Goal: Task Accomplishment & Management: Manage account settings

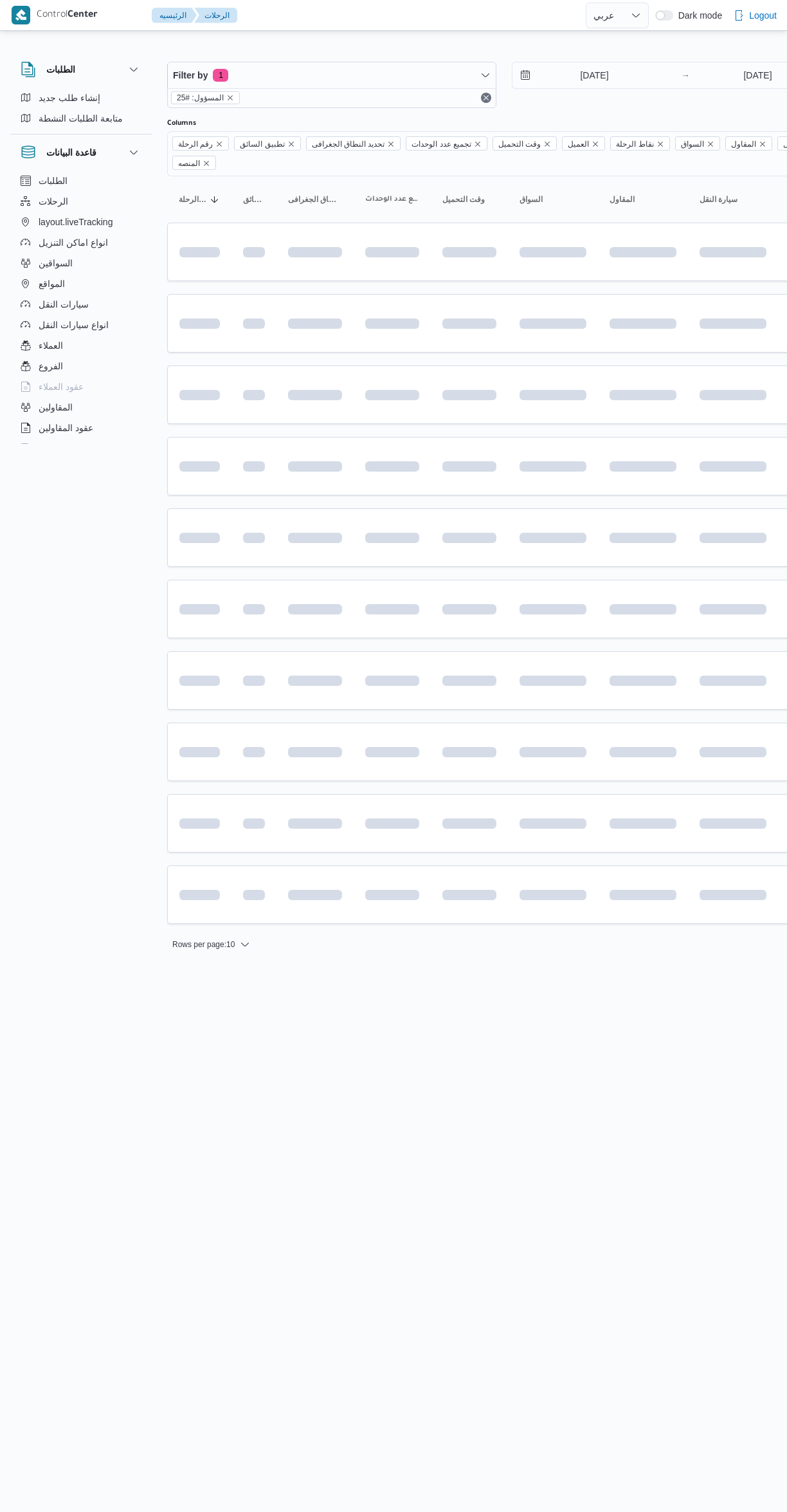
select select "ar"
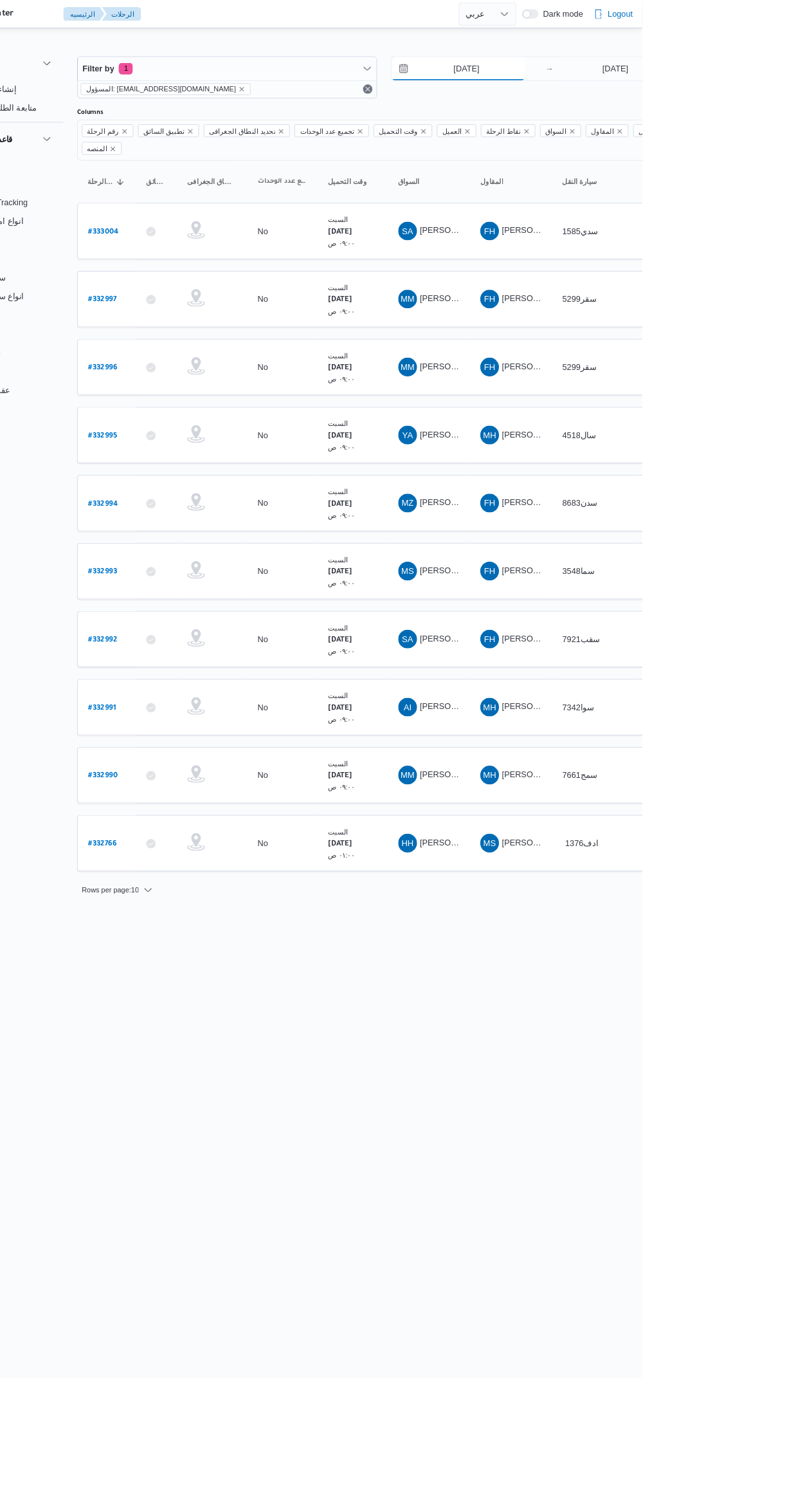
click at [576, 74] on input "[DATE]" at bounding box center [586, 74] width 146 height 25
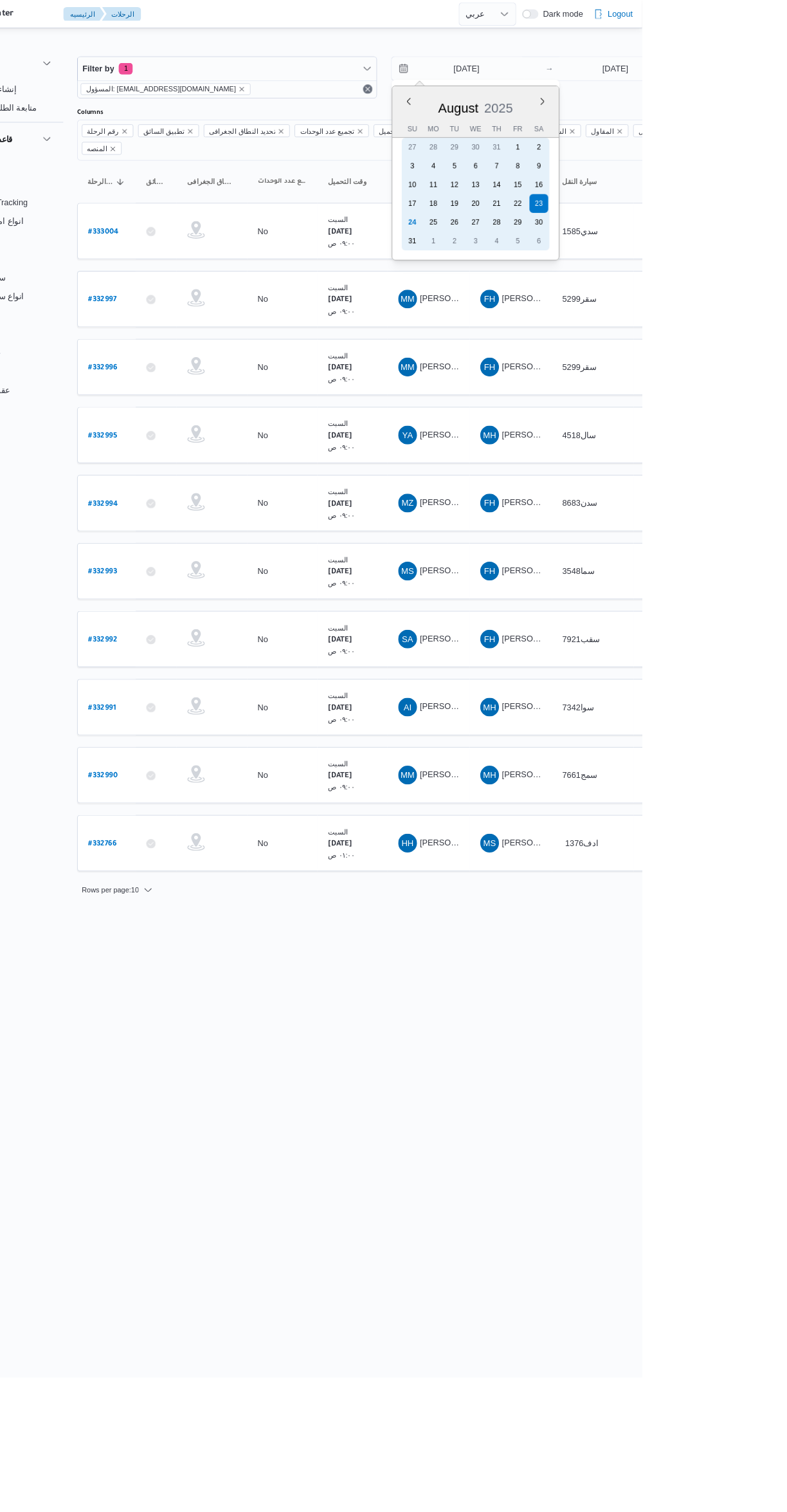
click at [529, 249] on div "24" at bounding box center [536, 244] width 21 height 21
type input "[DATE]"
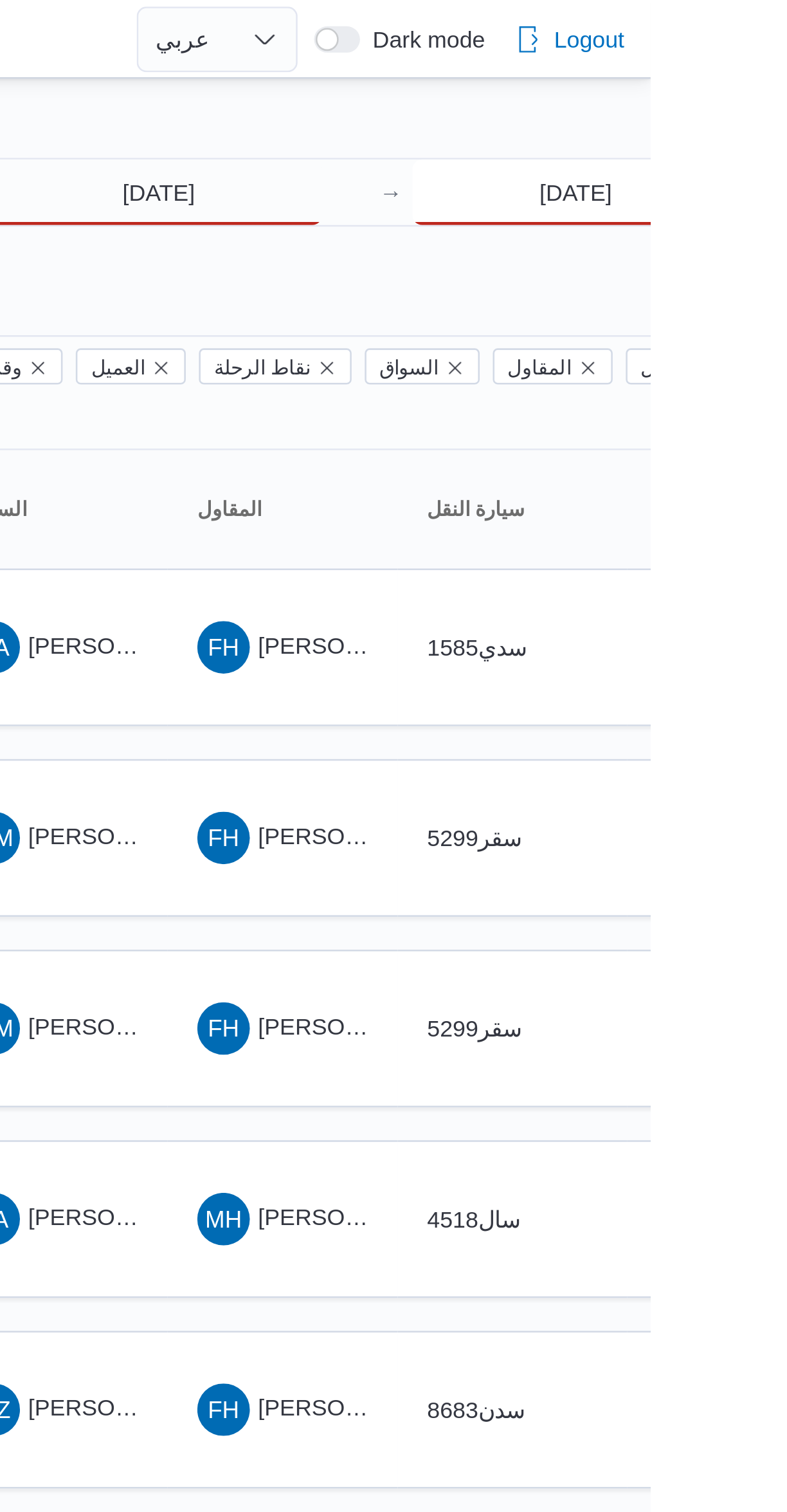
click at [736, 80] on input "[DATE]" at bounding box center [758, 74] width 128 height 25
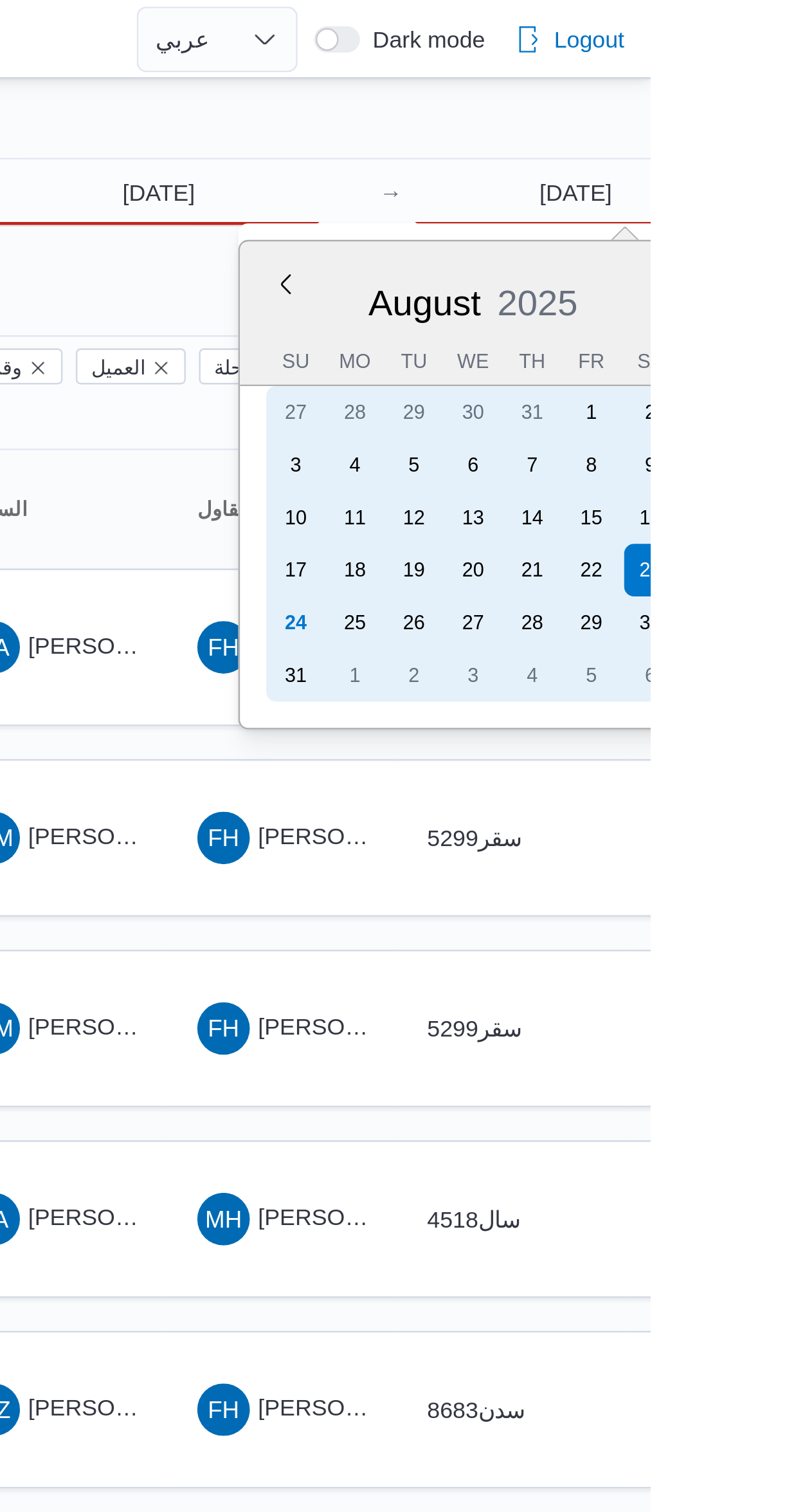
click at [646, 234] on div "24" at bounding box center [649, 244] width 21 height 21
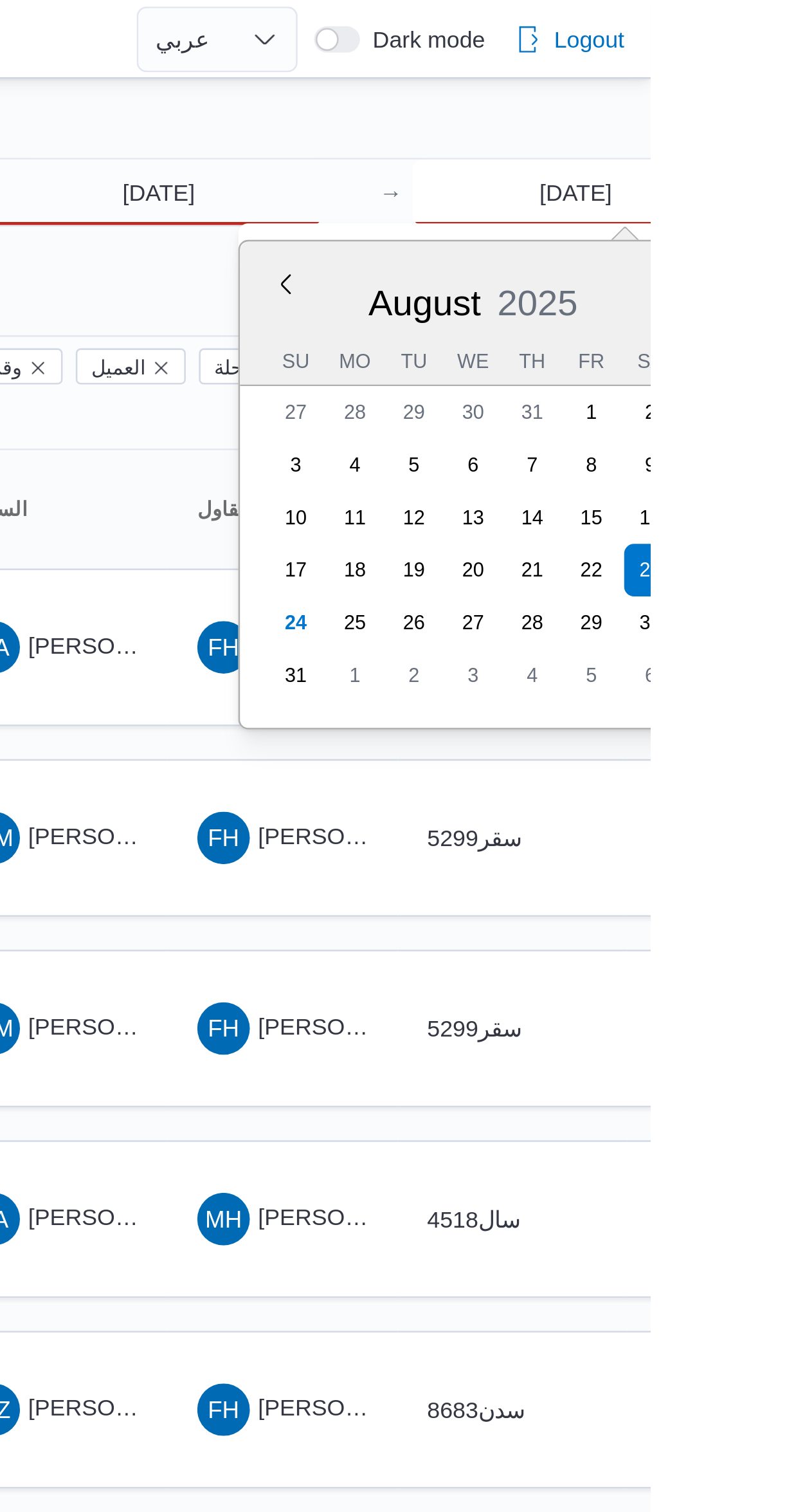
type input "[DATE]"
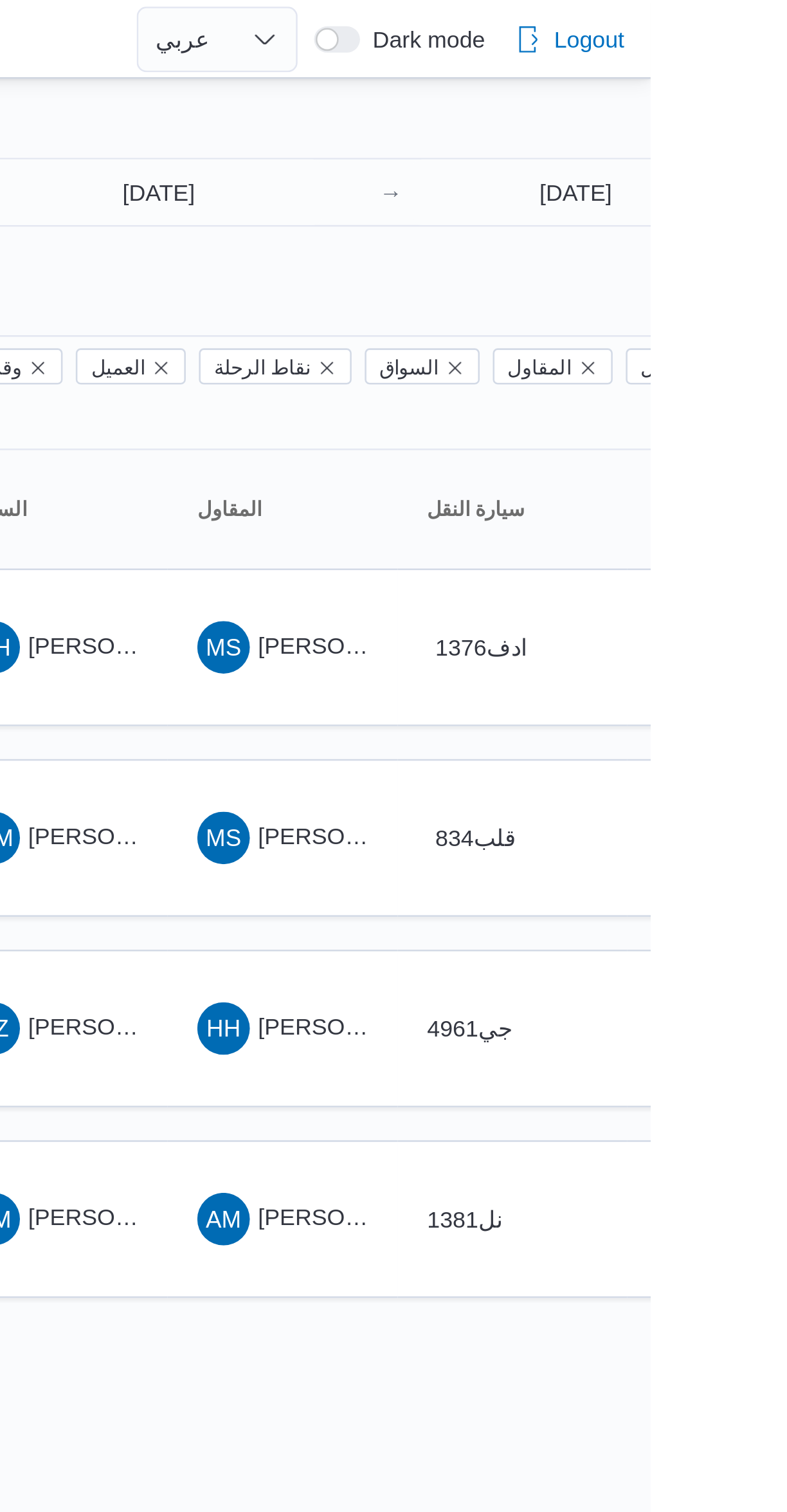
click at [685, 41] on div at bounding box center [553, 52] width 772 height 21
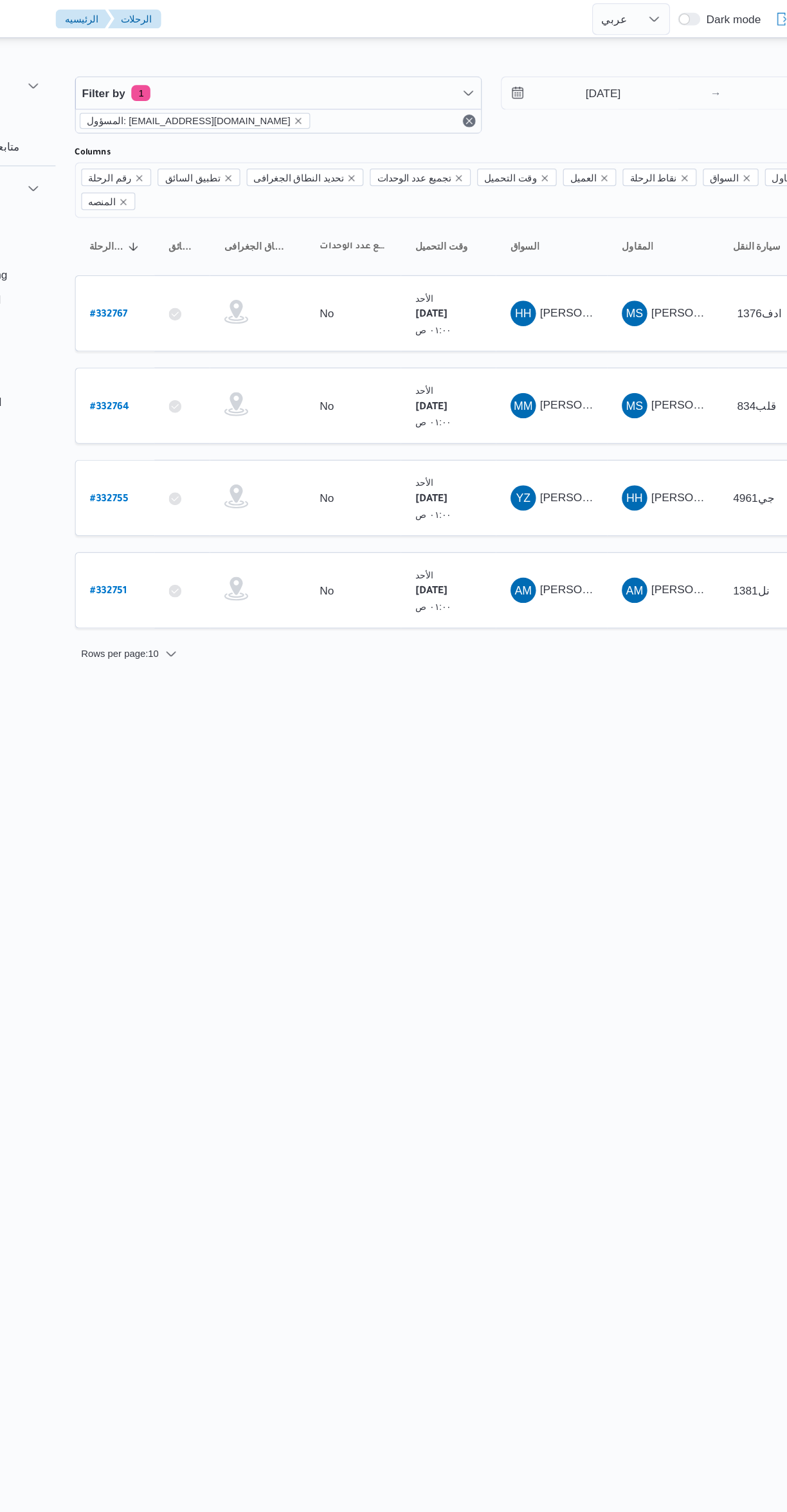
click at [196, 475] on b "# 332751" at bounding box center [194, 479] width 30 height 9
select select "ar"
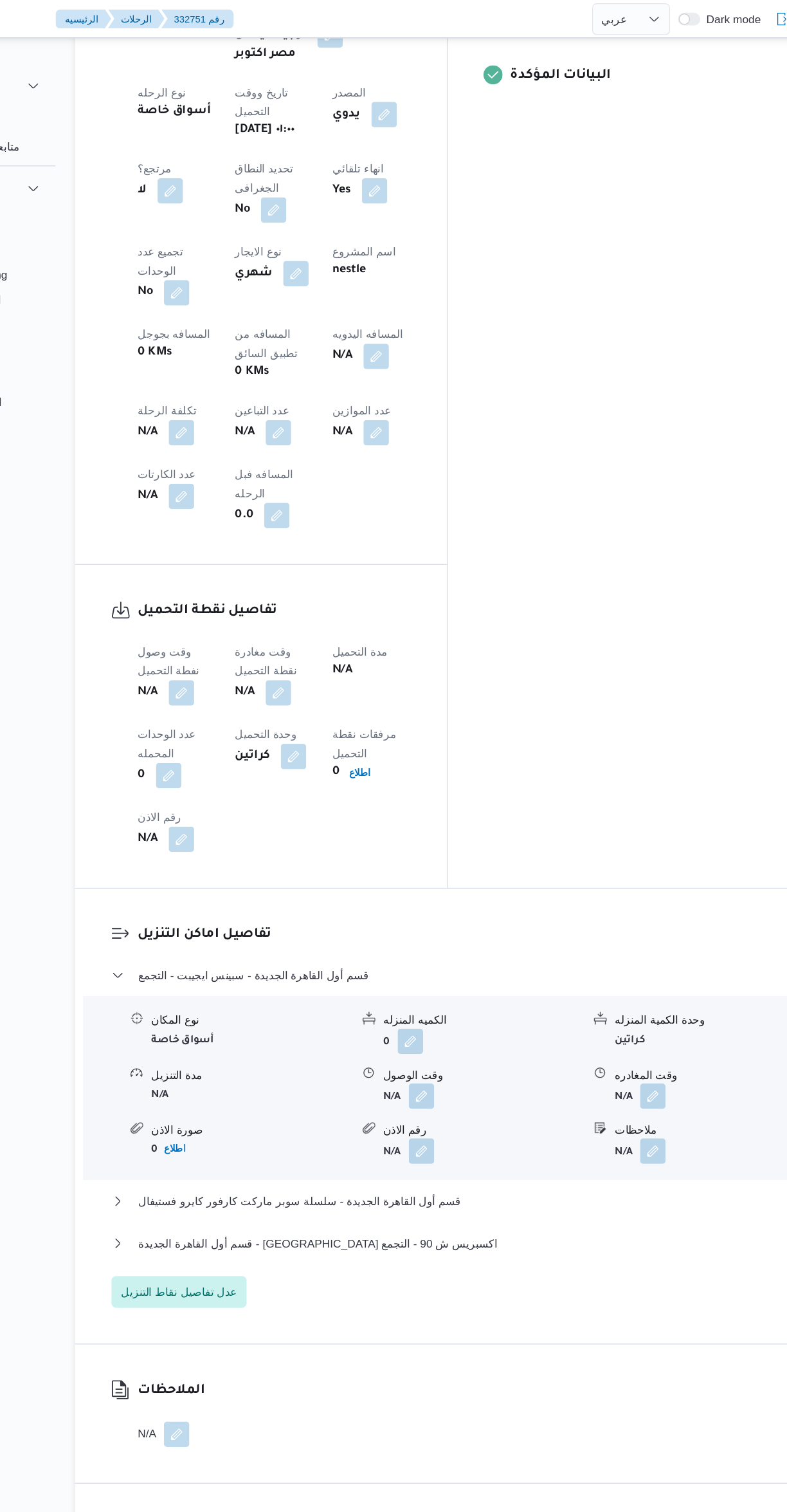
scroll to position [636, 0]
click at [250, 551] on button "button" at bounding box center [254, 561] width 21 height 21
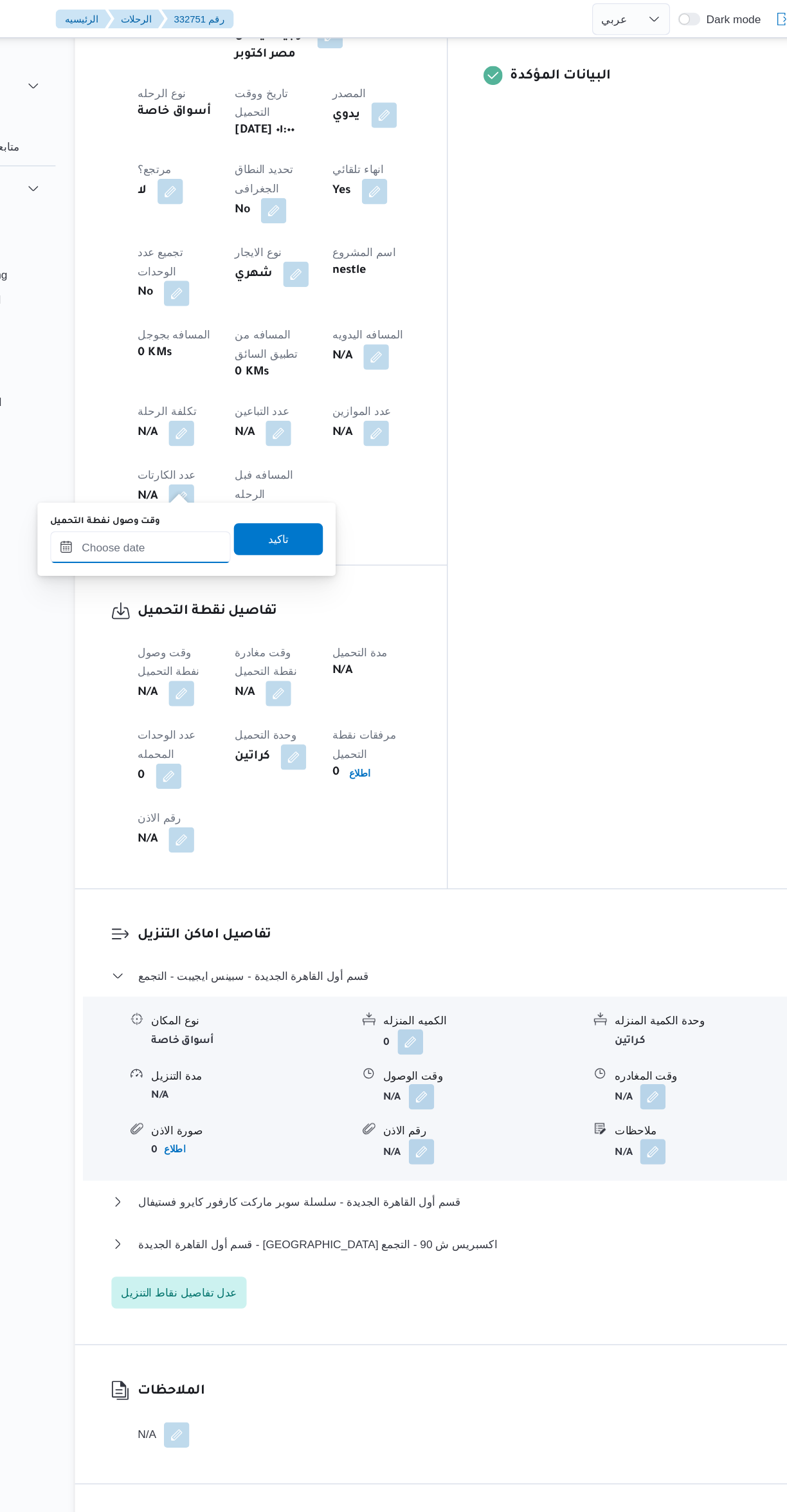
click at [210, 438] on input "وقت وصول نفطة التحميل" at bounding box center [220, 442] width 146 height 25
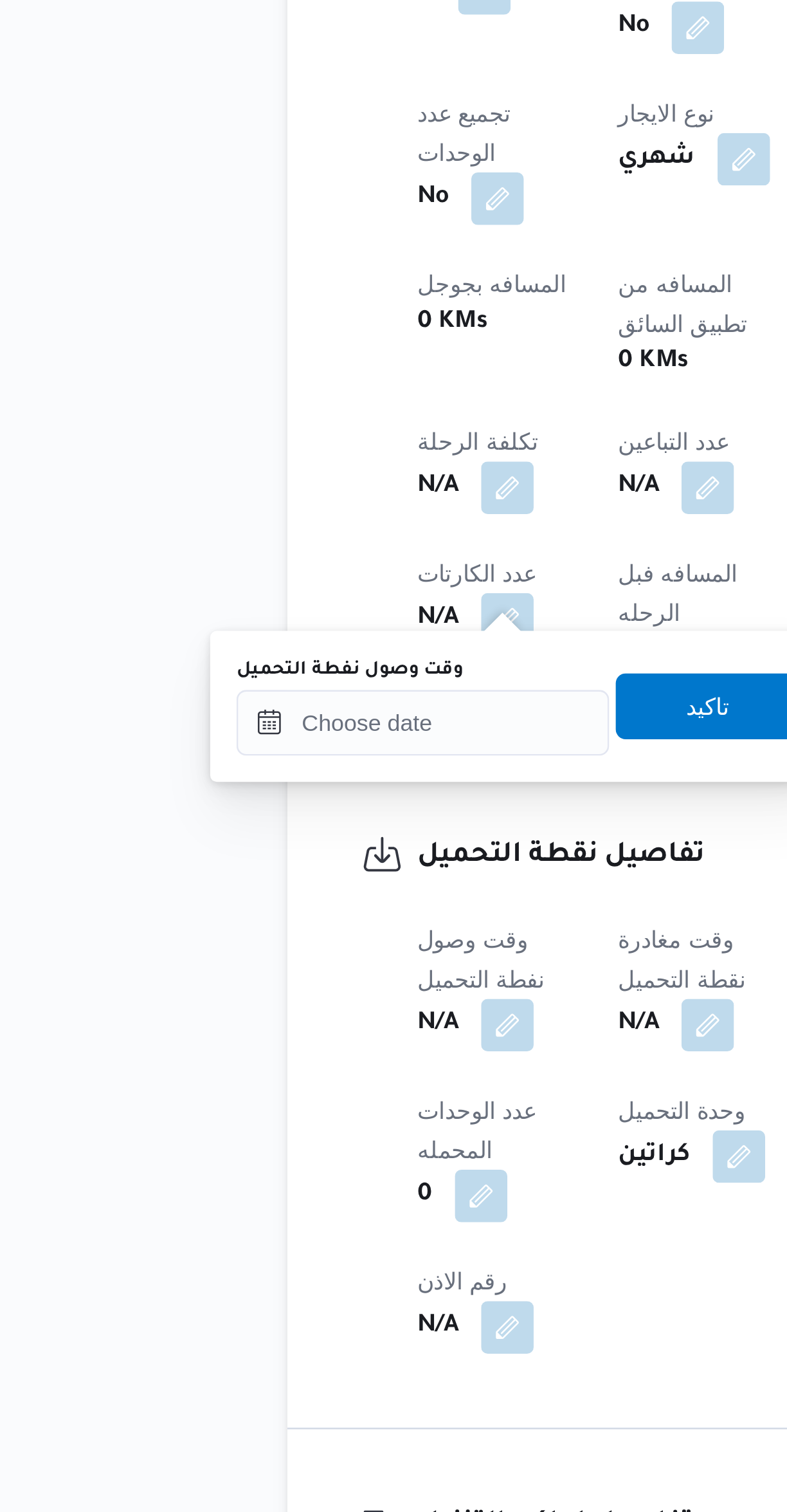
scroll to position [195, 0]
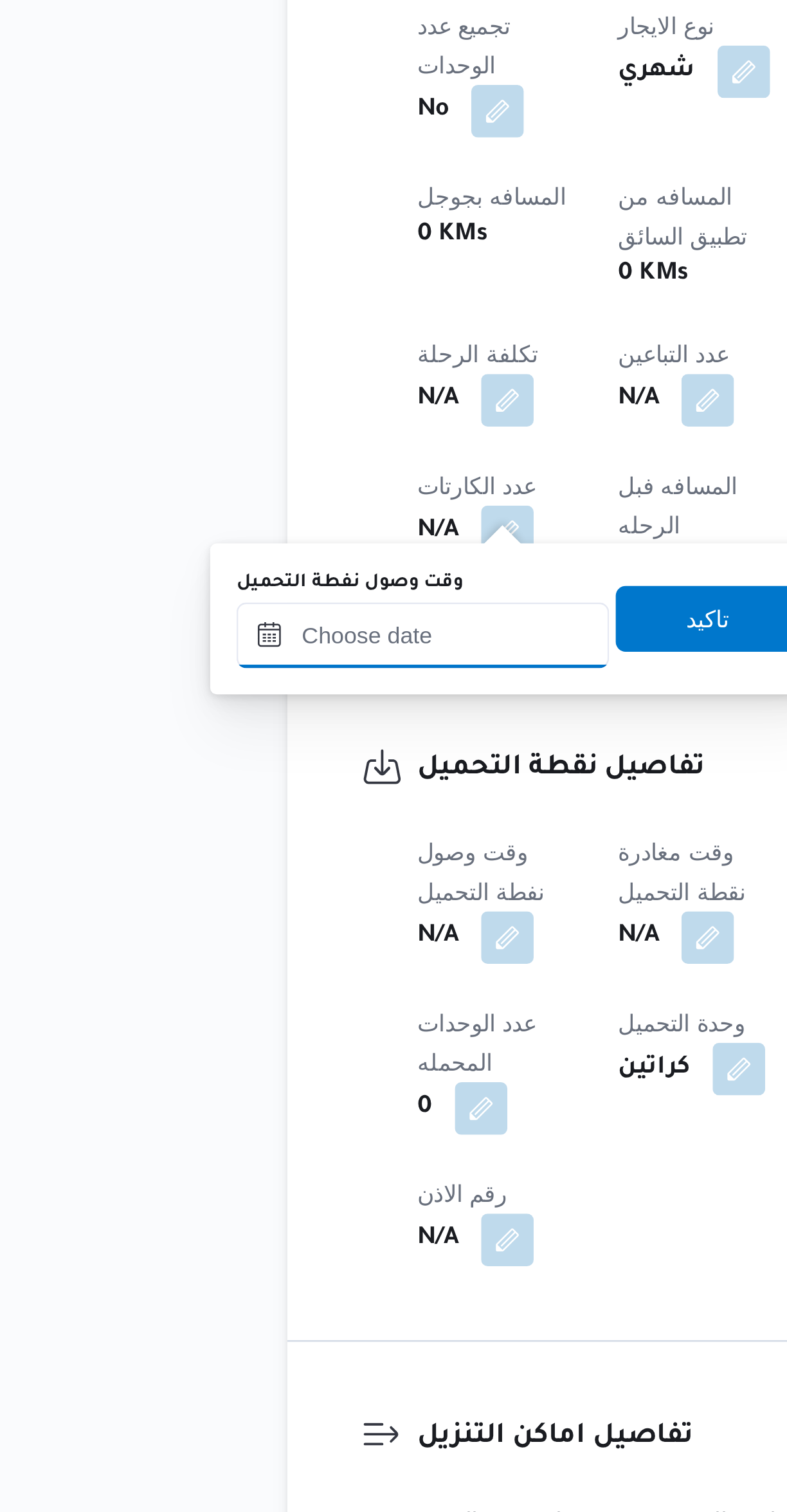
click at [232, 883] on input "وقت وصول نفطة التحميل" at bounding box center [220, 883] width 146 height 25
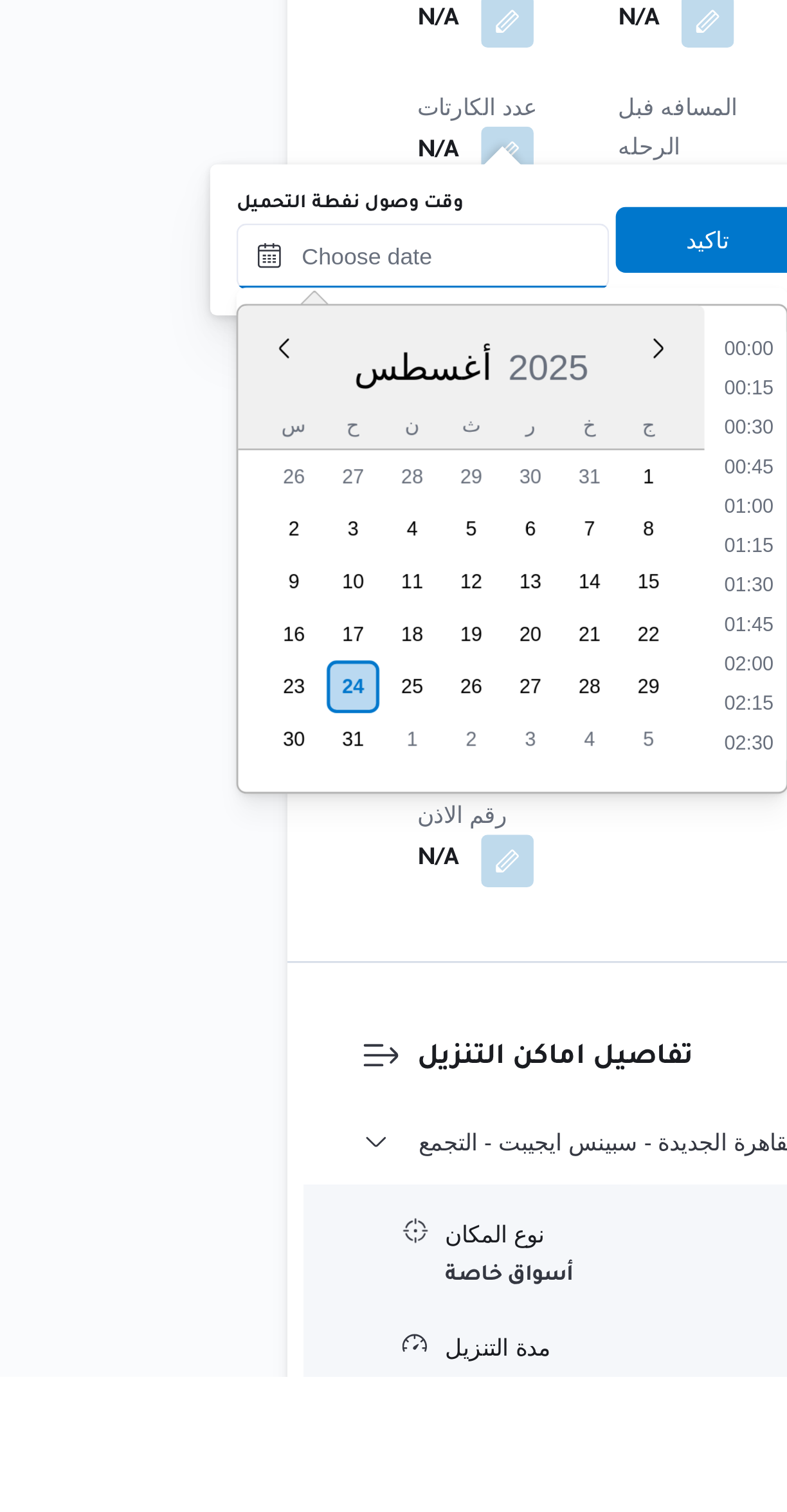
scroll to position [560, 0]
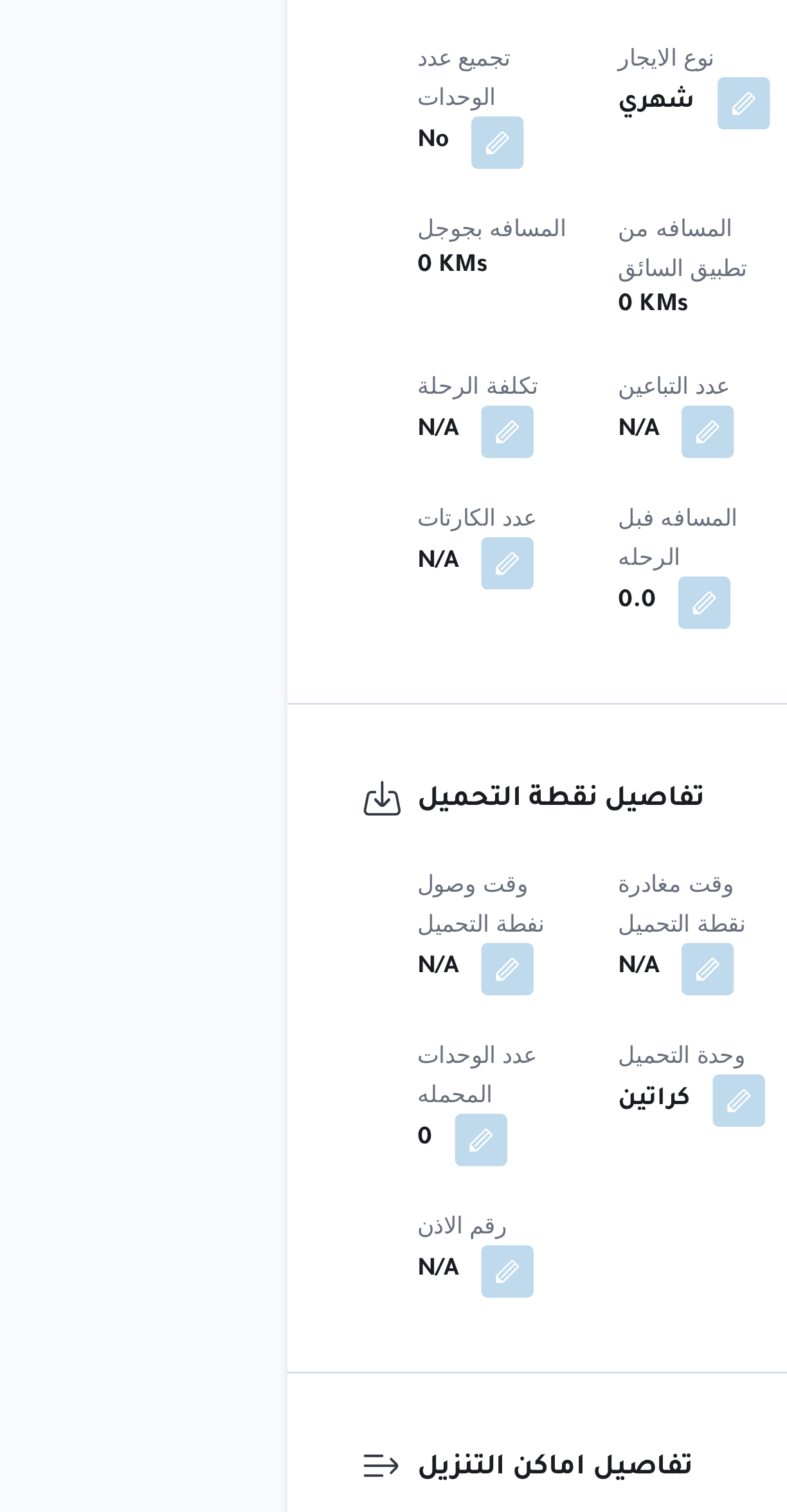
click at [336, 1143] on div "وقت وصول نفطة التحميل N/A وقت مغادرة نقطة التحميل N/A مدة التحميل N/A عدد الوحد…" at bounding box center [328, 1235] width 236 height 186
click at [252, 1181] on button "button" at bounding box center [254, 1192] width 21 height 21
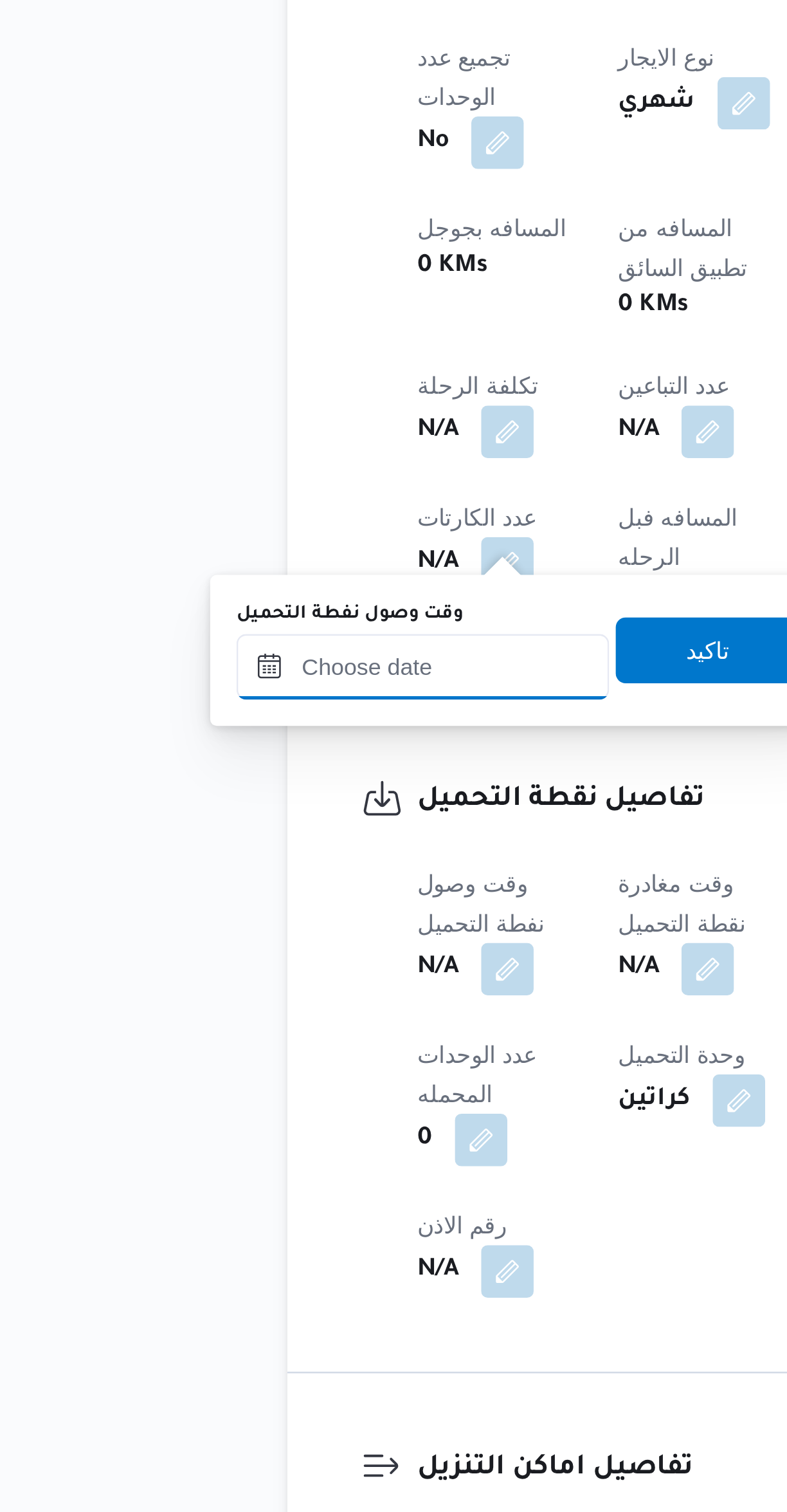
click at [221, 1071] on input "وقت وصول نفطة التحميل" at bounding box center [220, 1072] width 146 height 25
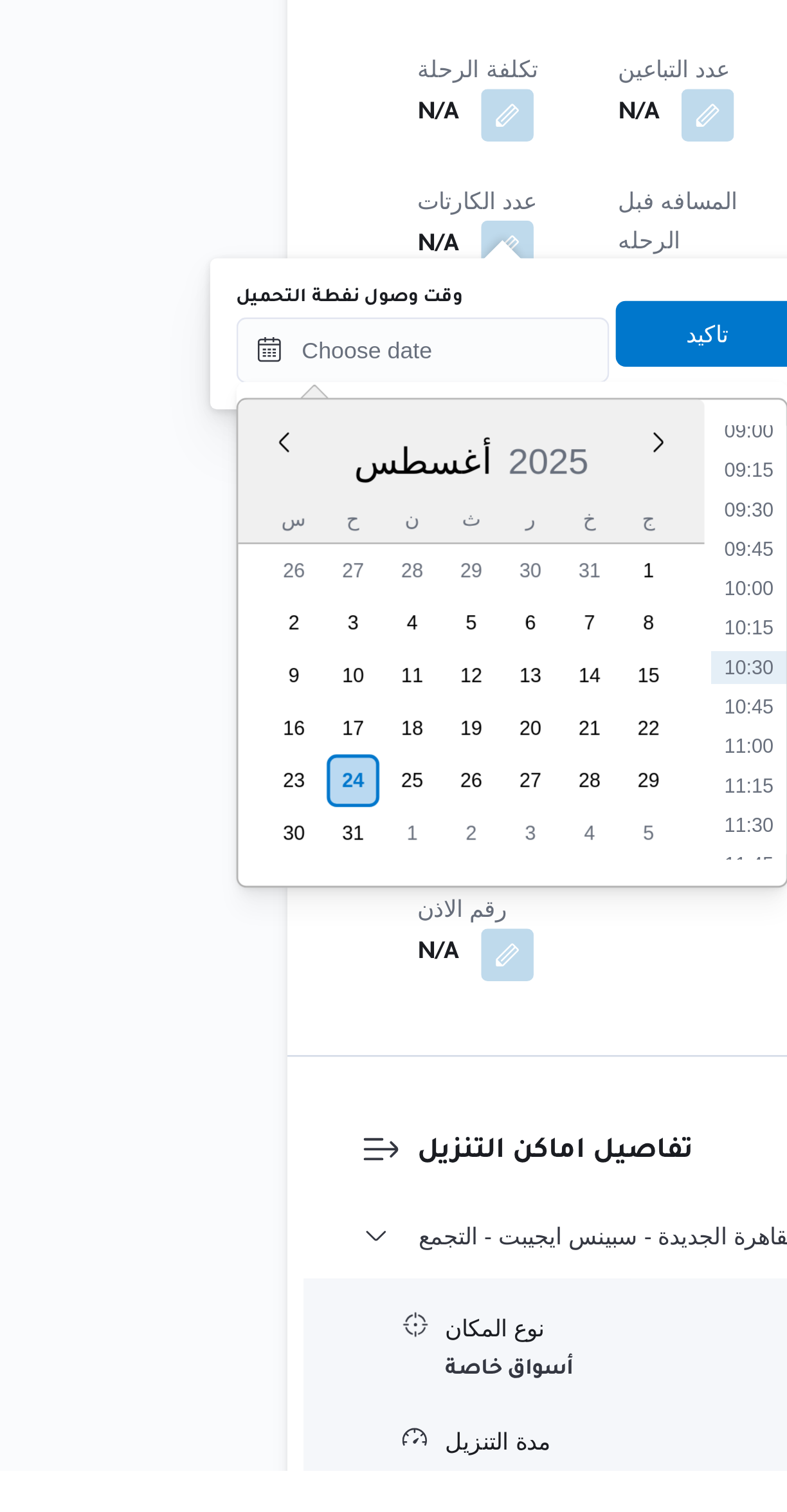
click at [343, 1106] on li "09:00" at bounding box center [348, 1104] width 30 height 13
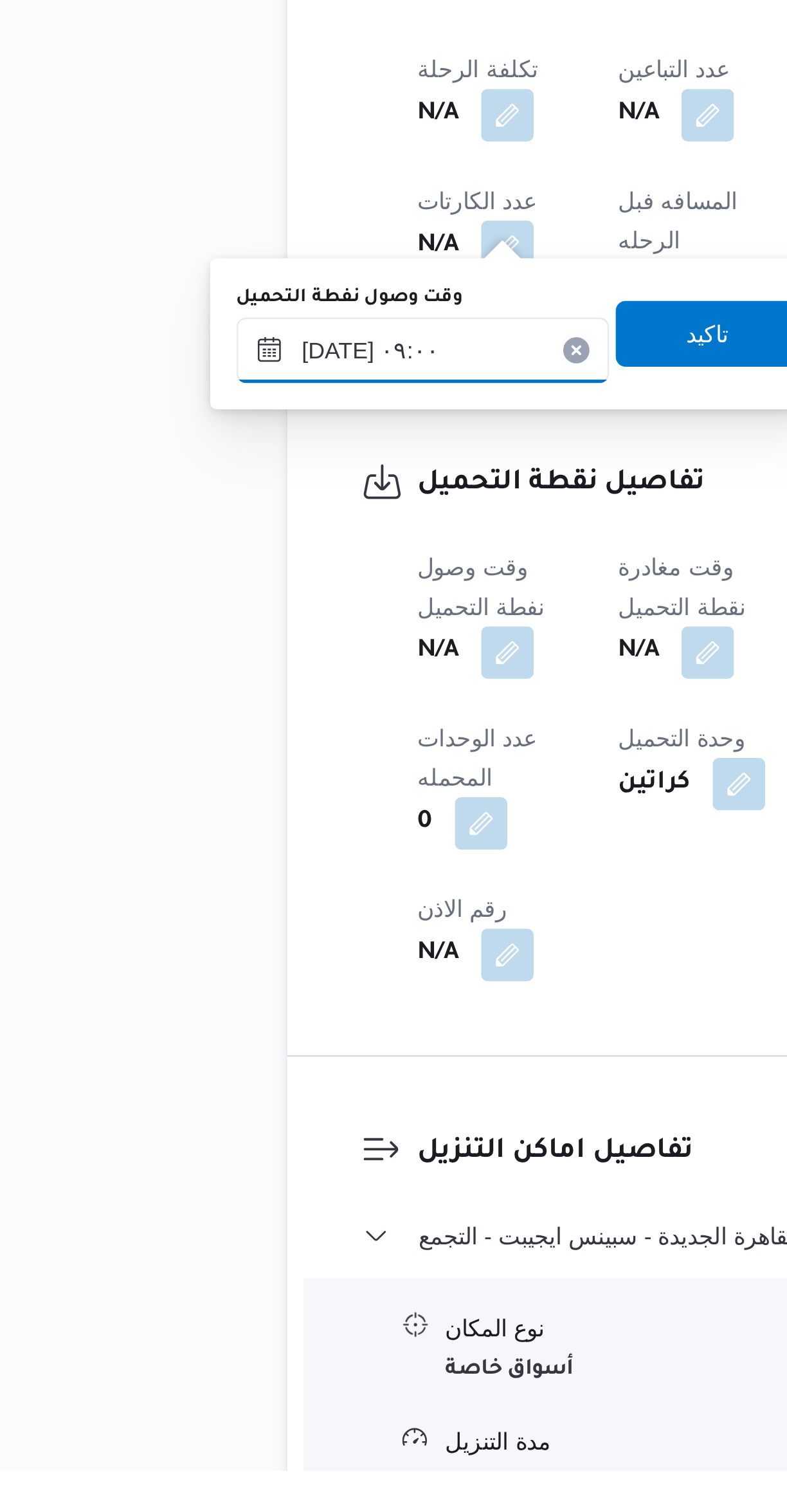
click at [239, 1076] on input "[DATE] ٠٩:٠٠" at bounding box center [220, 1072] width 146 height 25
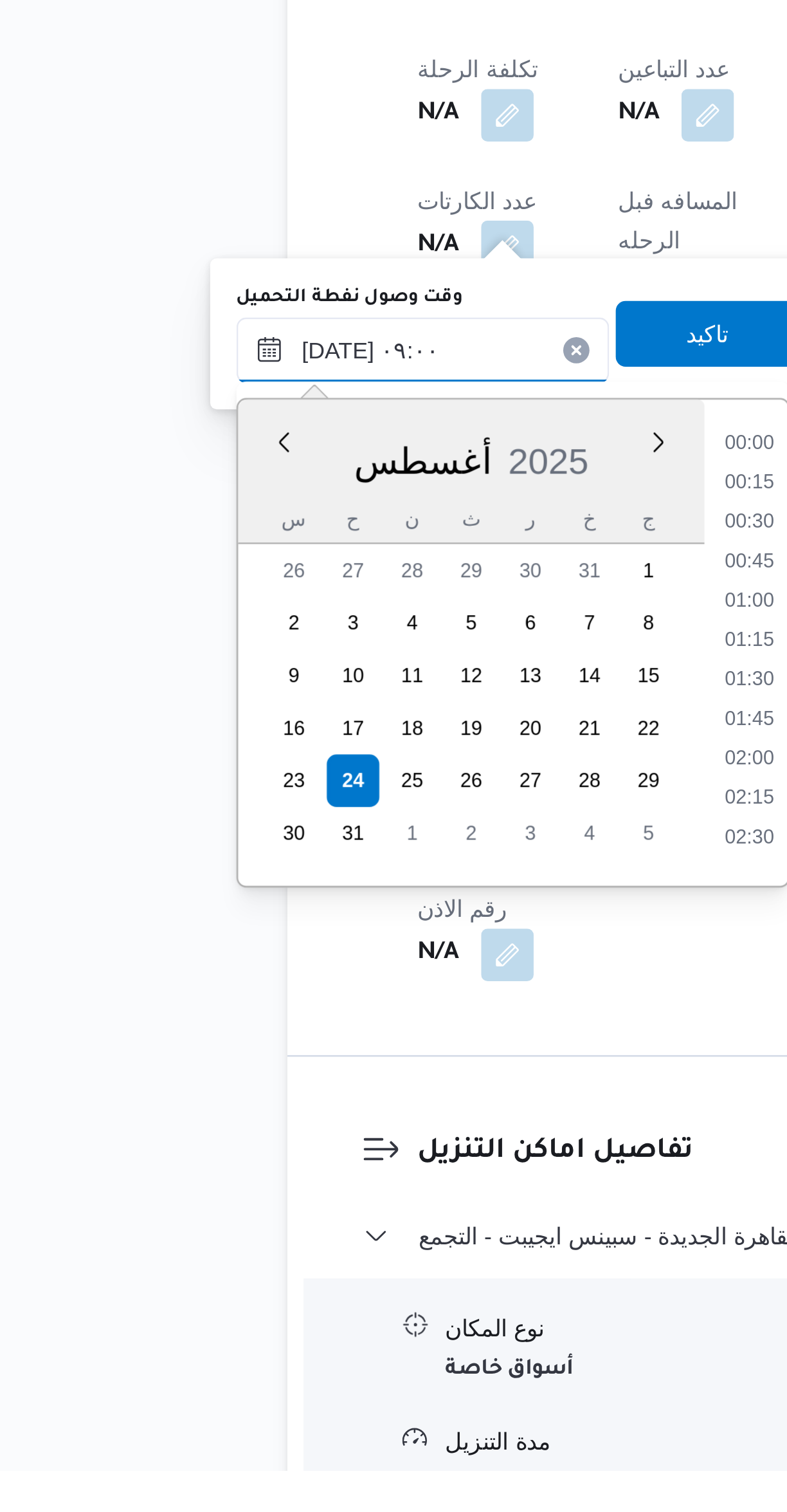
scroll to position [468, 0]
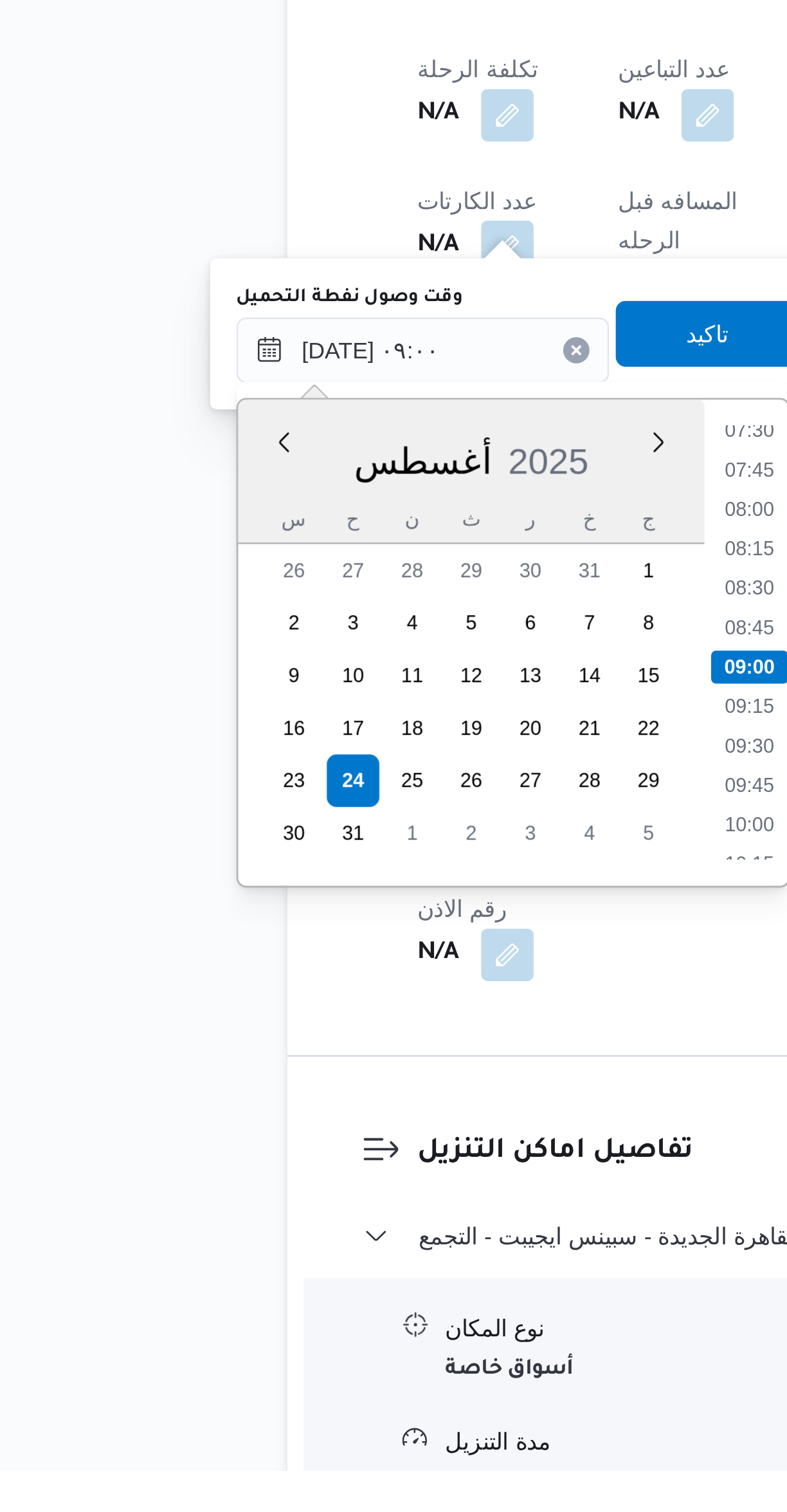
click at [341, 1108] on li "07:30" at bounding box center [348, 1104] width 30 height 13
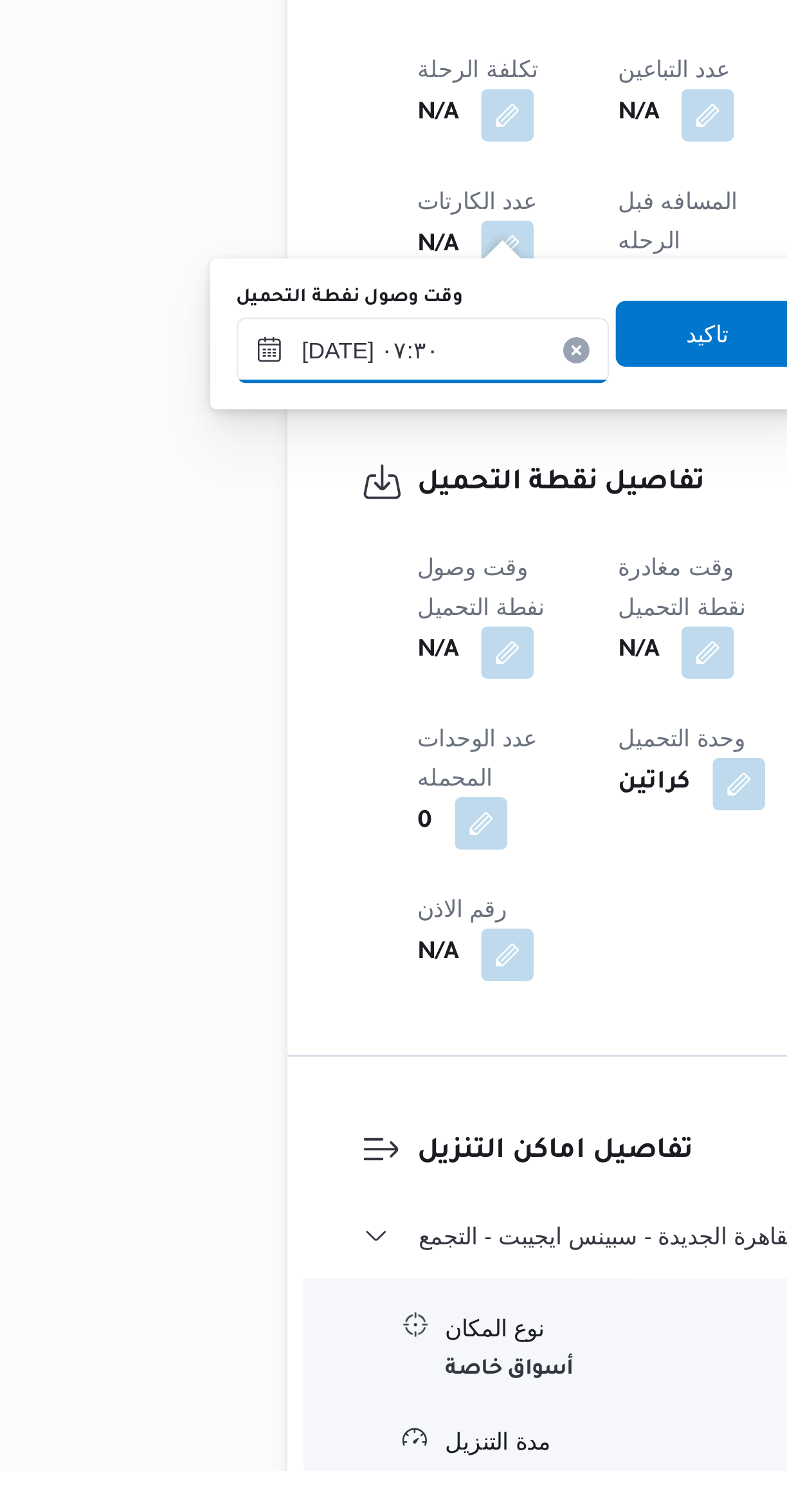
click at [240, 1069] on input "[DATE] ٠٧:٣٠" at bounding box center [220, 1072] width 146 height 25
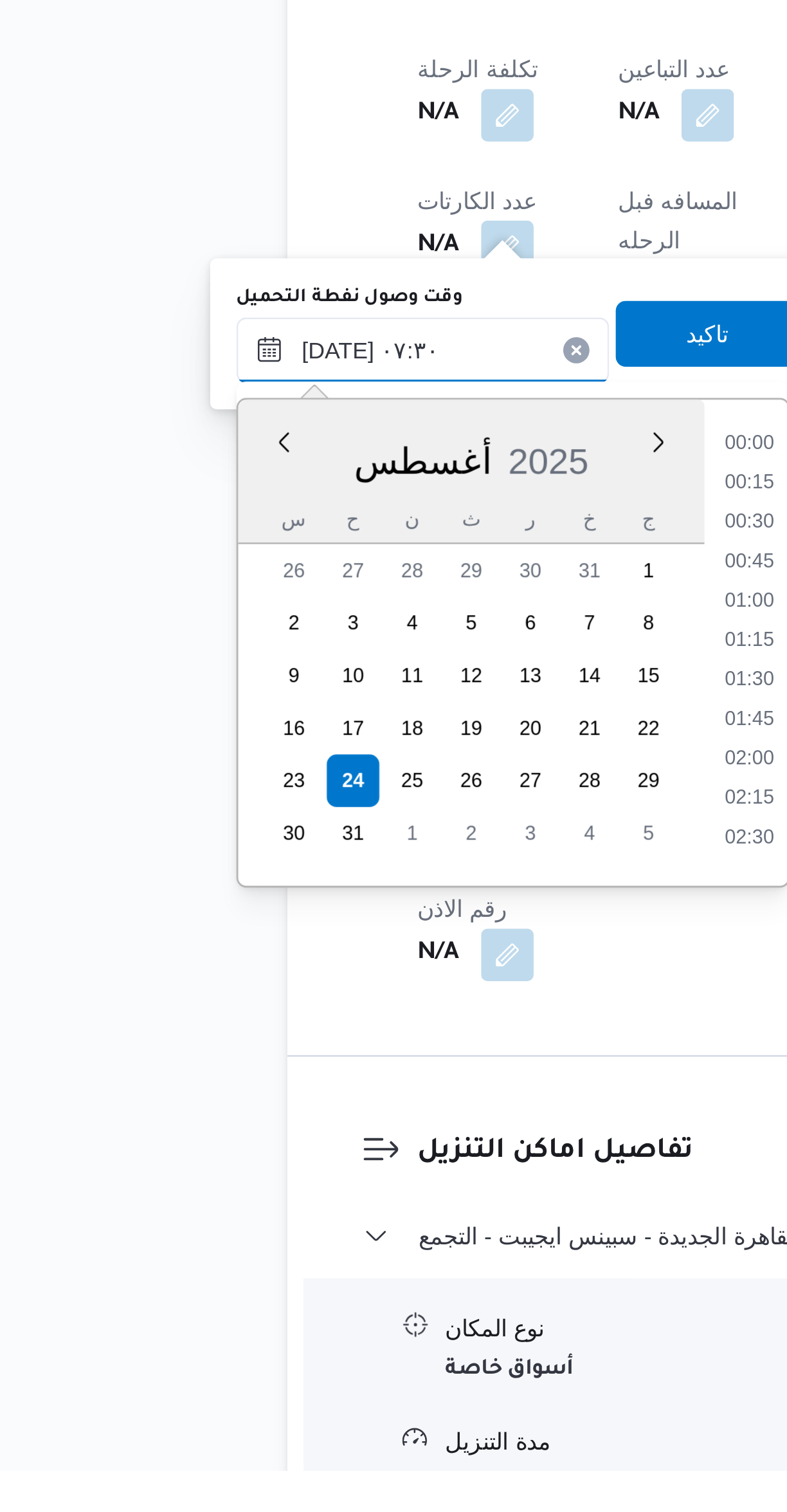
scroll to position [376, 0]
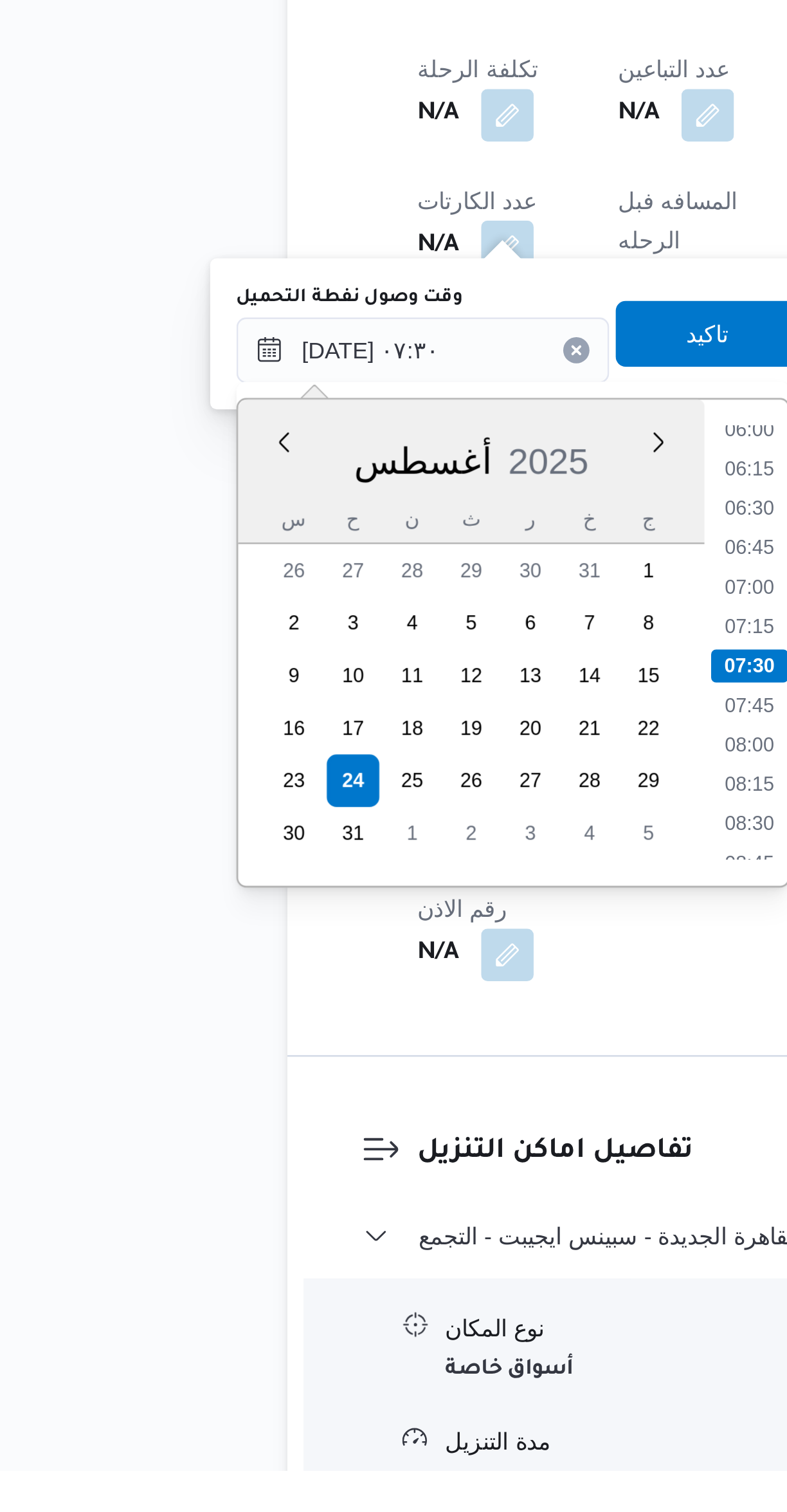
click at [343, 1105] on li "06:00" at bounding box center [348, 1103] width 30 height 13
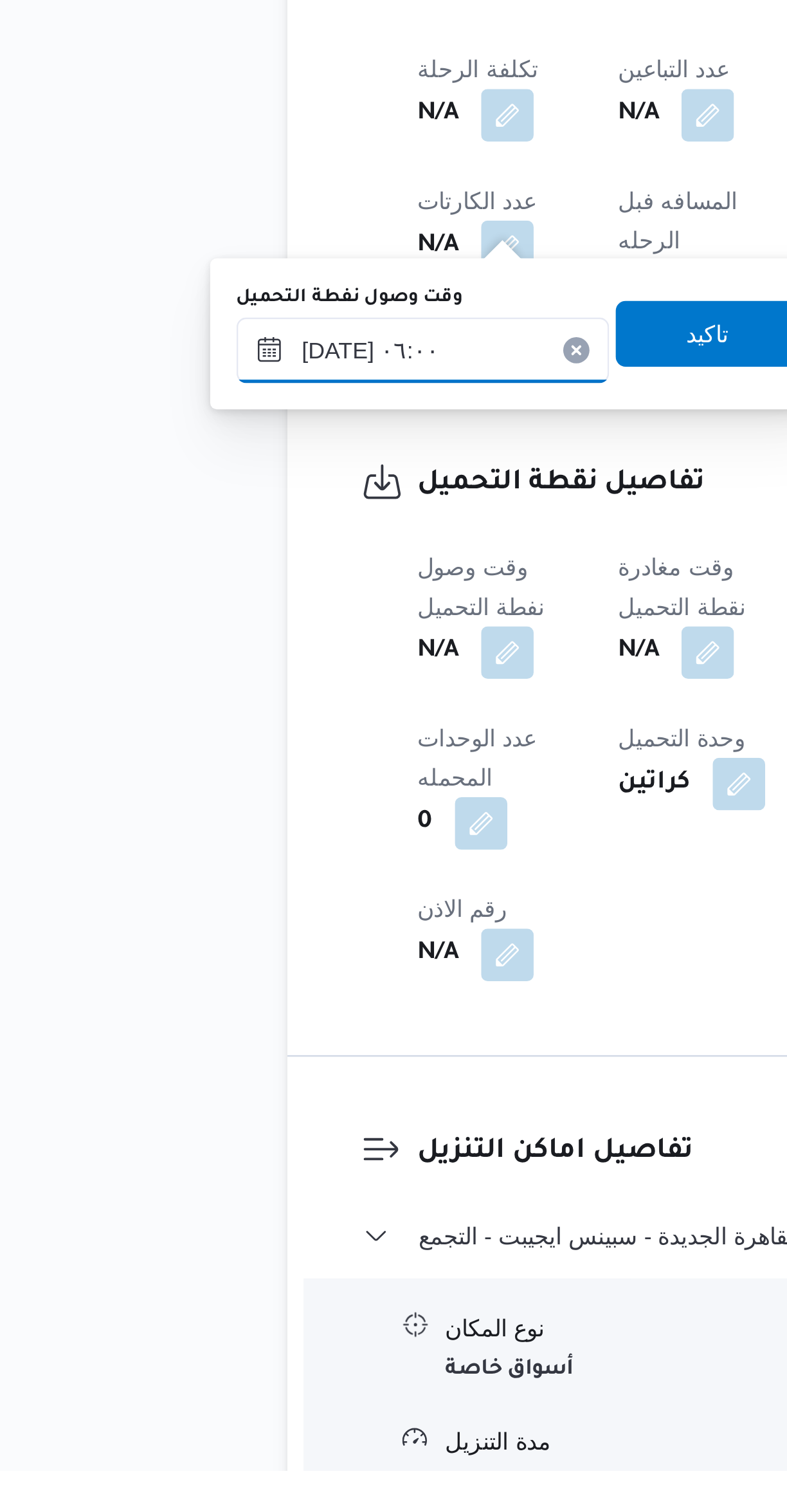
click at [253, 1072] on input "[DATE] ٠٦:٠٠" at bounding box center [220, 1072] width 146 height 25
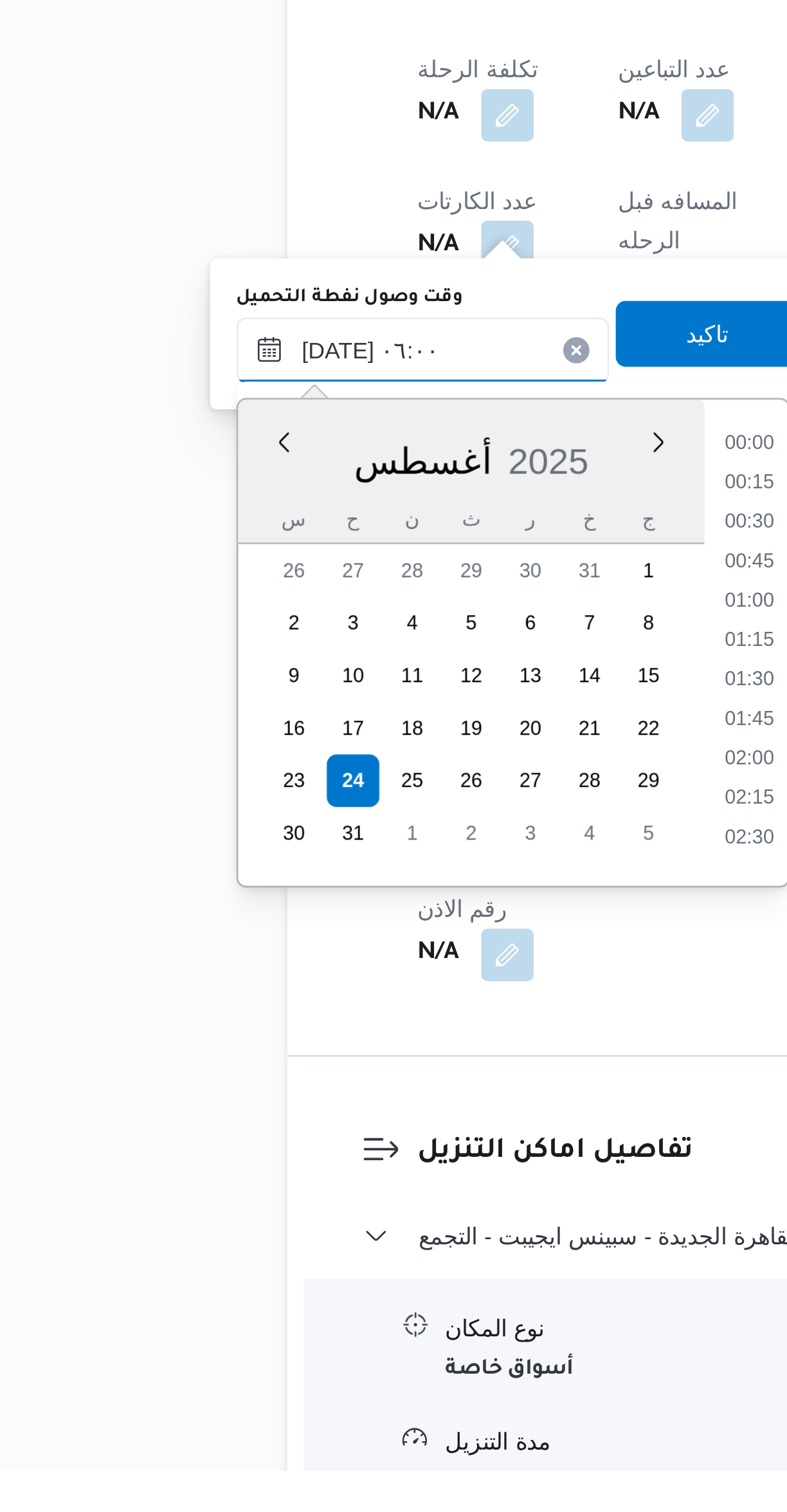
scroll to position [283, 0]
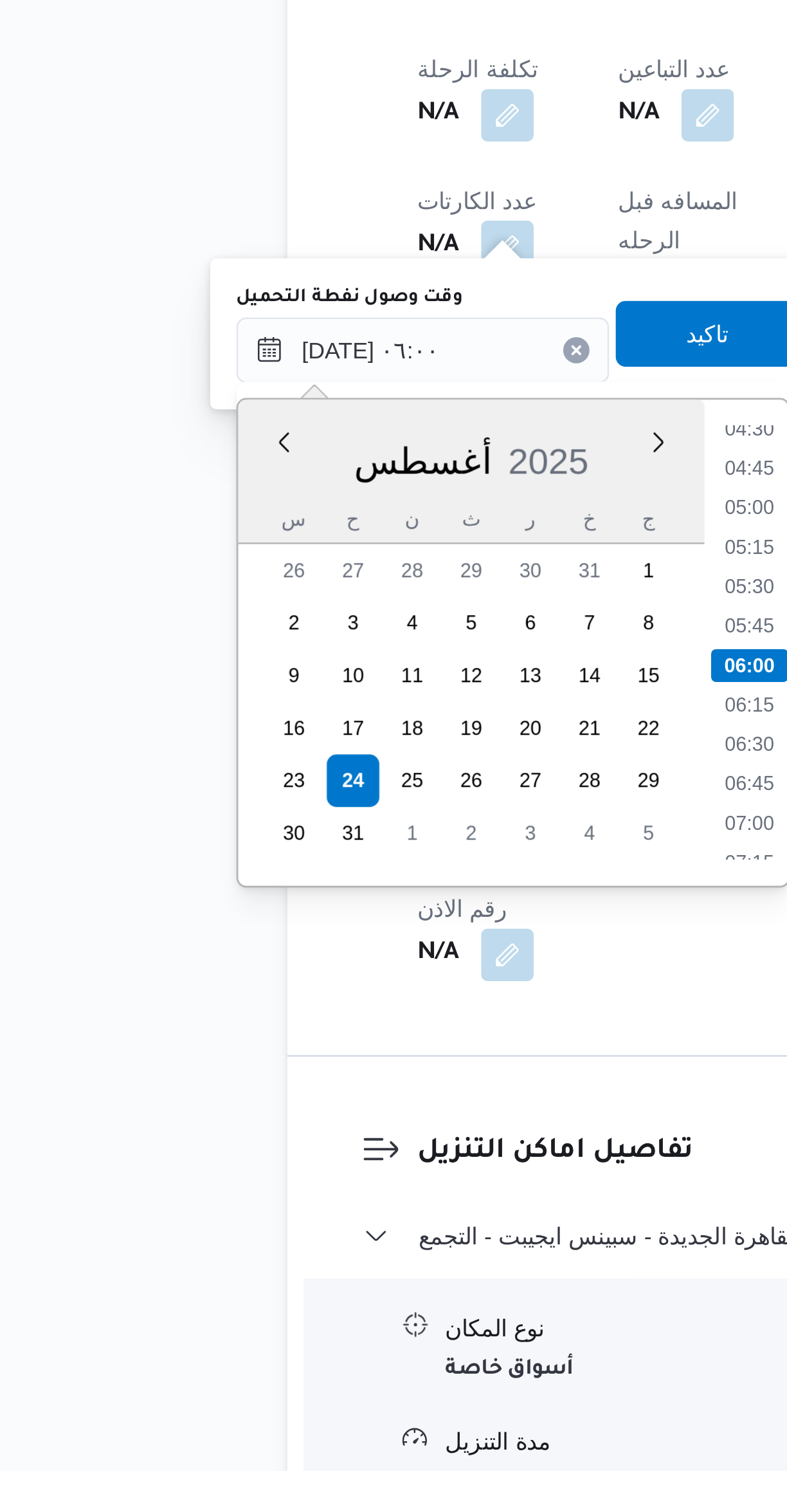
click at [343, 1105] on li "04:30" at bounding box center [348, 1103] width 30 height 13
type input "[DATE] ٠٤:٣٠"
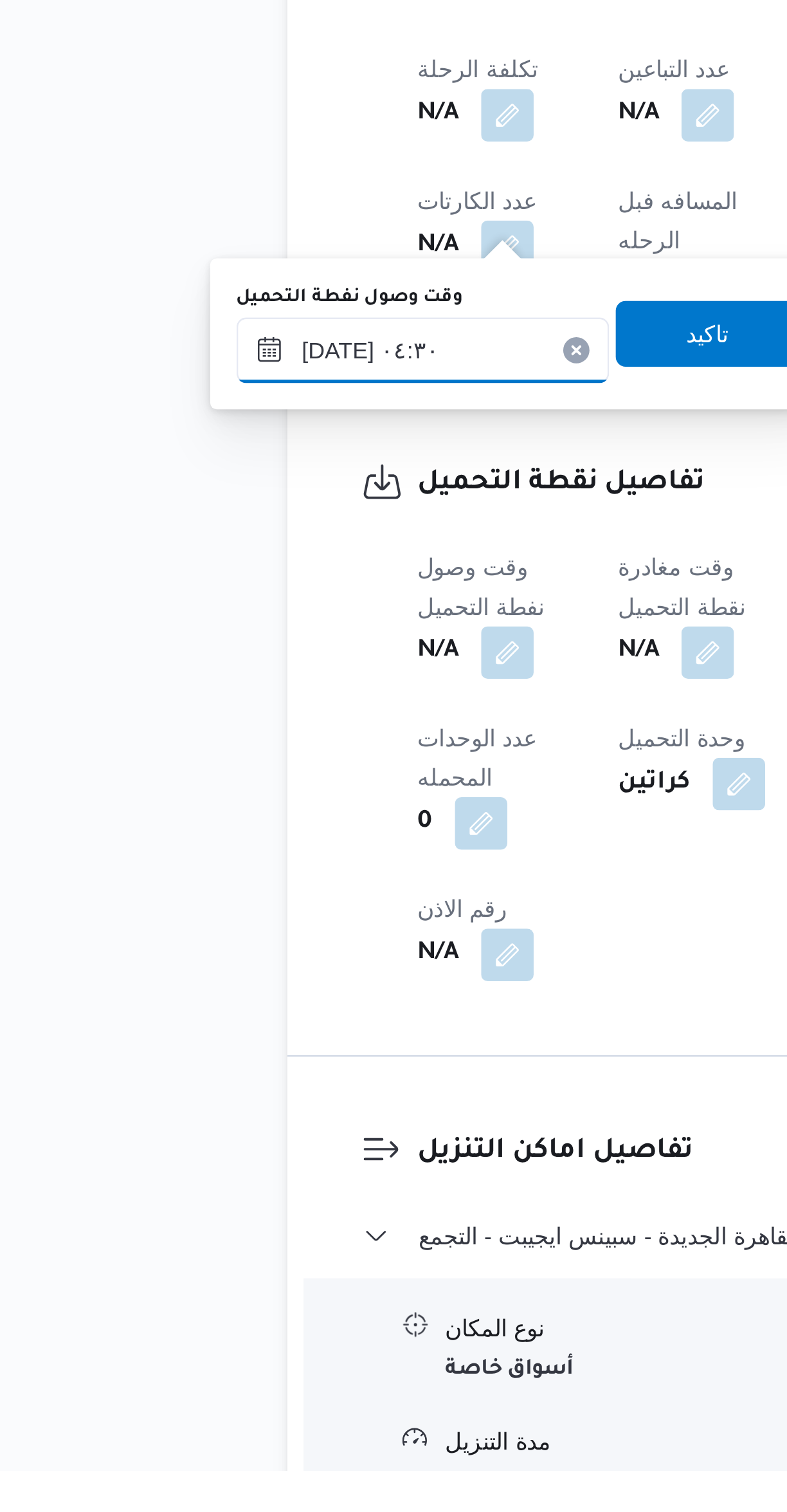
click at [249, 1078] on input "[DATE] ٠٤:٣٠" at bounding box center [220, 1072] width 146 height 25
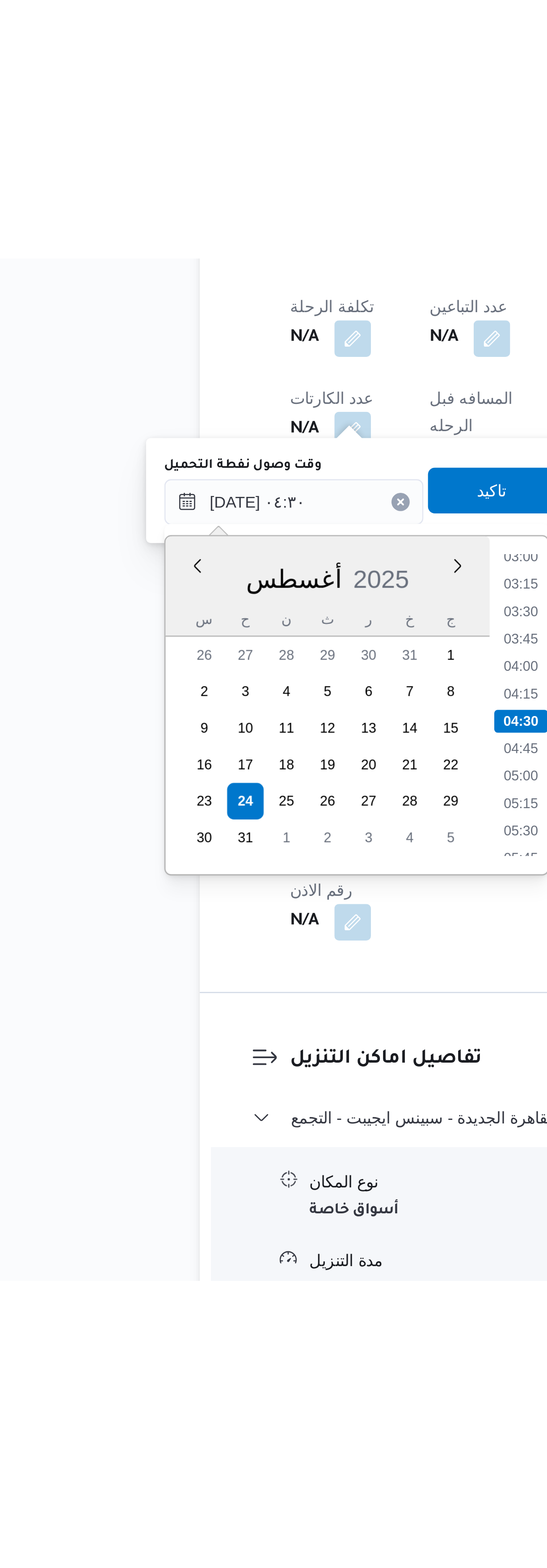
scroll to position [4, 0]
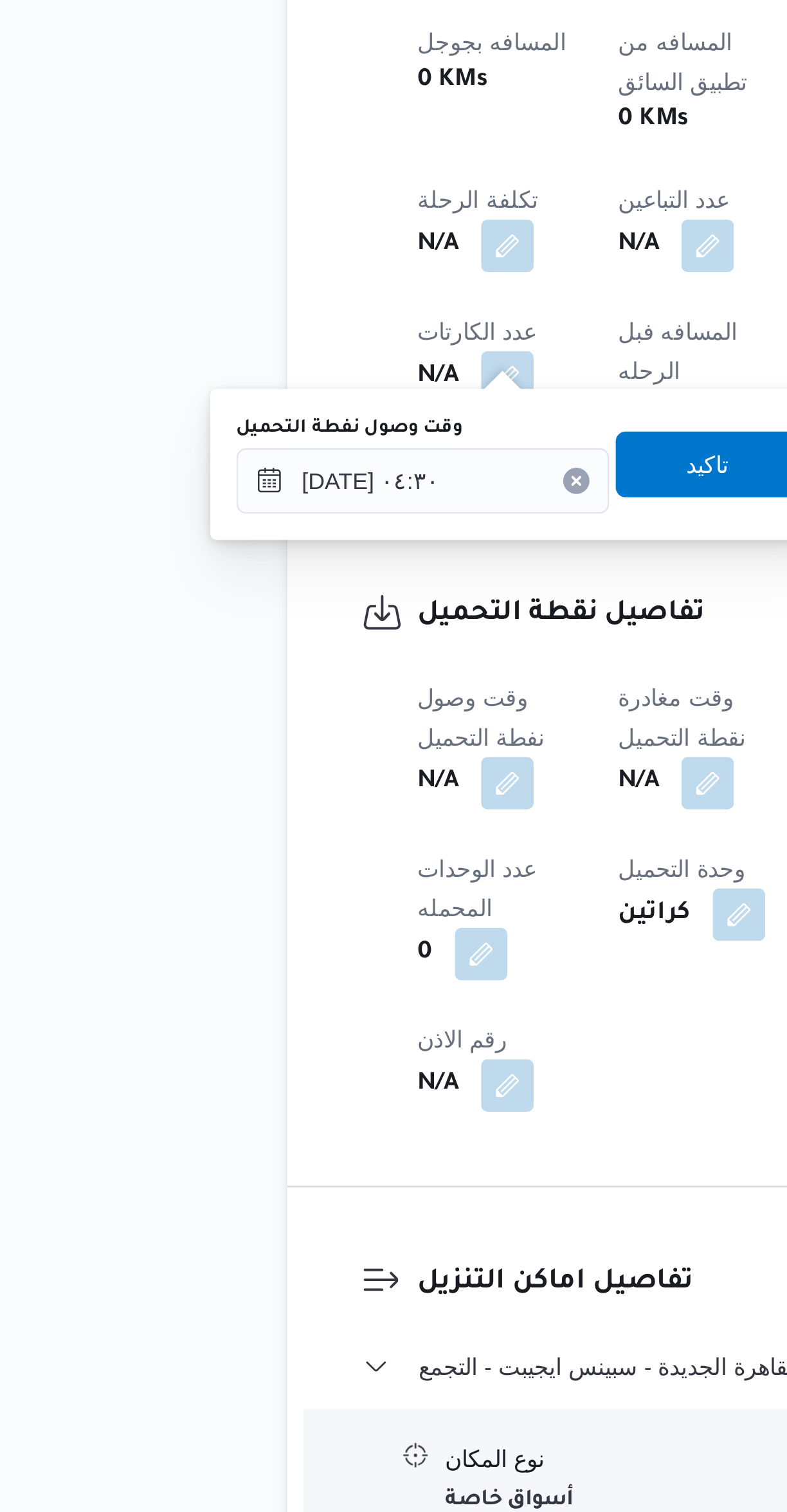
click at [331, 1180] on div "N/A" at bounding box center [327, 1192] width 66 height 23
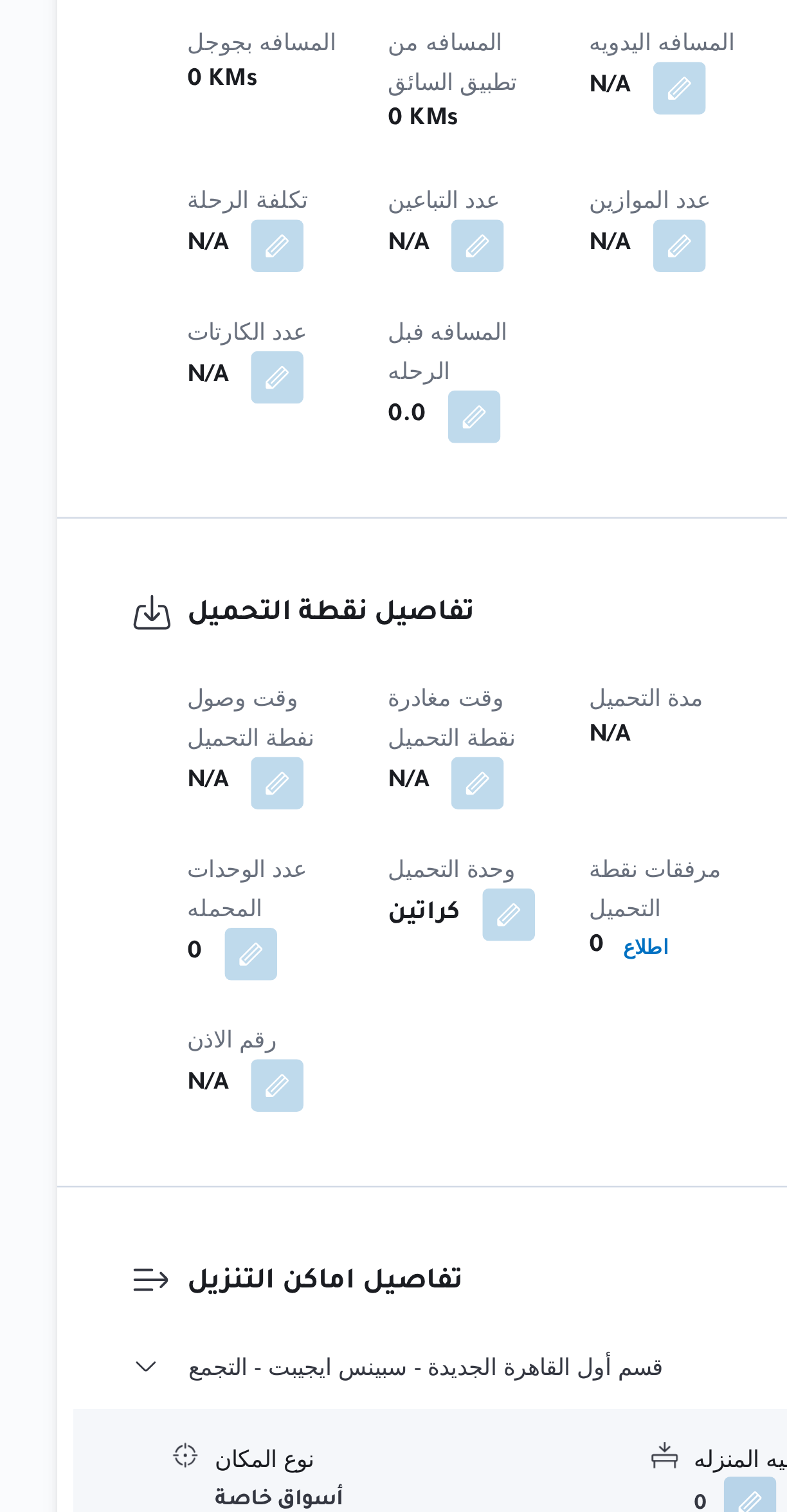
click at [342, 1181] on button "button" at bounding box center [332, 1192] width 21 height 21
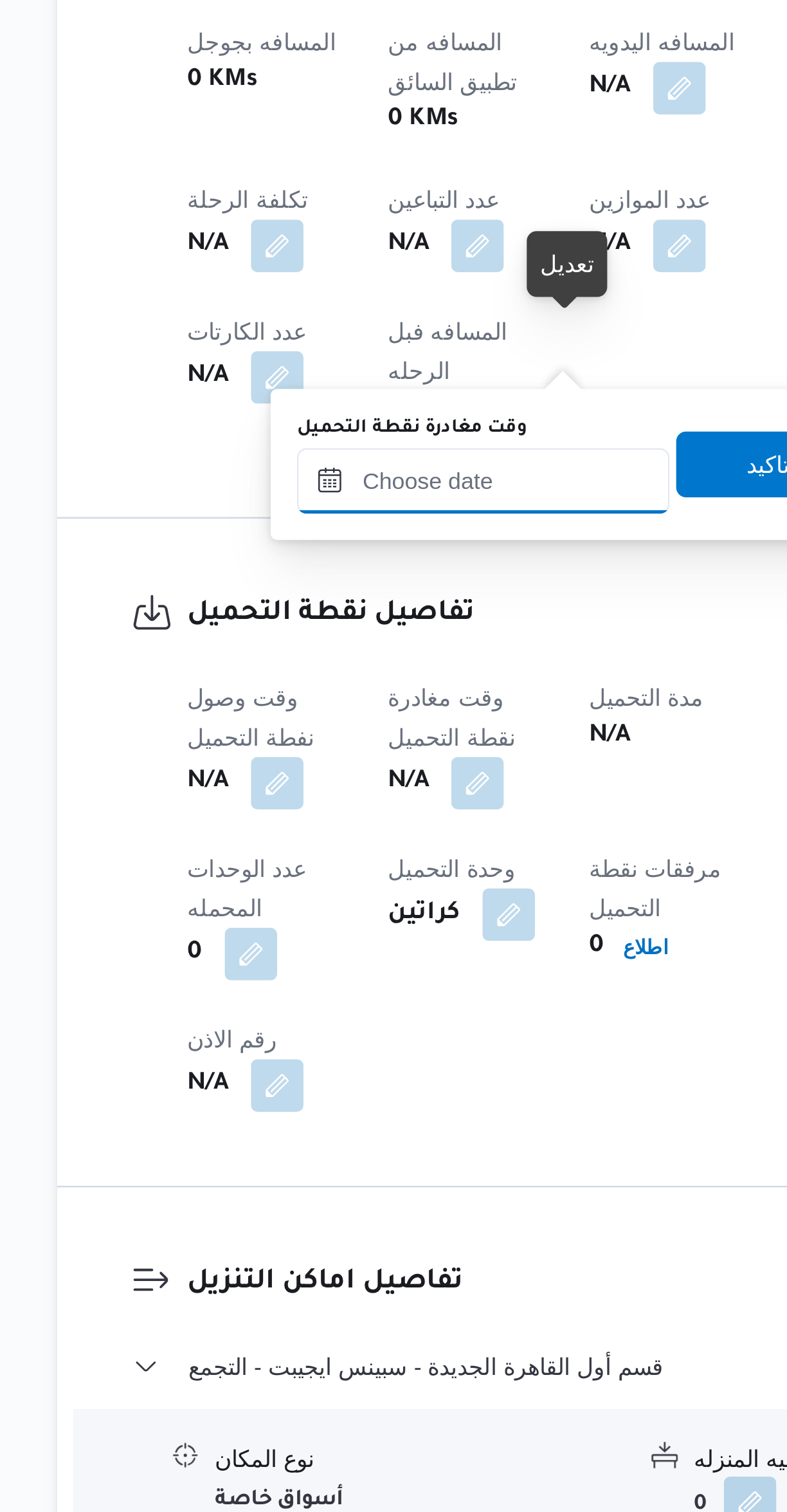
click at [328, 1072] on input "وقت مغادرة نقطة التحميل" at bounding box center [334, 1072] width 146 height 25
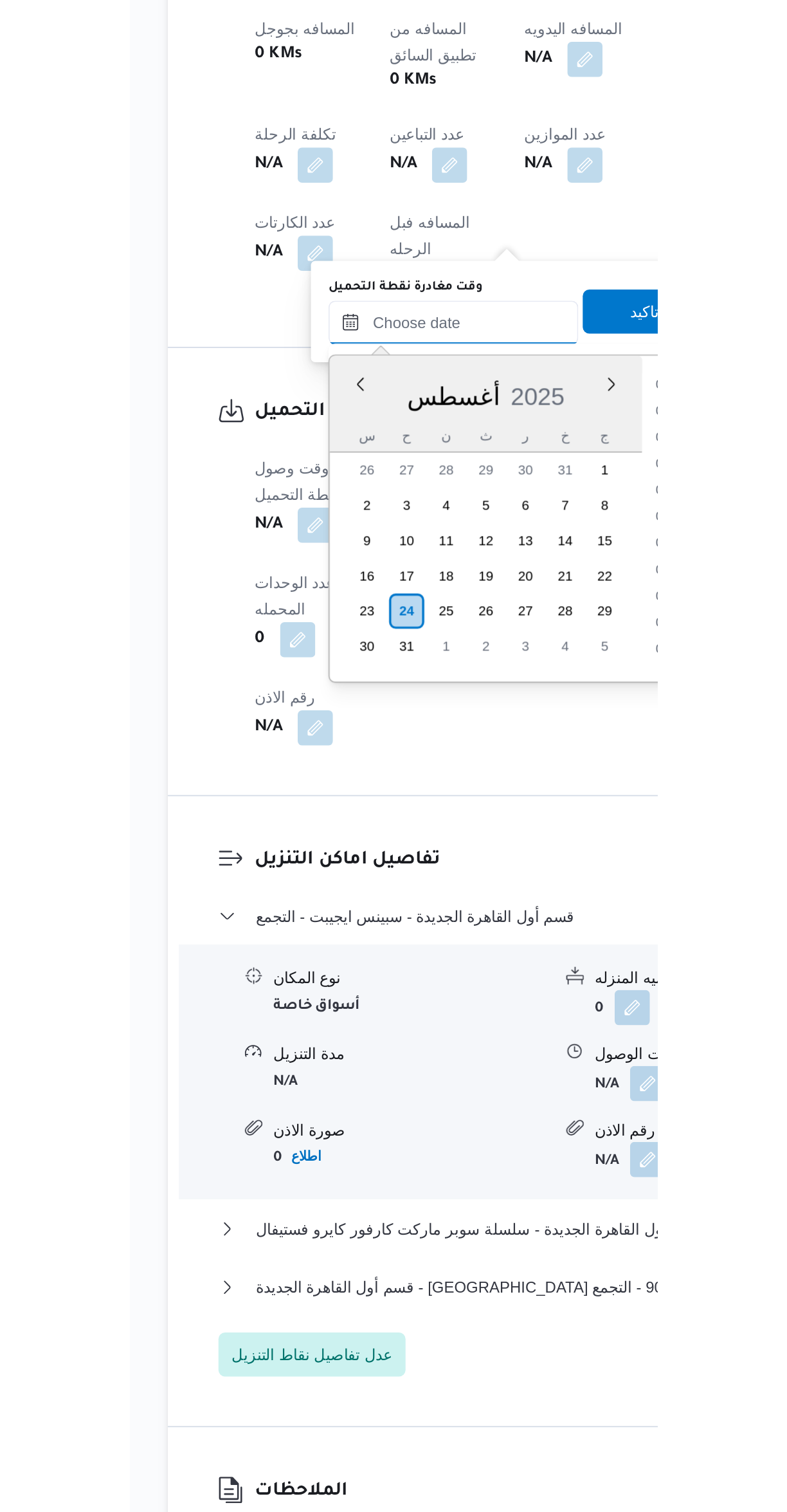
scroll to position [560, 0]
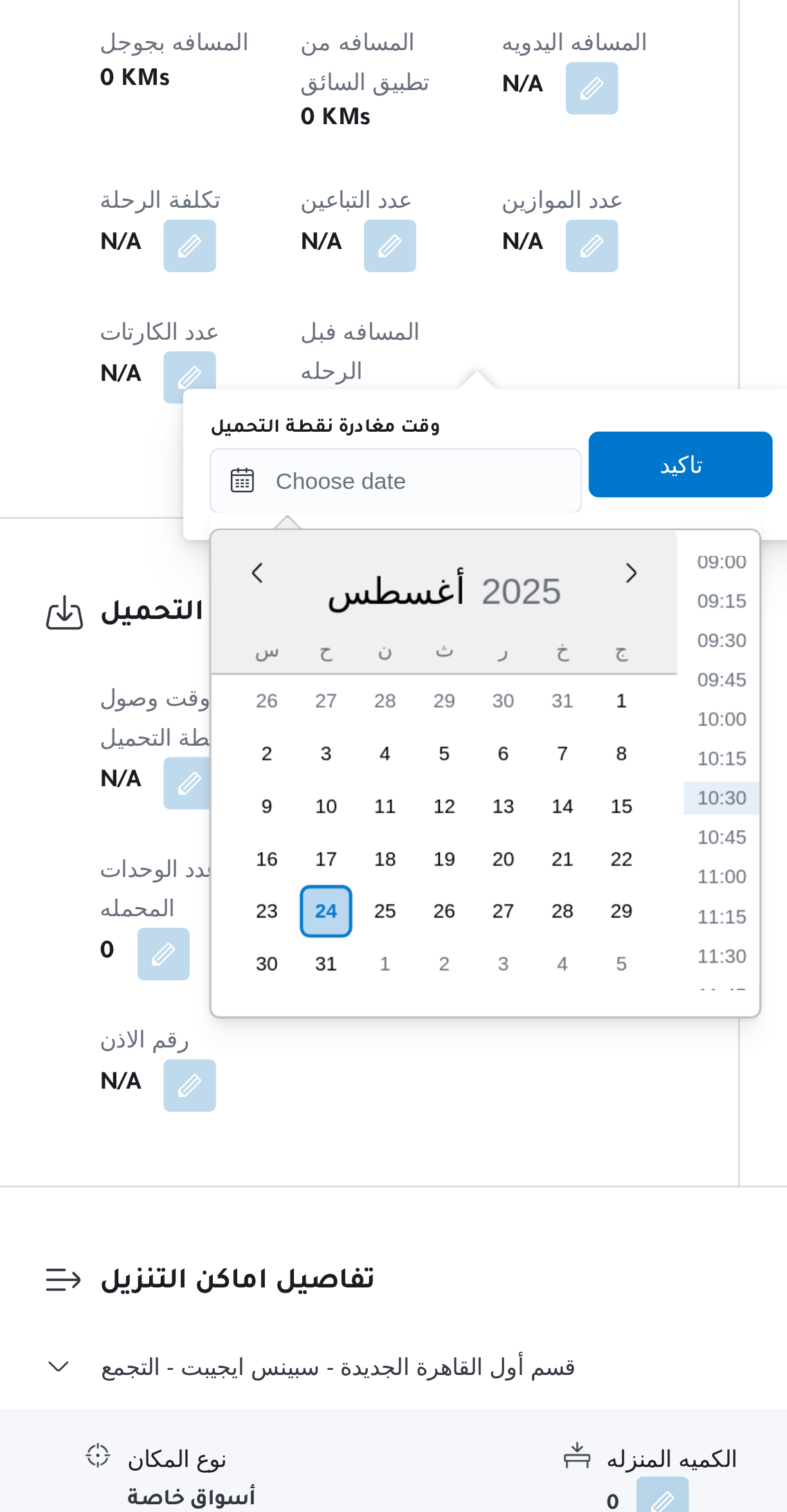
click at [448, 1104] on li "09:00" at bounding box center [462, 1104] width 30 height 13
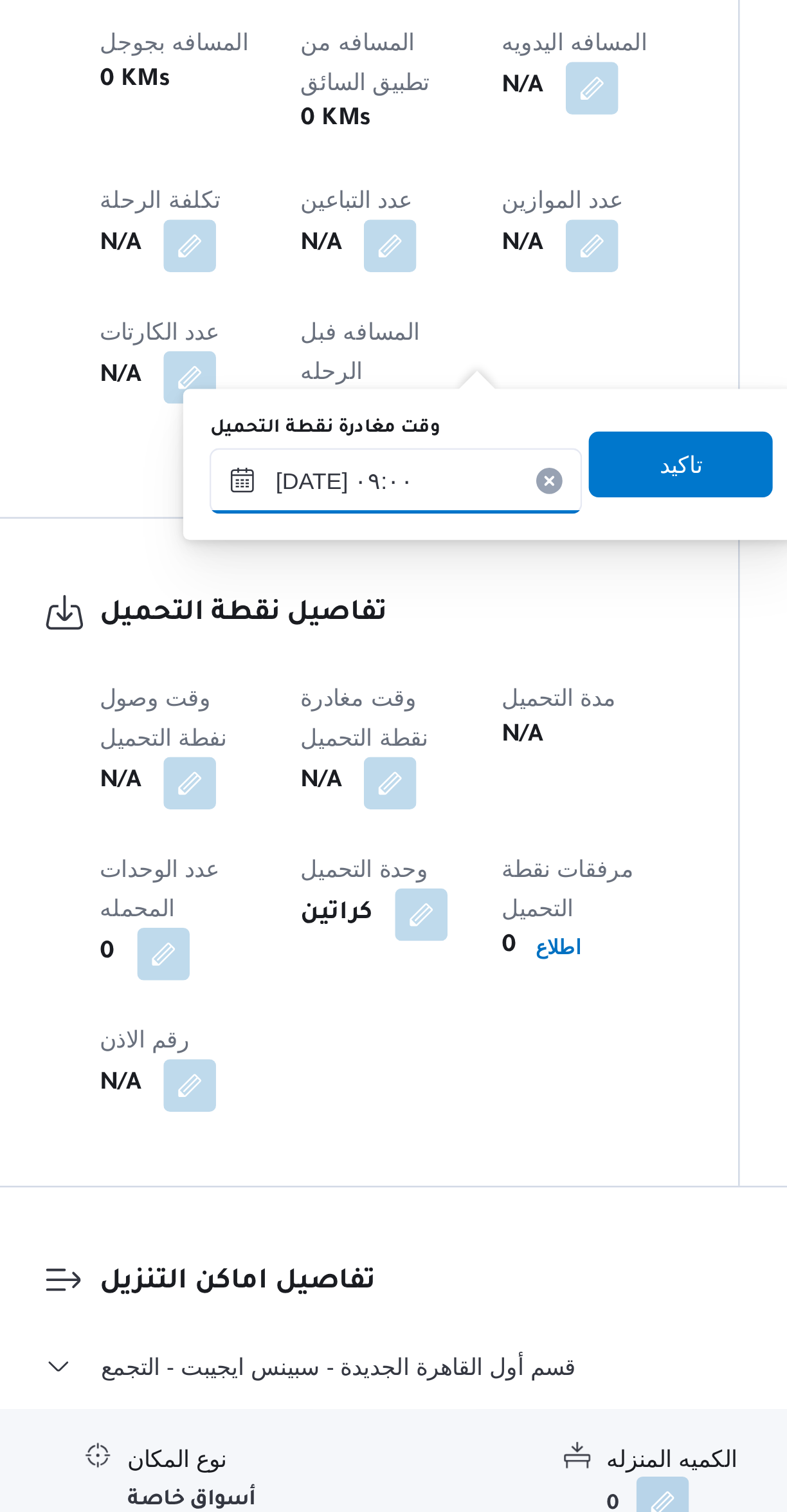
click at [352, 1071] on input "[DATE] ٠٩:٠٠" at bounding box center [334, 1072] width 146 height 25
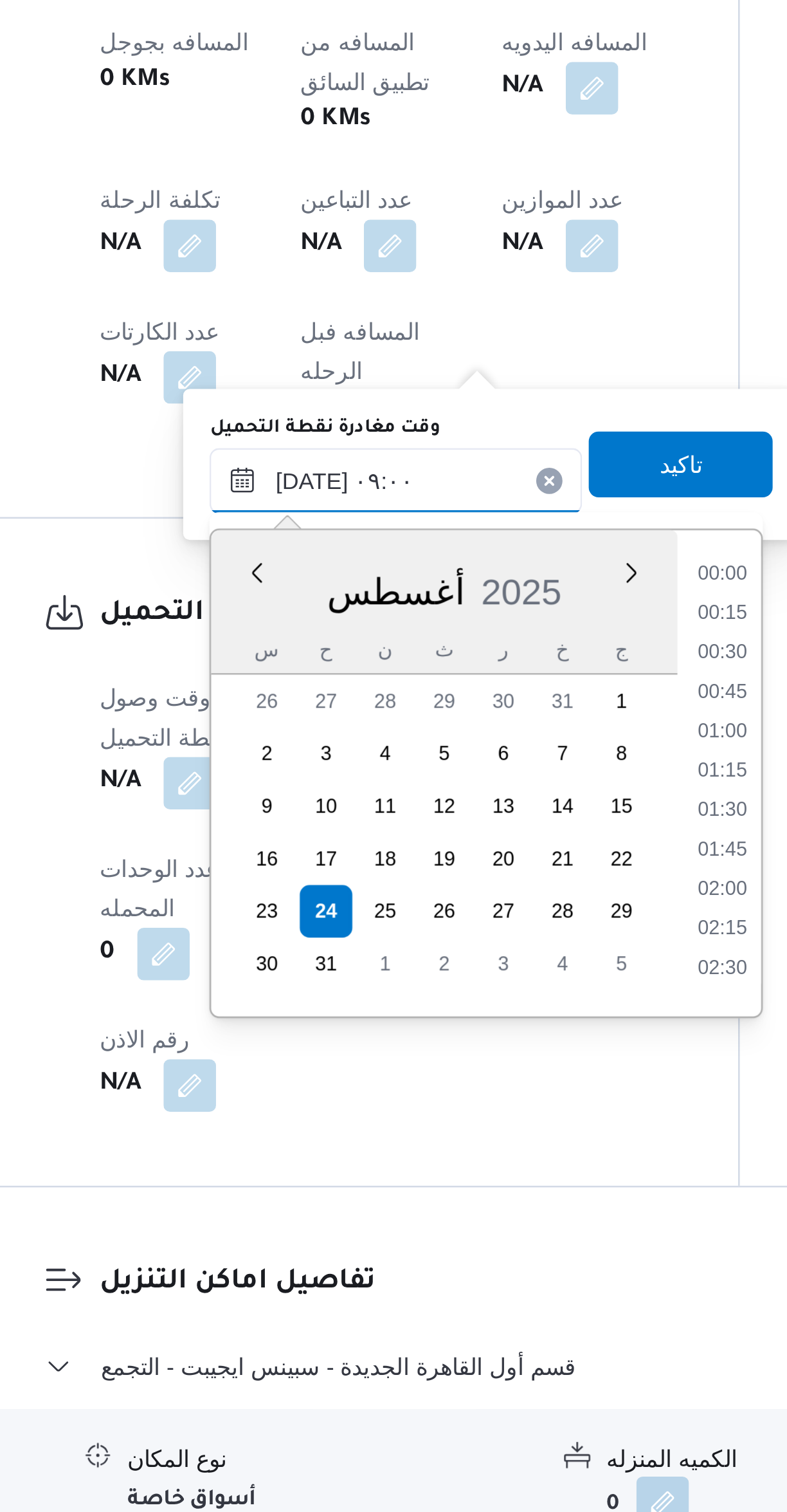
scroll to position [468, 0]
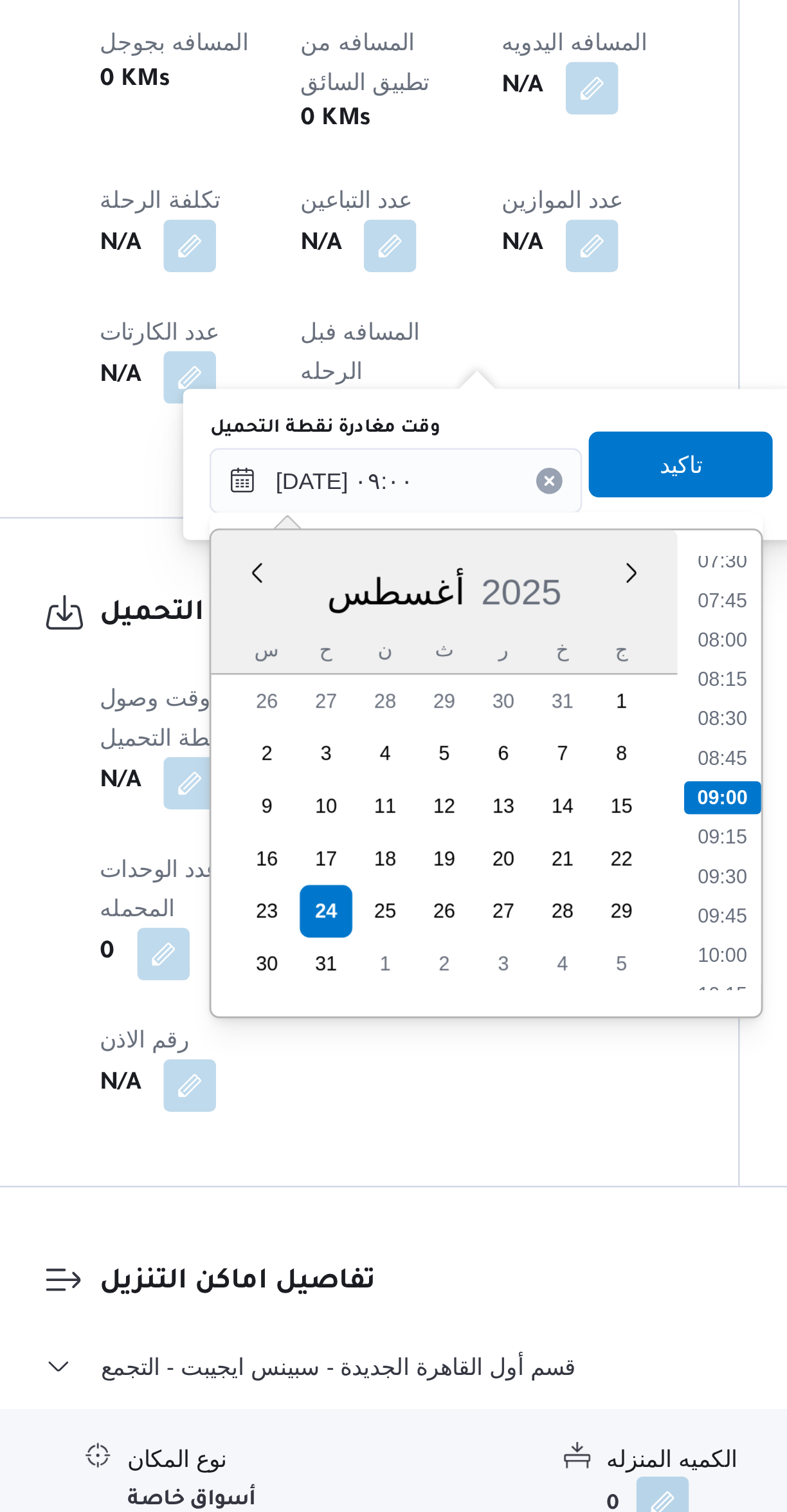
click at [462, 1103] on li "07:30" at bounding box center [462, 1104] width 30 height 13
type input "[DATE] ٠٧:٣٠"
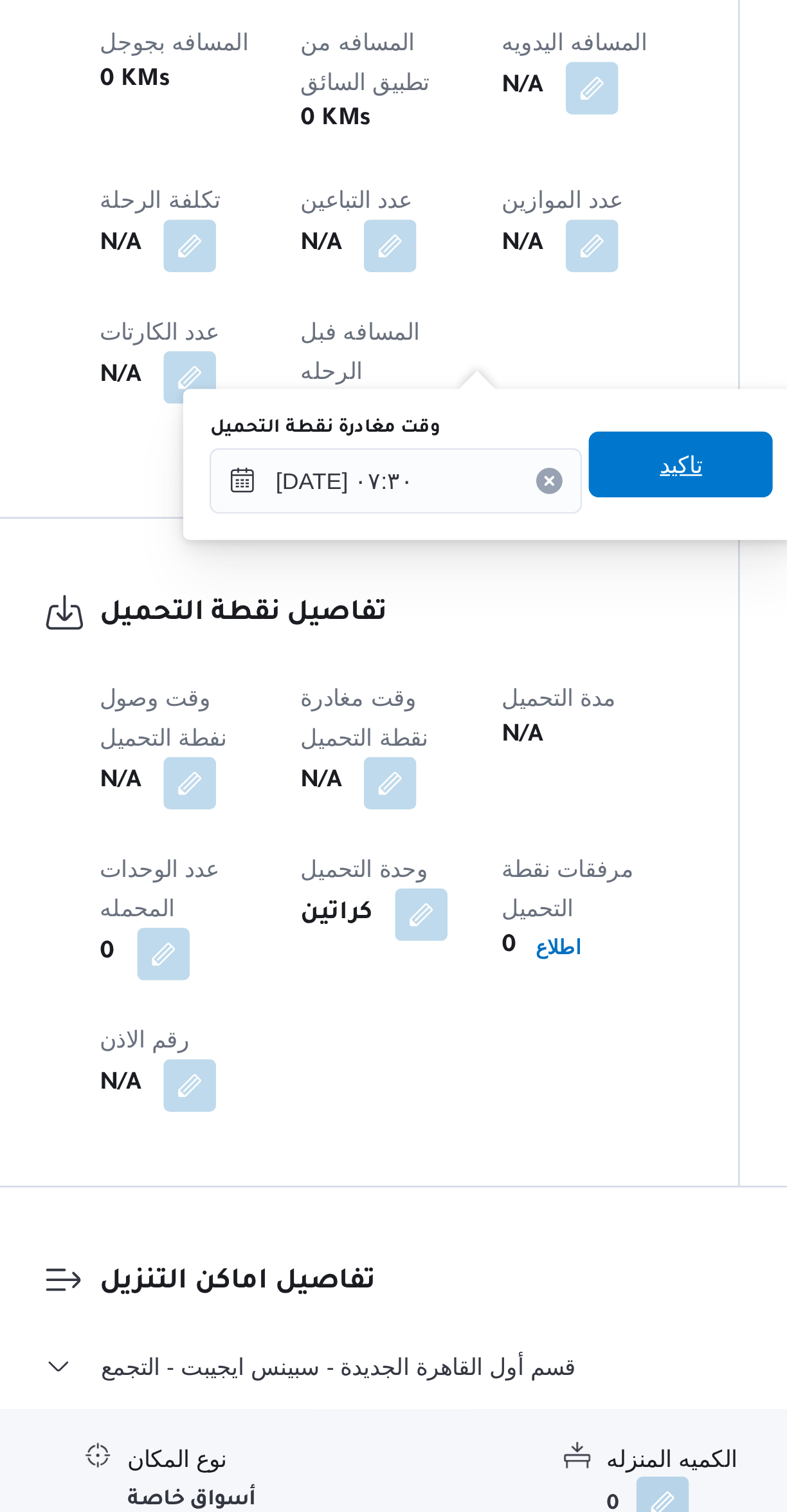
click at [444, 1058] on span "تاكيد" at bounding box center [446, 1066] width 72 height 25
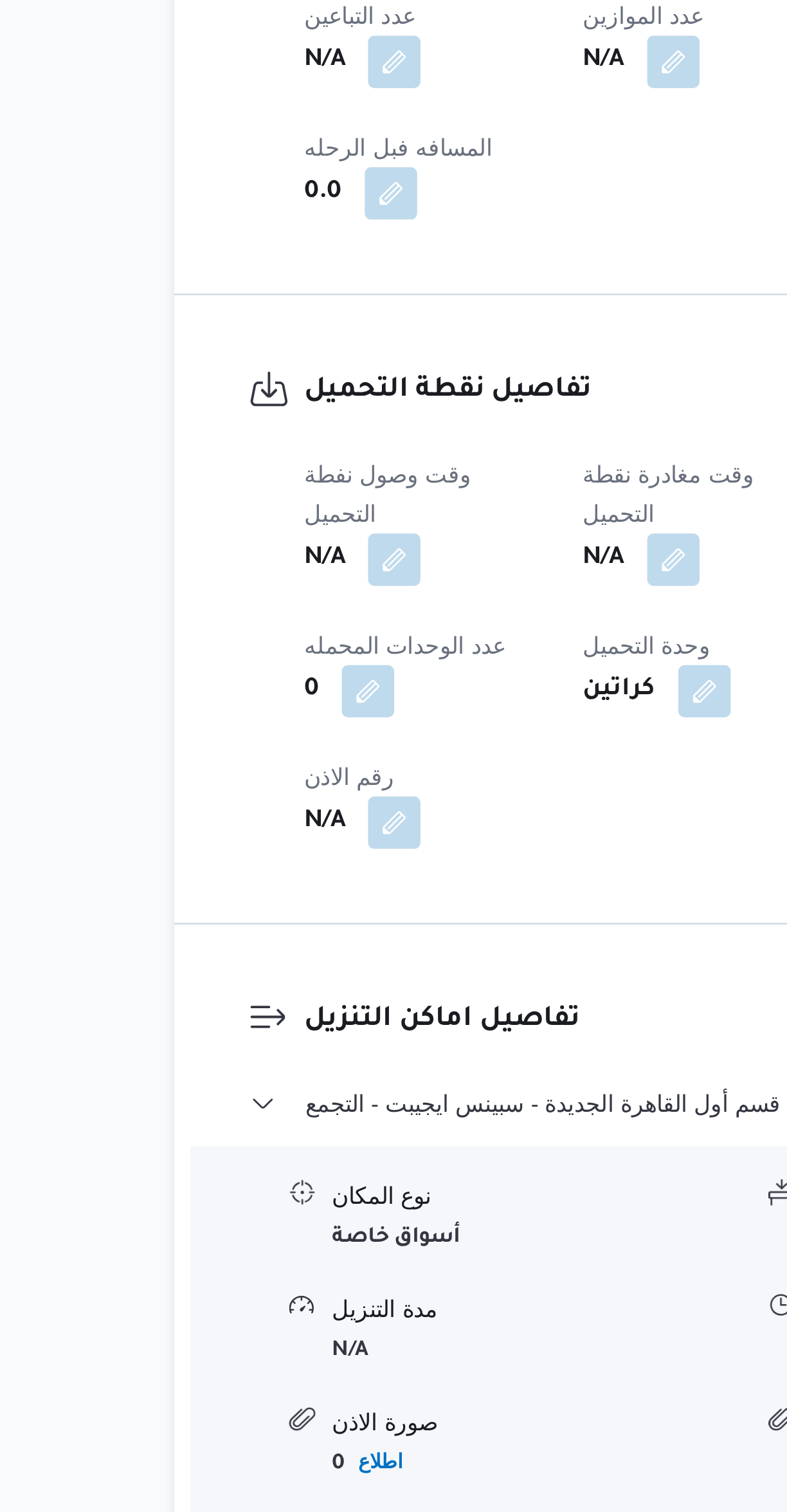
click at [256, 1094] on button "button" at bounding box center [254, 1104] width 21 height 21
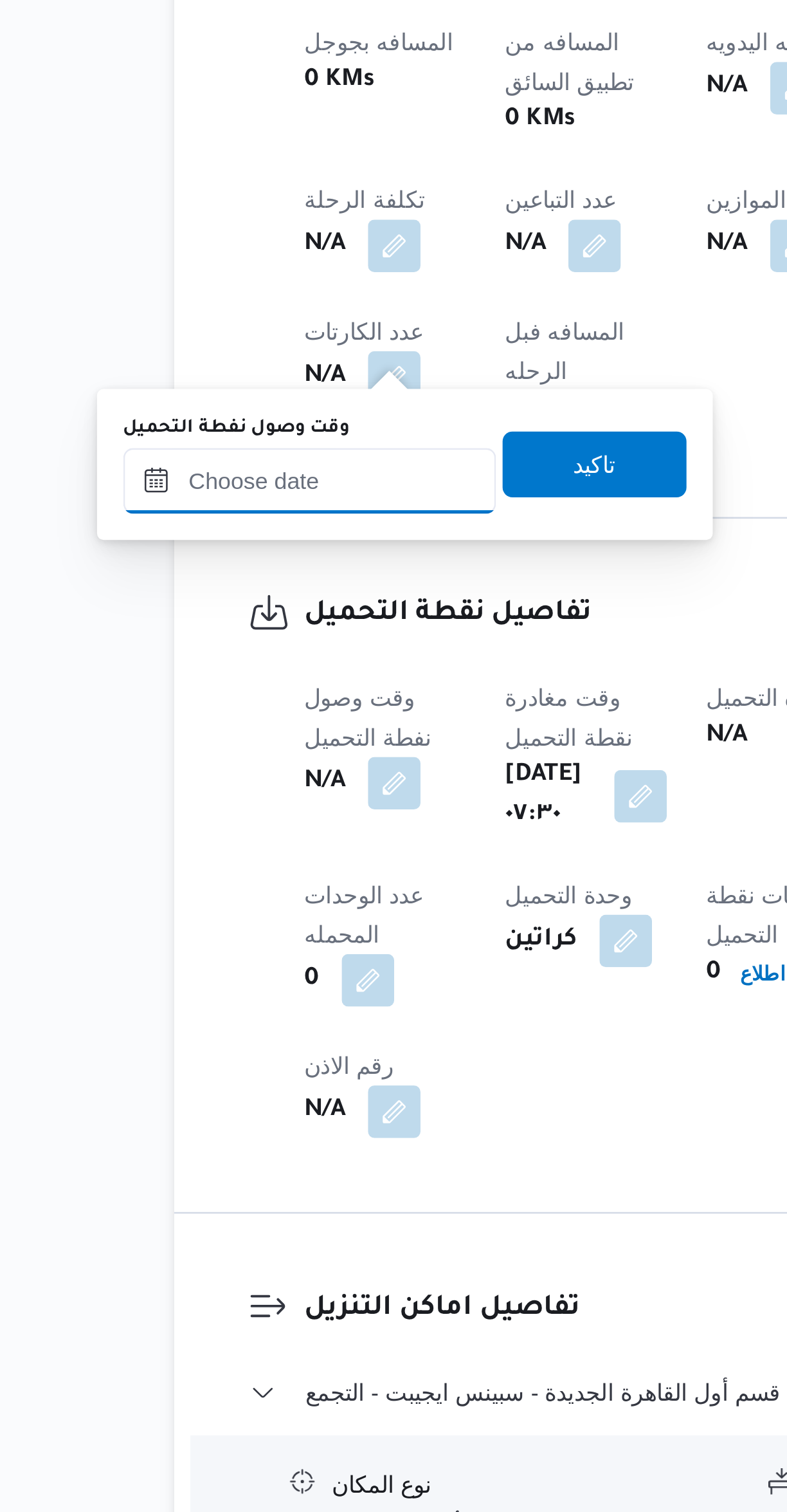
click at [236, 1067] on input "وقت وصول نفطة التحميل" at bounding box center [220, 1072] width 146 height 25
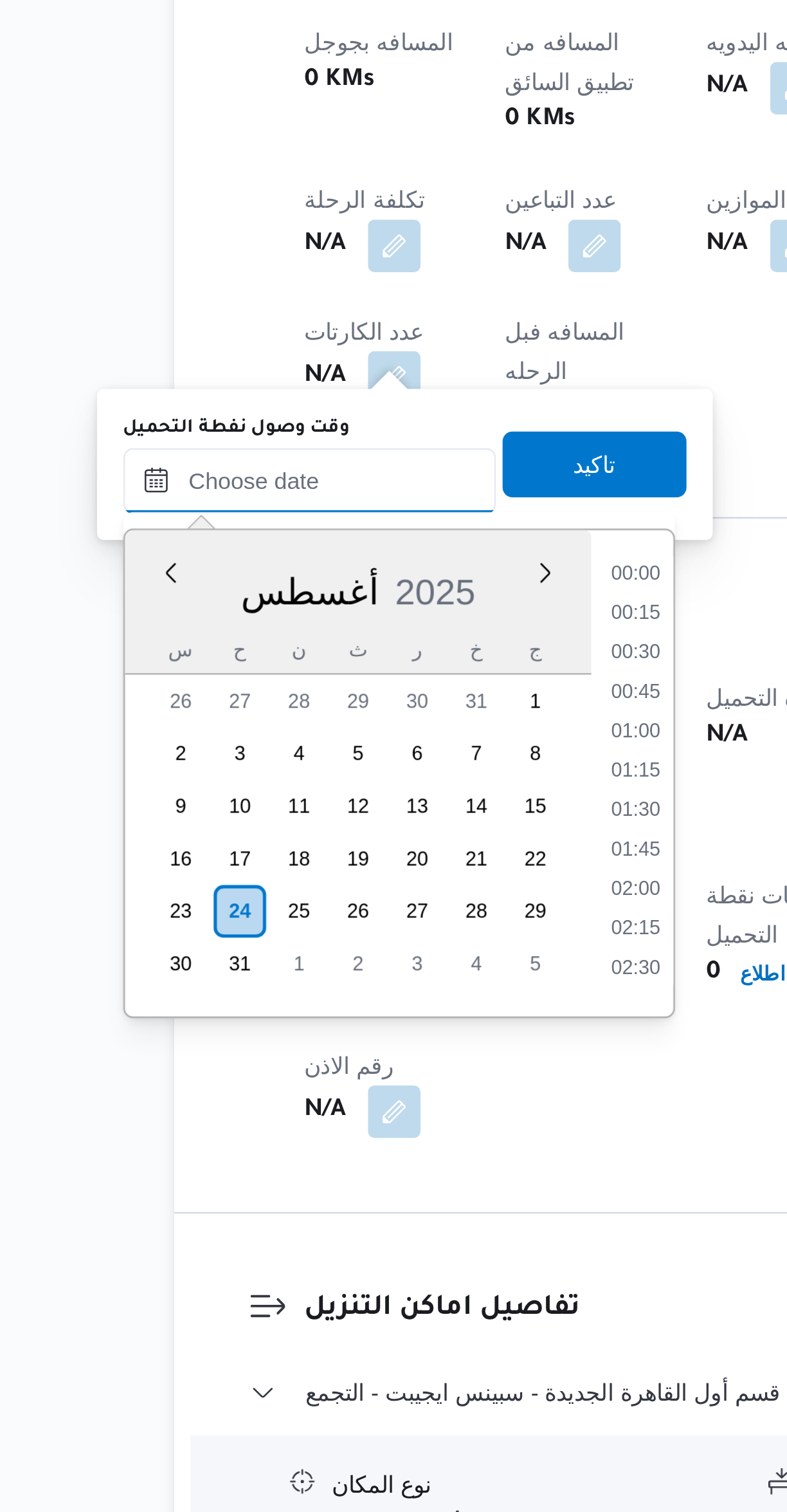
scroll to position [560, 0]
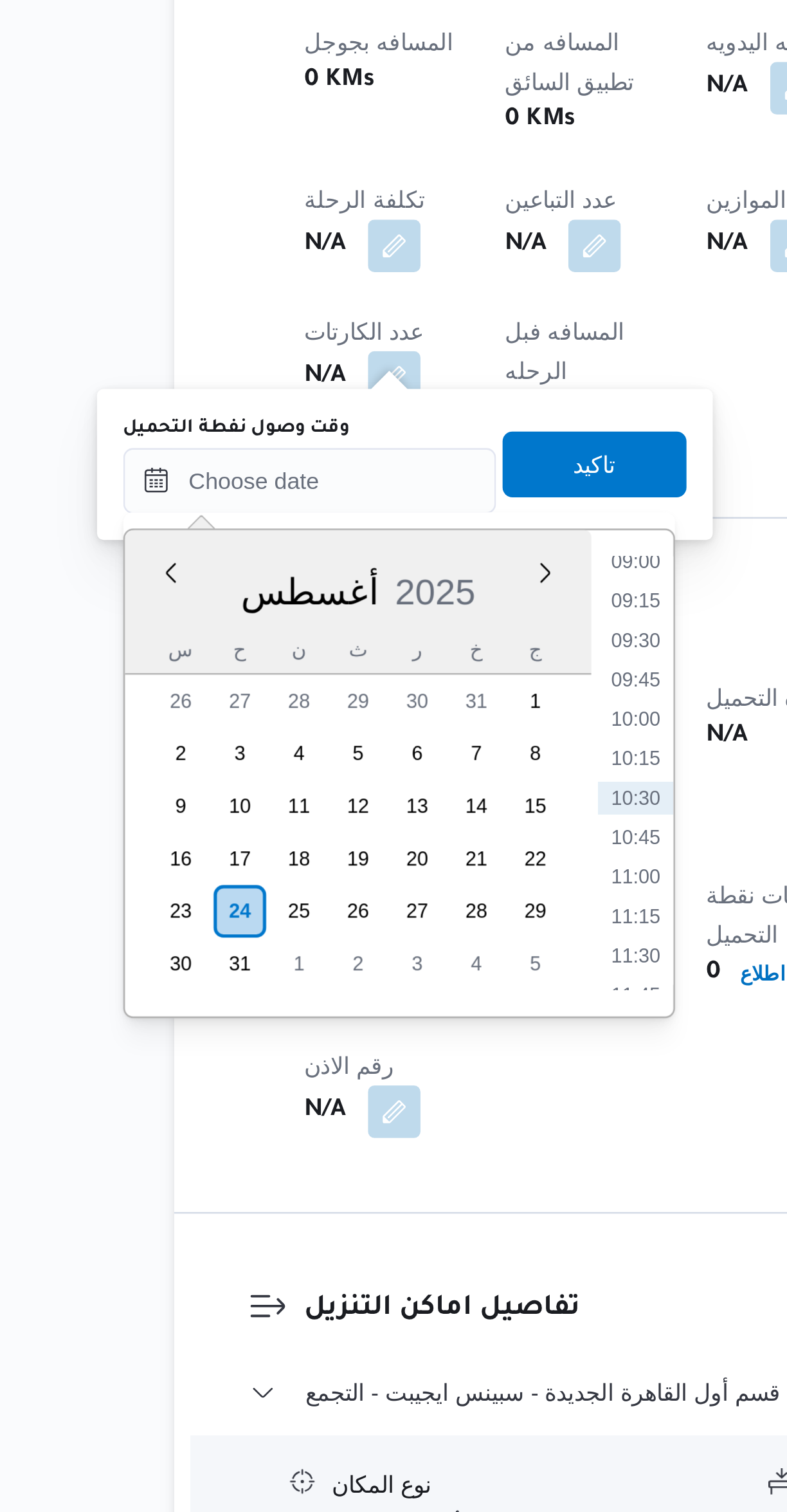
click at [348, 1103] on li "09:00" at bounding box center [348, 1104] width 30 height 13
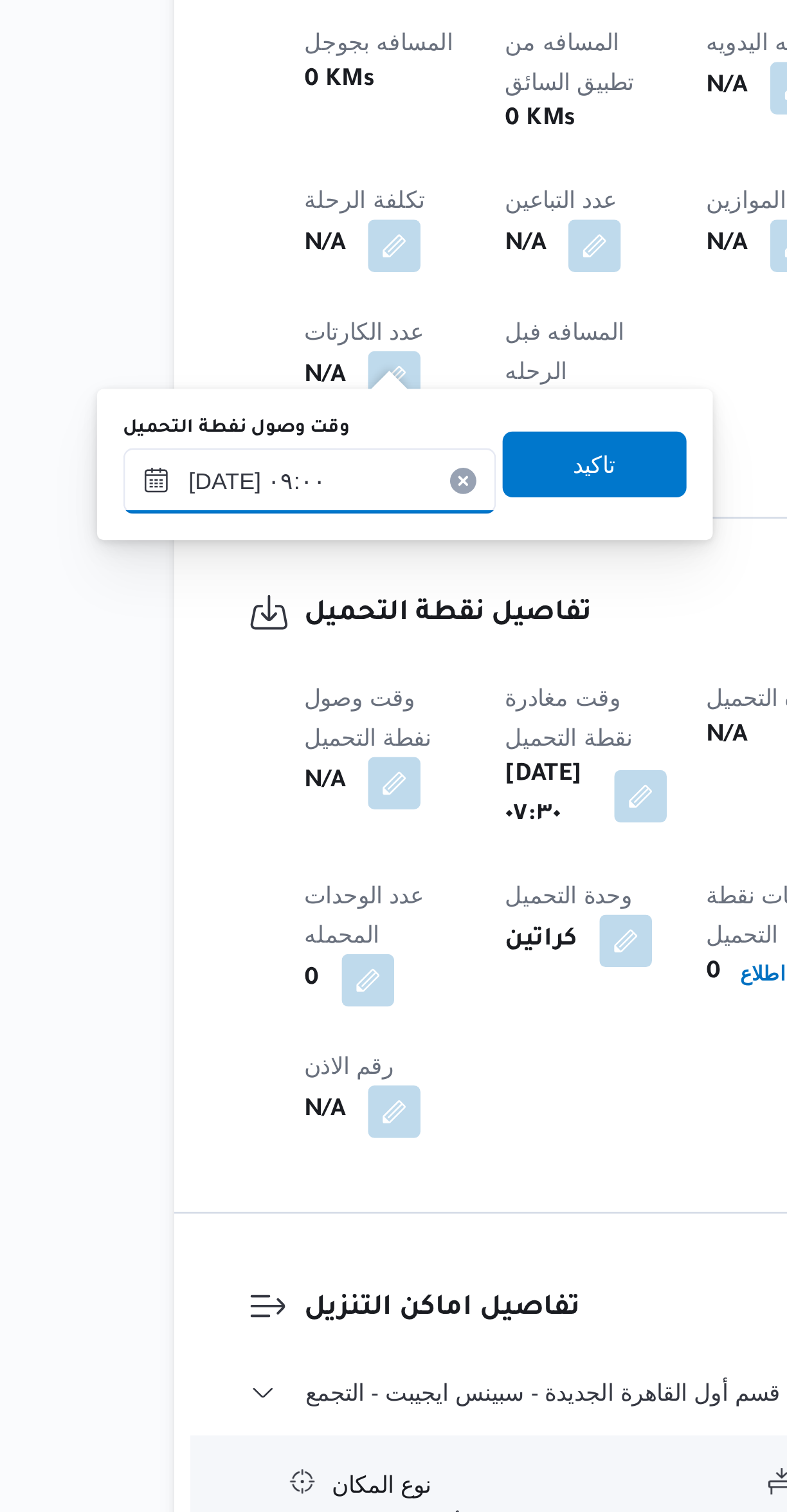
click at [241, 1079] on input "[DATE] ٠٩:٠٠" at bounding box center [220, 1072] width 146 height 25
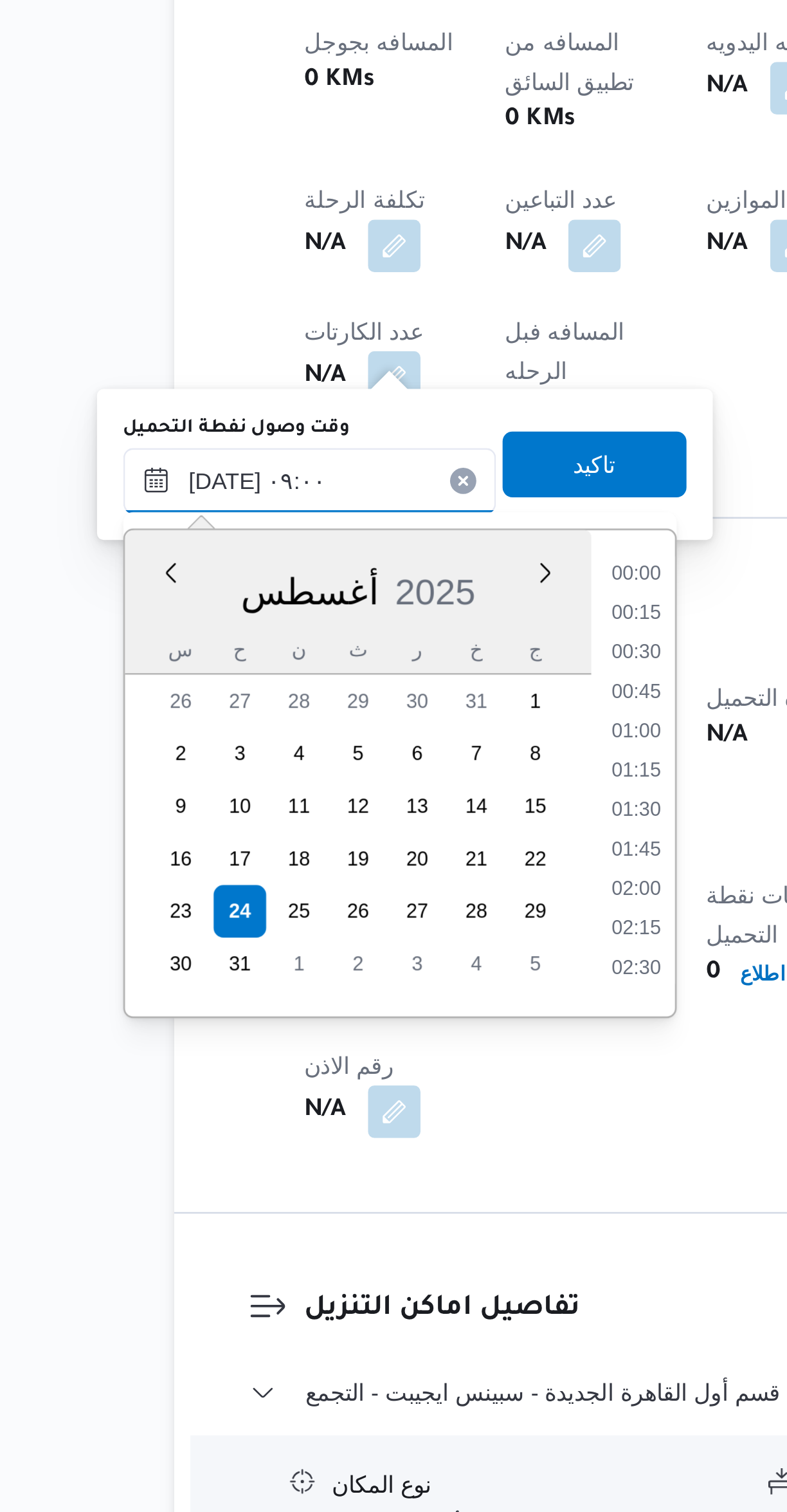
scroll to position [468, 0]
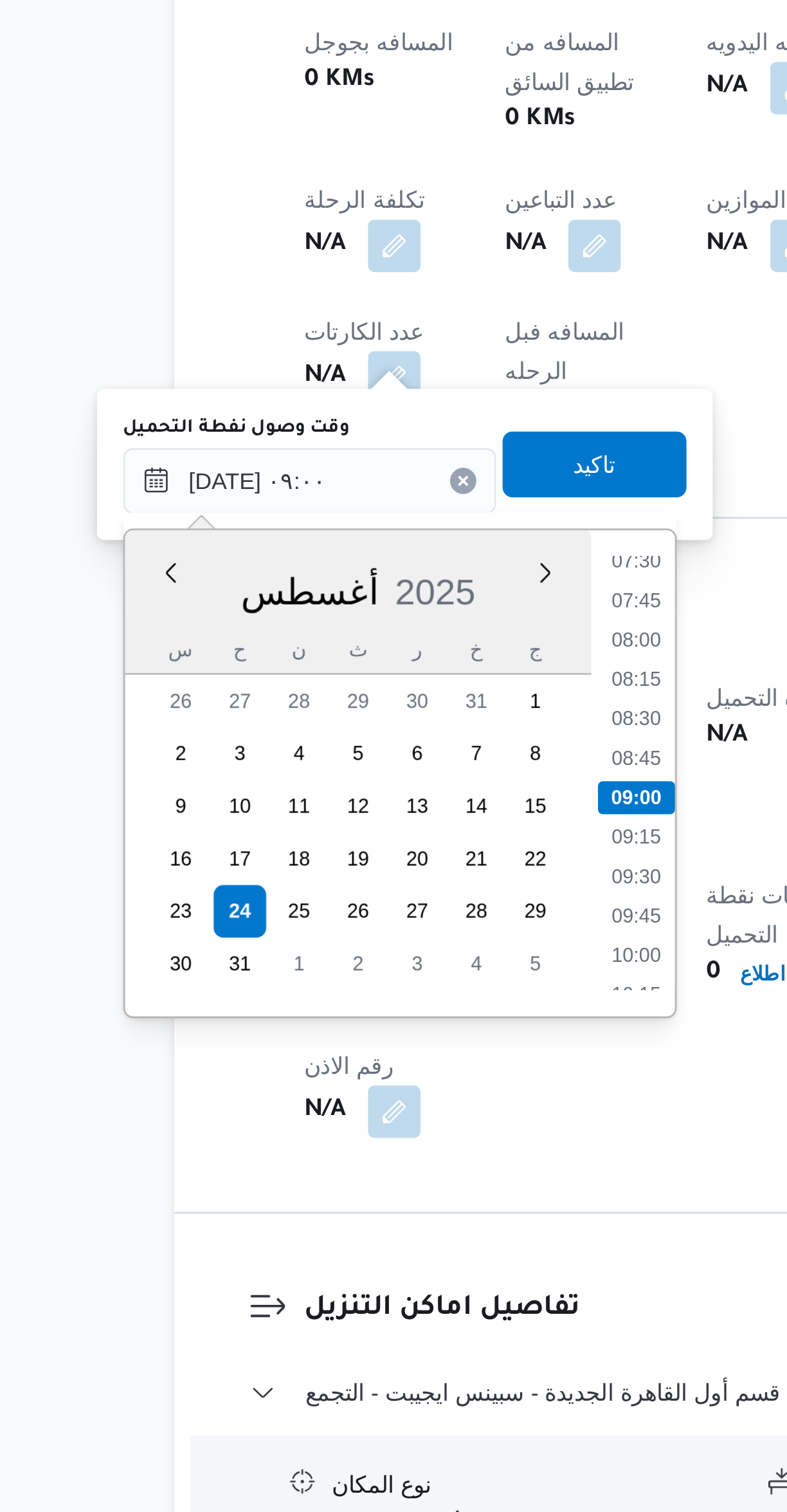
click at [348, 1105] on li "07:30" at bounding box center [348, 1104] width 30 height 13
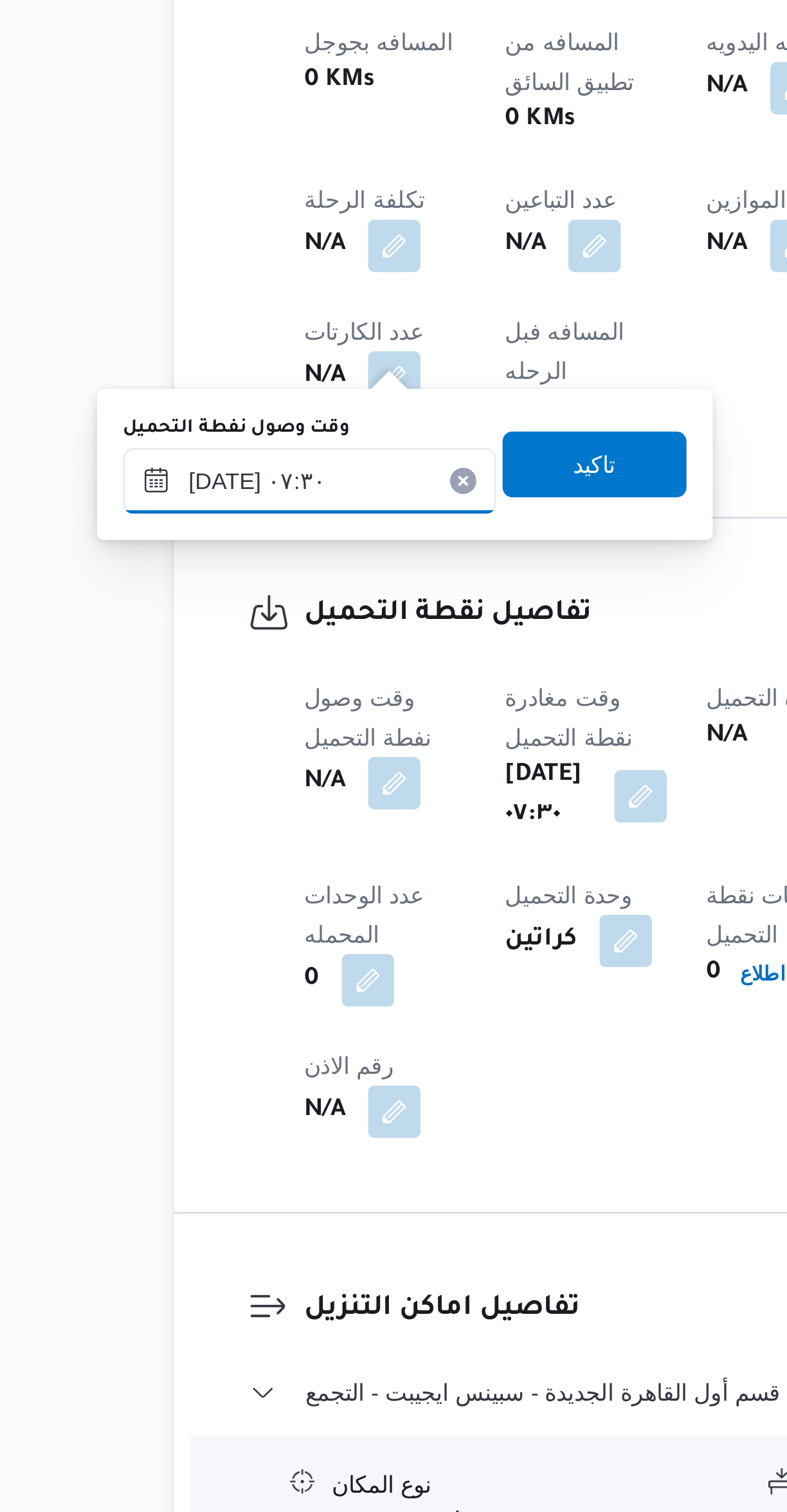
click at [241, 1073] on input "[DATE] ٠٧:٣٠" at bounding box center [220, 1072] width 146 height 25
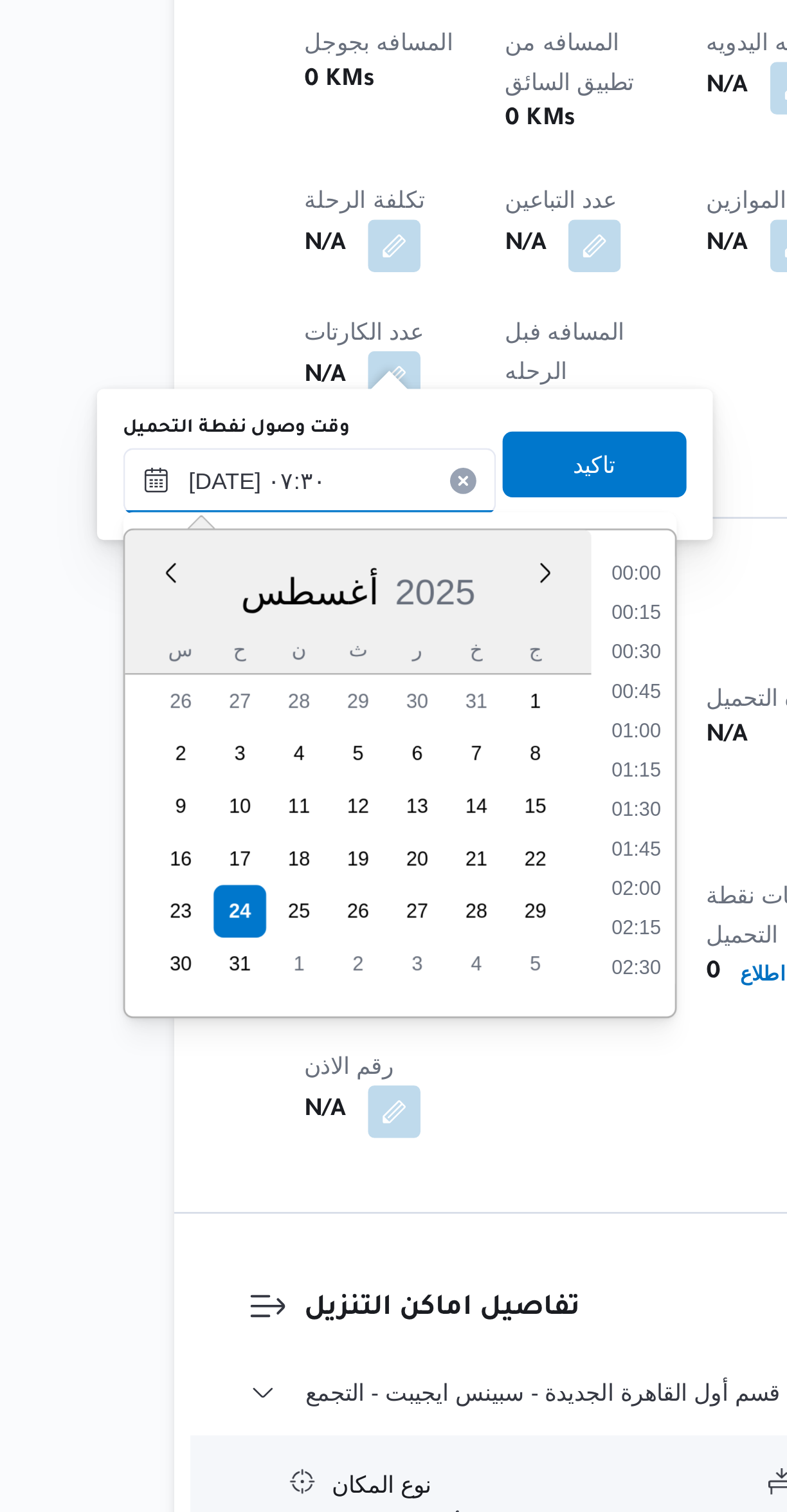
scroll to position [376, 0]
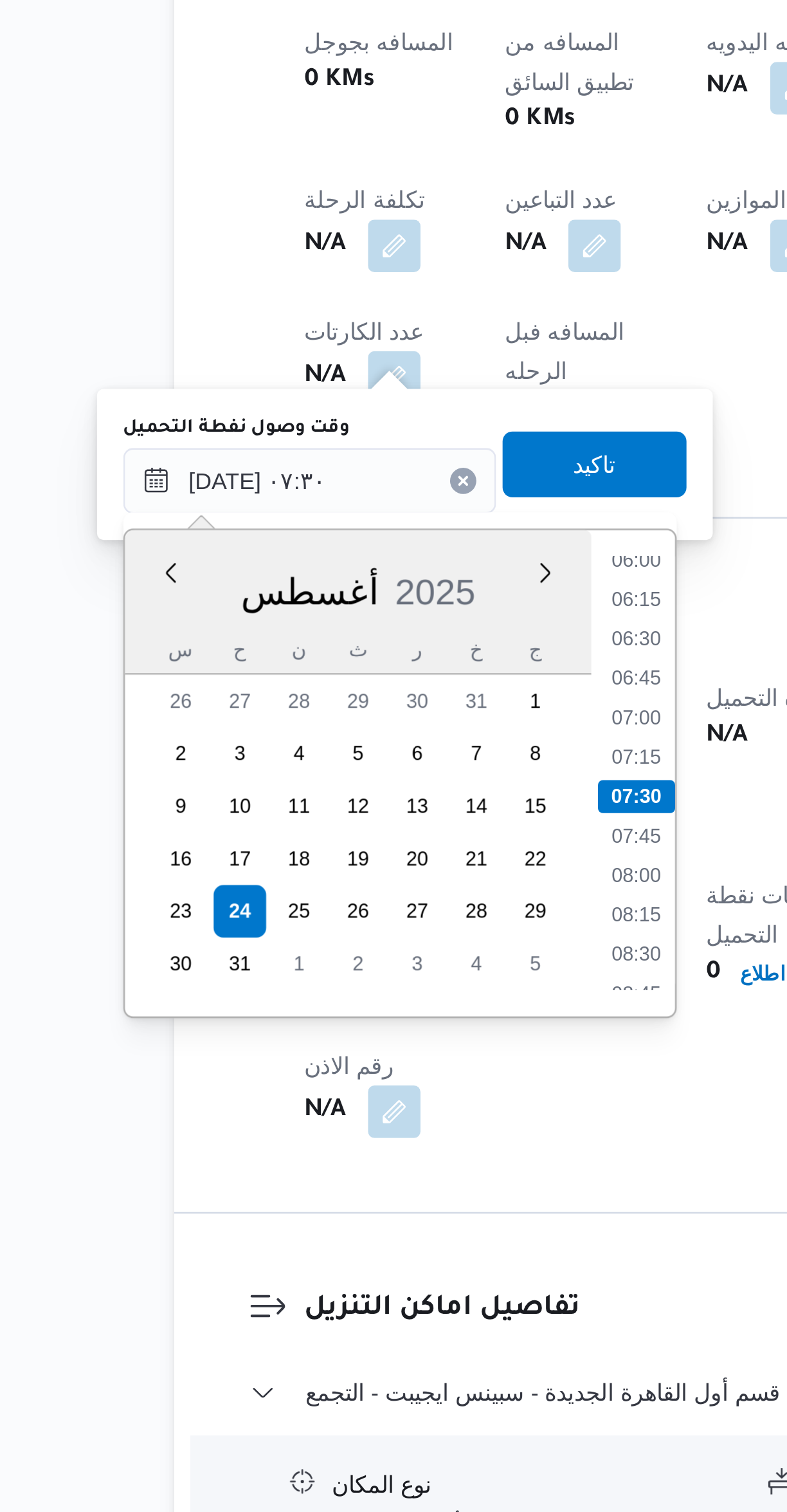
click at [348, 1103] on li "06:00" at bounding box center [348, 1103] width 30 height 13
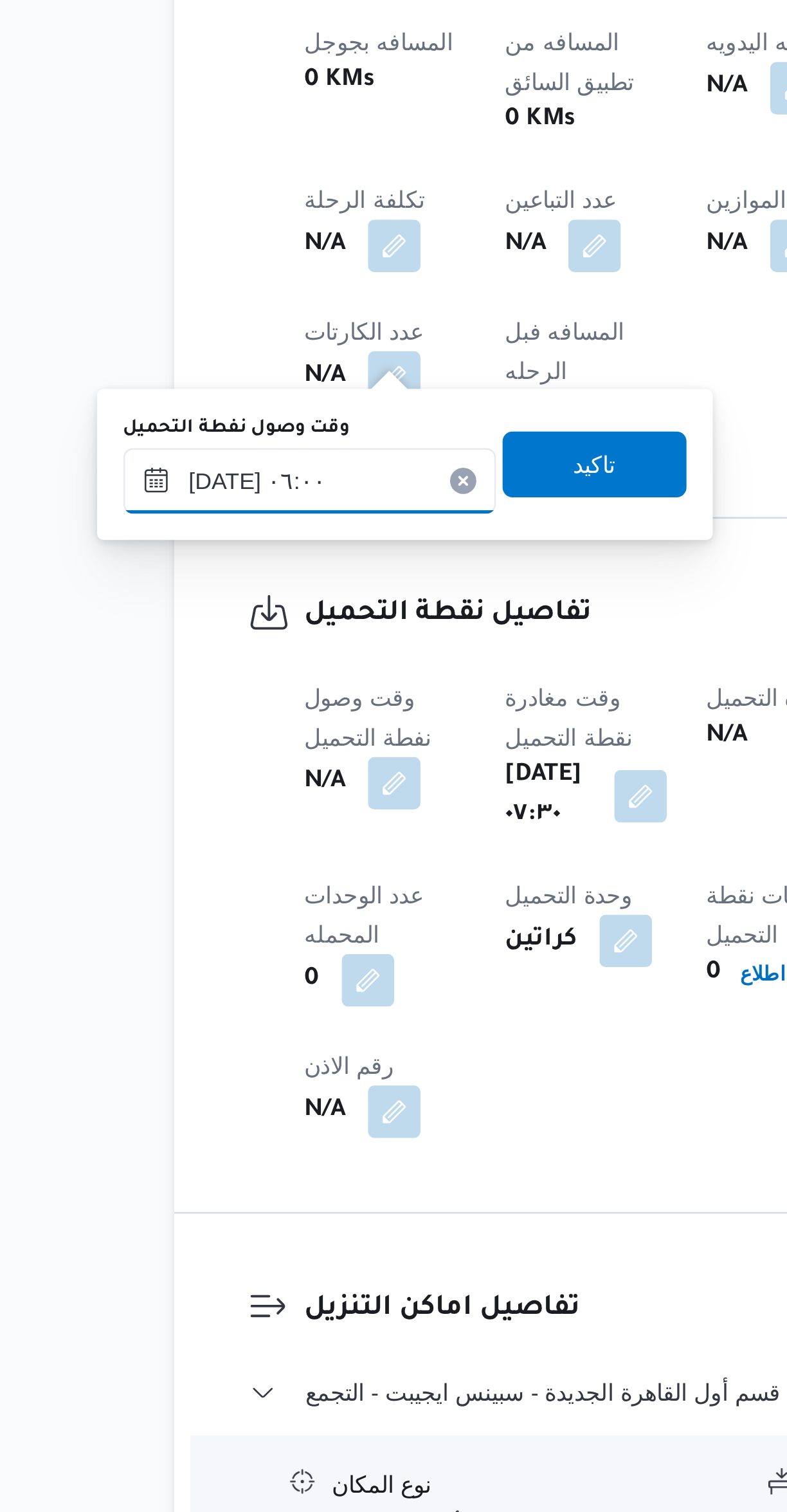
click at [242, 1074] on input "[DATE] ٠٦:٠٠" at bounding box center [220, 1072] width 146 height 25
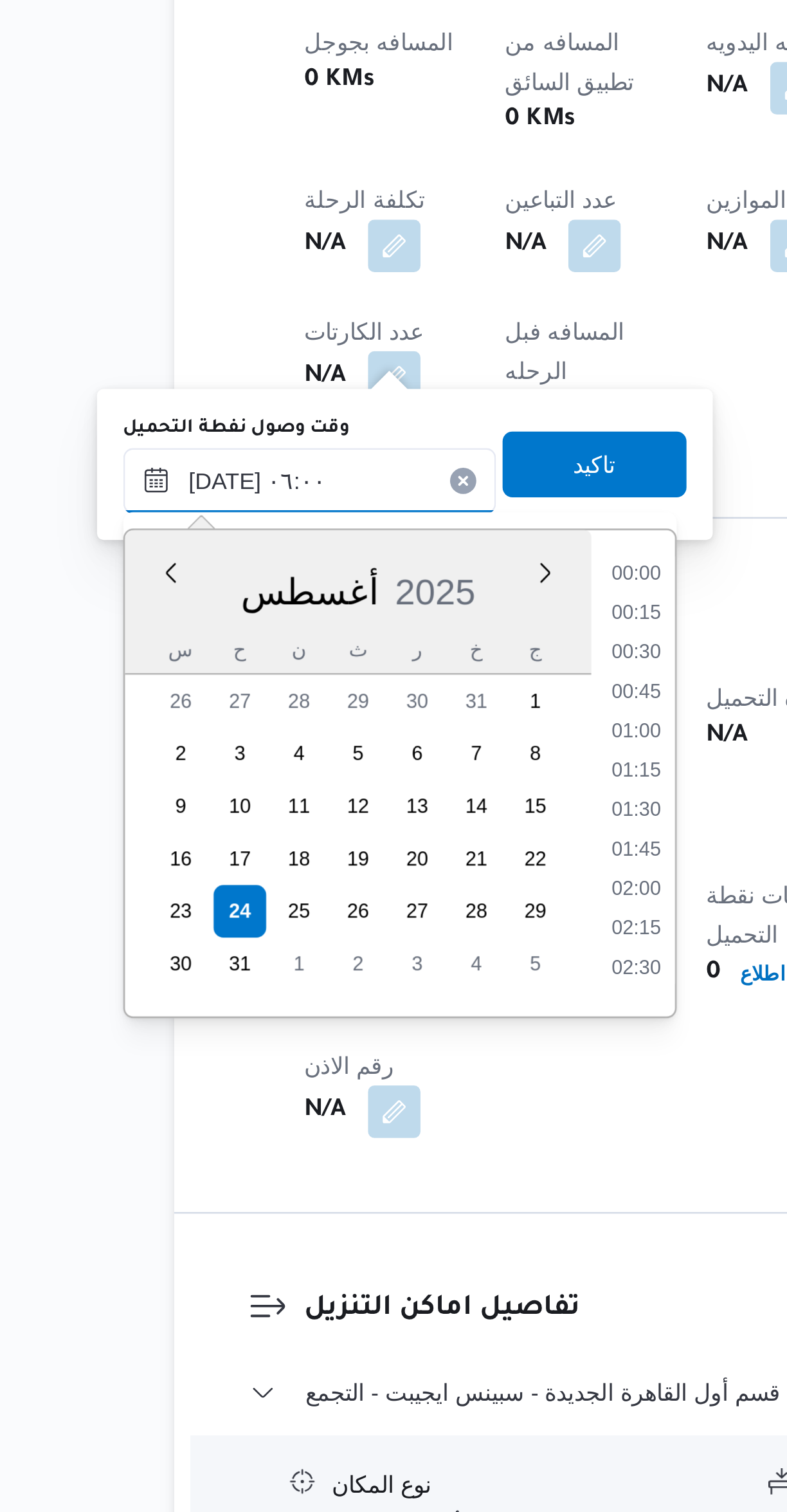
scroll to position [283, 0]
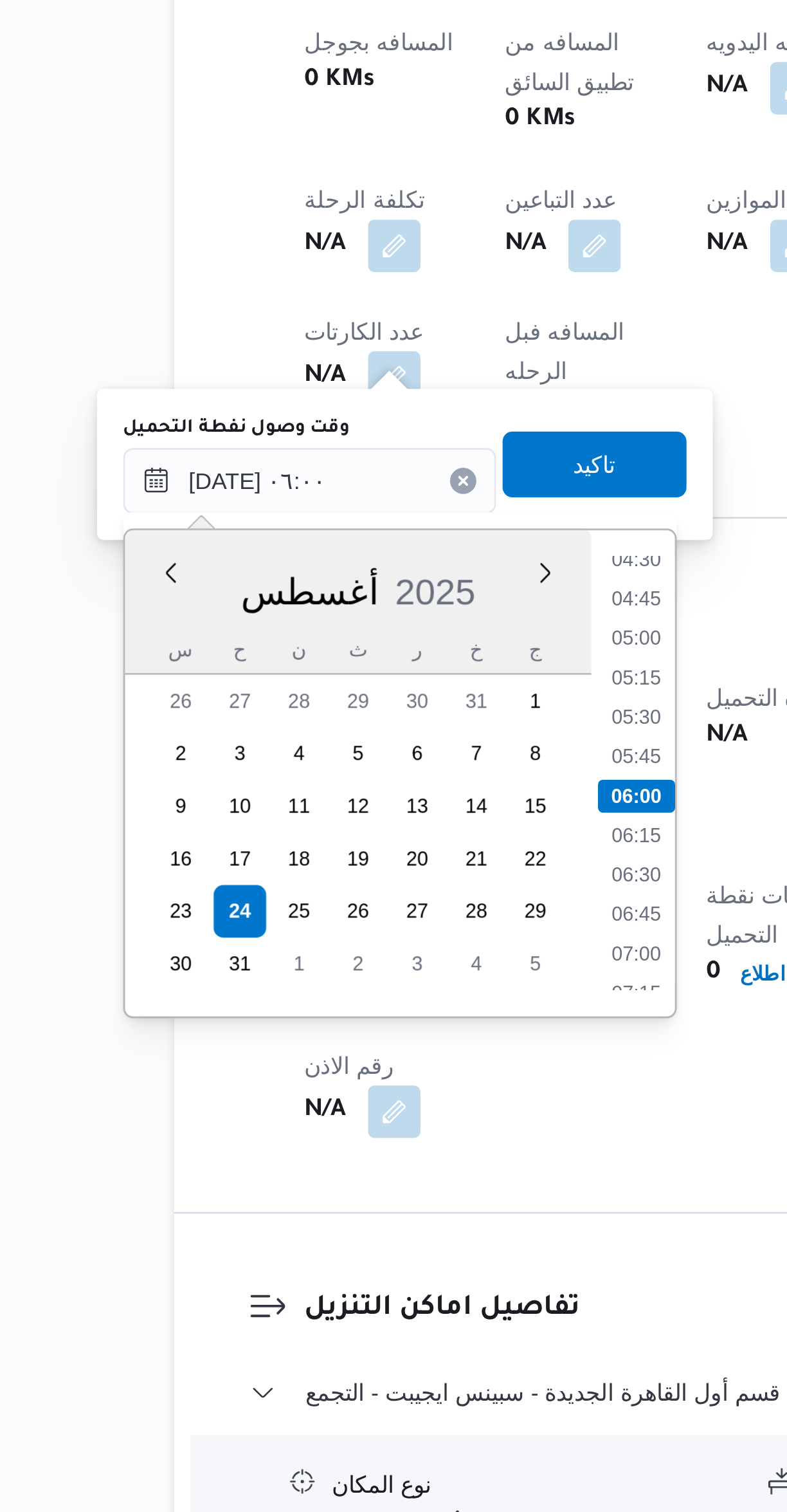
click at [350, 1113] on li "04:45" at bounding box center [348, 1119] width 30 height 13
type input "[DATE] ٠٤:٤٥"
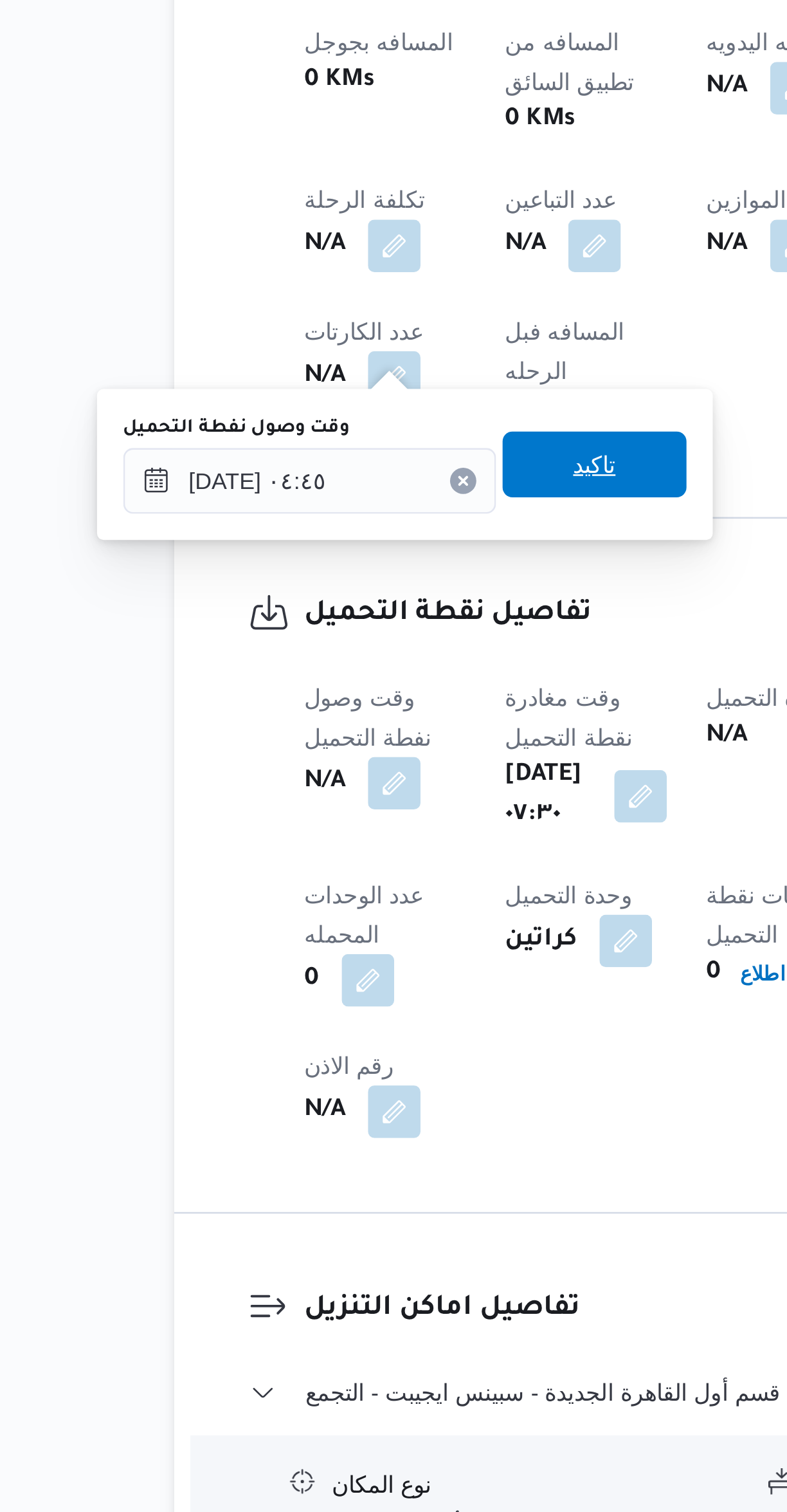
click at [341, 1065] on span "تاكيد" at bounding box center [332, 1066] width 72 height 25
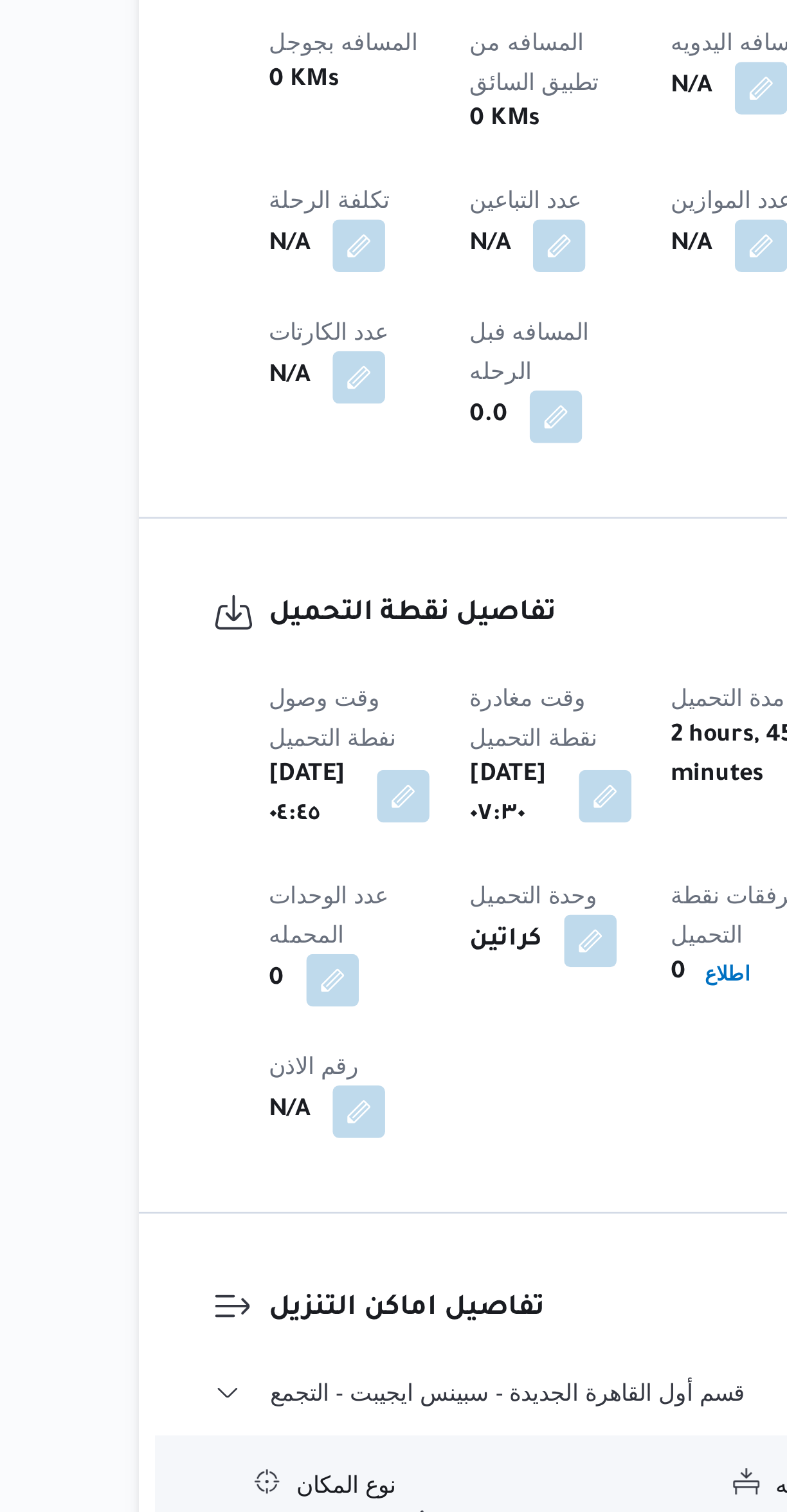
scroll to position [6, 0]
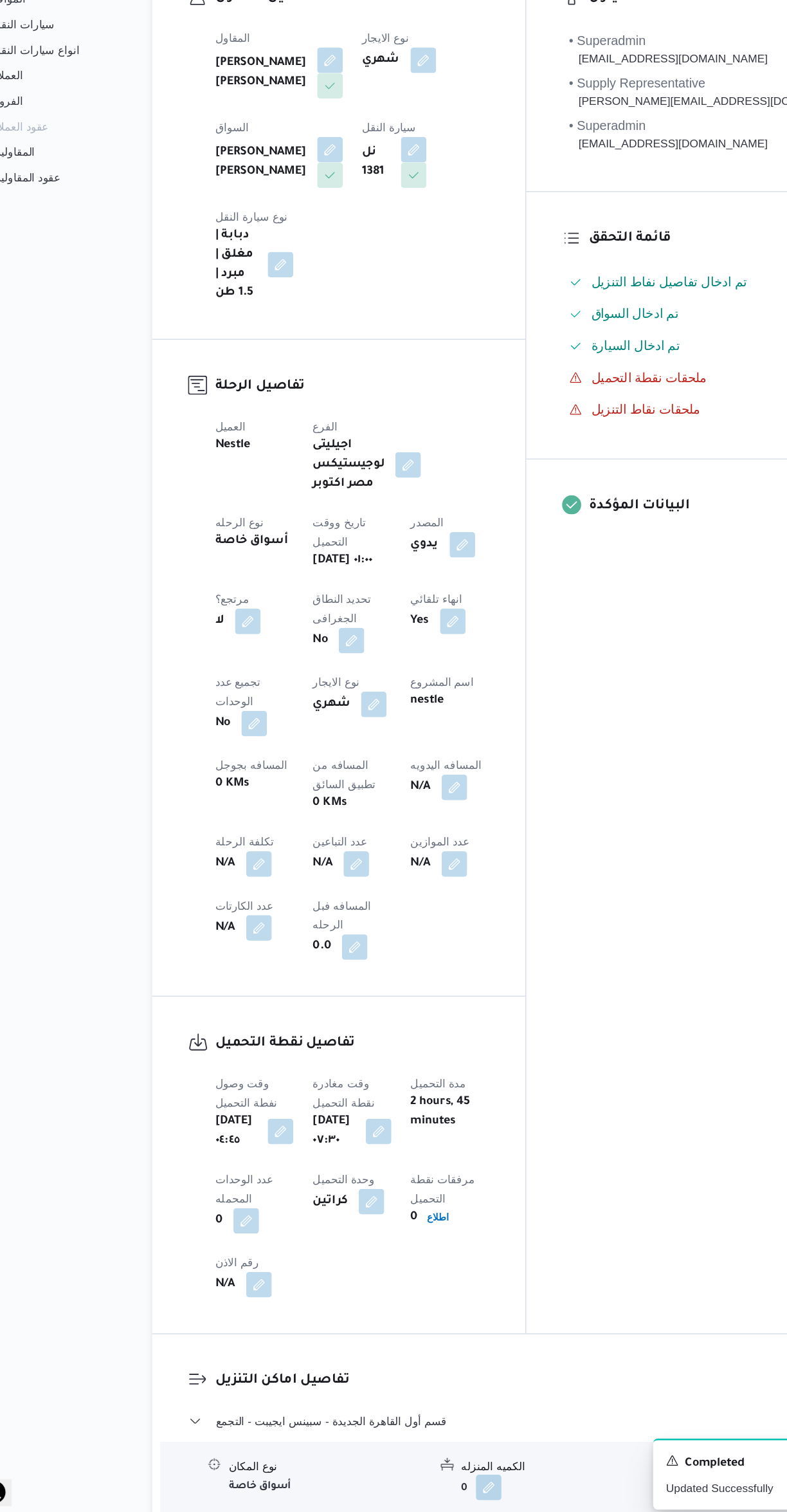
select select "ar"
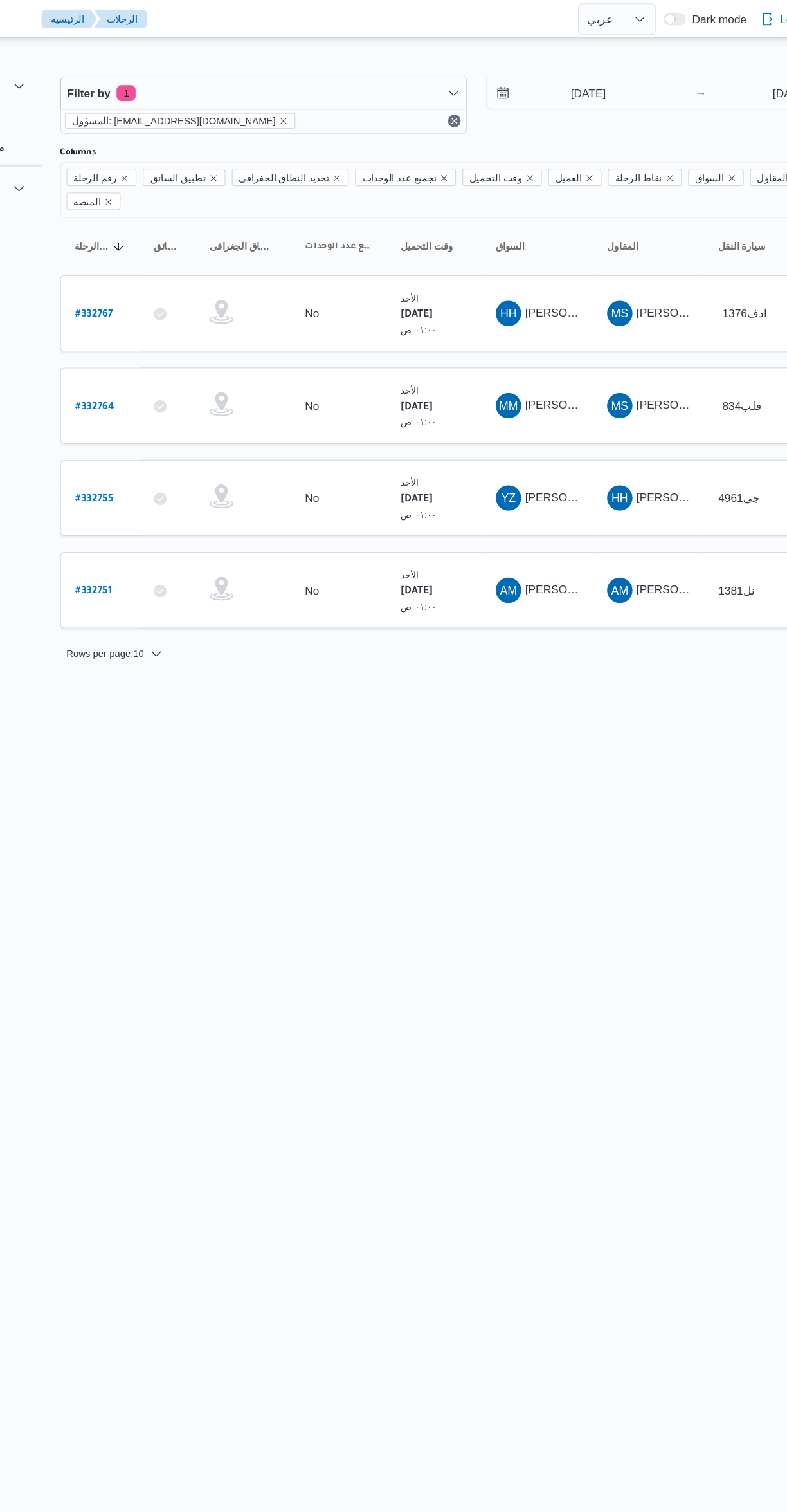
click at [196, 399] on b "# 332755" at bounding box center [194, 404] width 31 height 9
select select "ar"
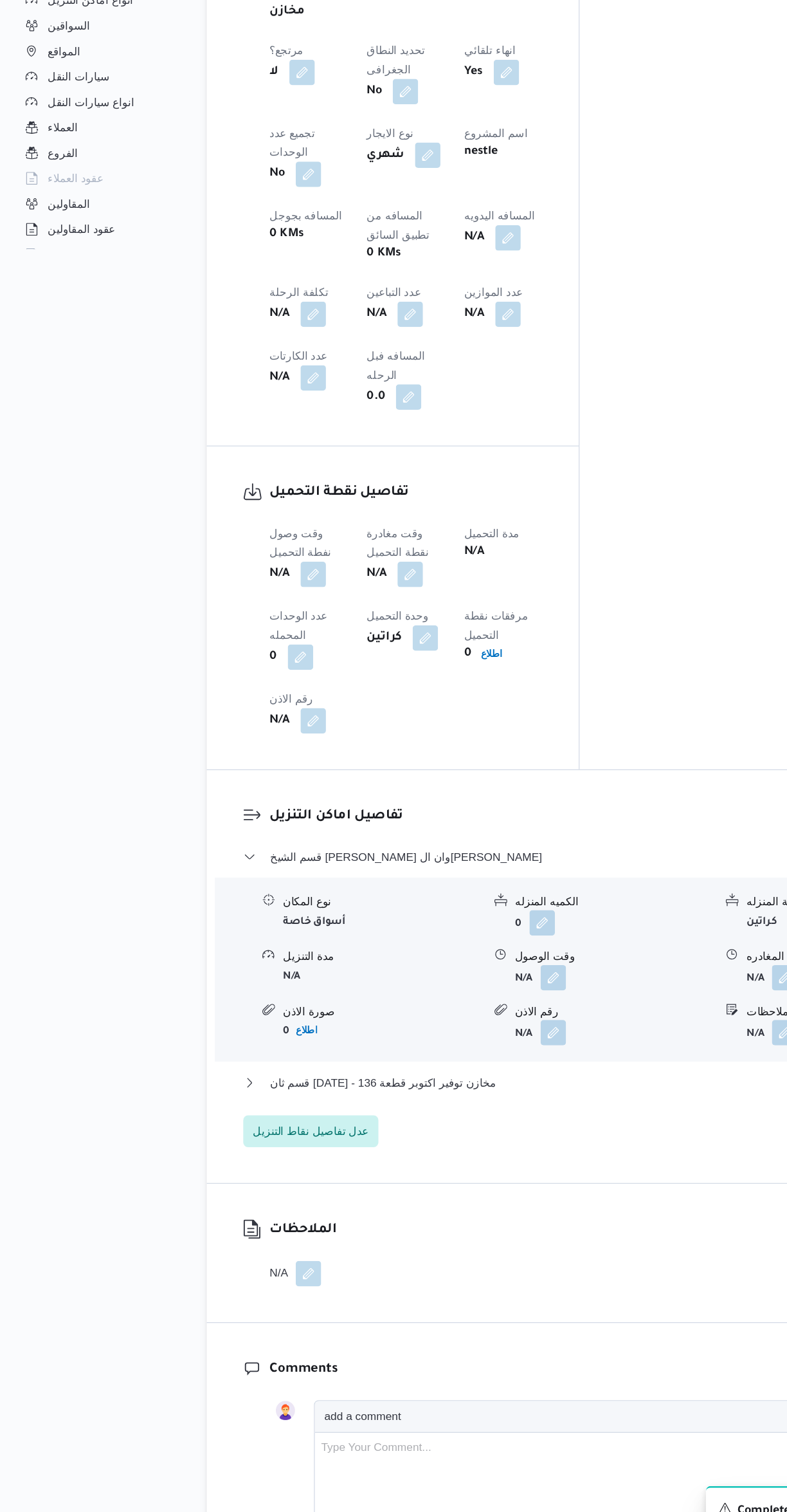
scroll to position [496, 0]
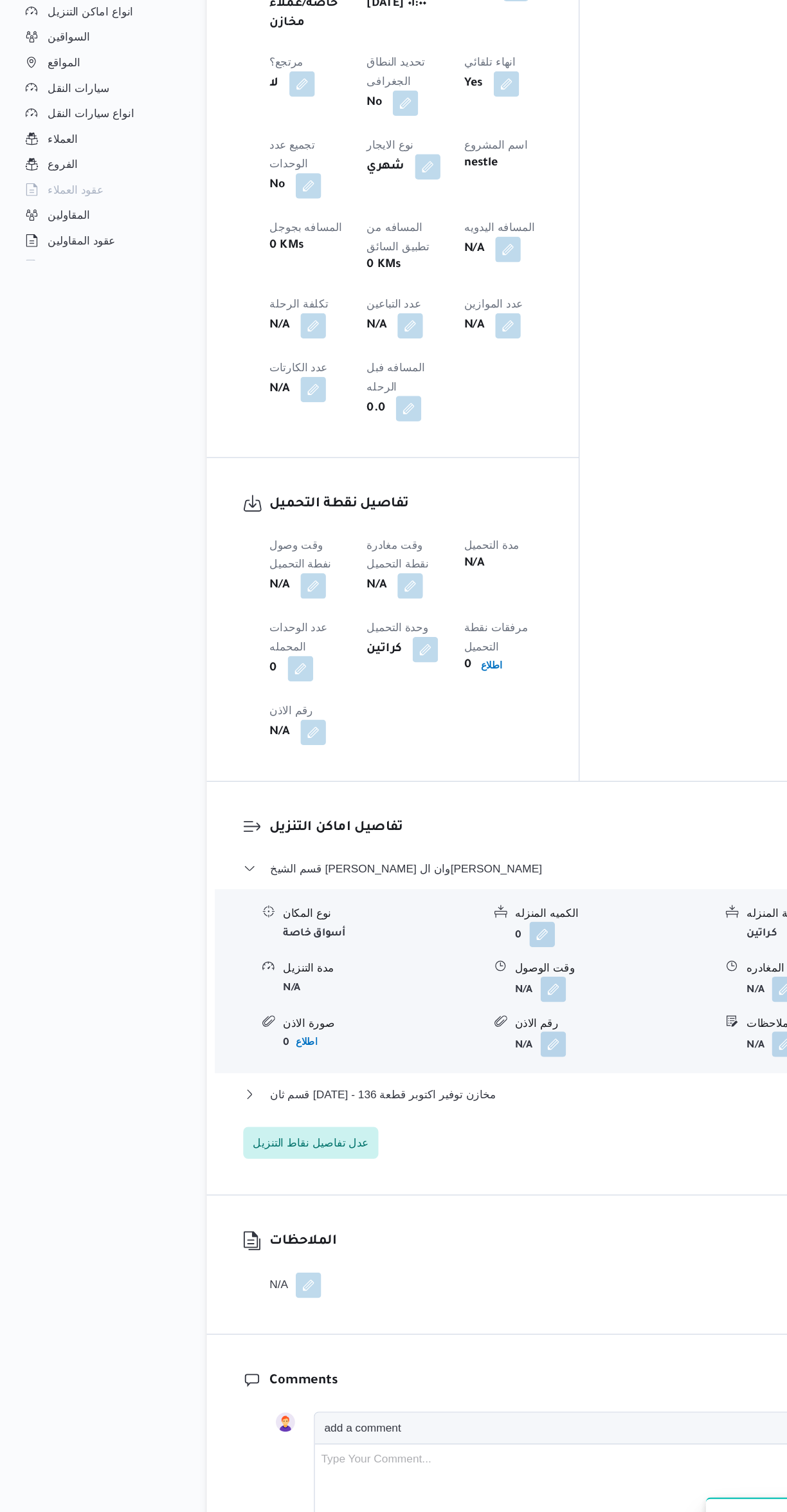
click at [259, 697] on button "button" at bounding box center [254, 707] width 21 height 21
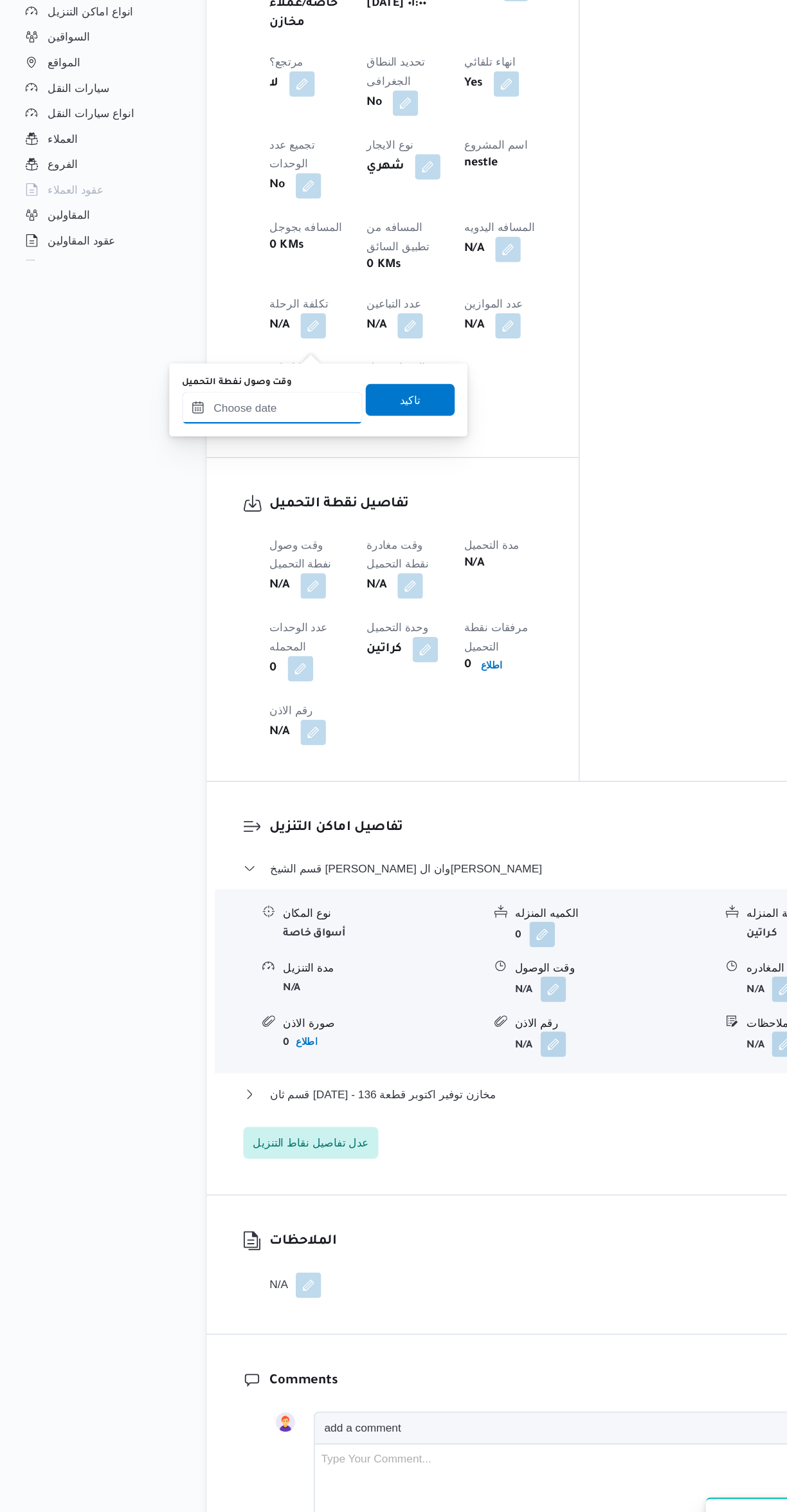
click at [242, 561] on input "وقت وصول نفطة التحميل" at bounding box center [220, 562] width 146 height 25
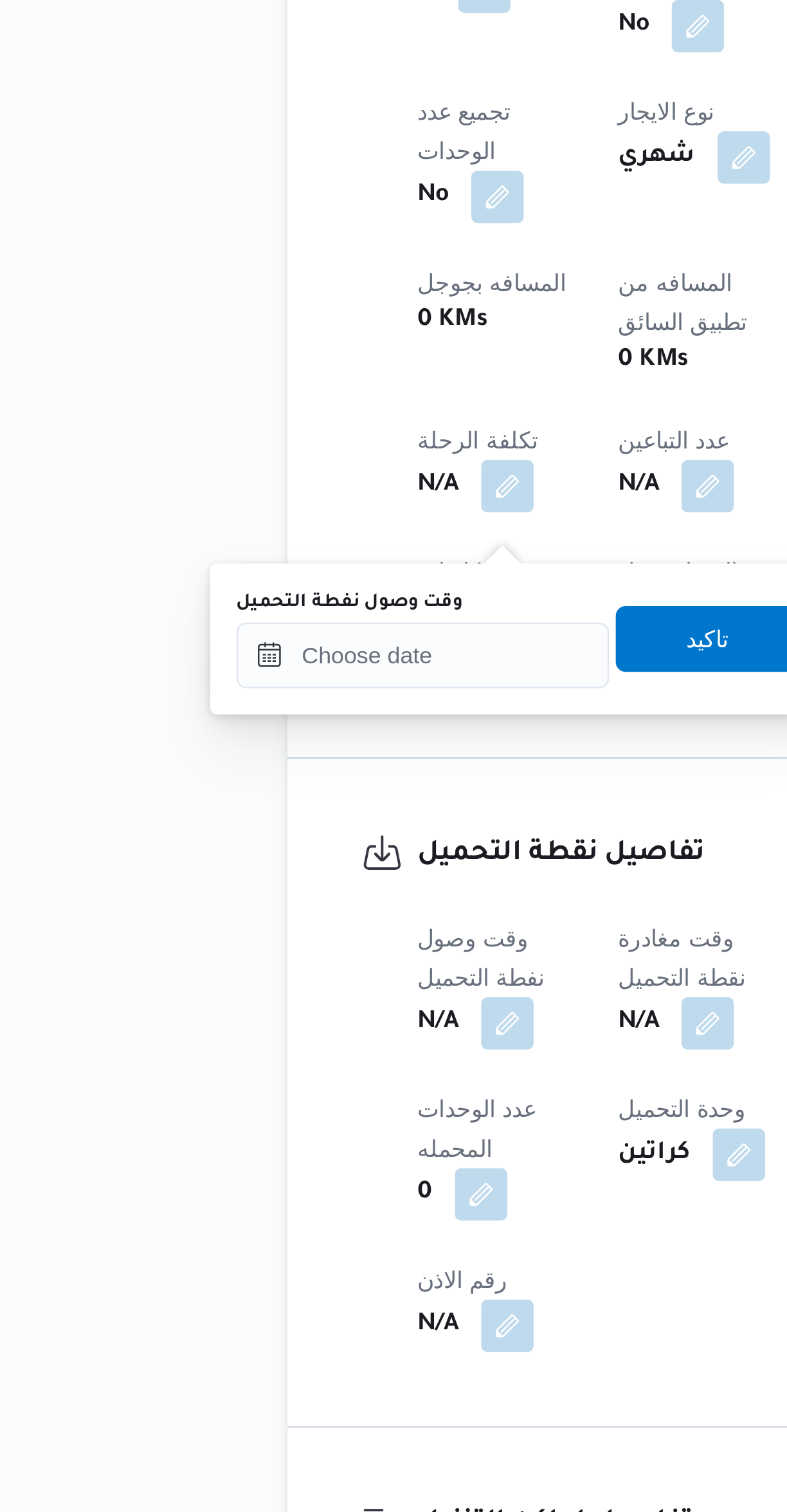
scroll to position [214, 0]
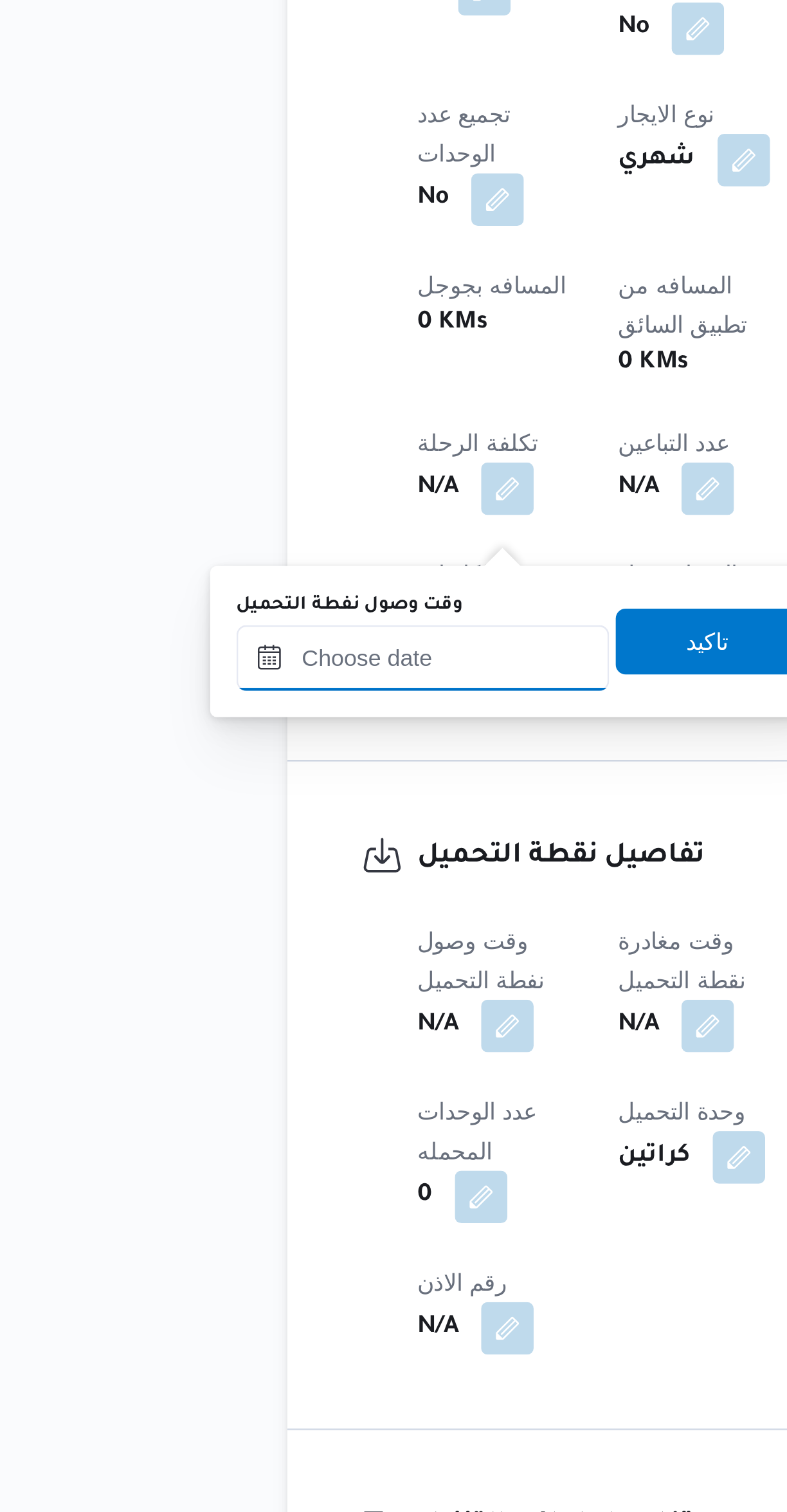
click at [236, 840] on input "وقت وصول نفطة التحميل" at bounding box center [220, 843] width 146 height 25
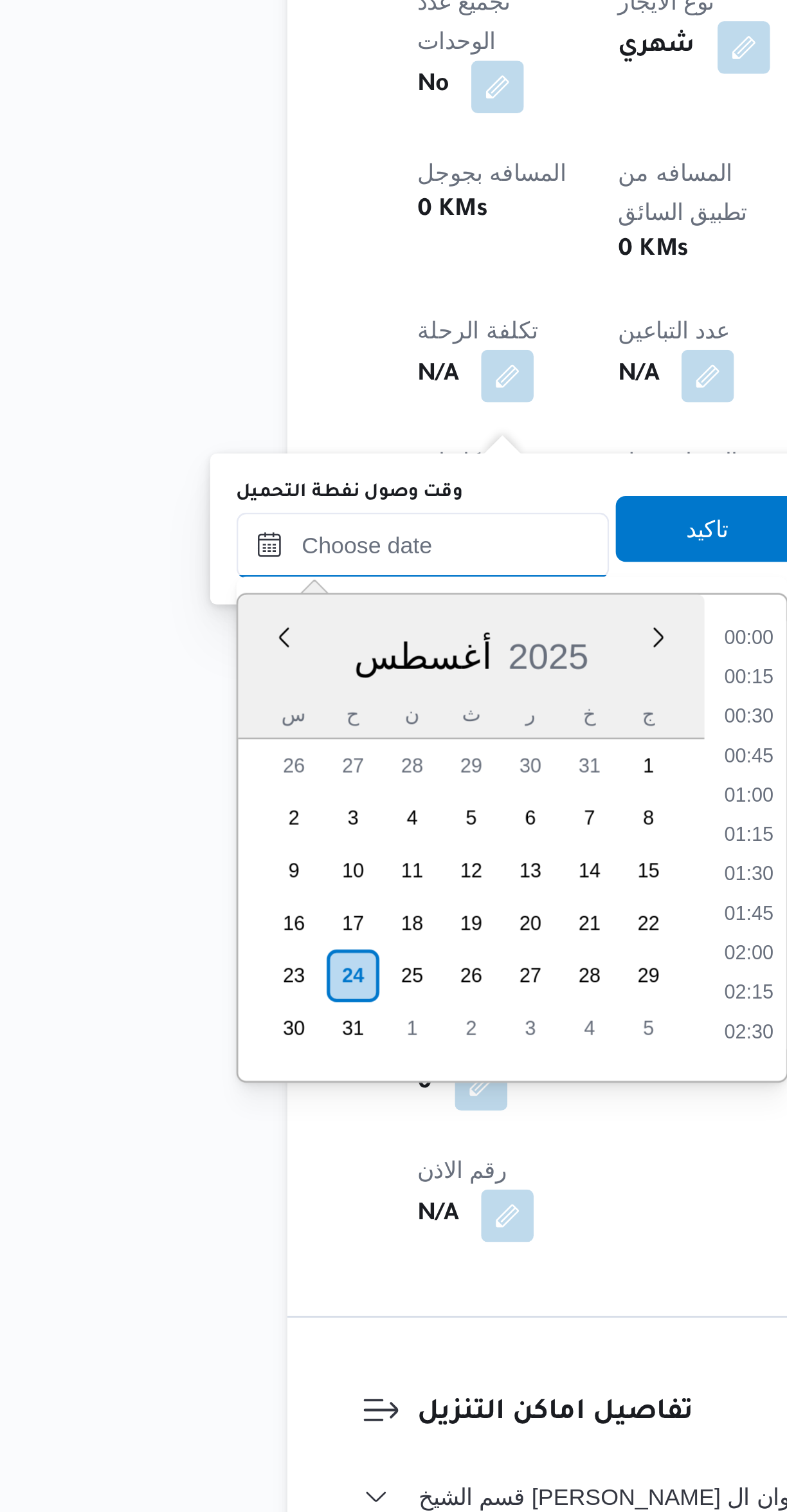
scroll to position [560, 0]
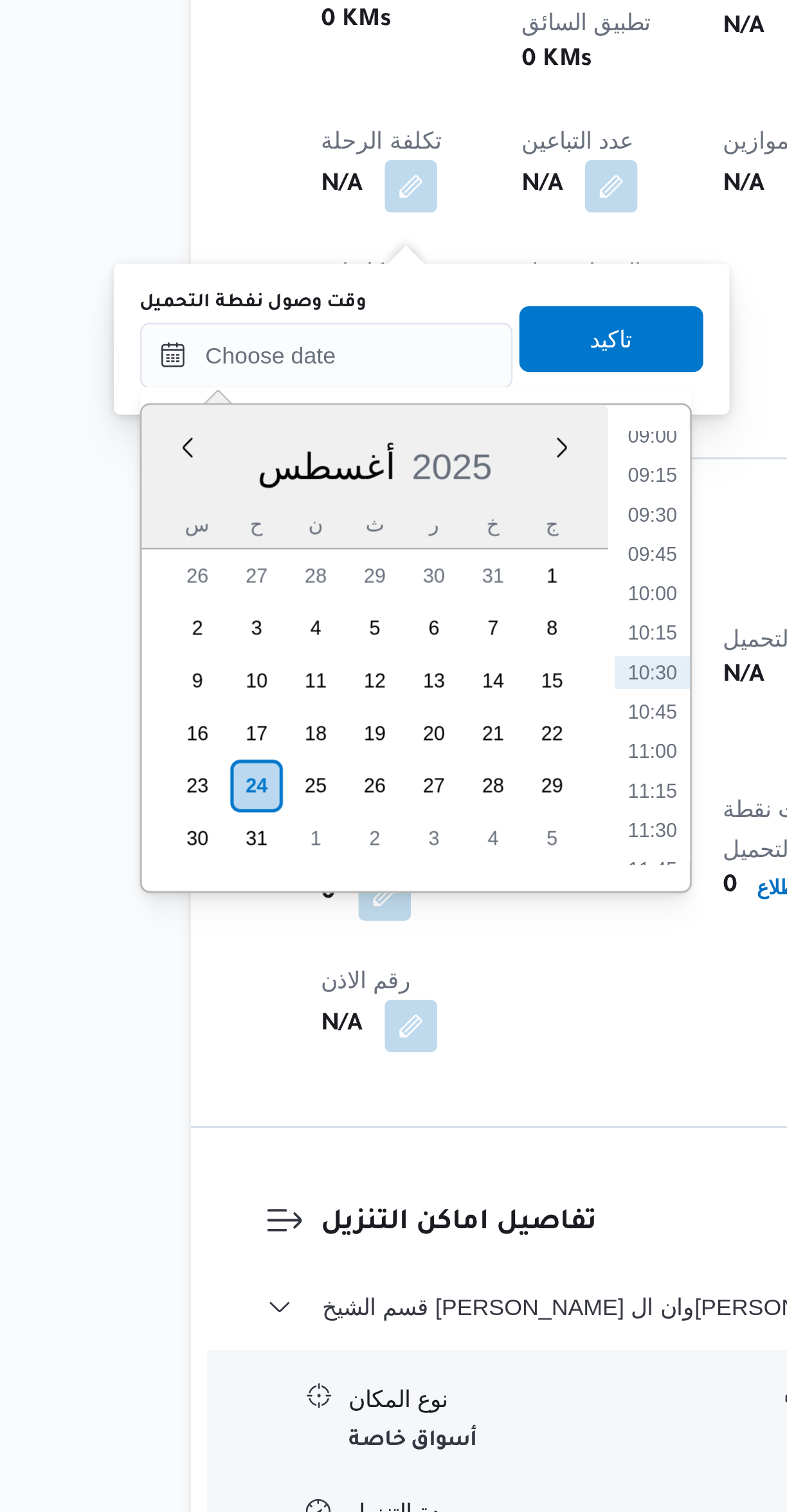
click at [352, 1091] on li "09:00" at bounding box center [348, 1089] width 30 height 13
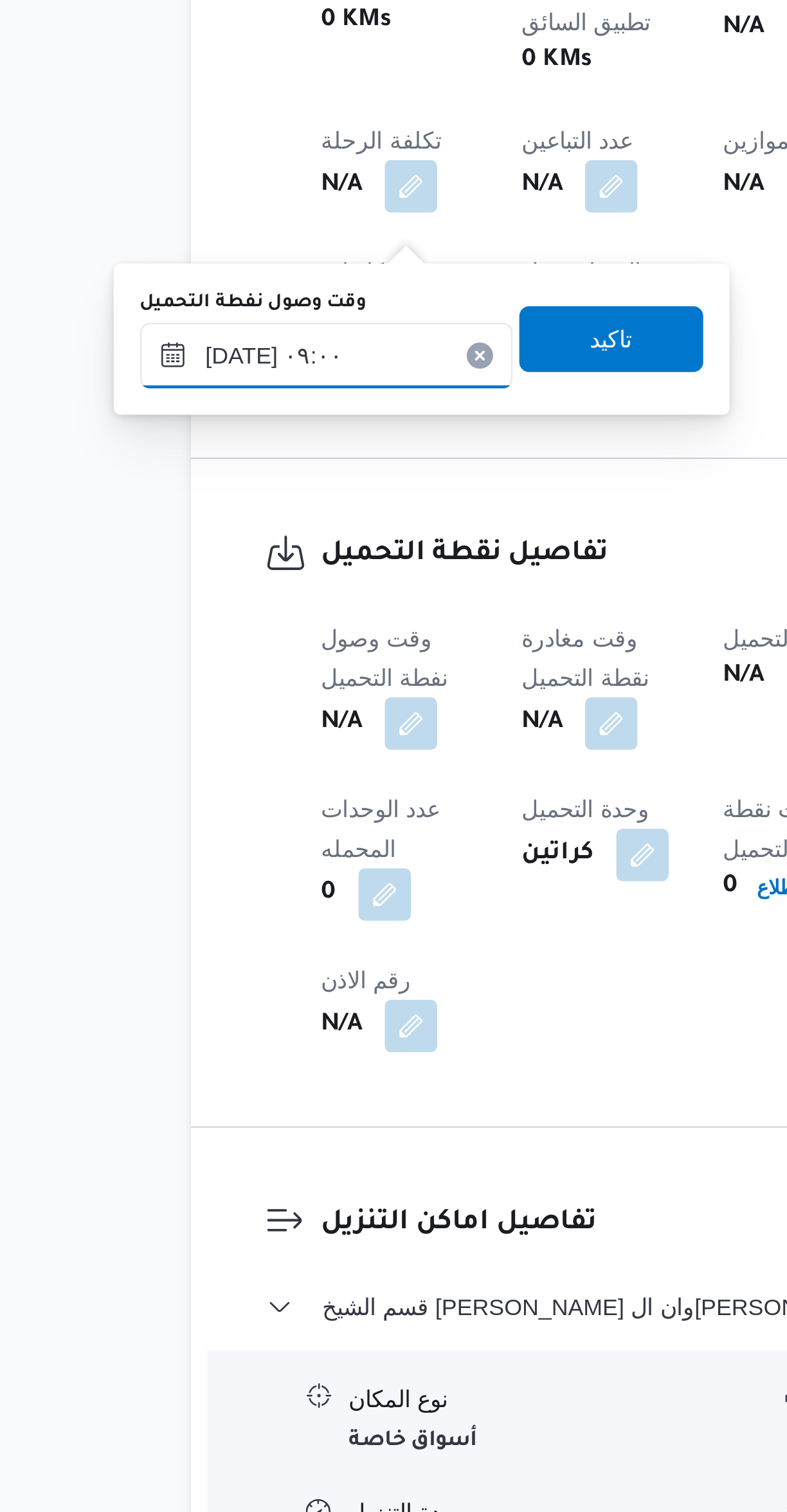
click at [238, 1058] on input "[DATE] ٠٩:٠٠" at bounding box center [220, 1058] width 146 height 25
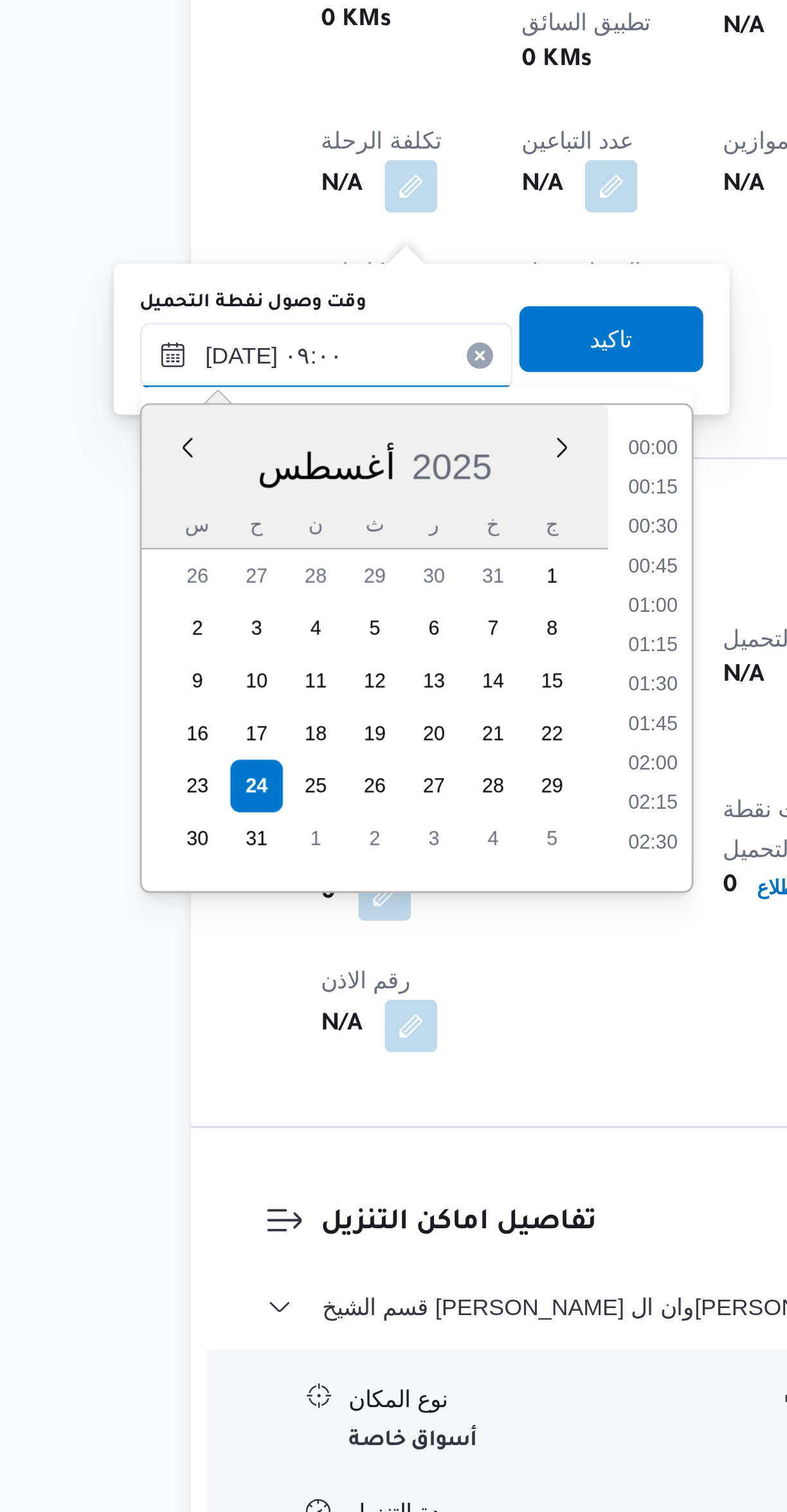
scroll to position [468, 0]
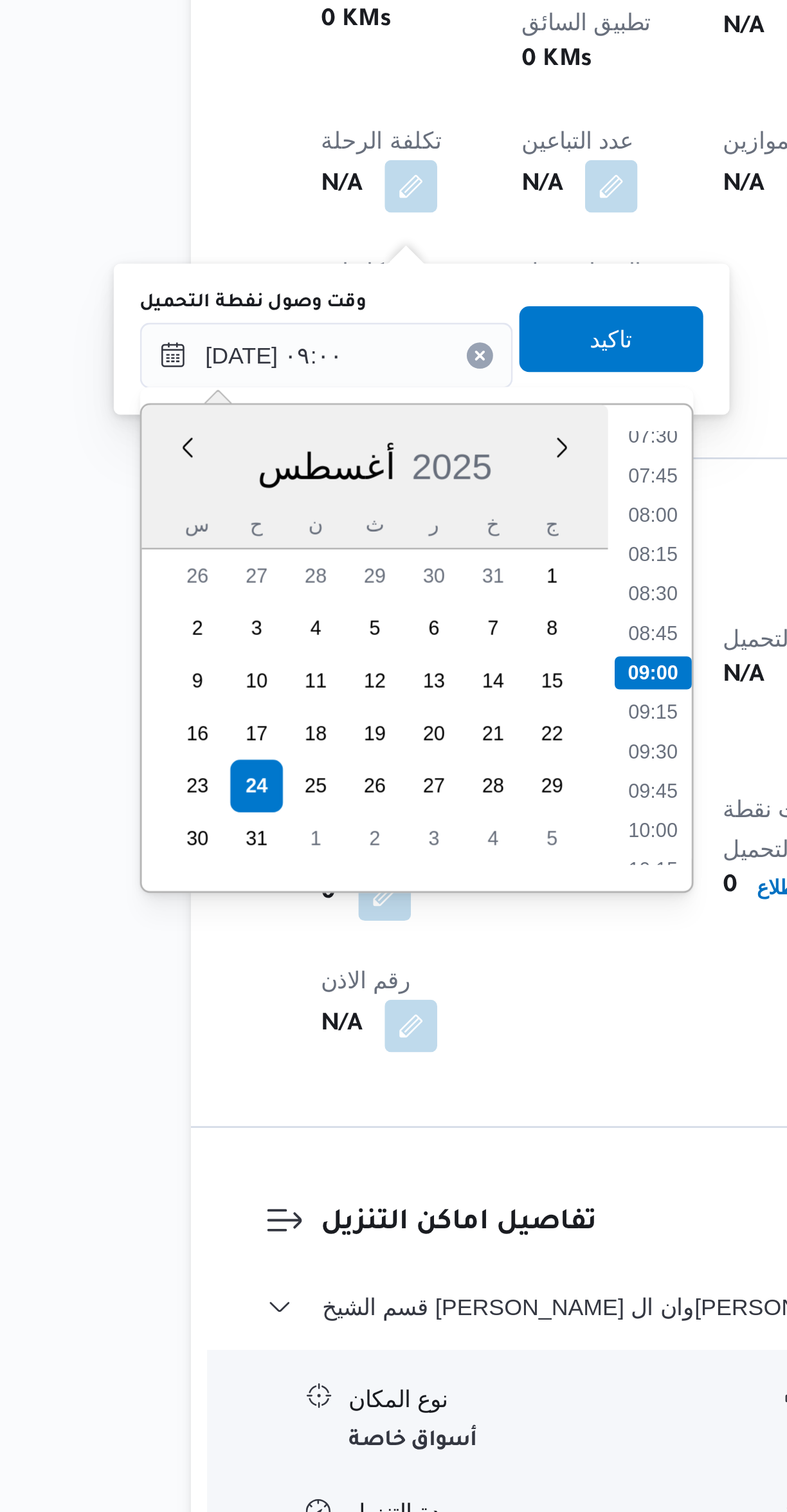
click at [351, 1104] on li "07:45" at bounding box center [348, 1105] width 30 height 13
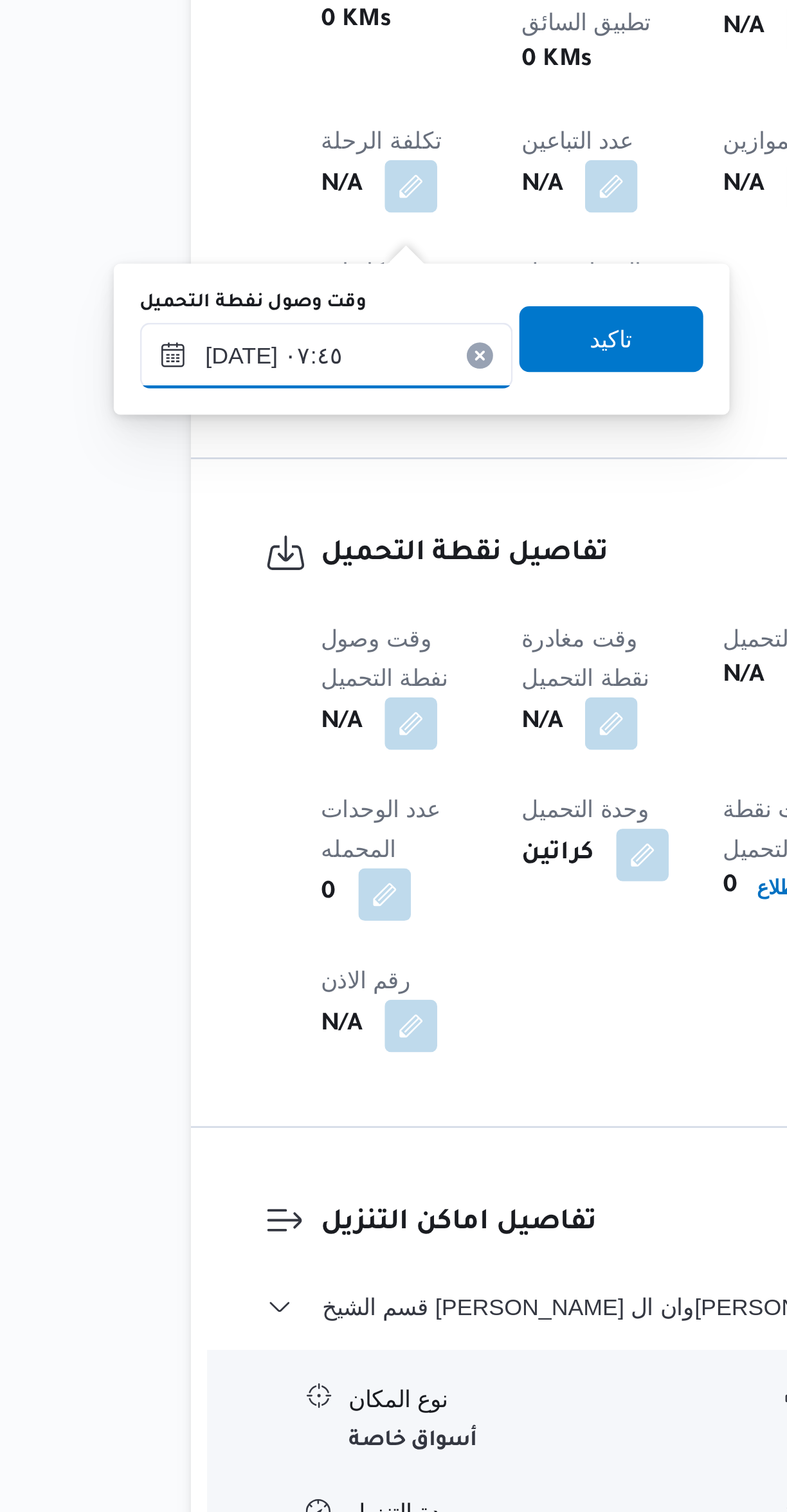
click at [250, 1062] on input "[DATE] ٠٧:٤٥" at bounding box center [220, 1058] width 146 height 25
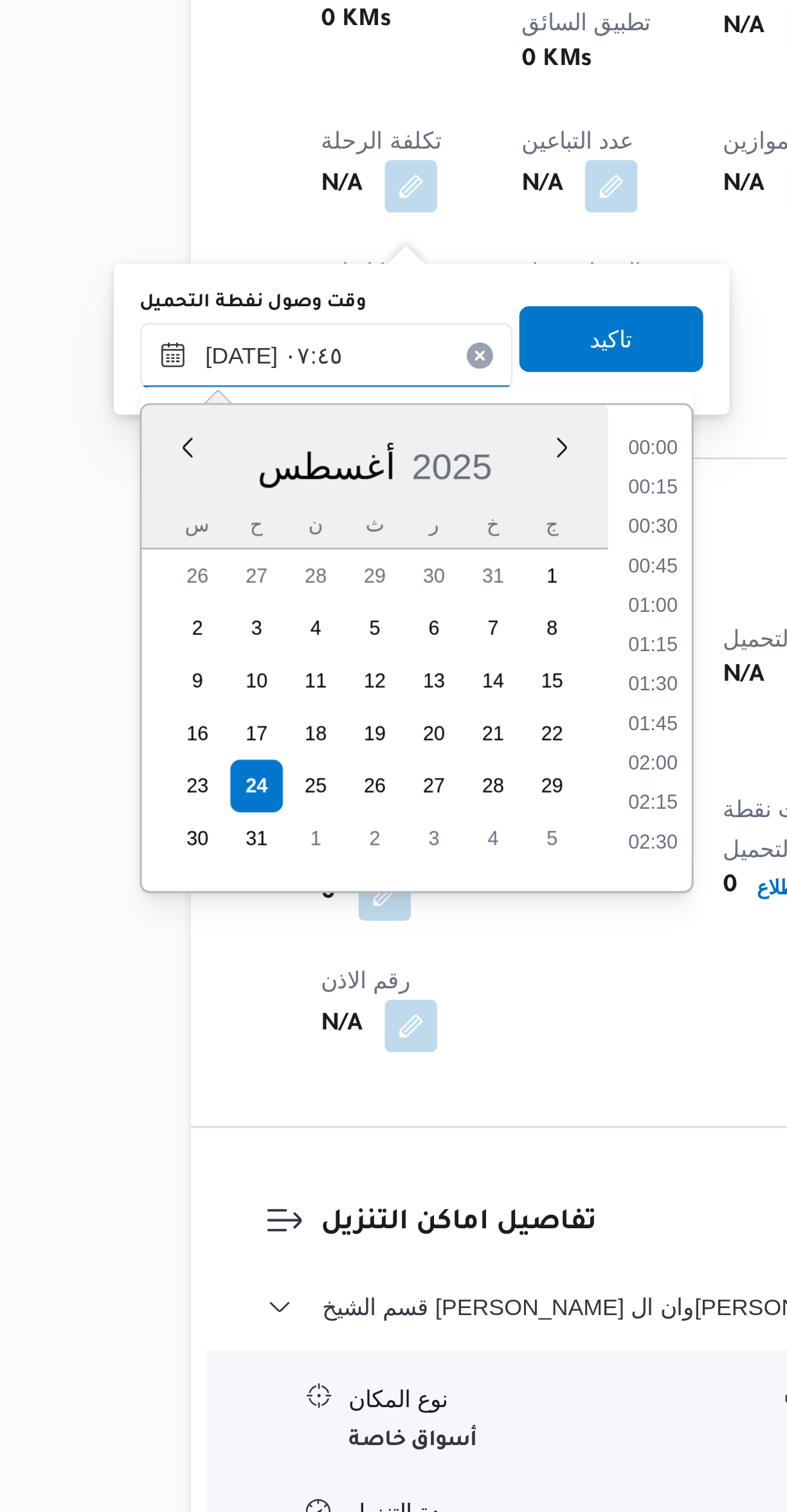
scroll to position [390, 0]
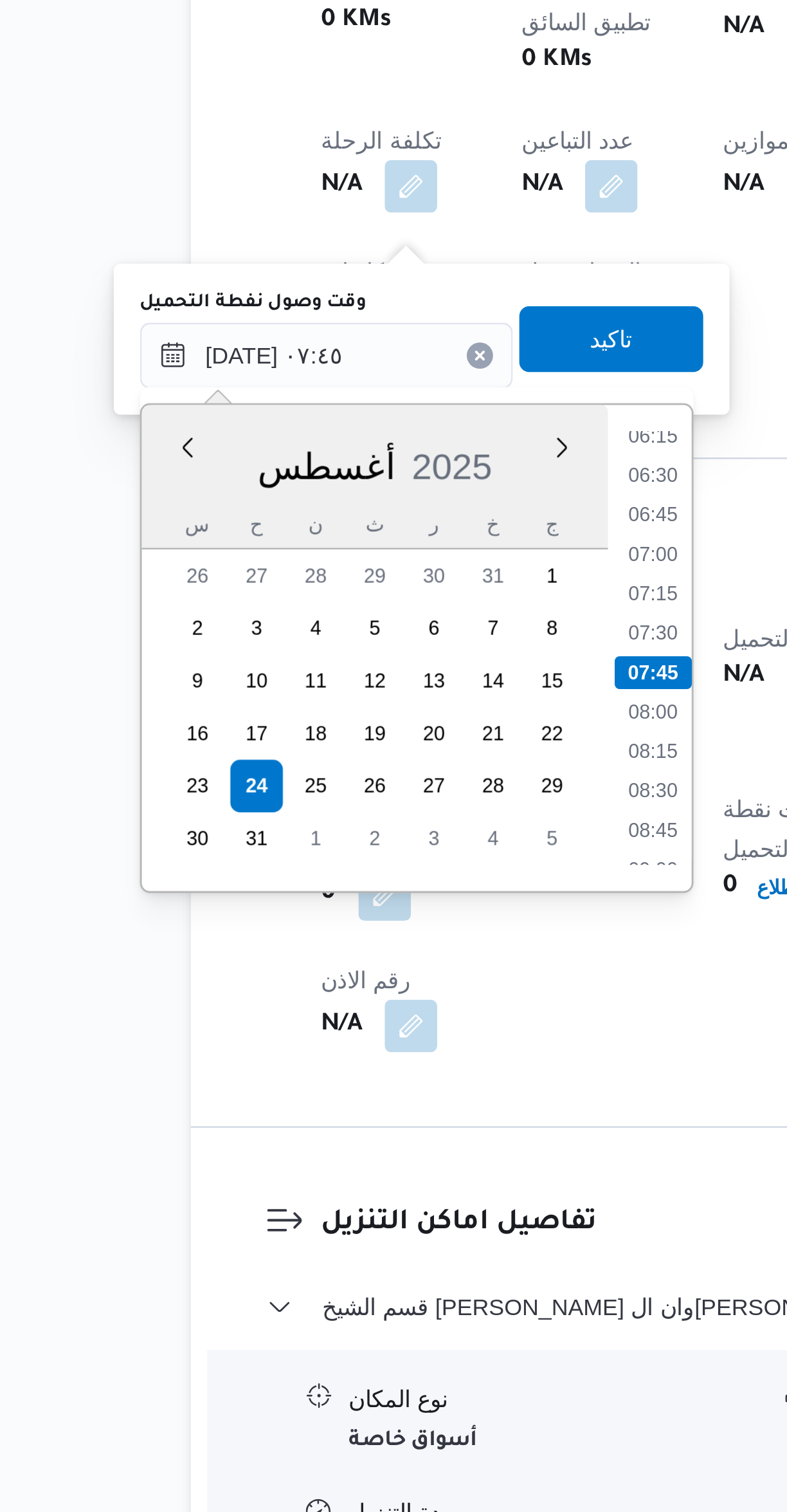
click at [350, 1090] on li "06:15" at bounding box center [348, 1089] width 30 height 13
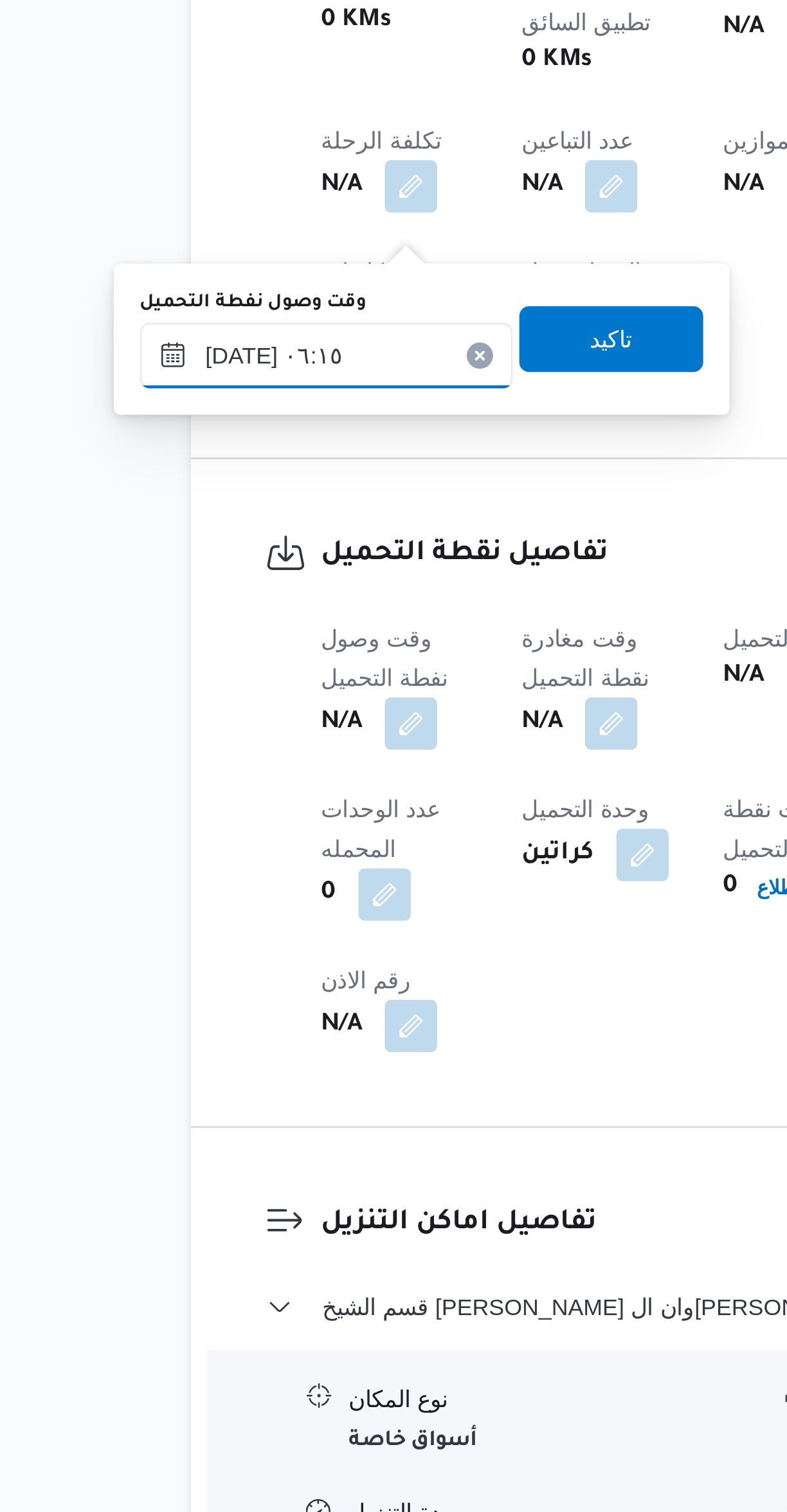
click at [256, 1064] on input "[DATE] ٠٦:١٥" at bounding box center [220, 1058] width 146 height 25
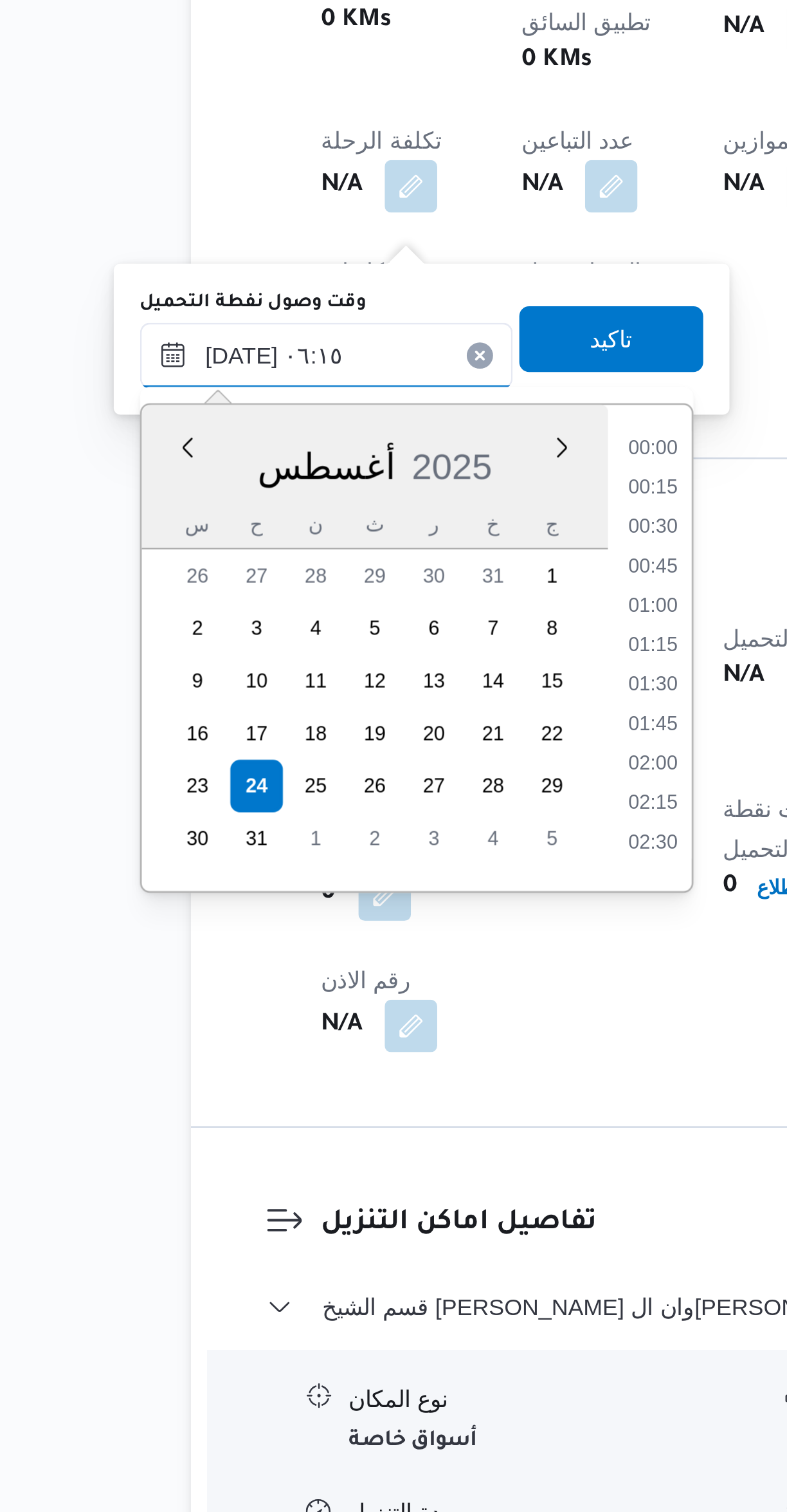
scroll to position [298, 0]
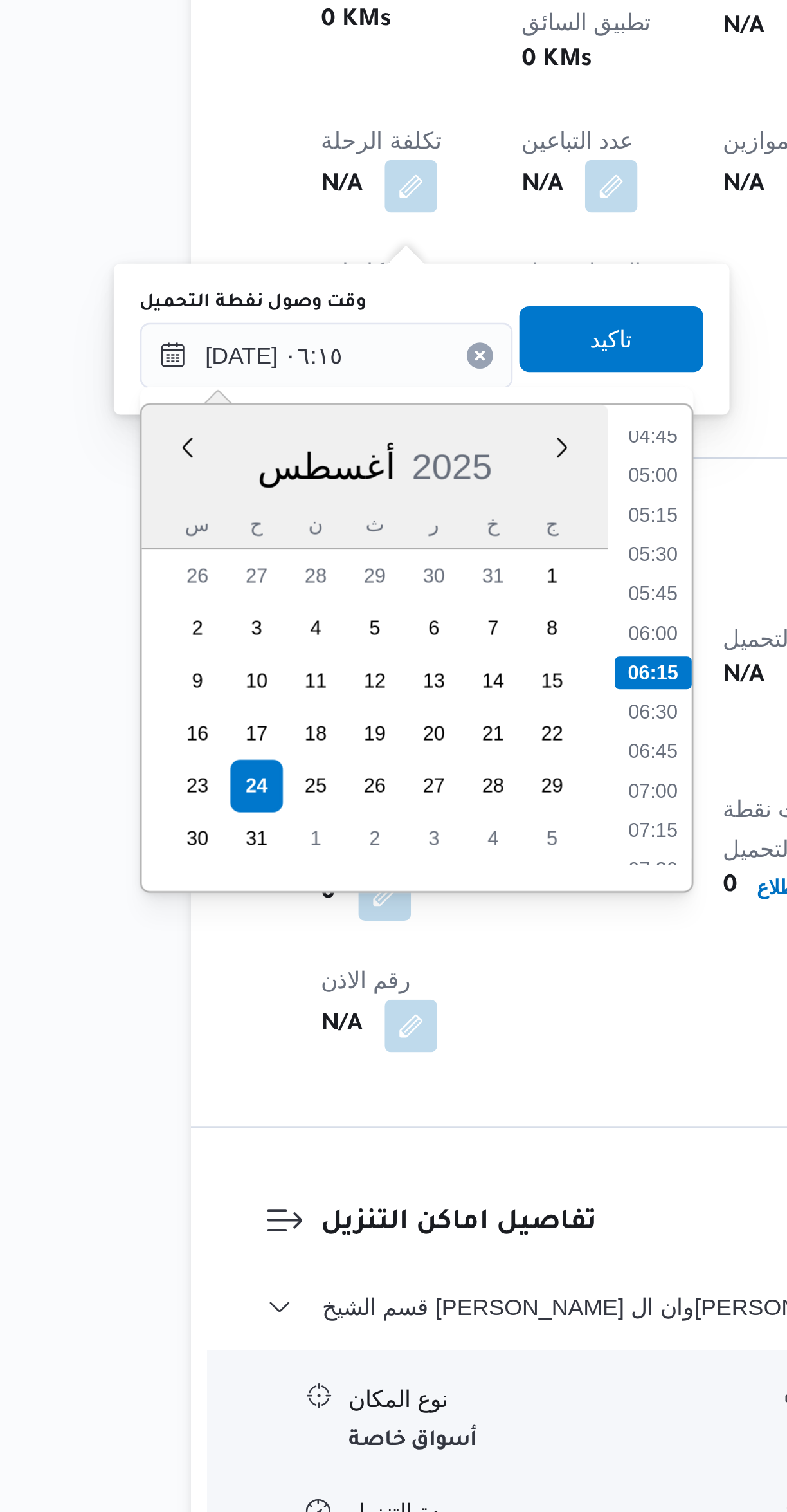
click at [355, 1093] on li "04:45" at bounding box center [348, 1089] width 30 height 13
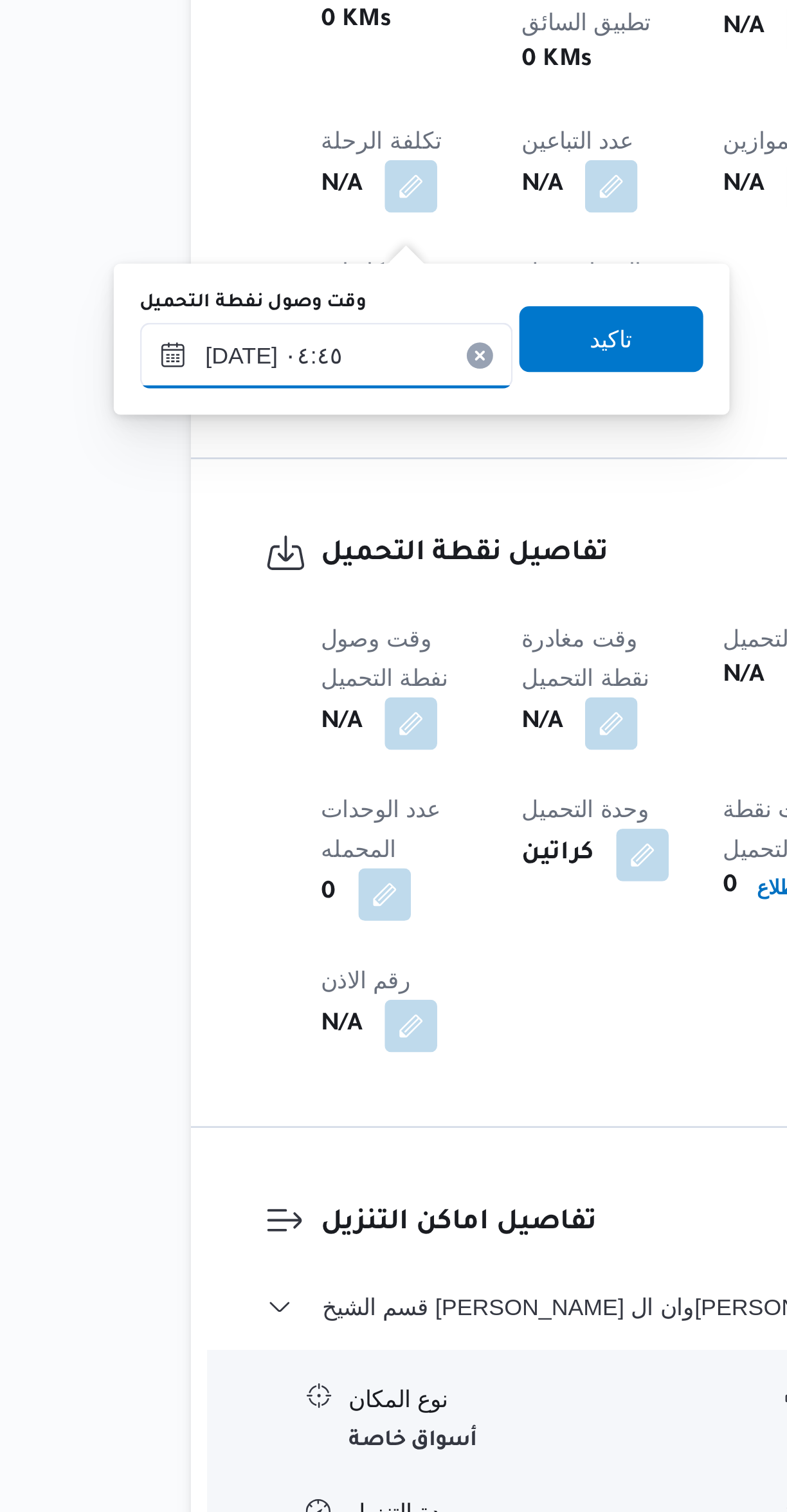
click at [242, 1054] on input "[DATE] ٠٤:٤٥" at bounding box center [220, 1058] width 146 height 25
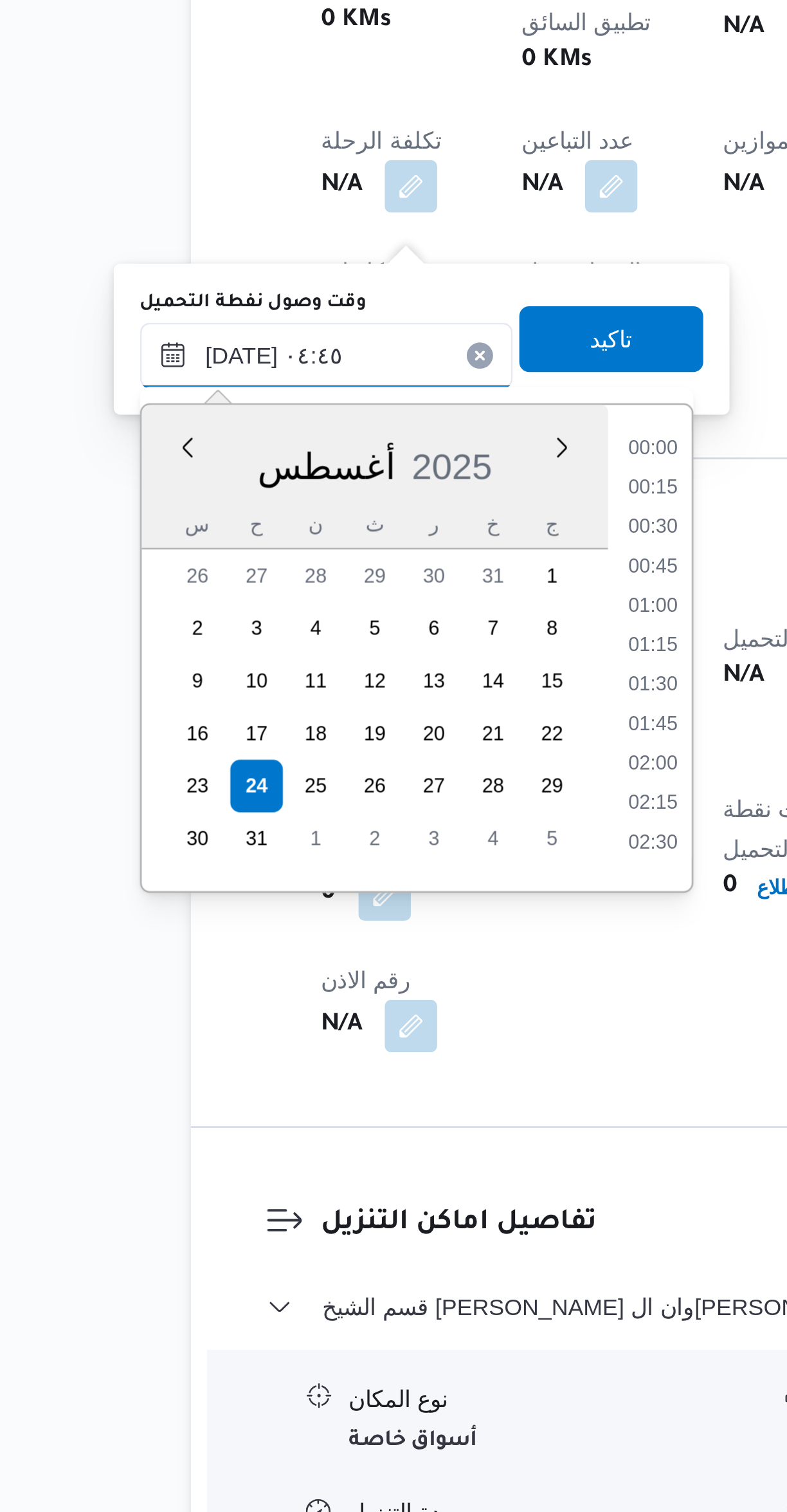
scroll to position [206, 0]
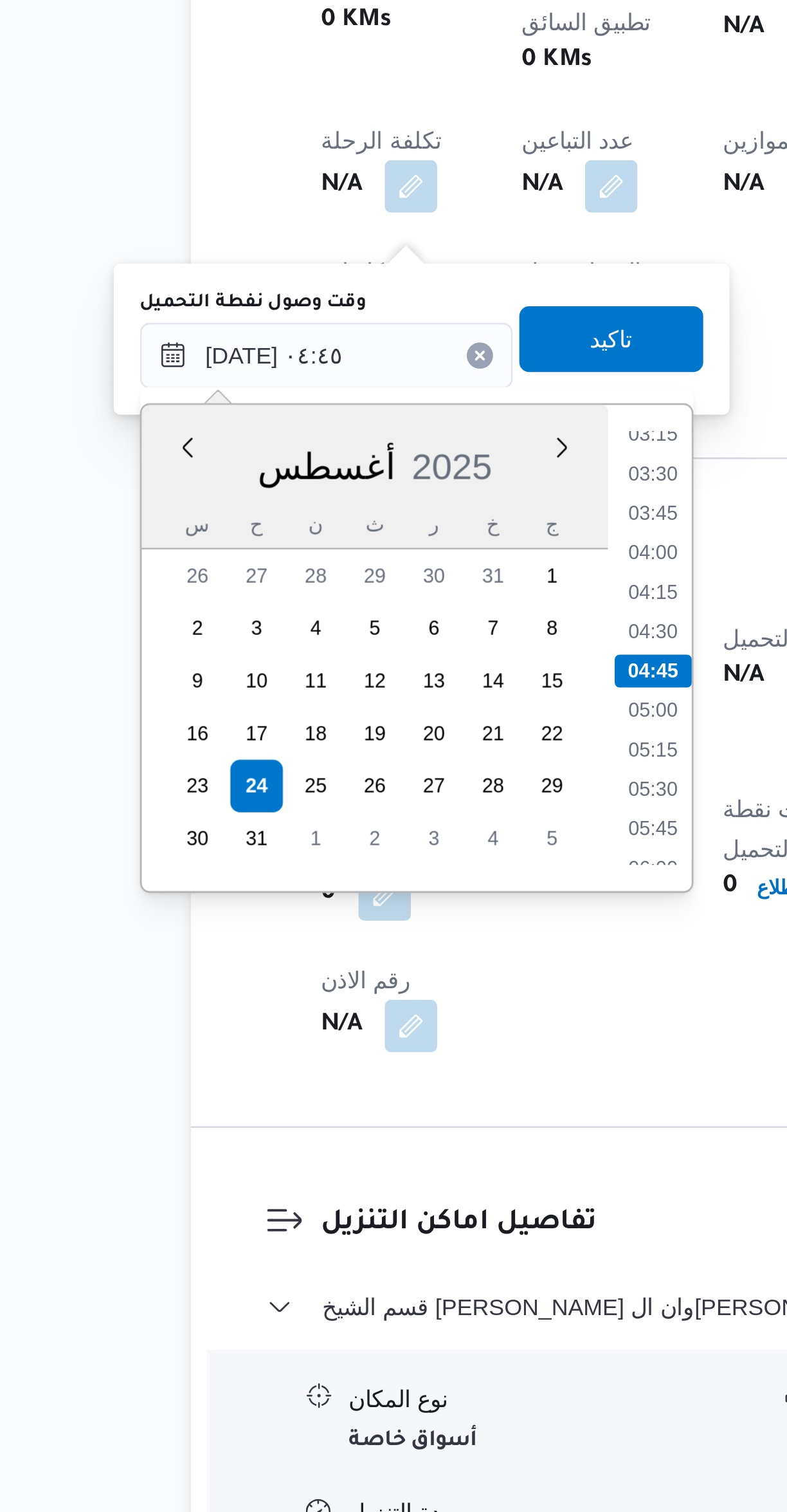
click at [354, 1160] on li "04:30" at bounding box center [348, 1166] width 30 height 13
type input "[DATE] ٠٤:٣٠"
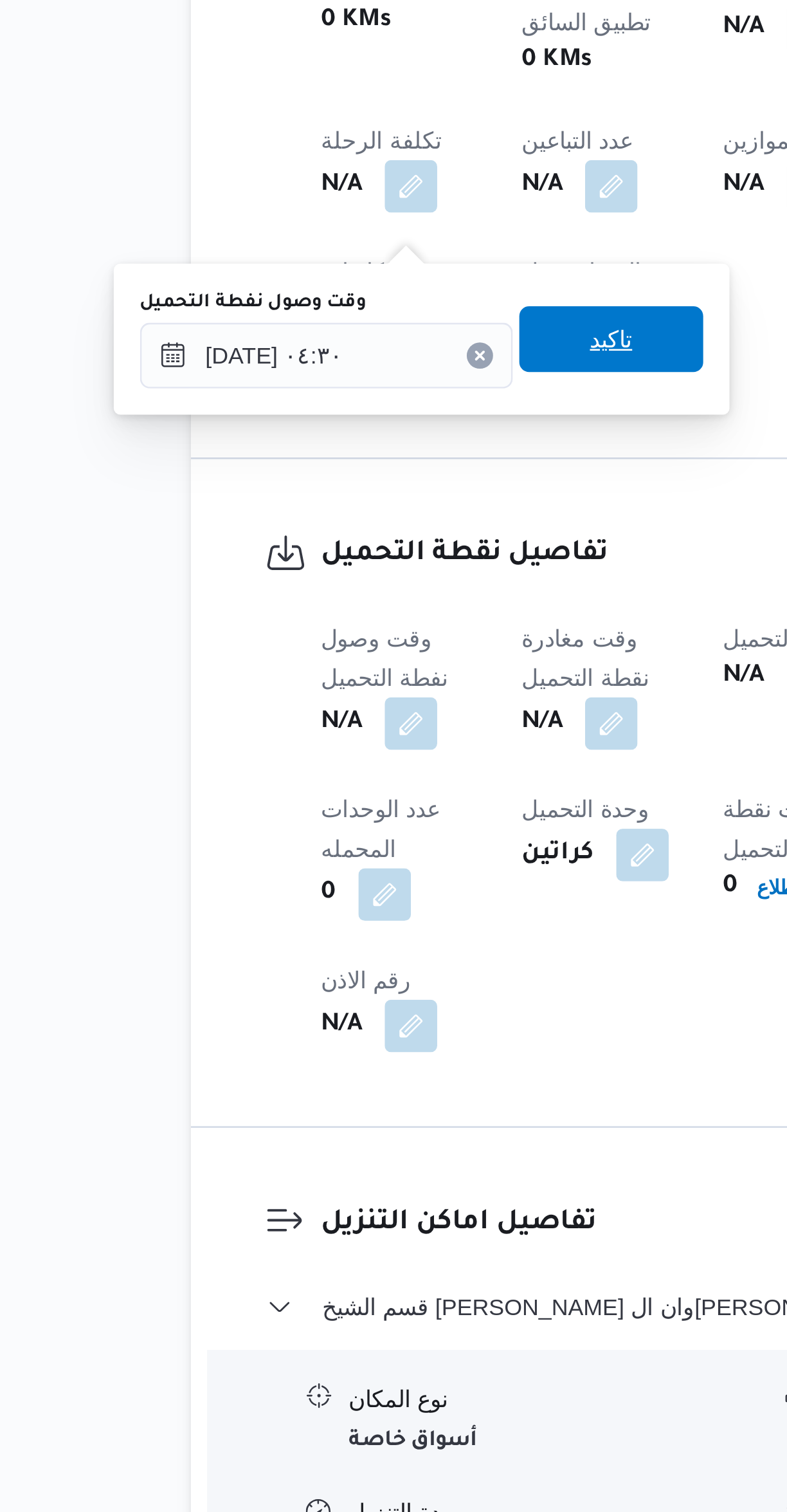
click at [346, 1051] on span "تاكيد" at bounding box center [332, 1051] width 72 height 25
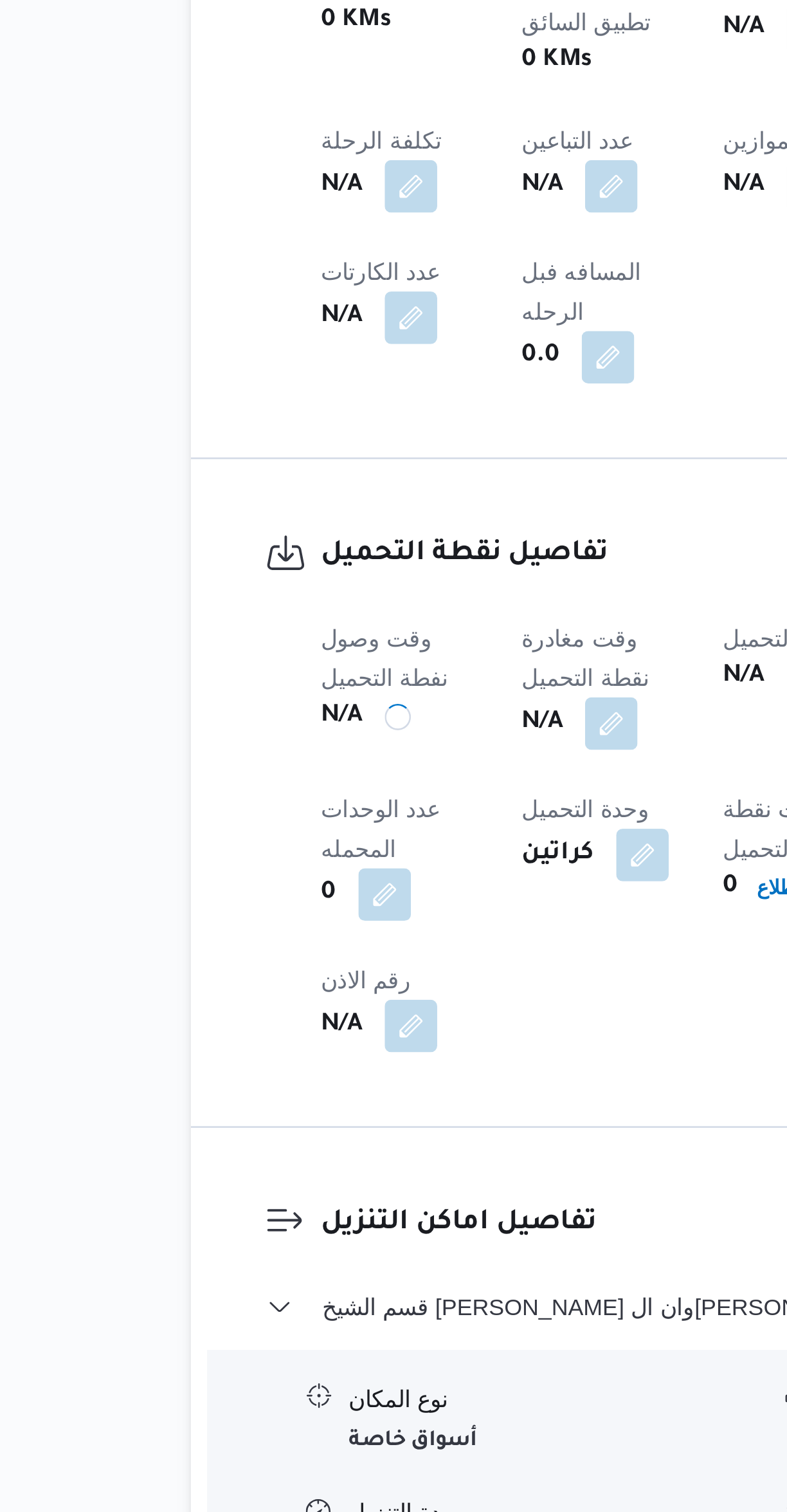
scroll to position [0, 0]
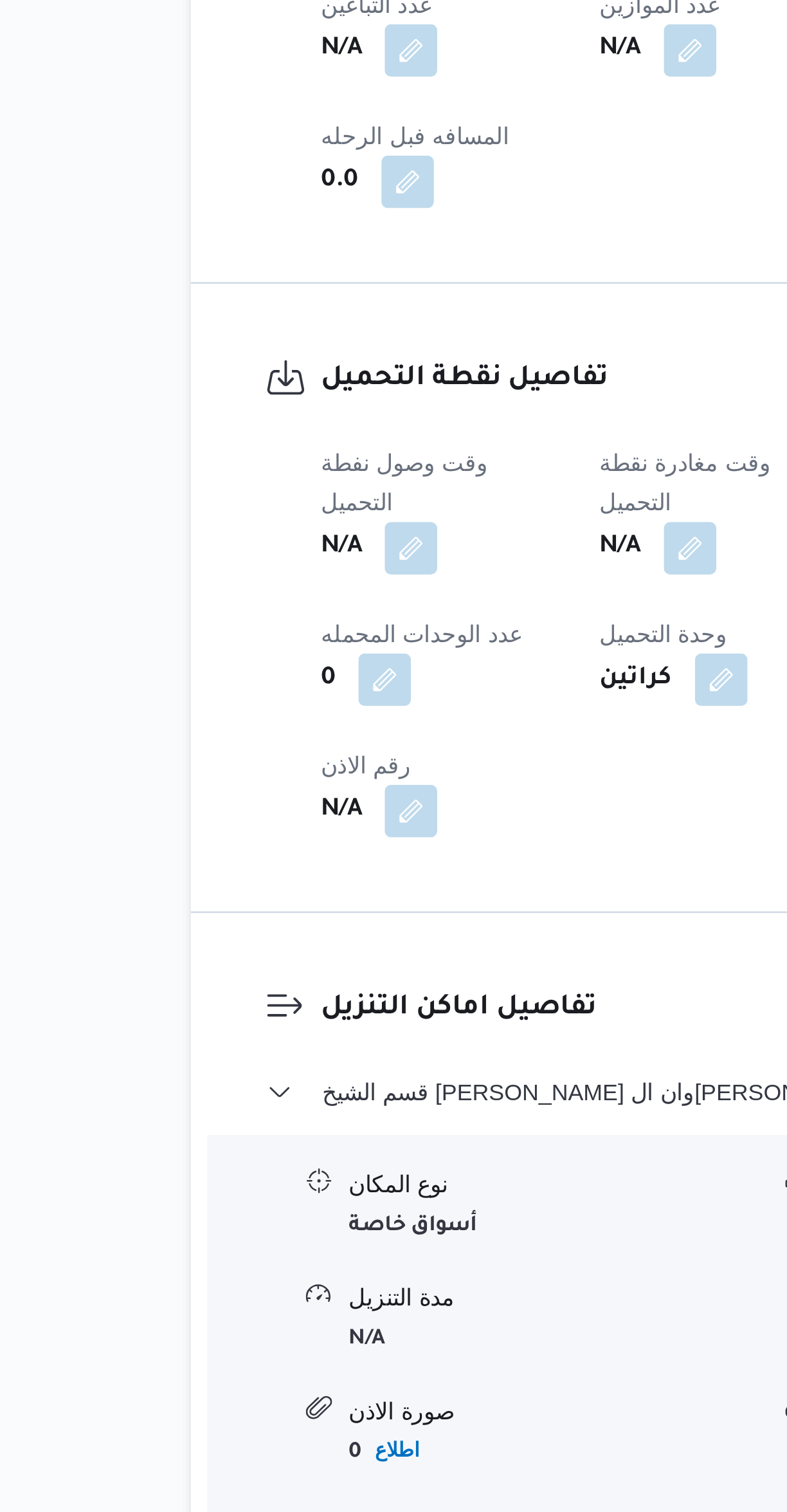
click at [373, 1089] on button "button" at bounding box center [363, 1100] width 21 height 21
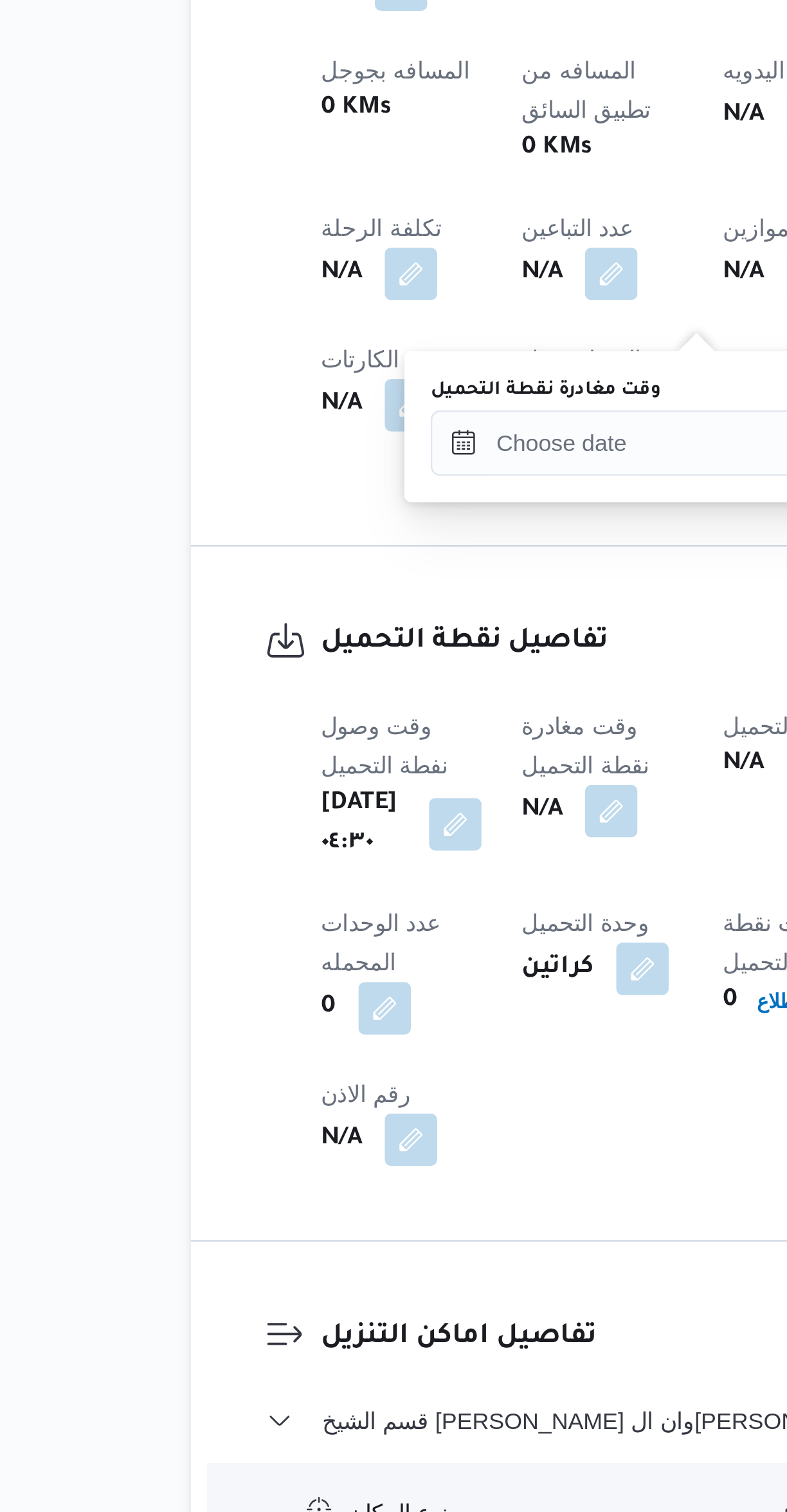
click at [341, 1038] on label "وقت مغادرة نقطة التحميل" at bounding box center [306, 1037] width 90 height 11
click at [341, 1045] on input "وقت مغادرة نقطة التحميل" at bounding box center [334, 1058] width 146 height 25
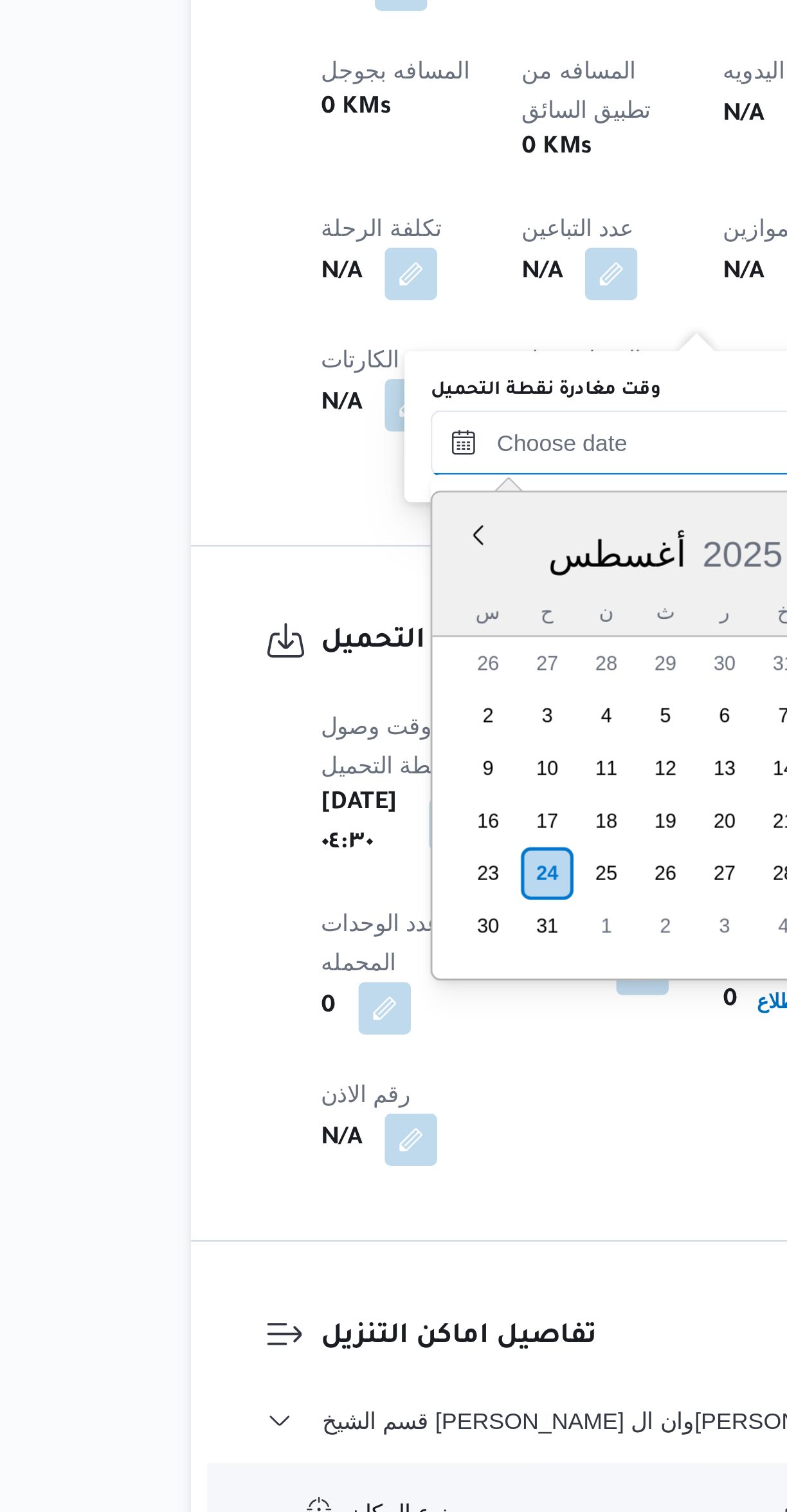
scroll to position [560, 0]
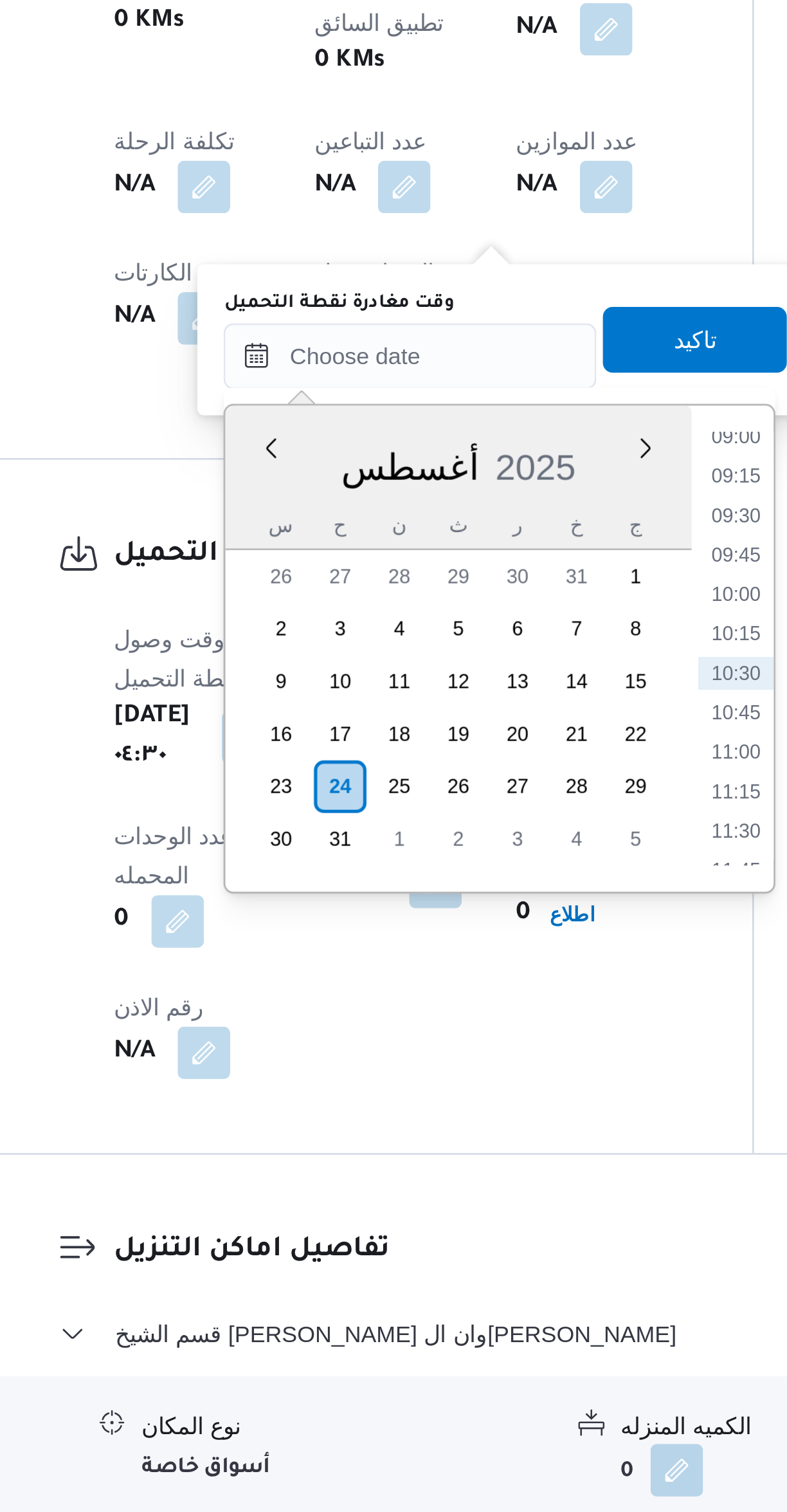
click at [454, 1091] on li "09:00" at bounding box center [462, 1089] width 30 height 13
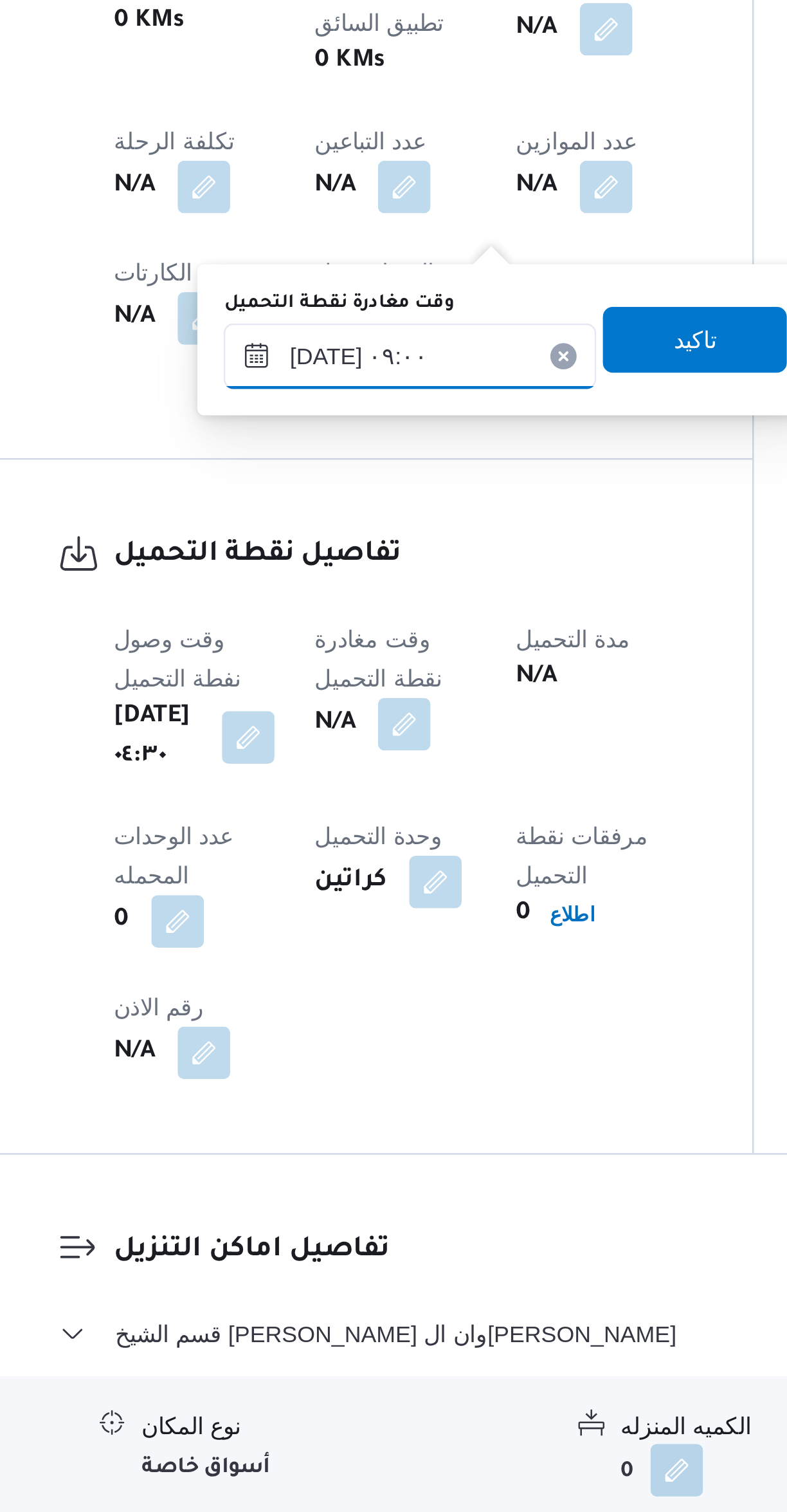
click at [360, 1063] on input "[DATE] ٠٩:٠٠" at bounding box center [334, 1058] width 146 height 25
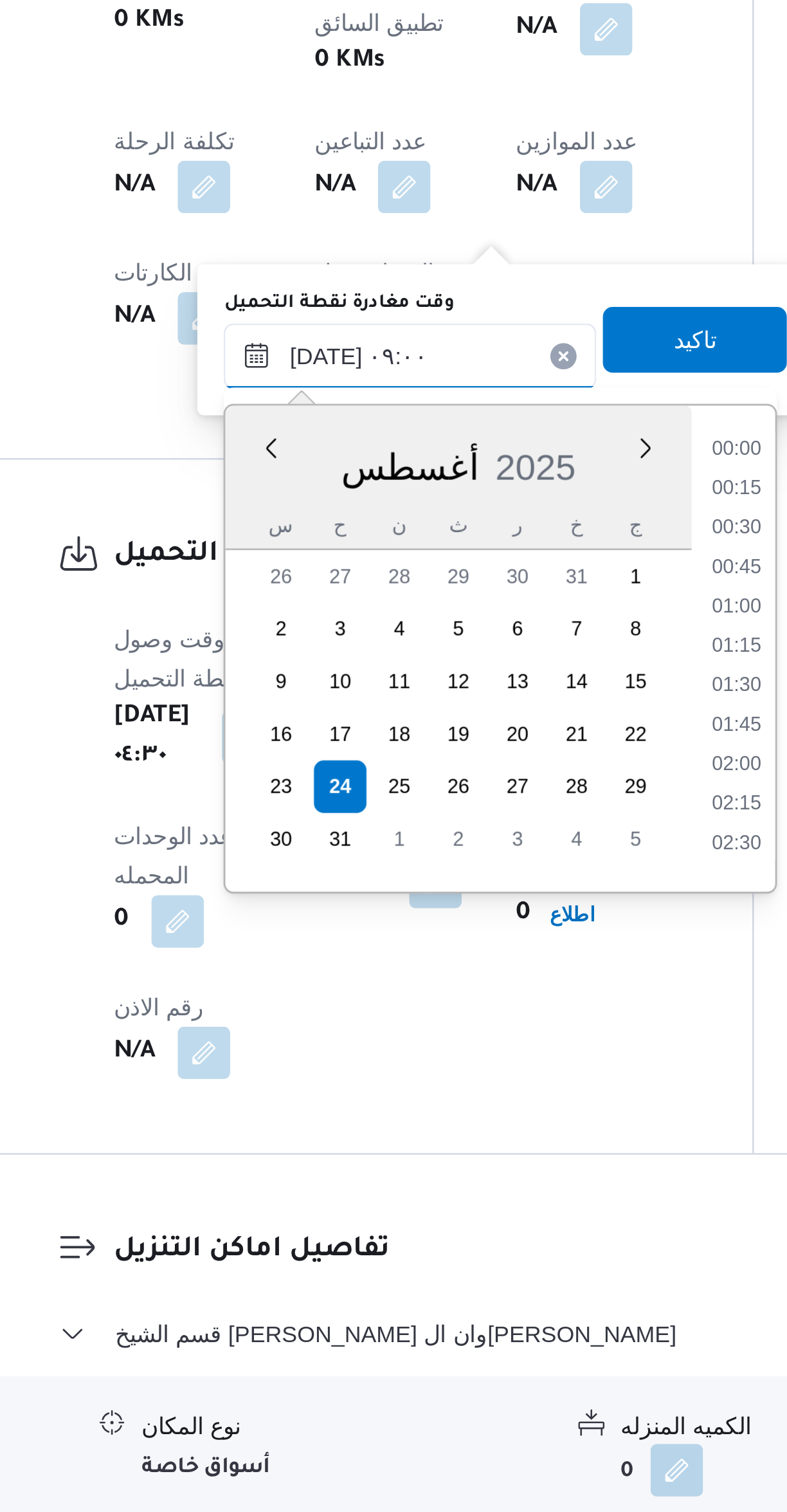
scroll to position [468, 0]
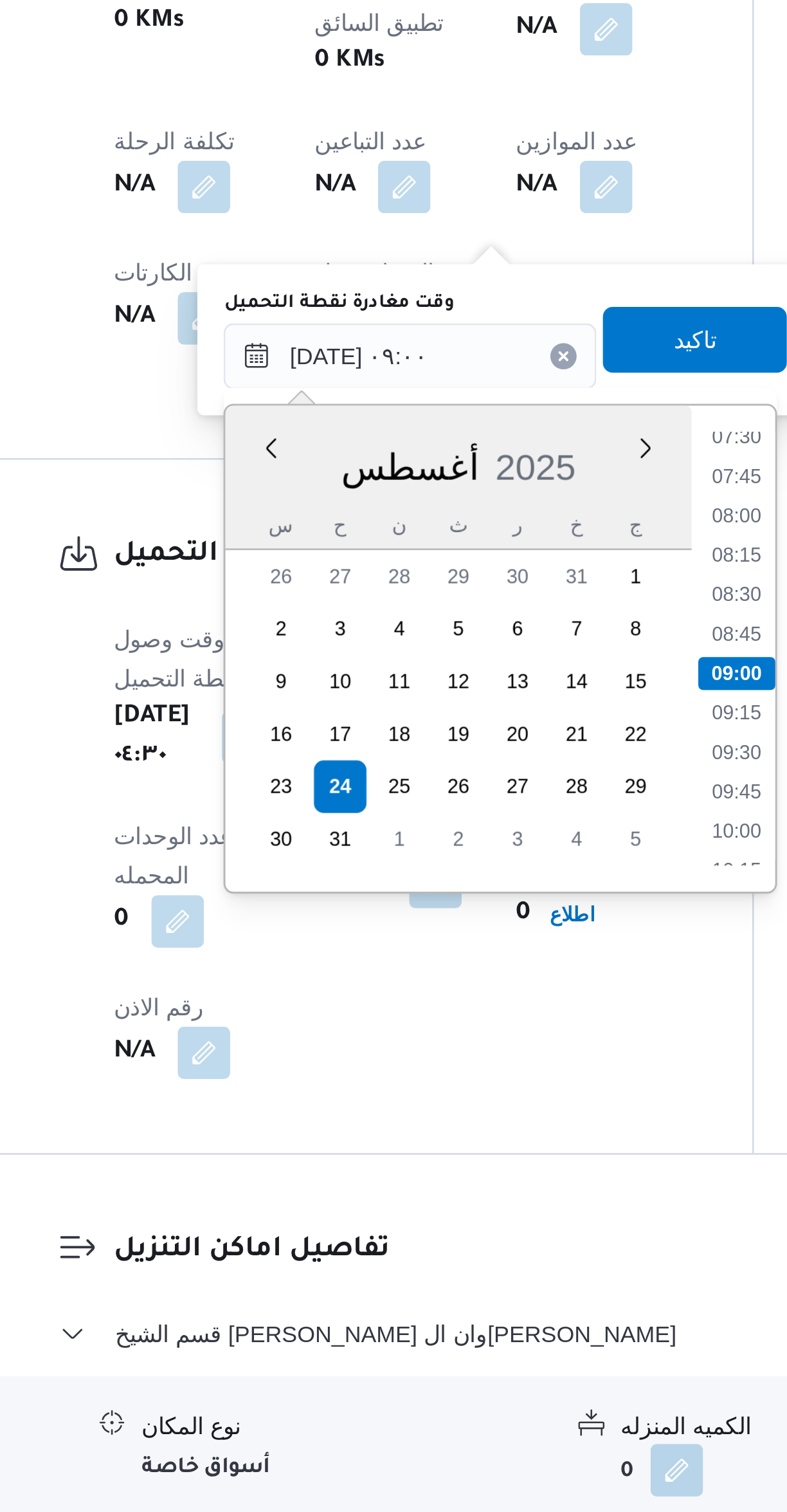
click at [457, 1092] on li "07:30" at bounding box center [462, 1089] width 30 height 13
type input "[DATE] ٠٧:٣٠"
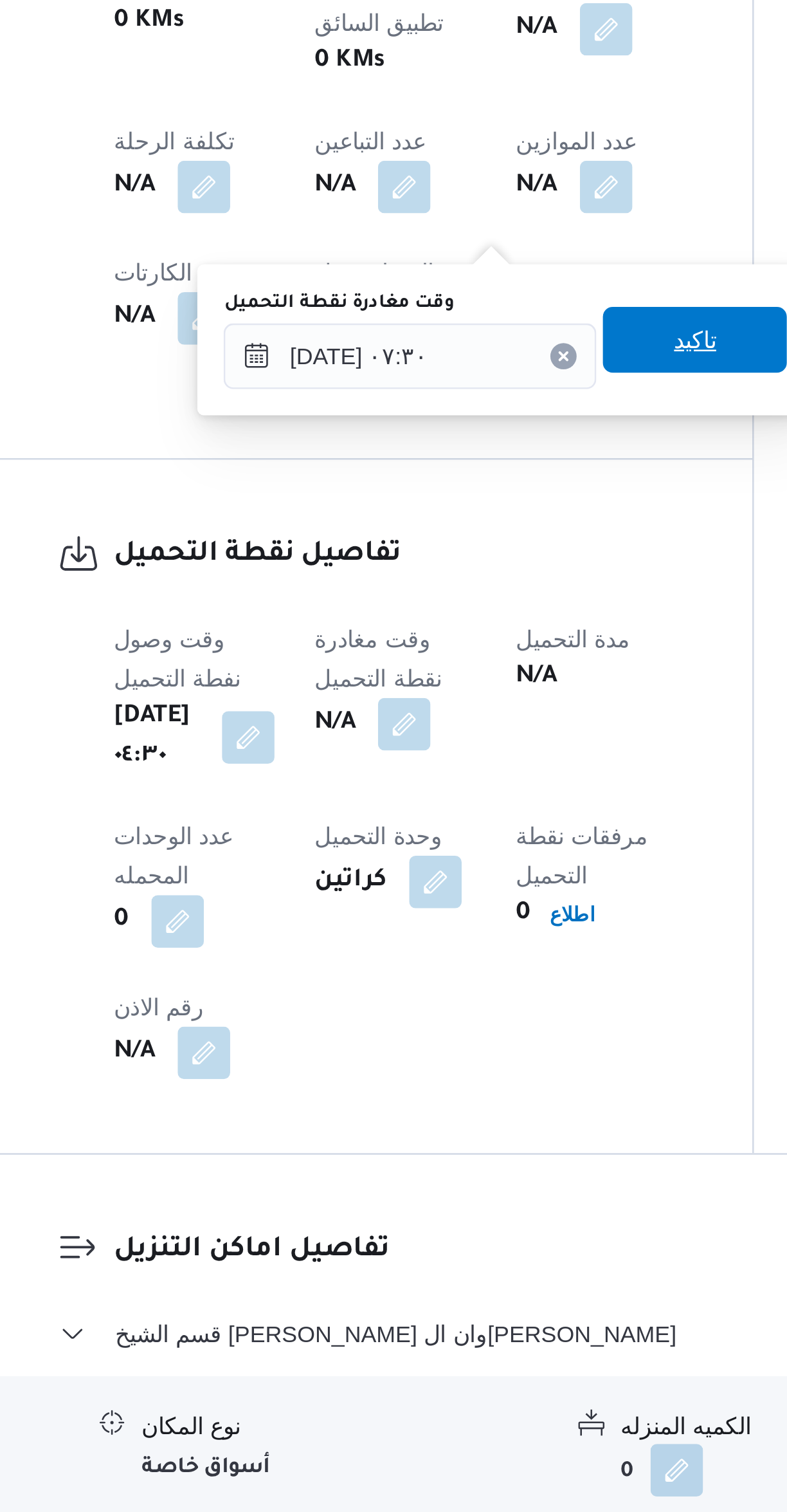
click at [451, 1057] on span "تاكيد" at bounding box center [446, 1051] width 72 height 25
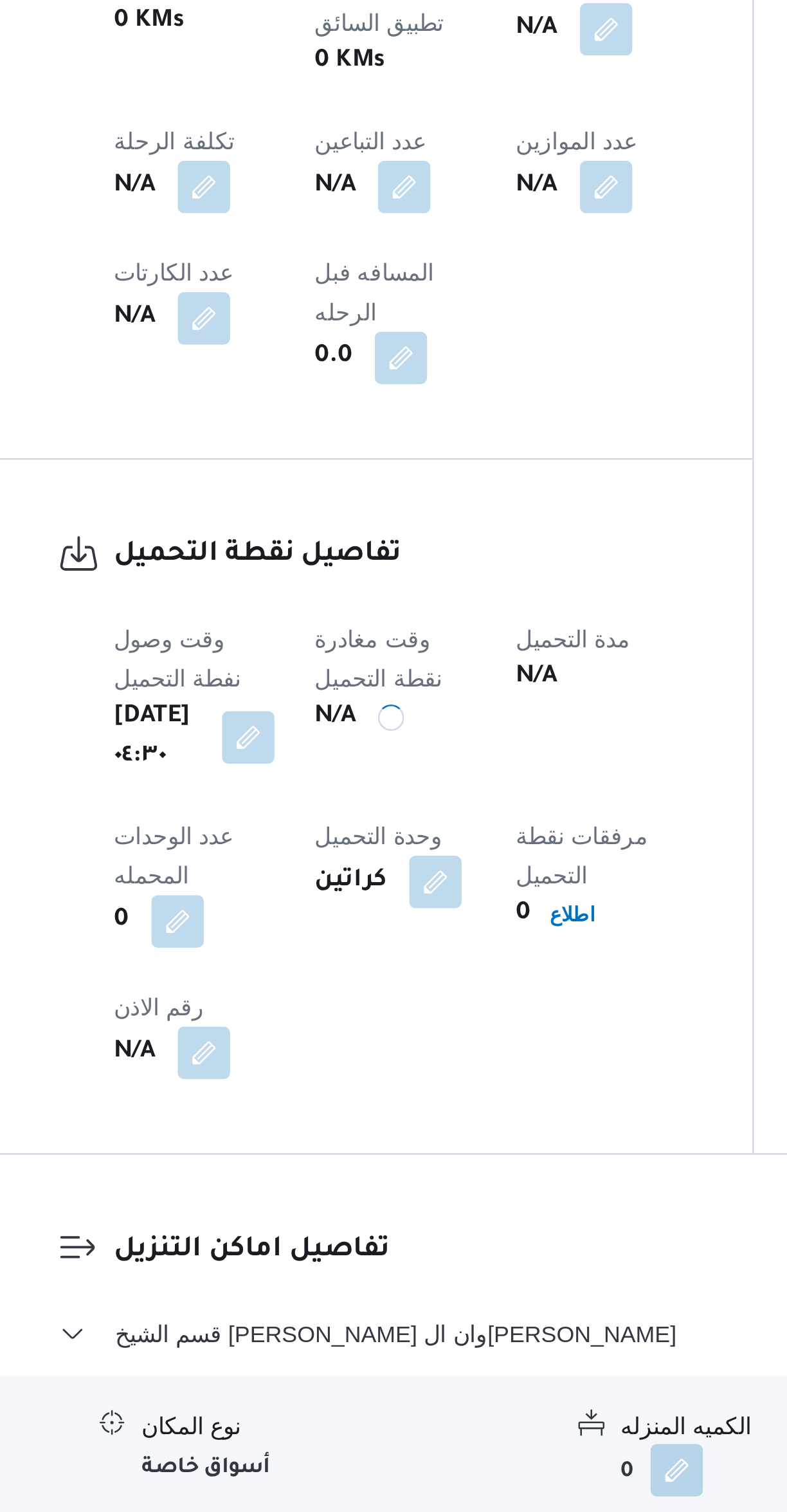
scroll to position [0, 0]
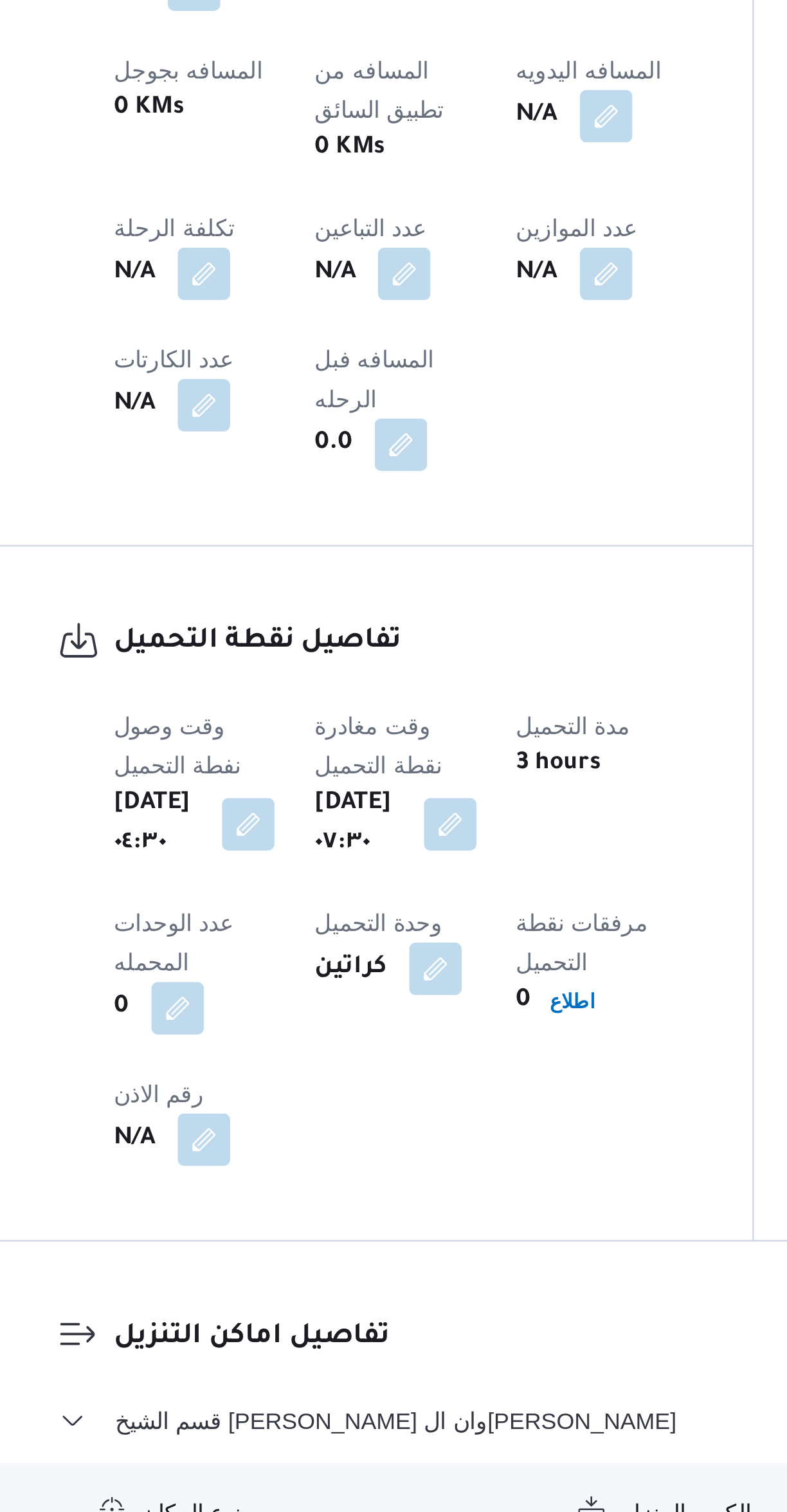
select select "ar"
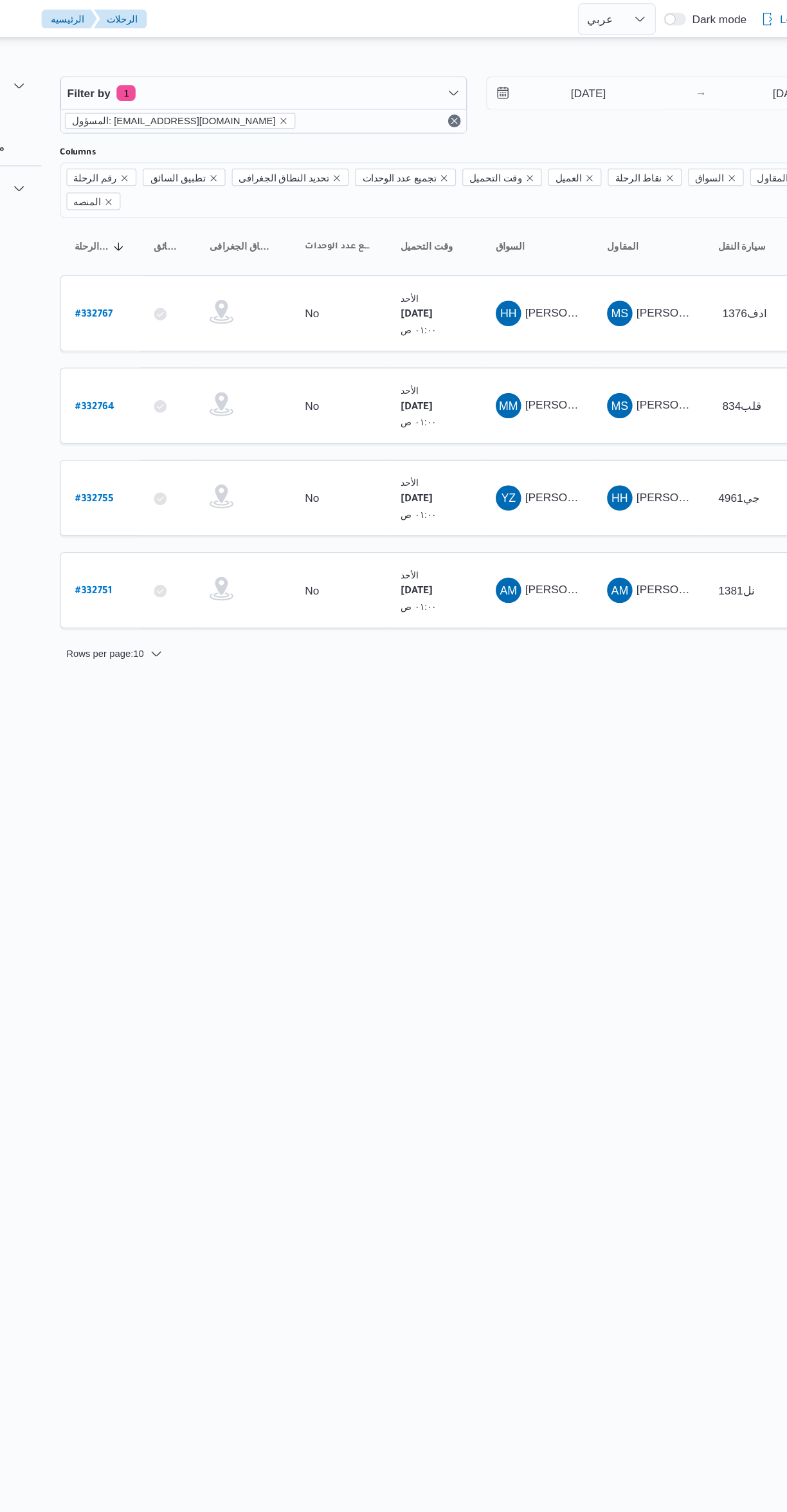
click at [198, 325] on b "# 332764" at bounding box center [195, 329] width 32 height 9
select select "ar"
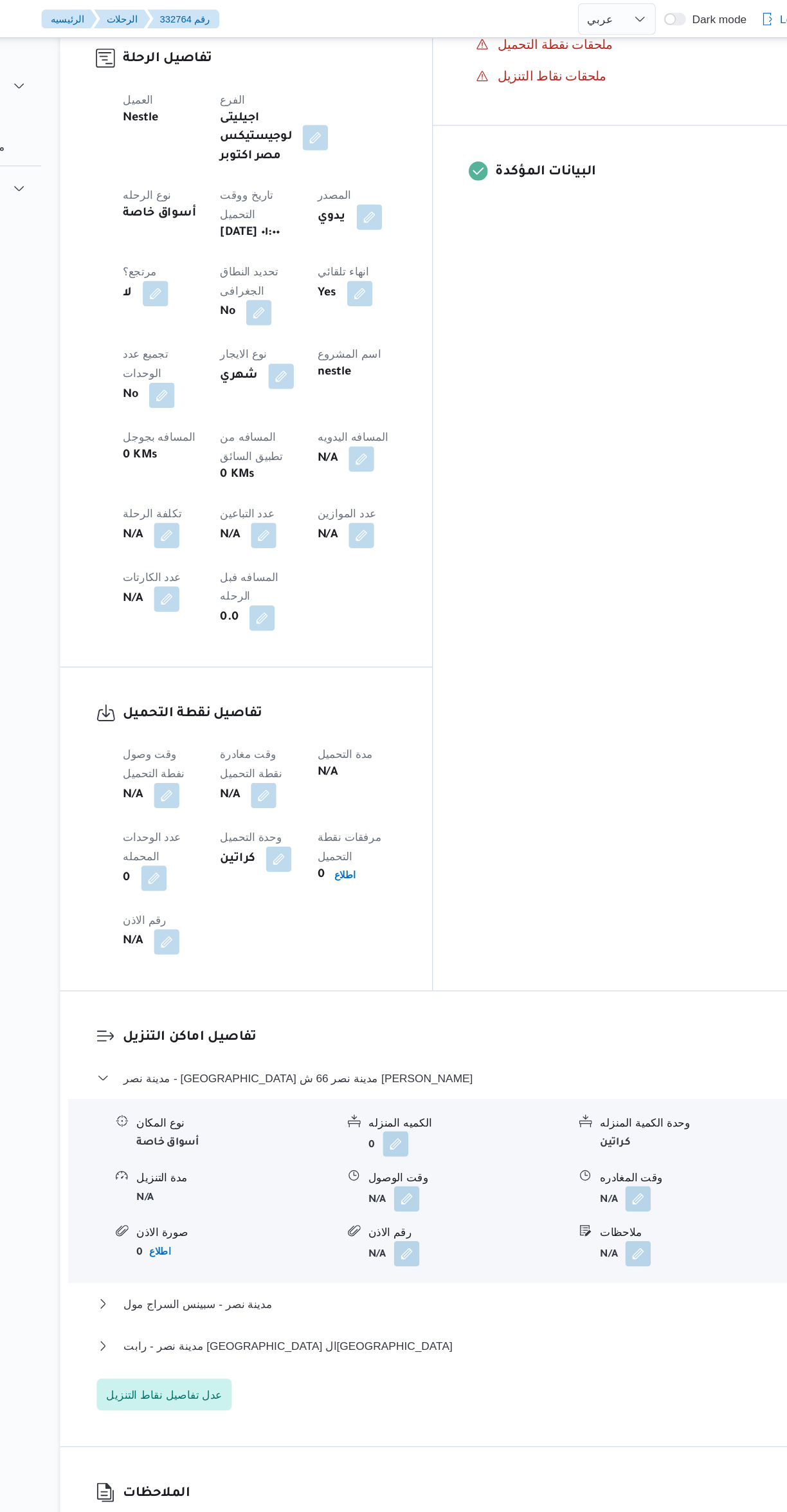
scroll to position [574, 0]
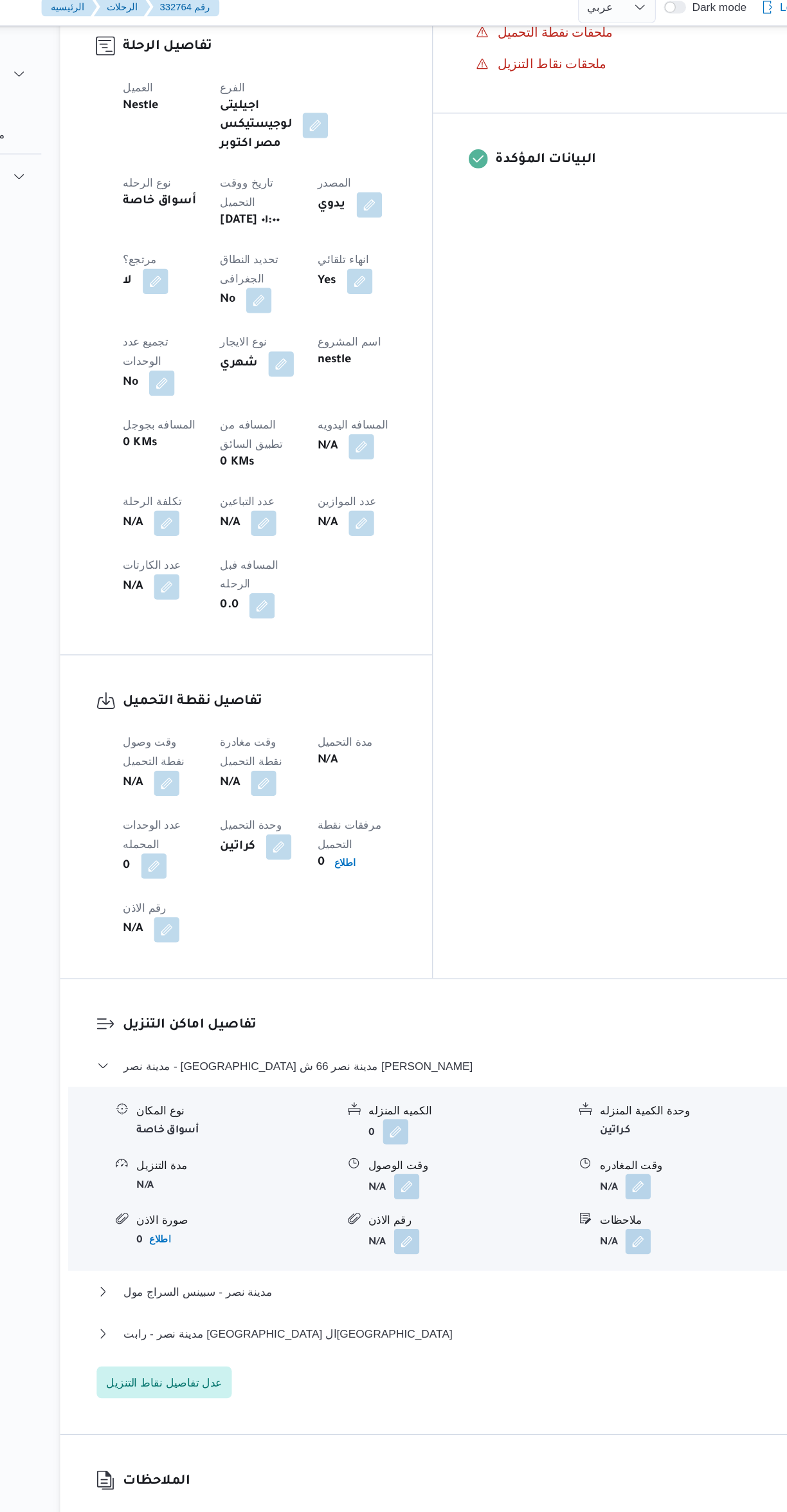
click at [261, 633] on button "button" at bounding box center [254, 643] width 21 height 21
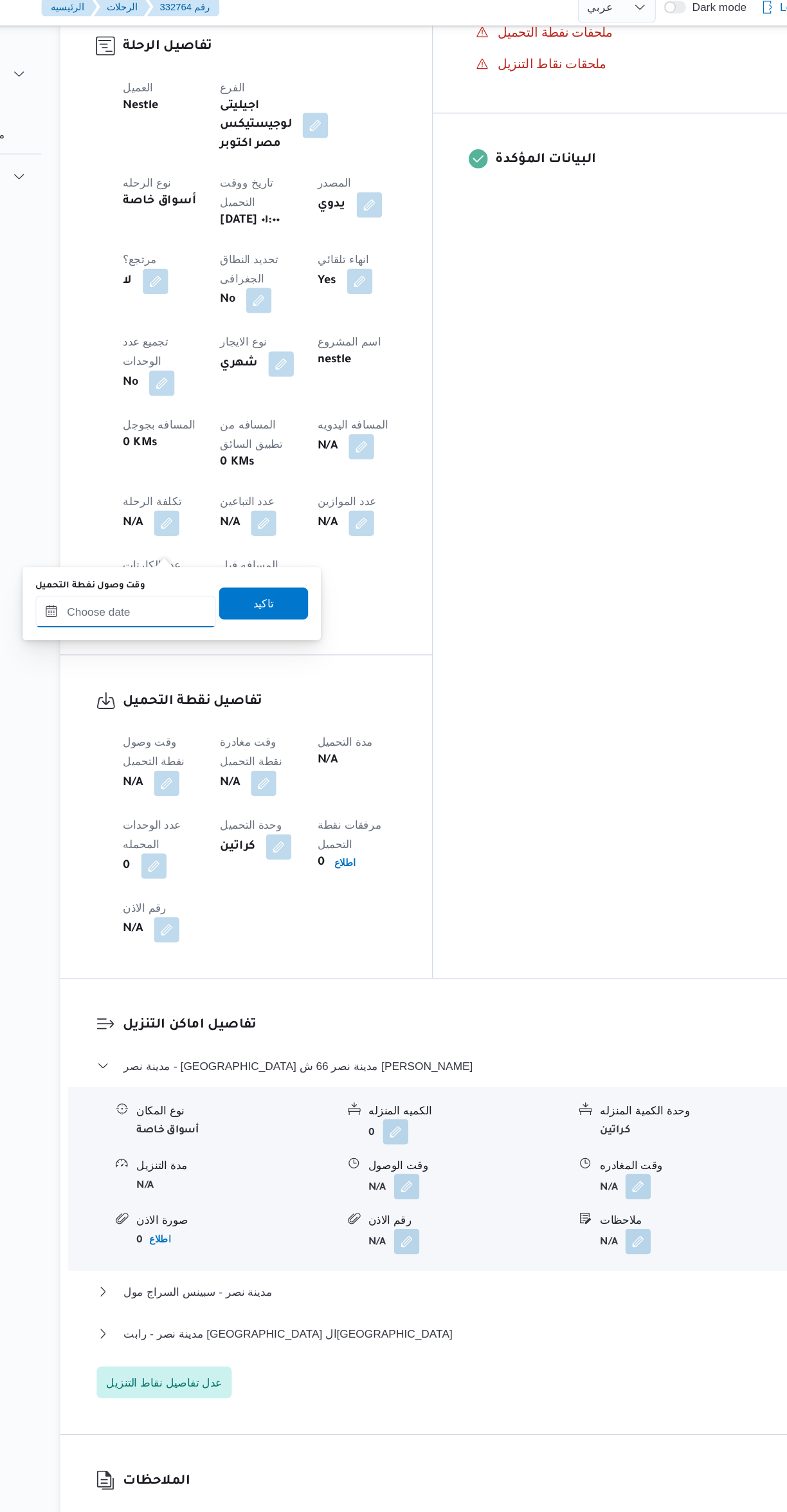
click at [242, 503] on input "وقت وصول نفطة التحميل" at bounding box center [220, 503] width 146 height 25
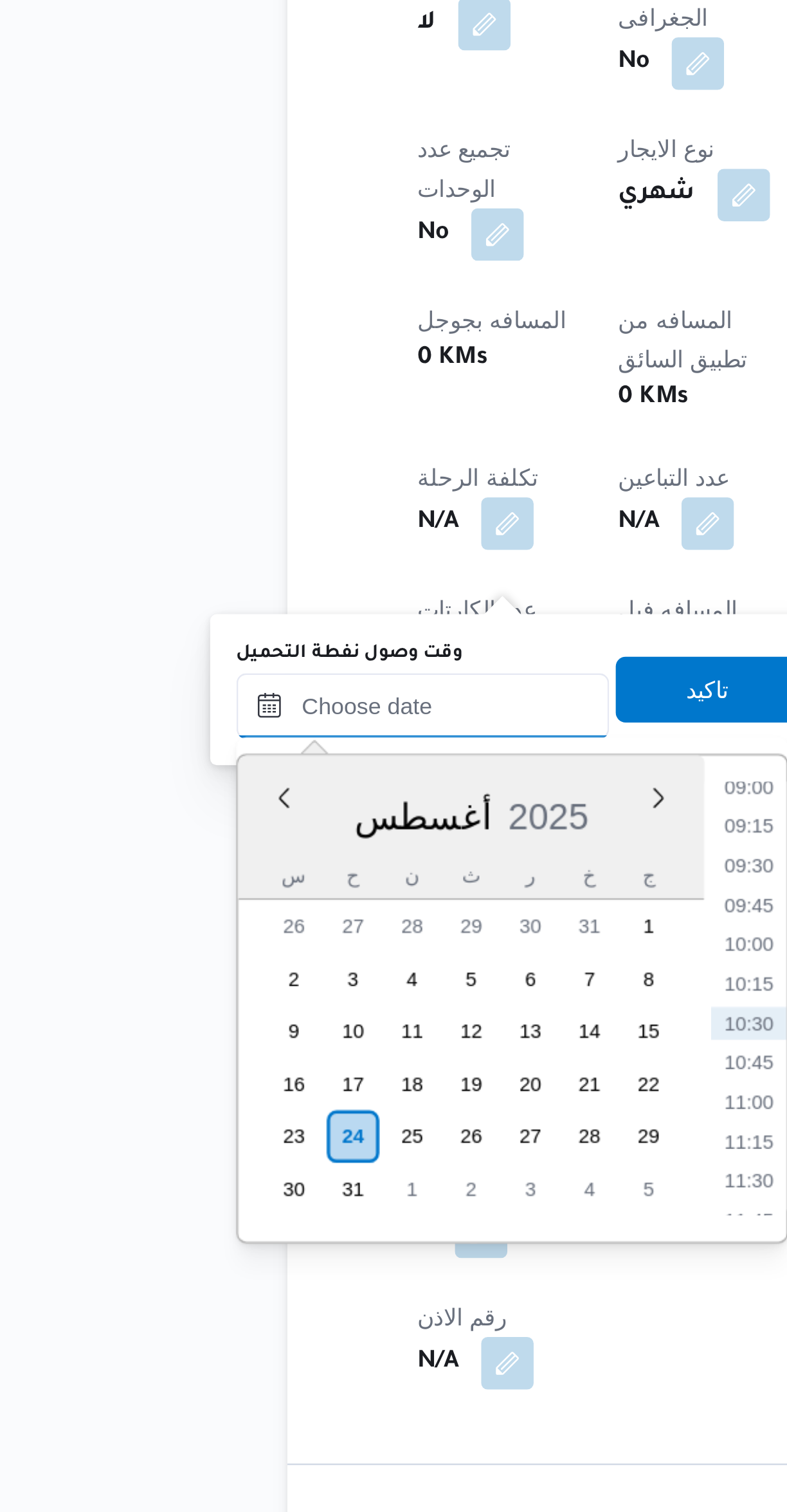
scroll to position [159, 0]
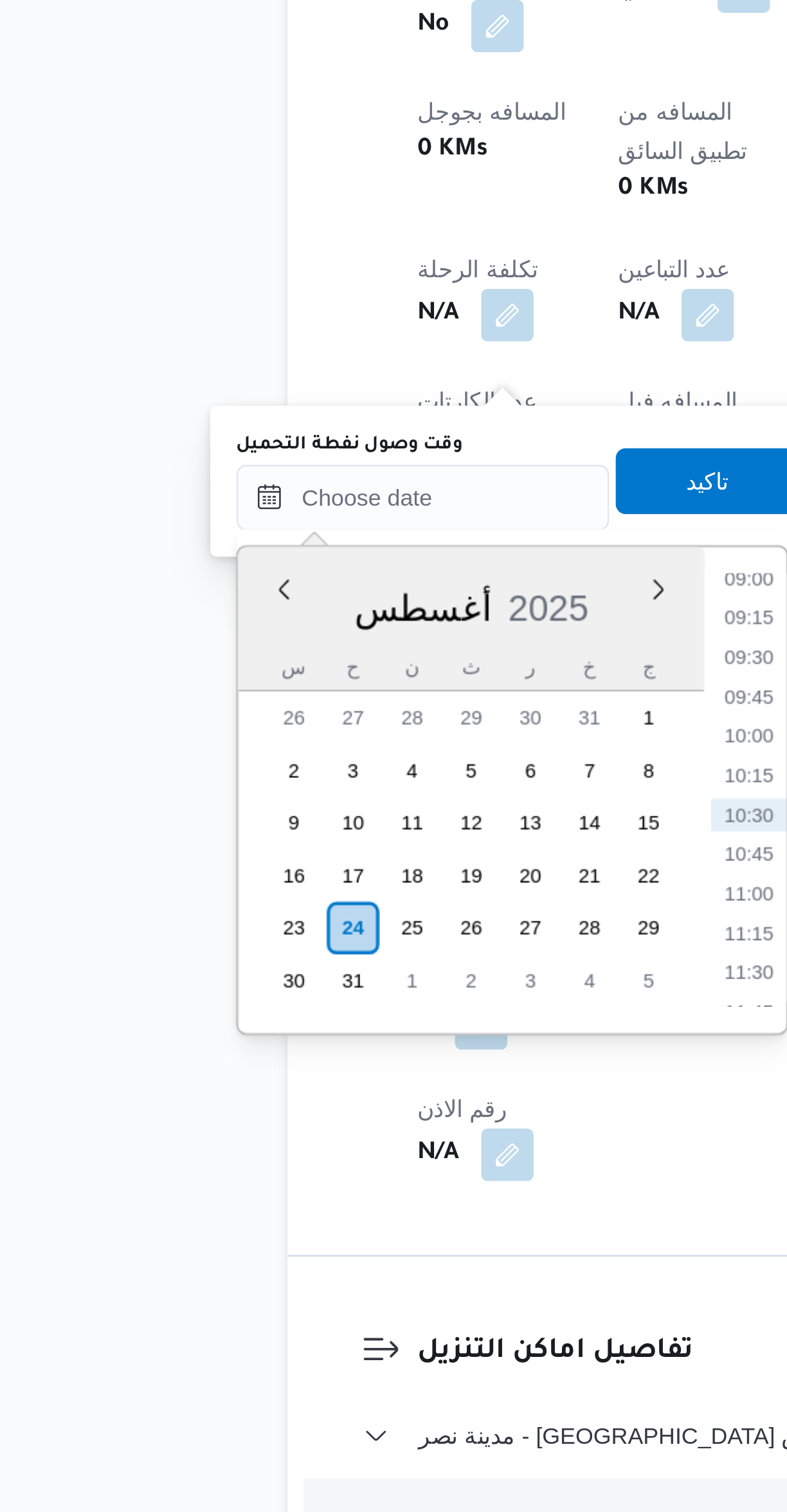
click at [339, 954] on li "09:00" at bounding box center [348, 951] width 30 height 13
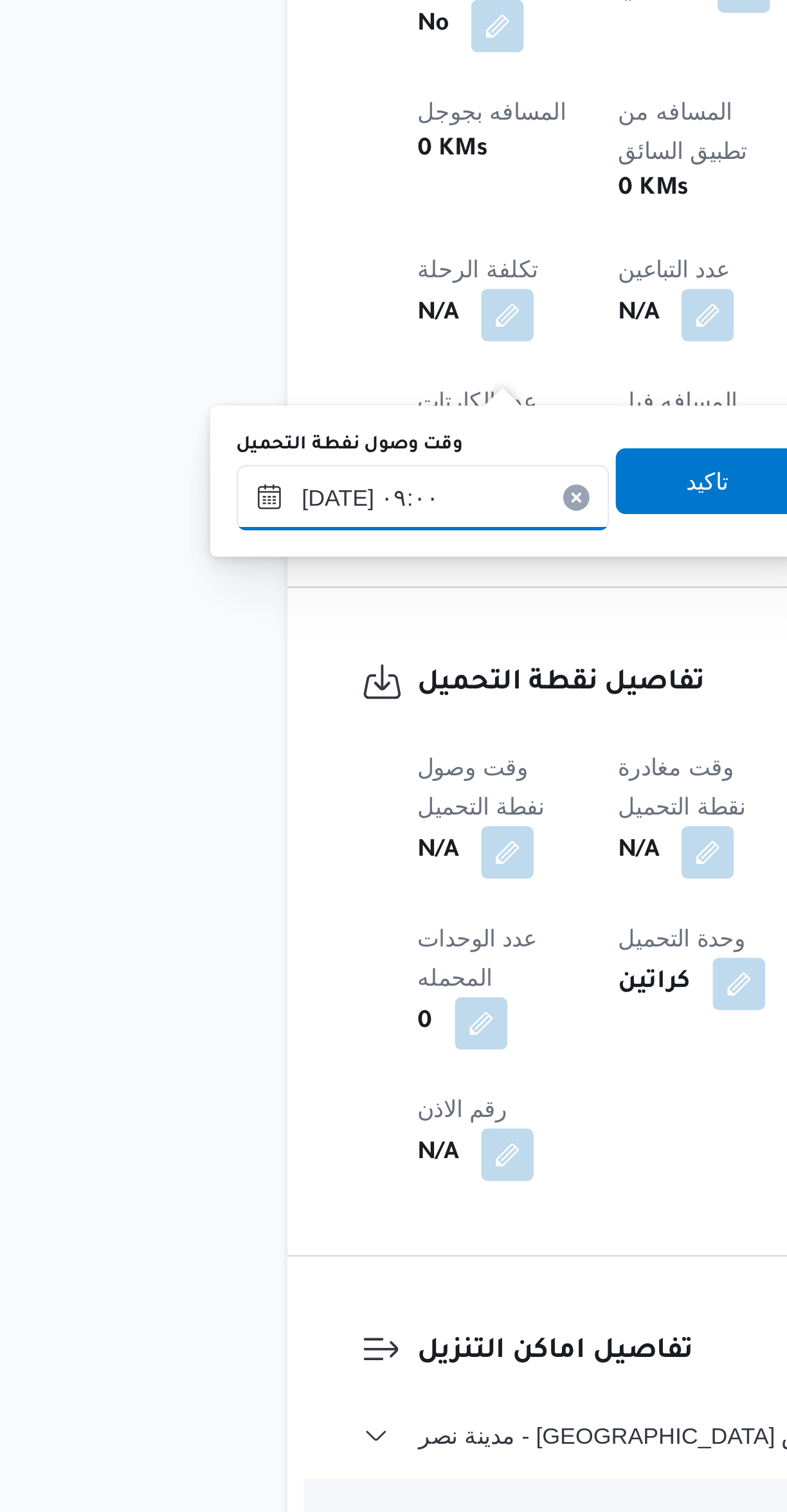
click at [231, 918] on input "[DATE] ٠٩:٠٠" at bounding box center [220, 918] width 146 height 25
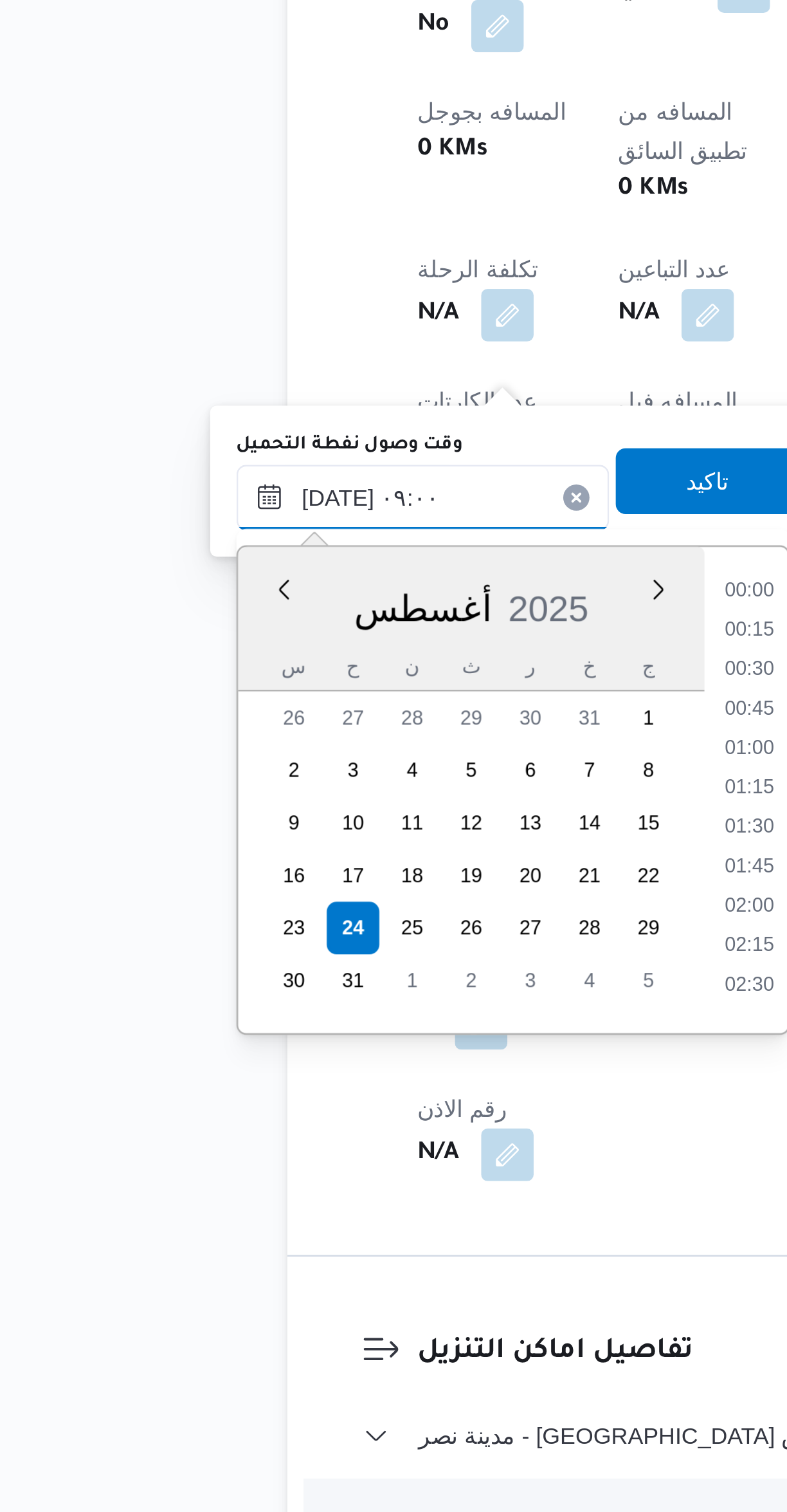
scroll to position [468, 0]
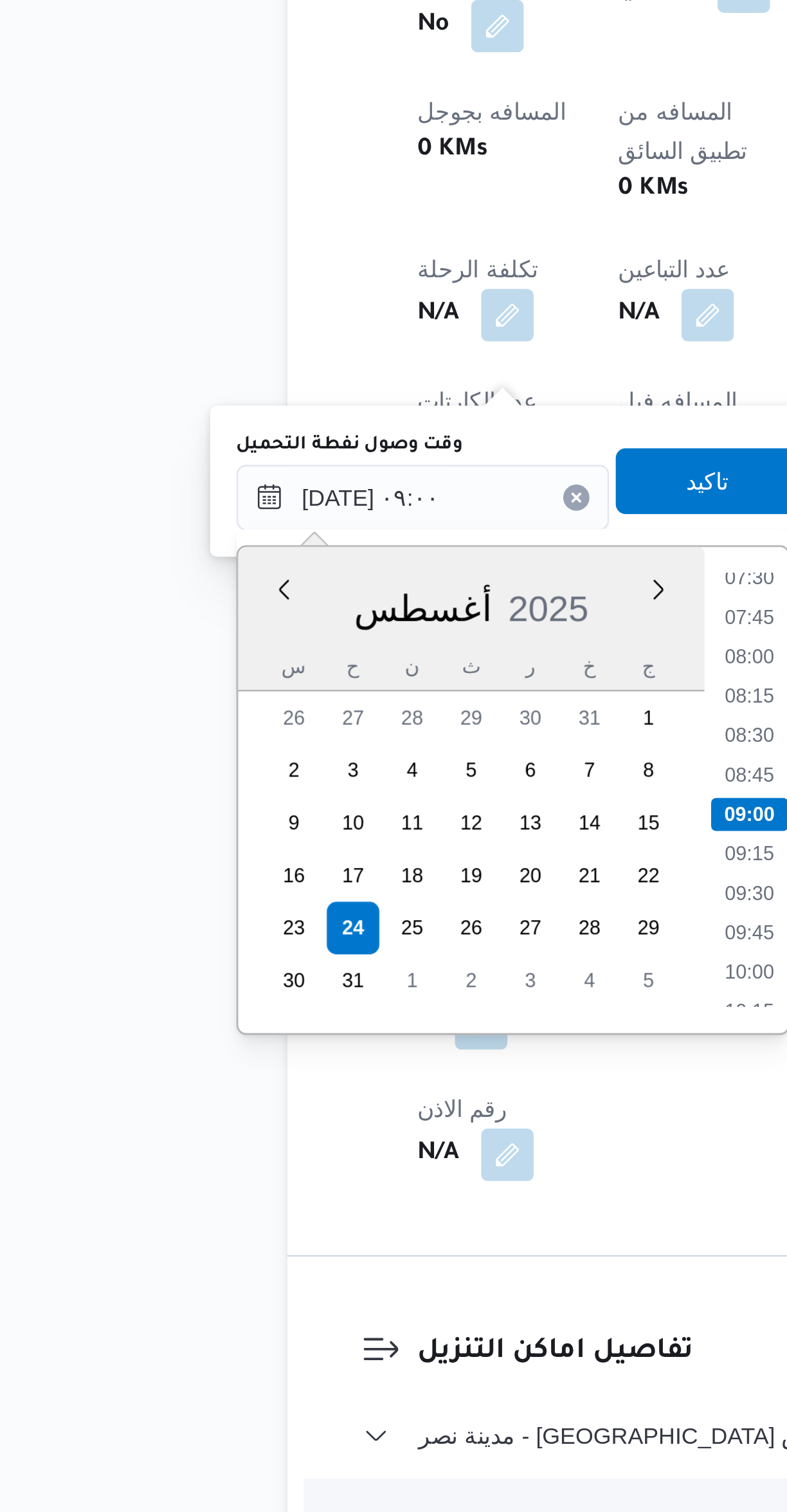
click at [343, 952] on li "07:30" at bounding box center [348, 951] width 30 height 13
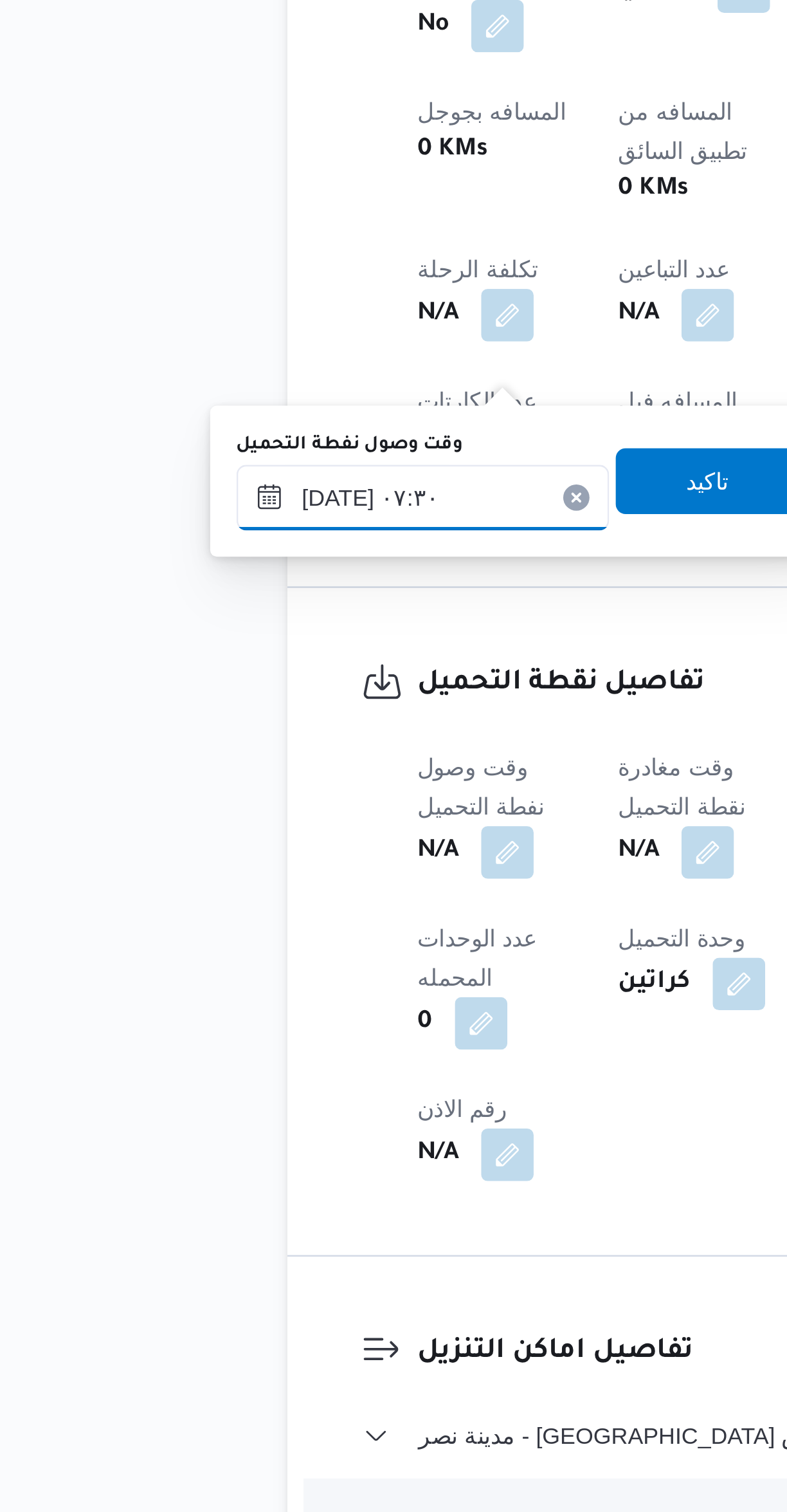
click at [237, 914] on input "[DATE] ٠٧:٣٠" at bounding box center [220, 918] width 146 height 25
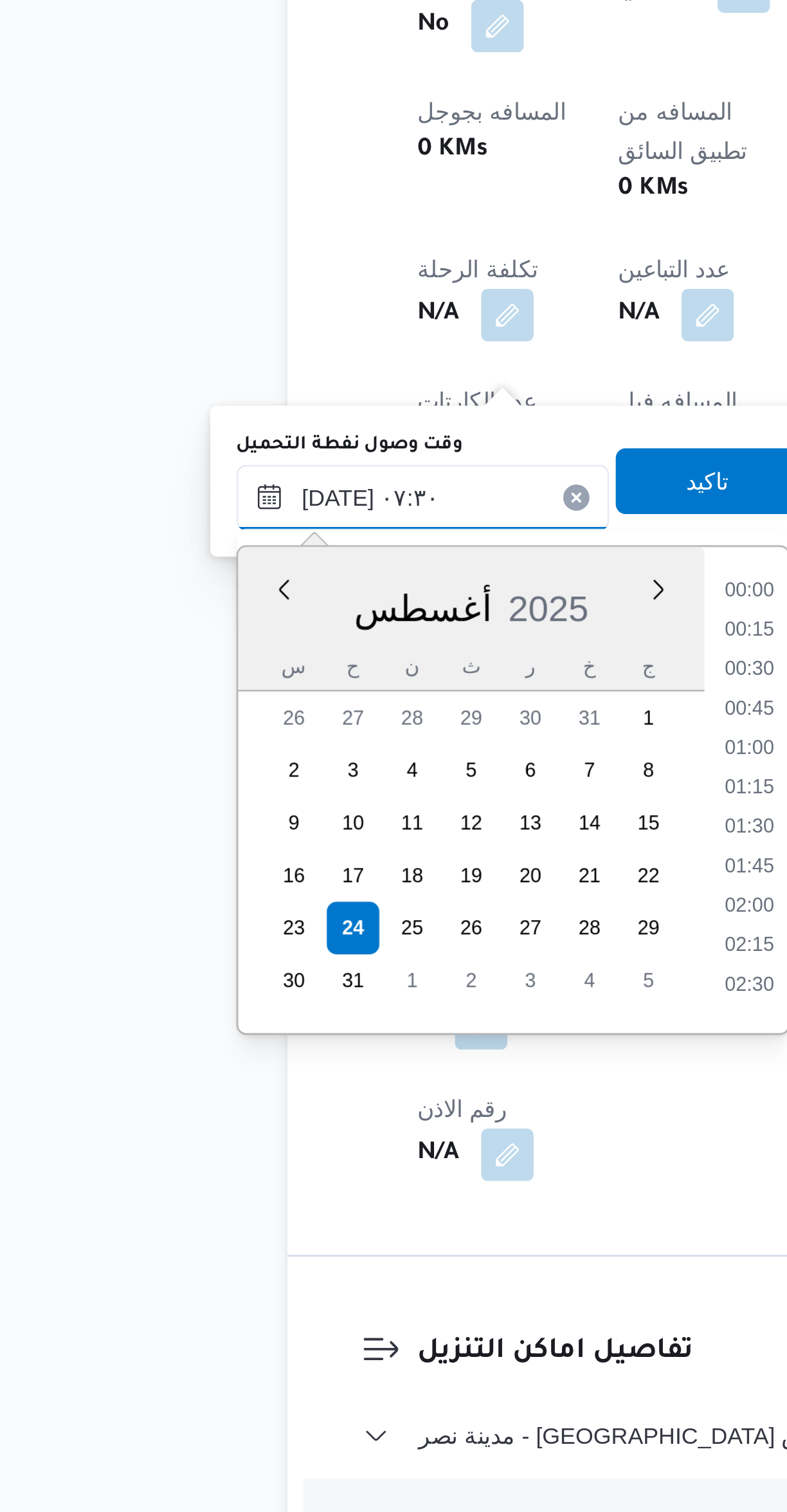
scroll to position [376, 0]
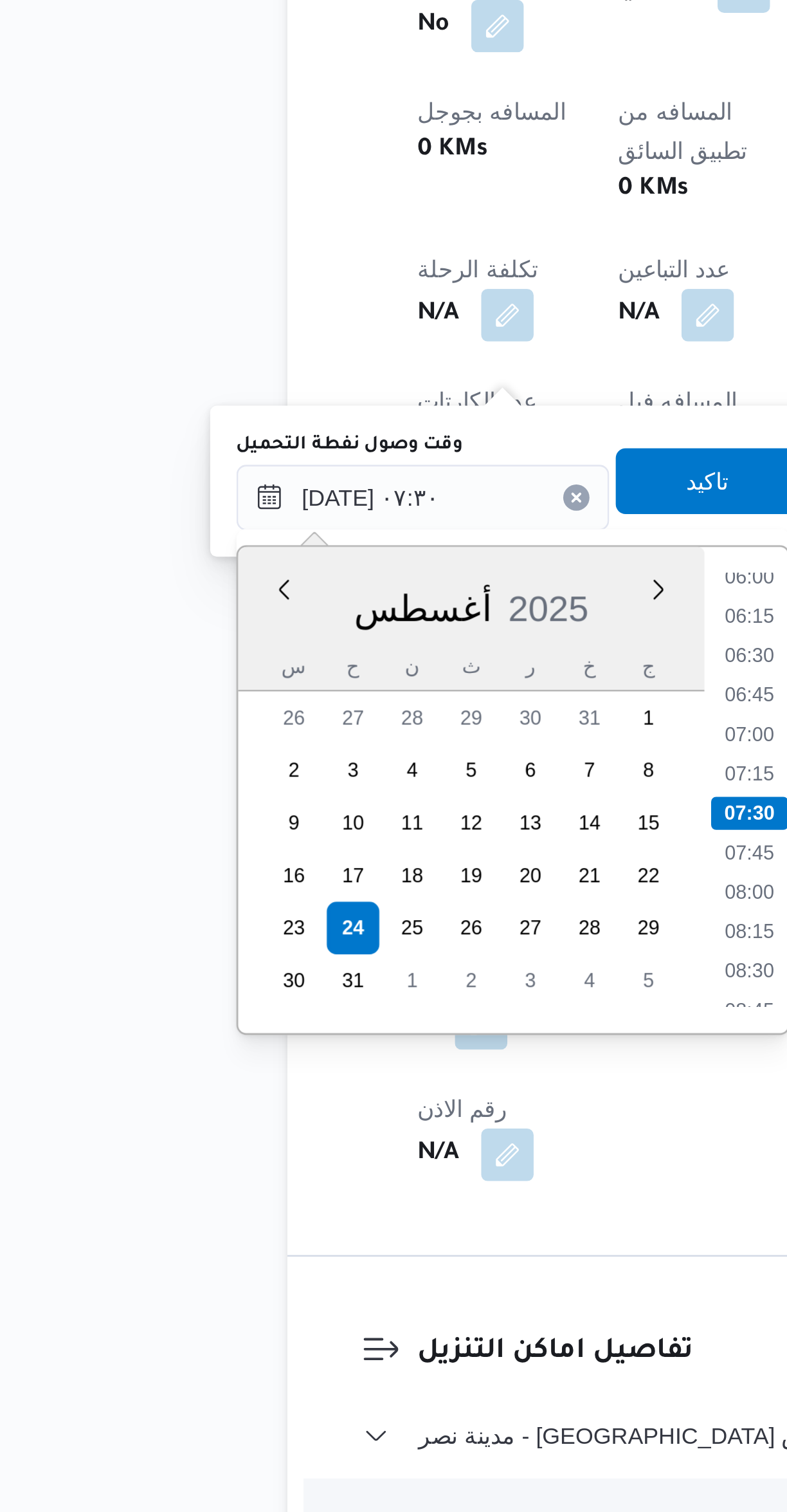
click at [342, 953] on li "06:00" at bounding box center [348, 950] width 30 height 13
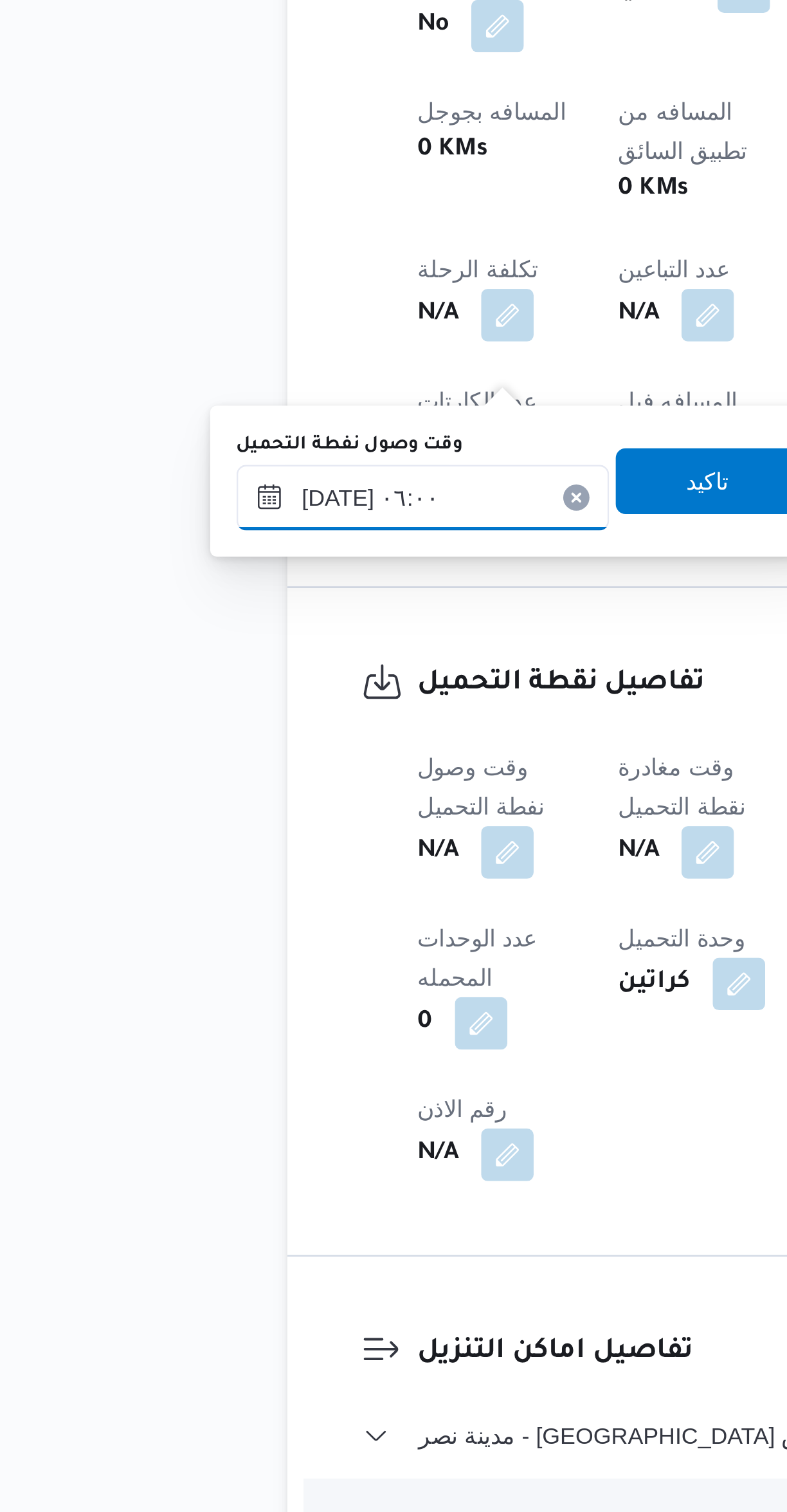
click at [236, 920] on input "[DATE] ٠٦:٠٠" at bounding box center [220, 918] width 146 height 25
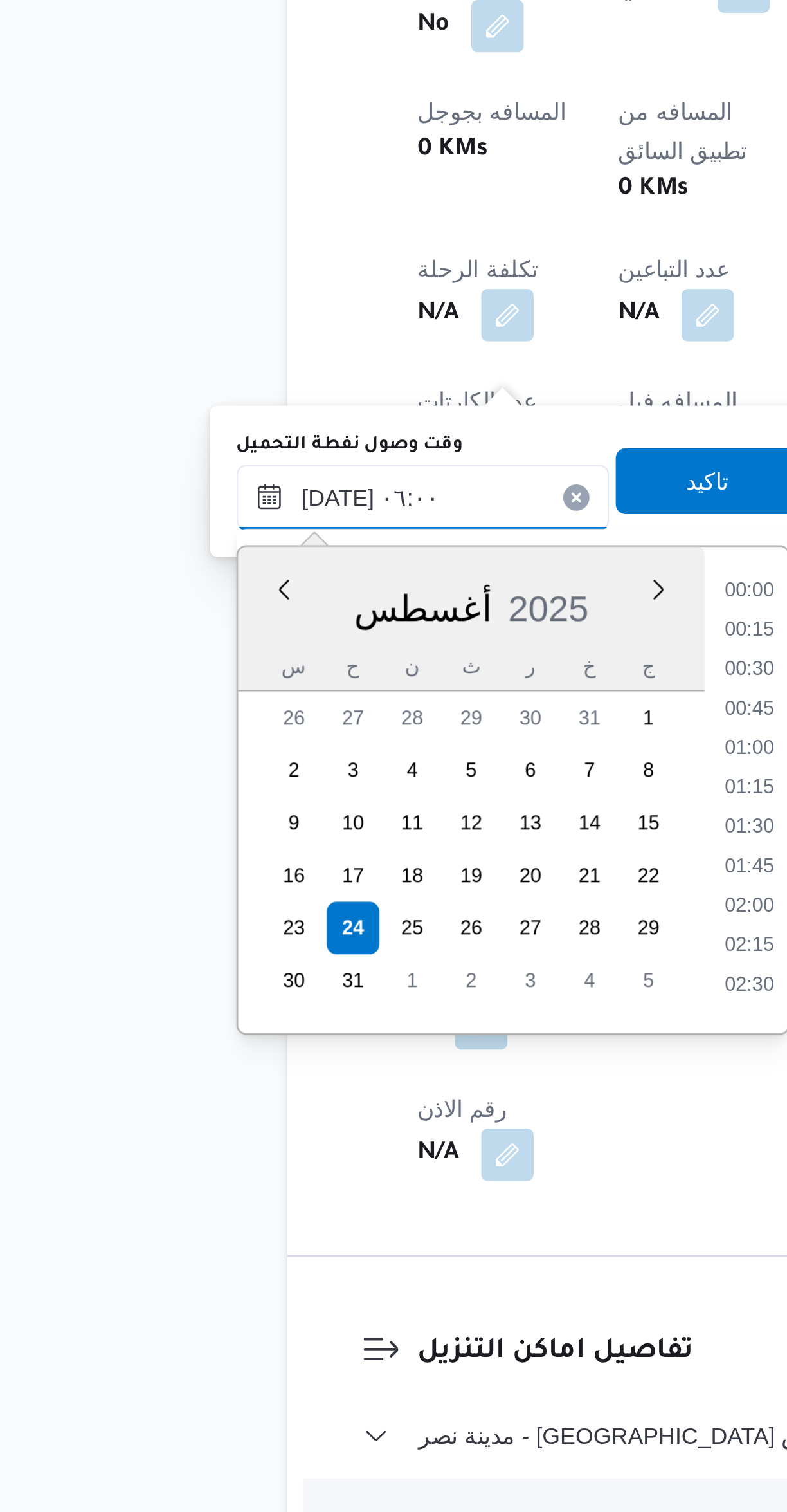
scroll to position [283, 0]
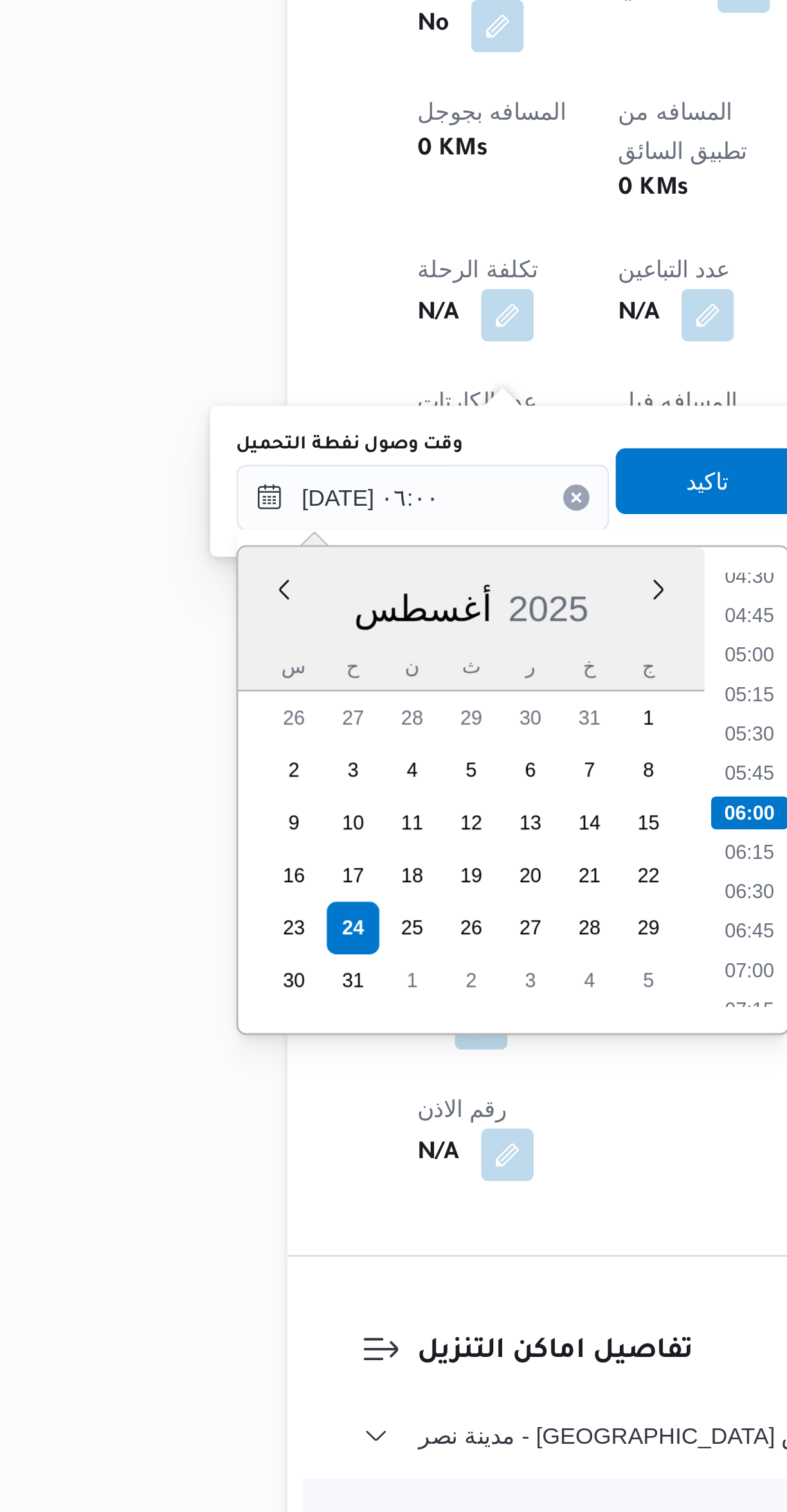
click at [342, 961] on li "04:45" at bounding box center [348, 965] width 30 height 13
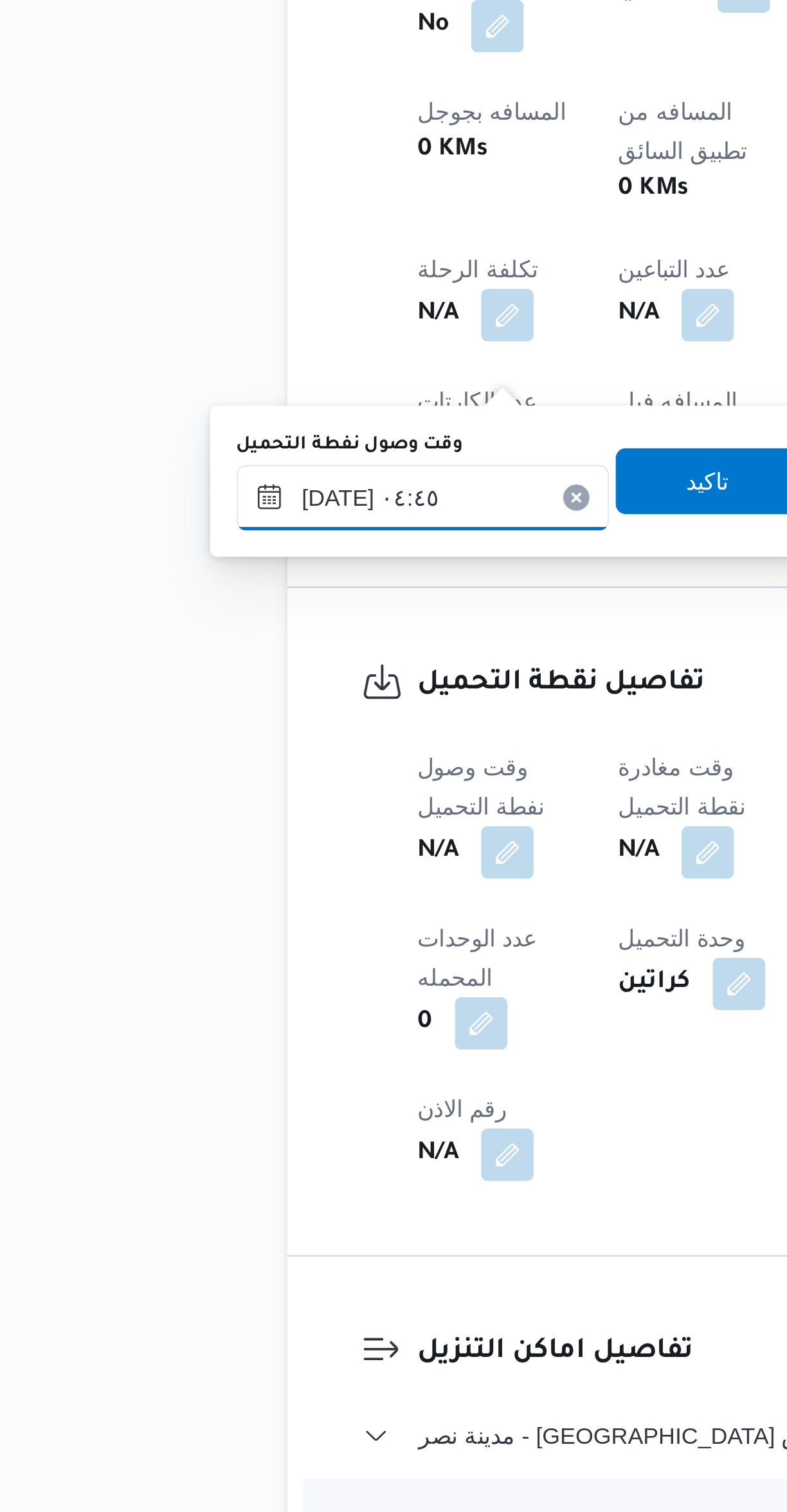
click at [243, 915] on input "[DATE] ٠٤:٤٥" at bounding box center [220, 918] width 146 height 25
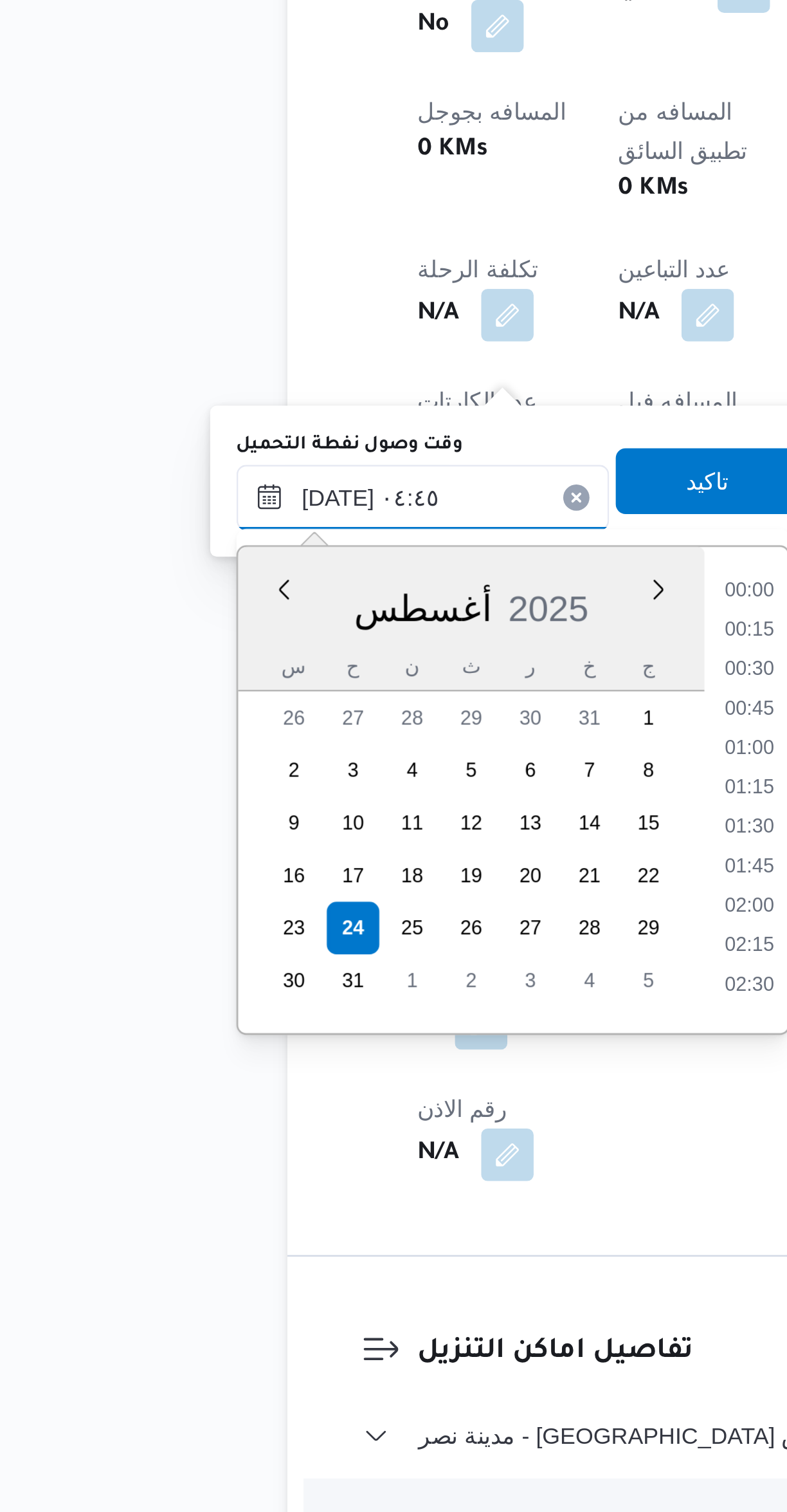
scroll to position [206, 0]
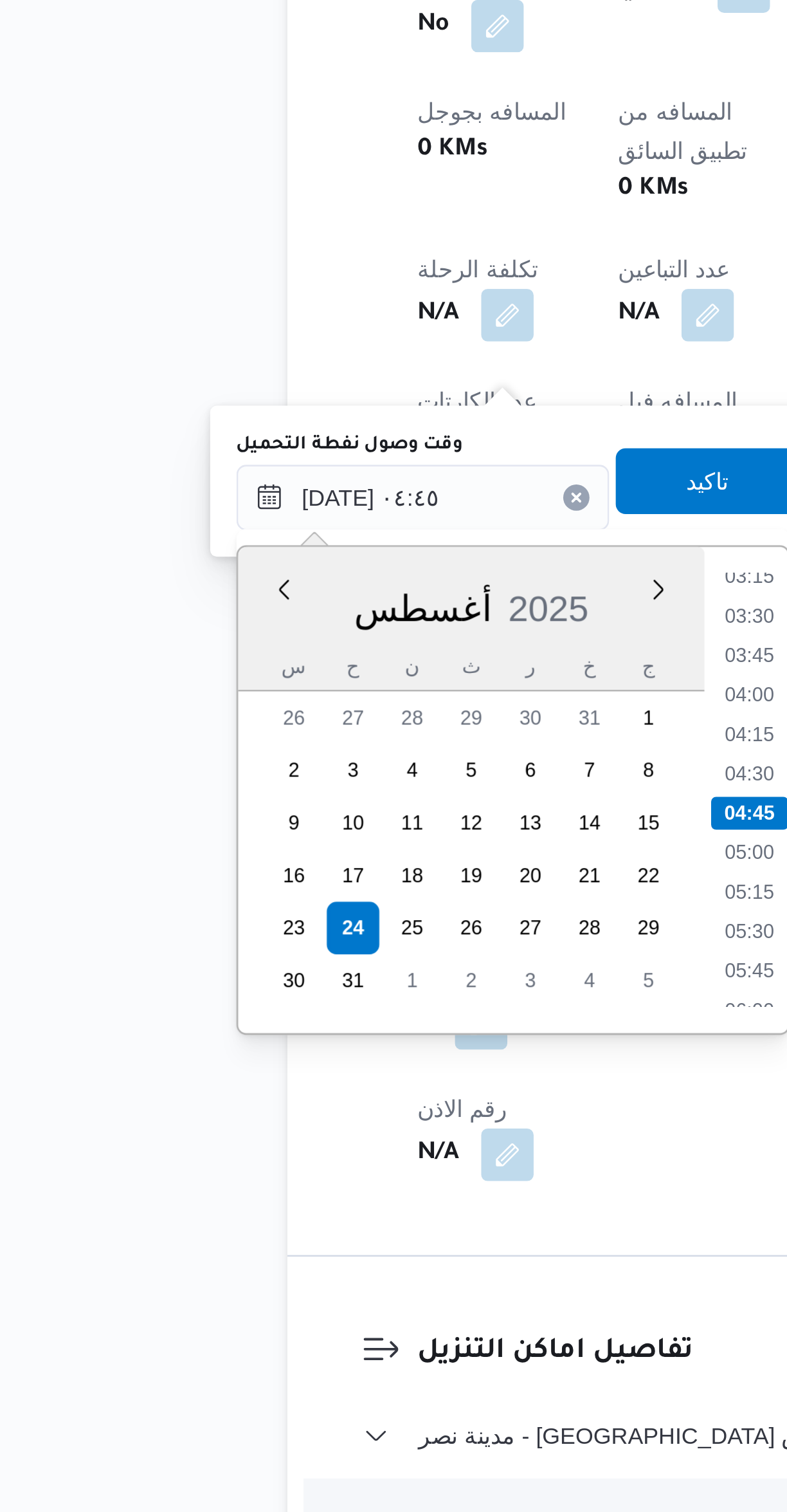
click at [345, 965] on li "03:30" at bounding box center [348, 965] width 30 height 13
type input "[DATE] ٠٣:٣٠"
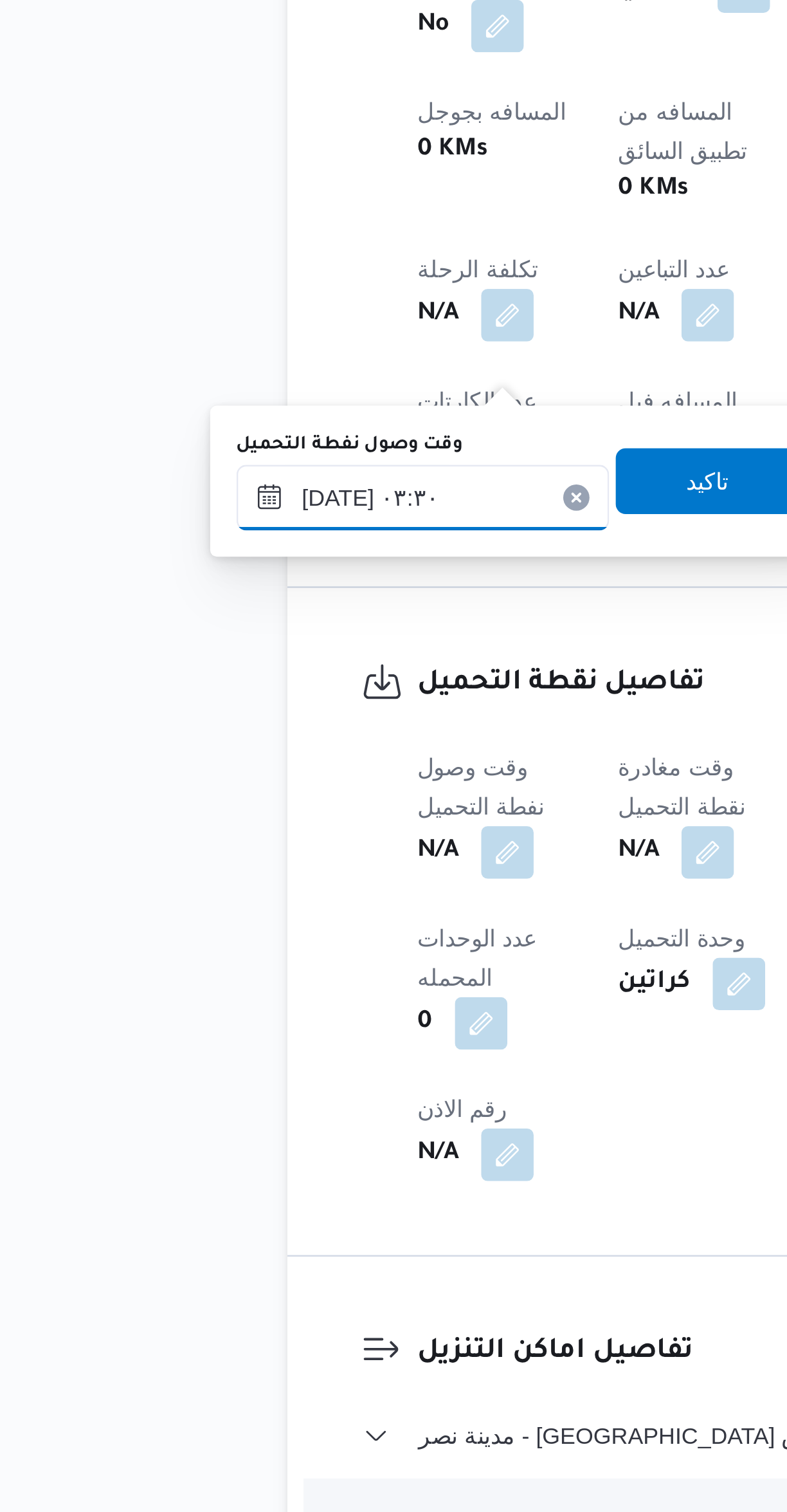
click at [233, 924] on input "[DATE] ٠٣:٣٠" at bounding box center [220, 918] width 146 height 25
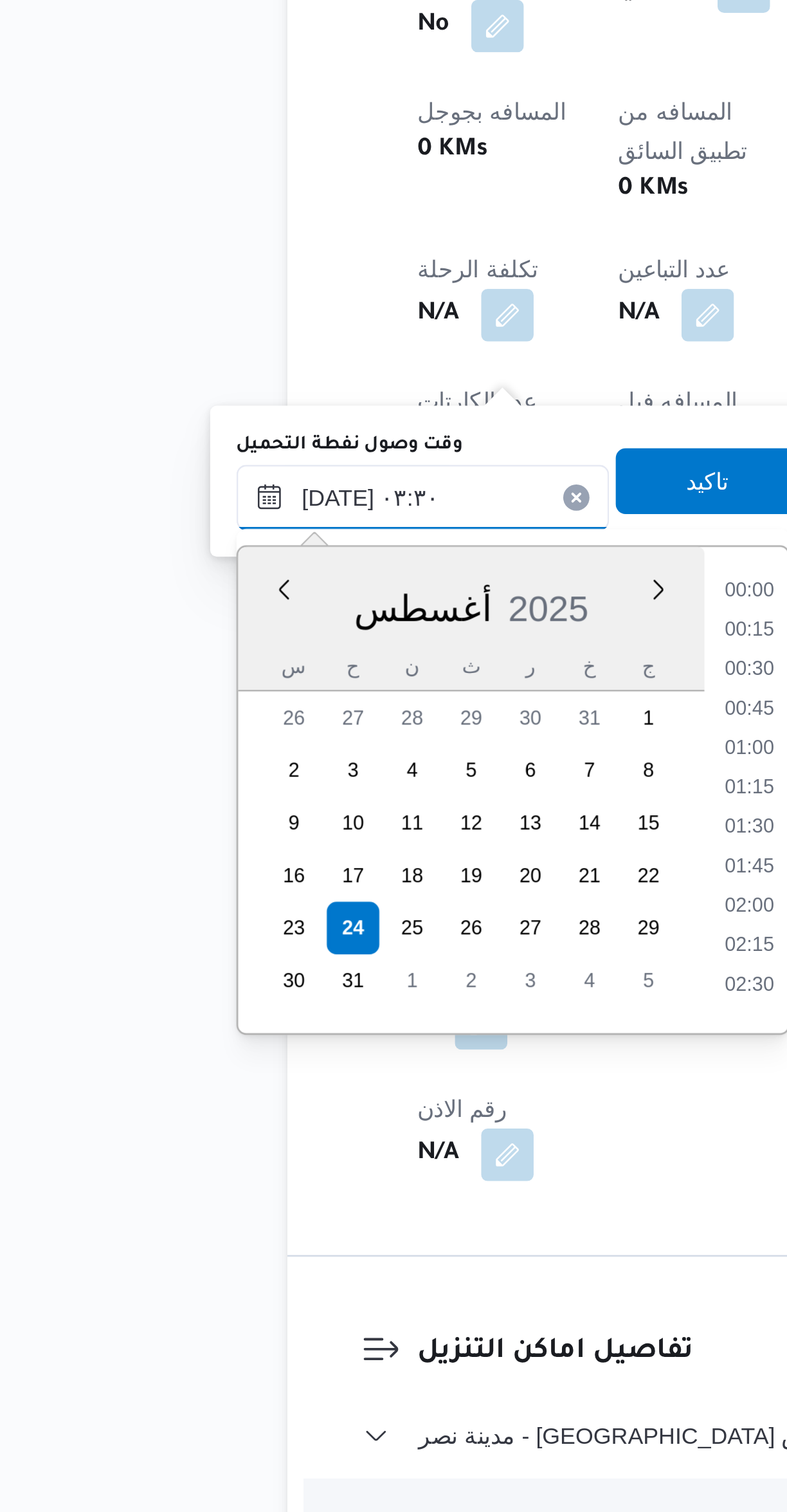
scroll to position [128, 0]
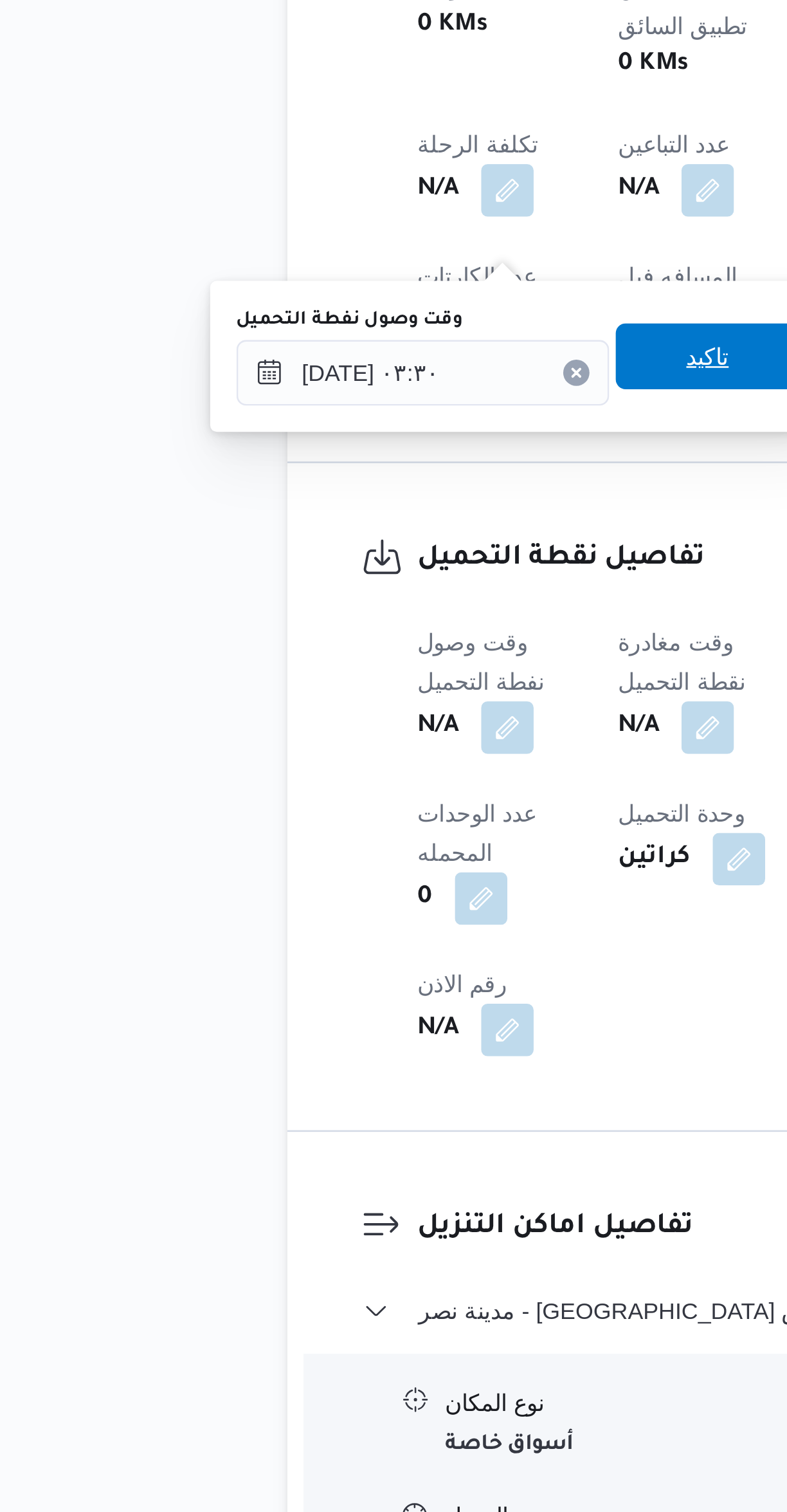
click at [336, 913] on span "تاكيد" at bounding box center [332, 912] width 72 height 25
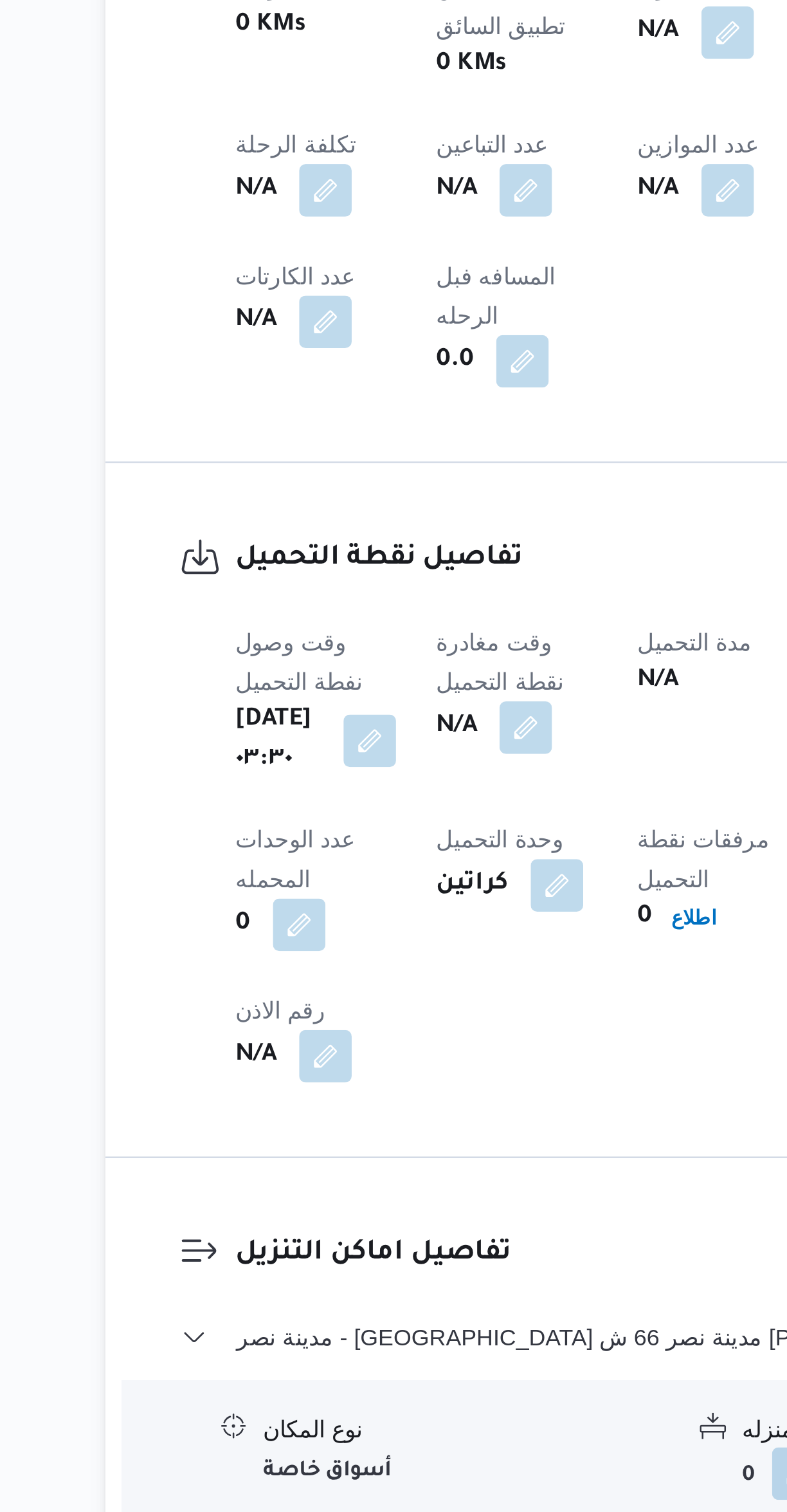
click at [342, 1048] on button "button" at bounding box center [332, 1058] width 21 height 21
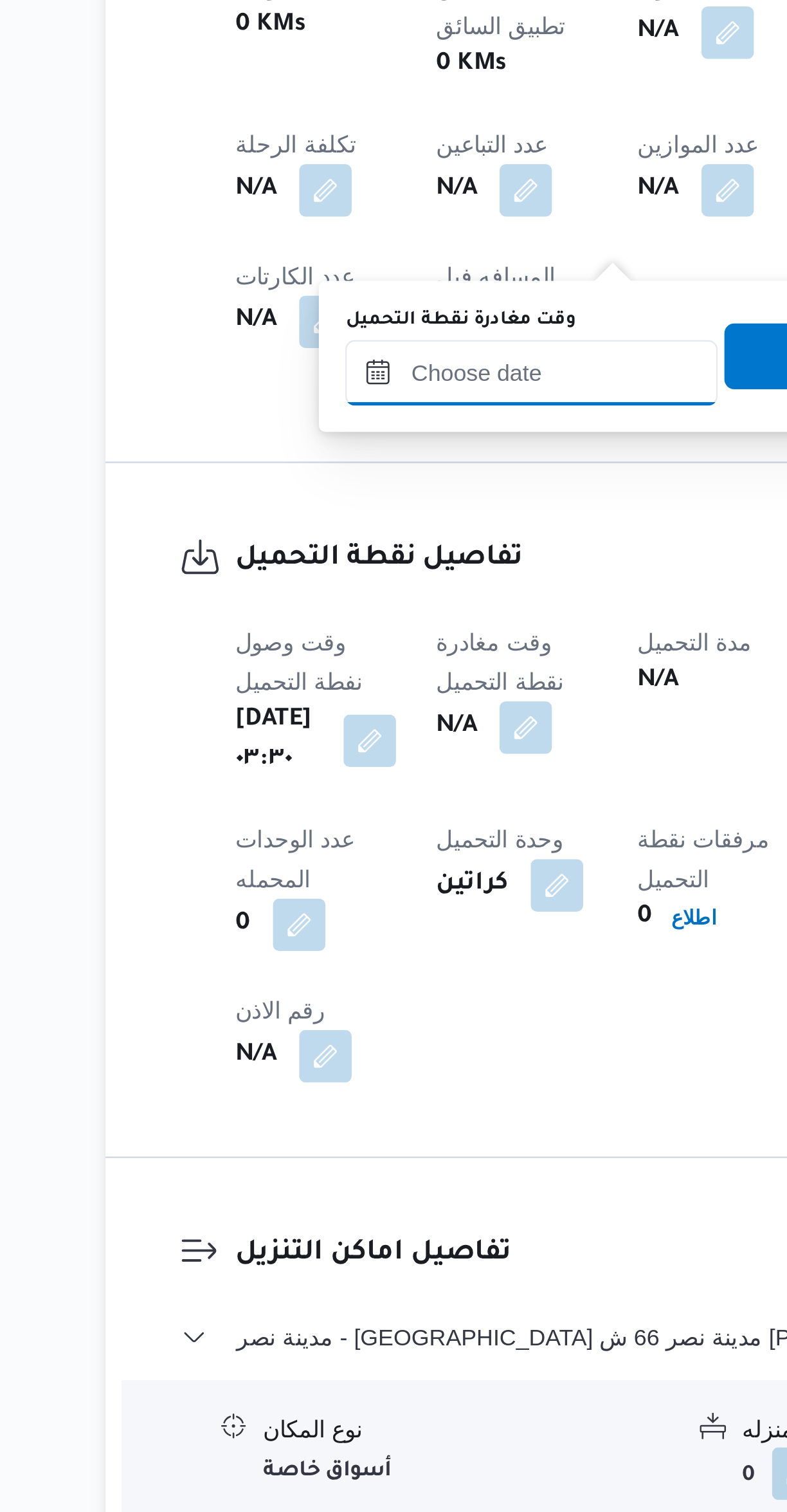
click at [325, 921] on input "وقت مغادرة نقطة التحميل" at bounding box center [334, 918] width 146 height 25
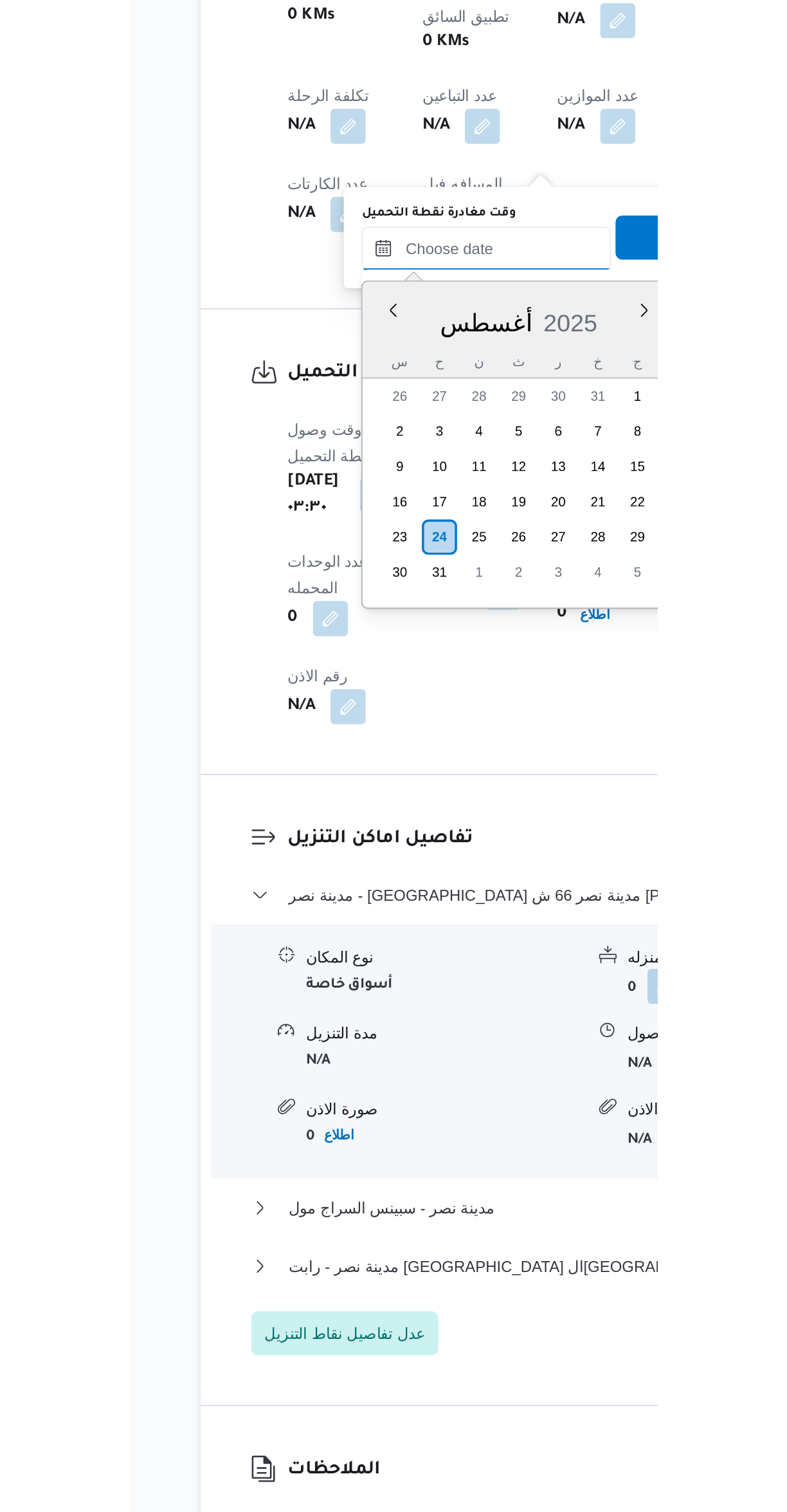
scroll to position [560, 0]
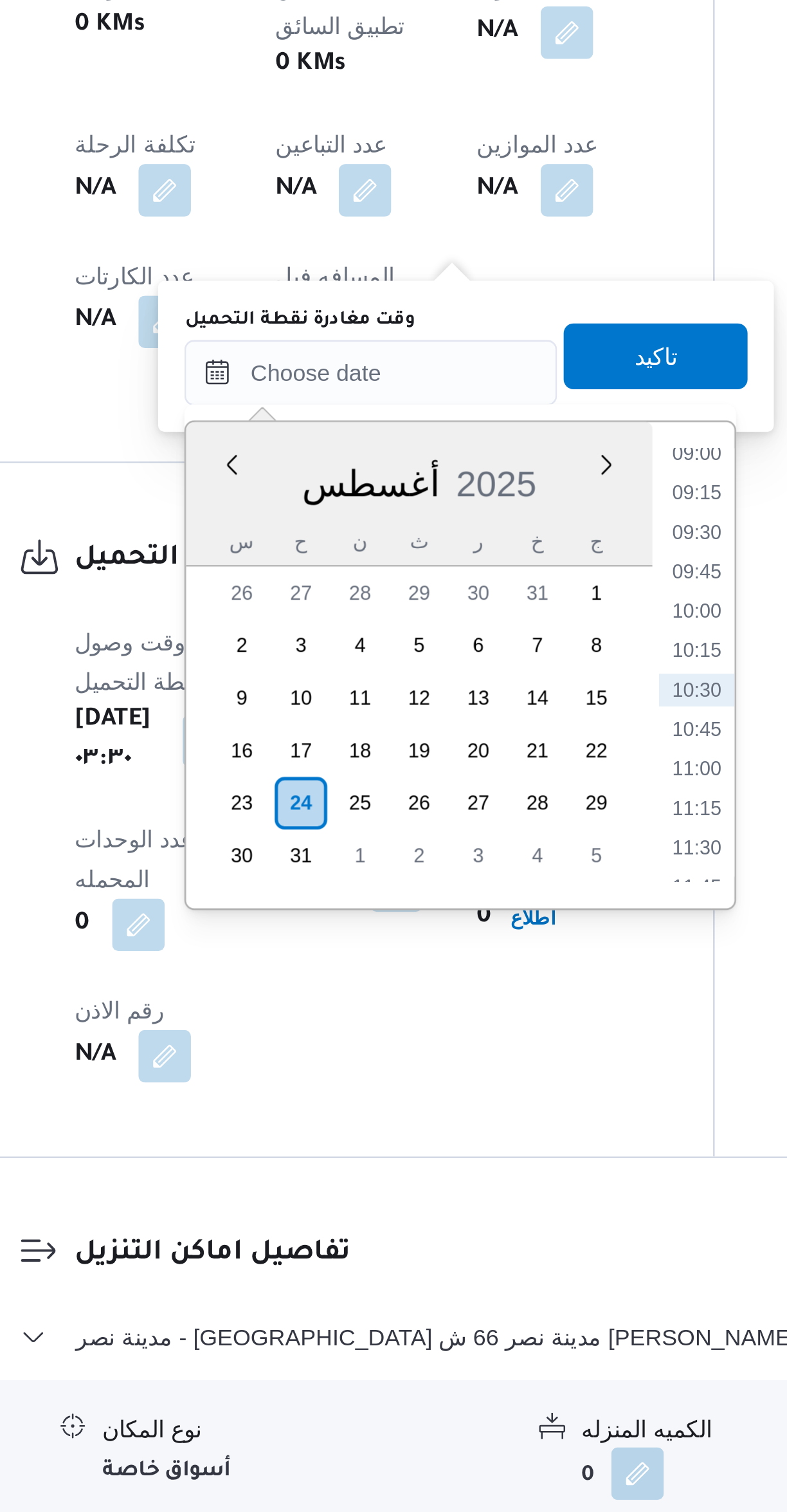
click at [466, 1041] on li "09:00" at bounding box center [462, 1039] width 30 height 13
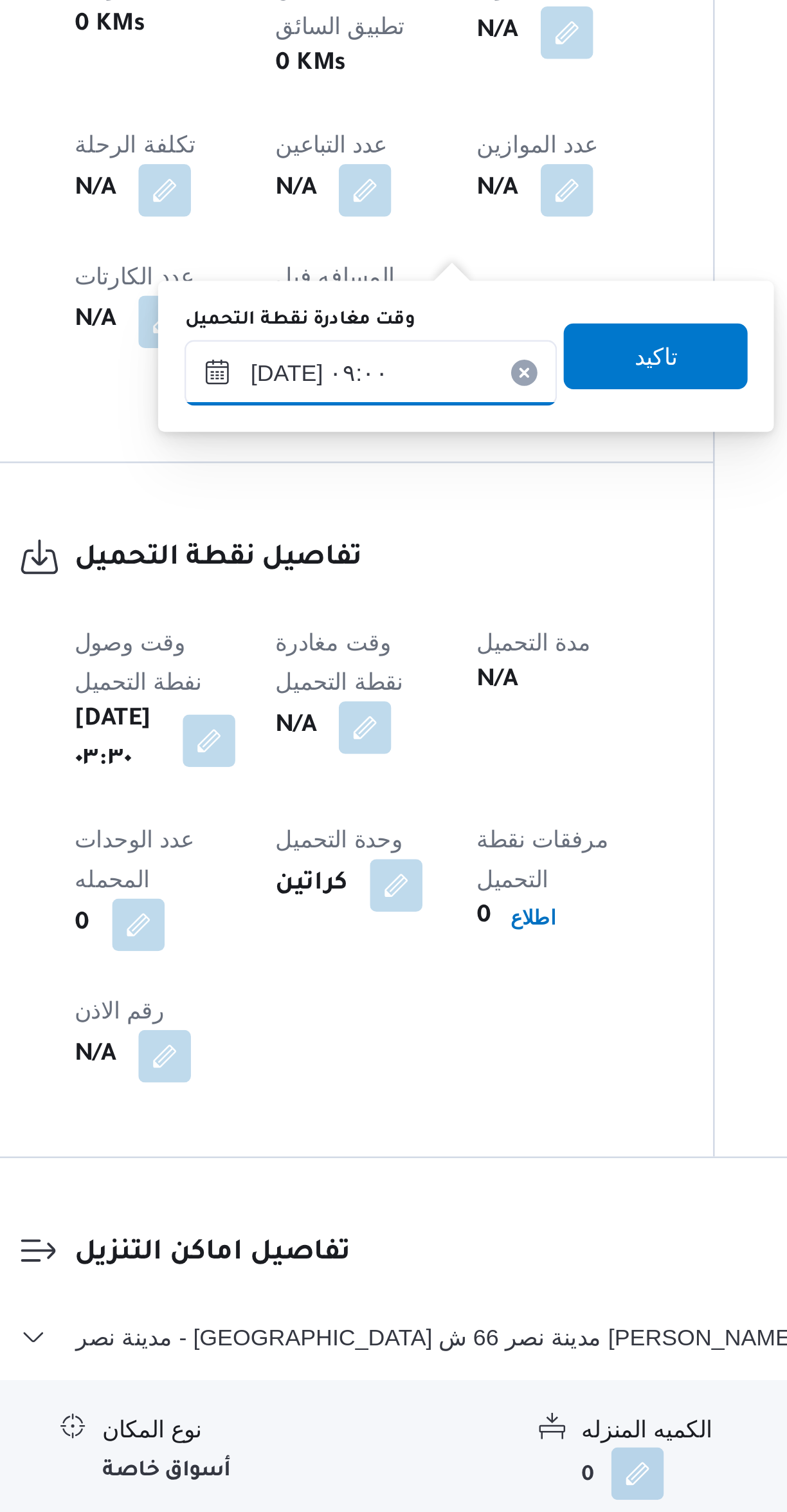
click at [364, 1006] on input "[DATE] ٠٩:٠٠" at bounding box center [334, 1008] width 146 height 25
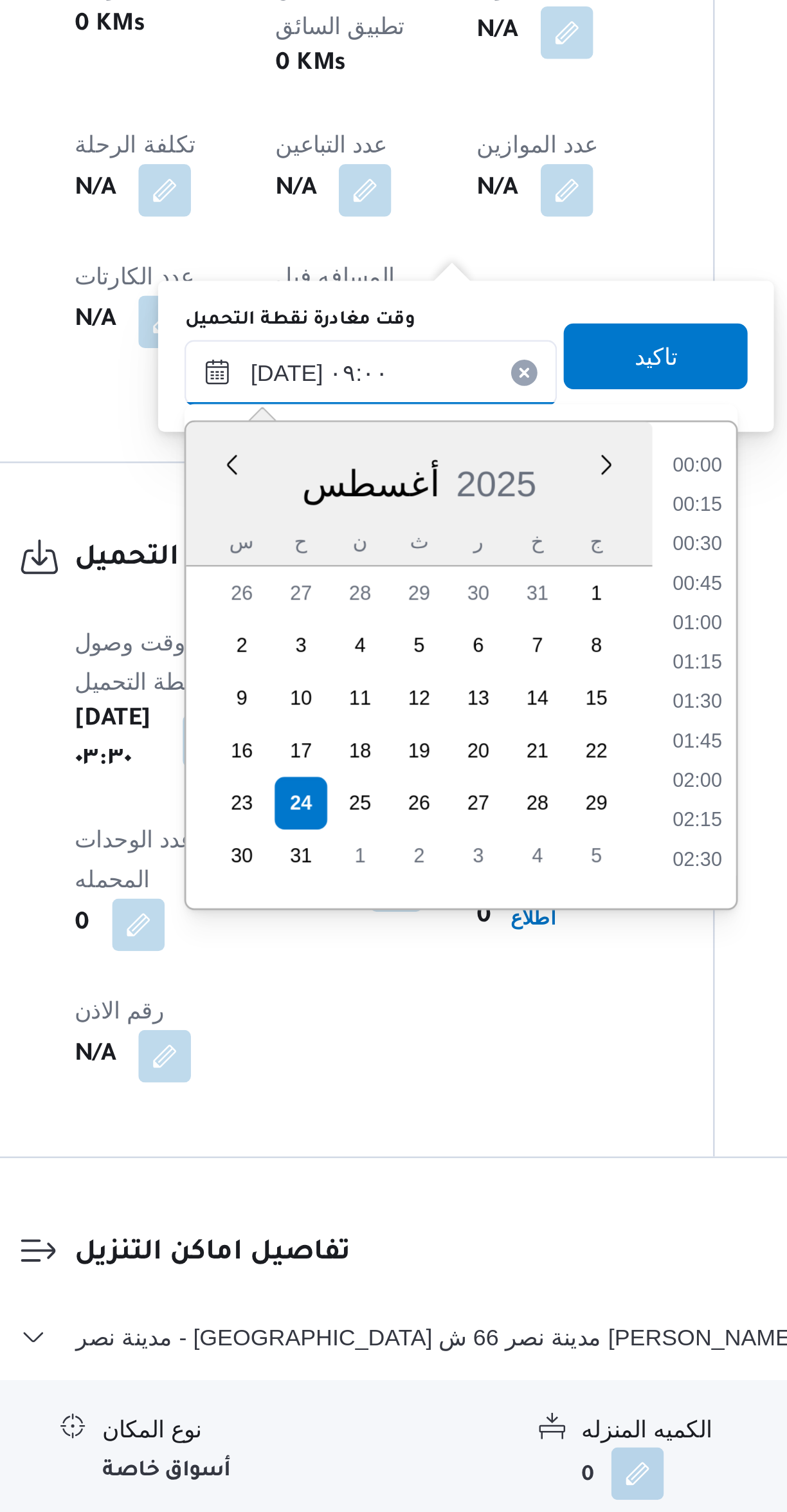
scroll to position [468, 0]
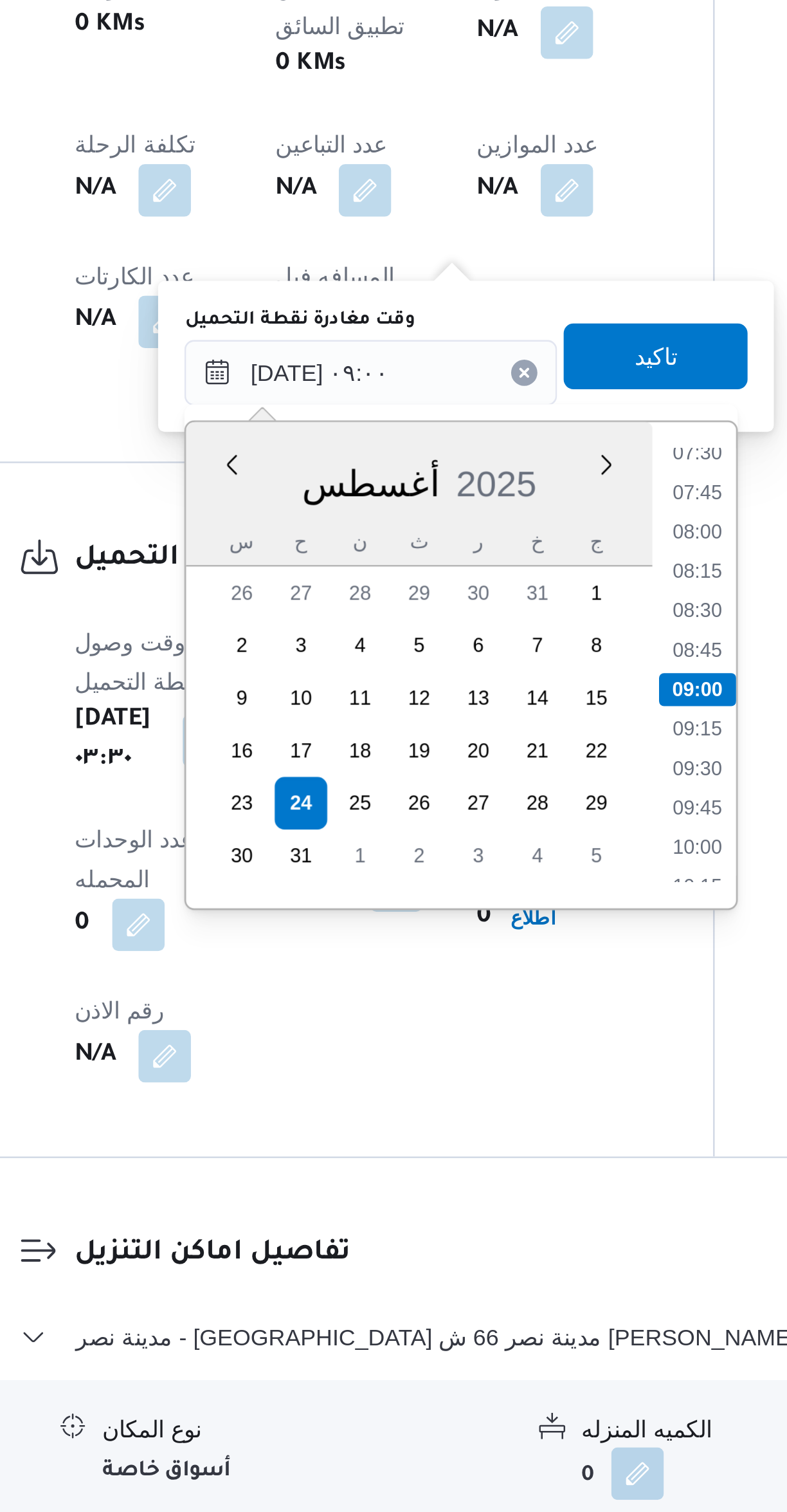
click at [466, 1041] on li "07:30" at bounding box center [462, 1039] width 30 height 13
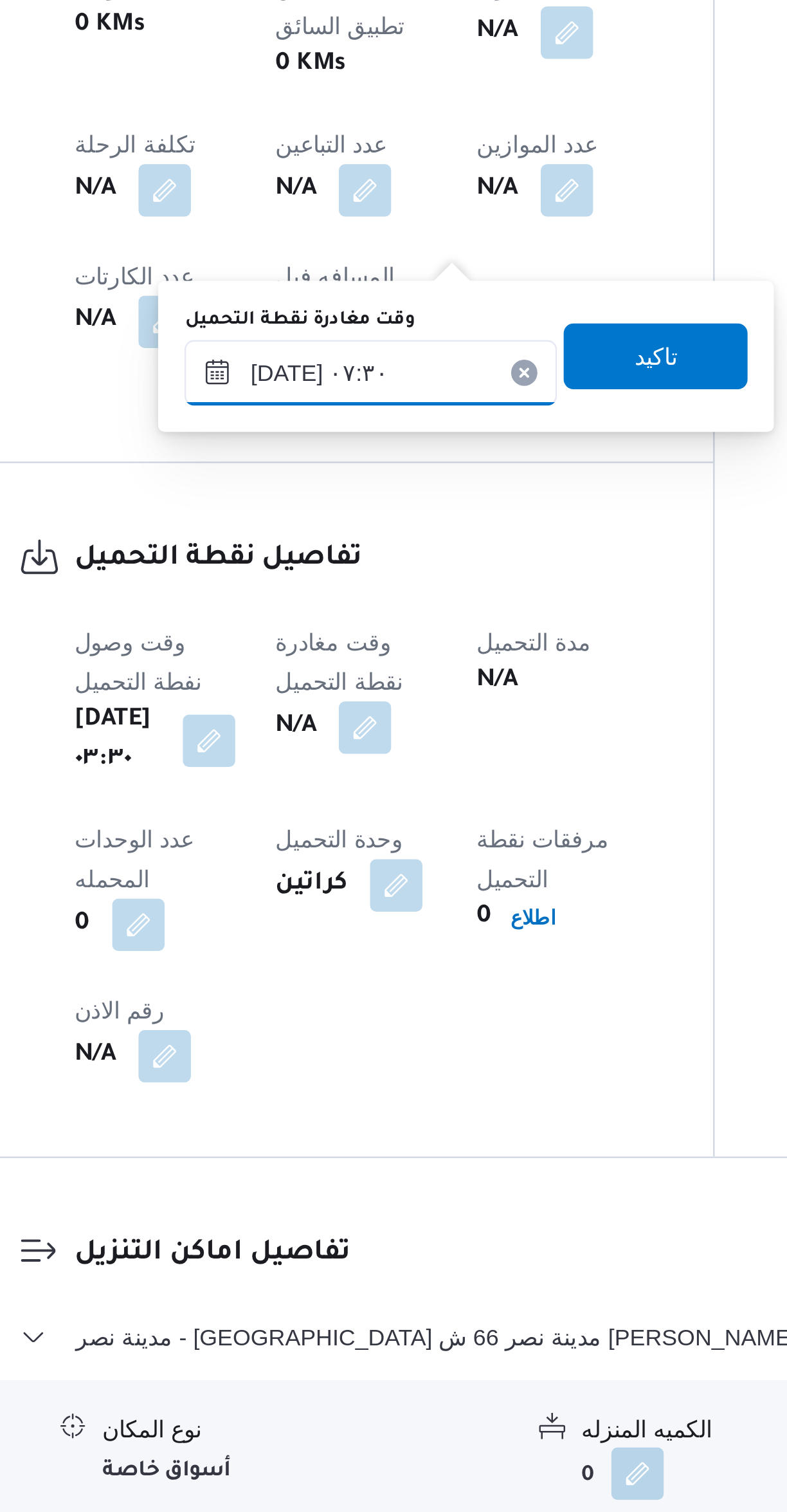
click at [373, 1012] on input "[DATE] ٠٧:٣٠" at bounding box center [334, 1008] width 146 height 25
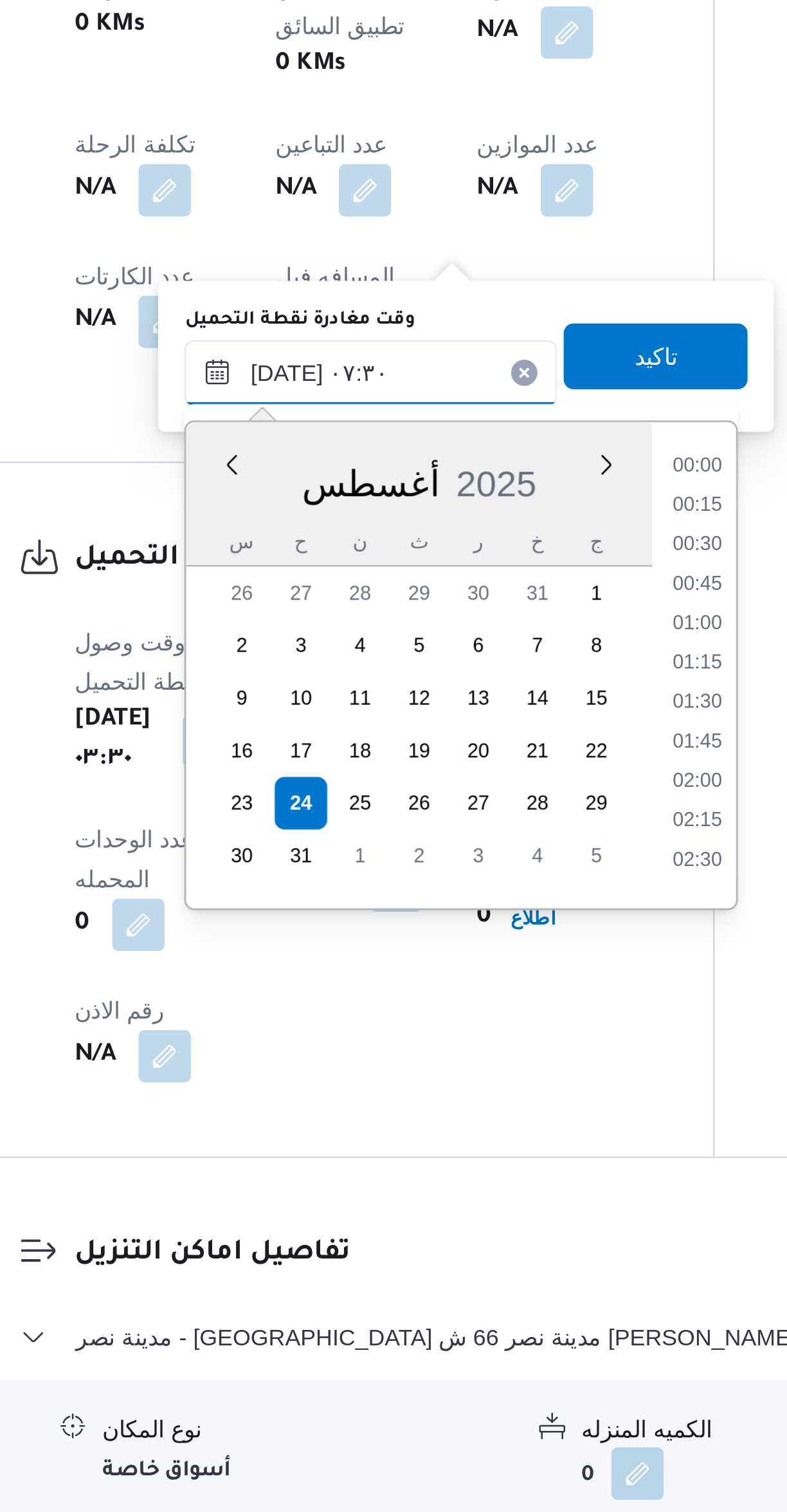
scroll to position [376, 0]
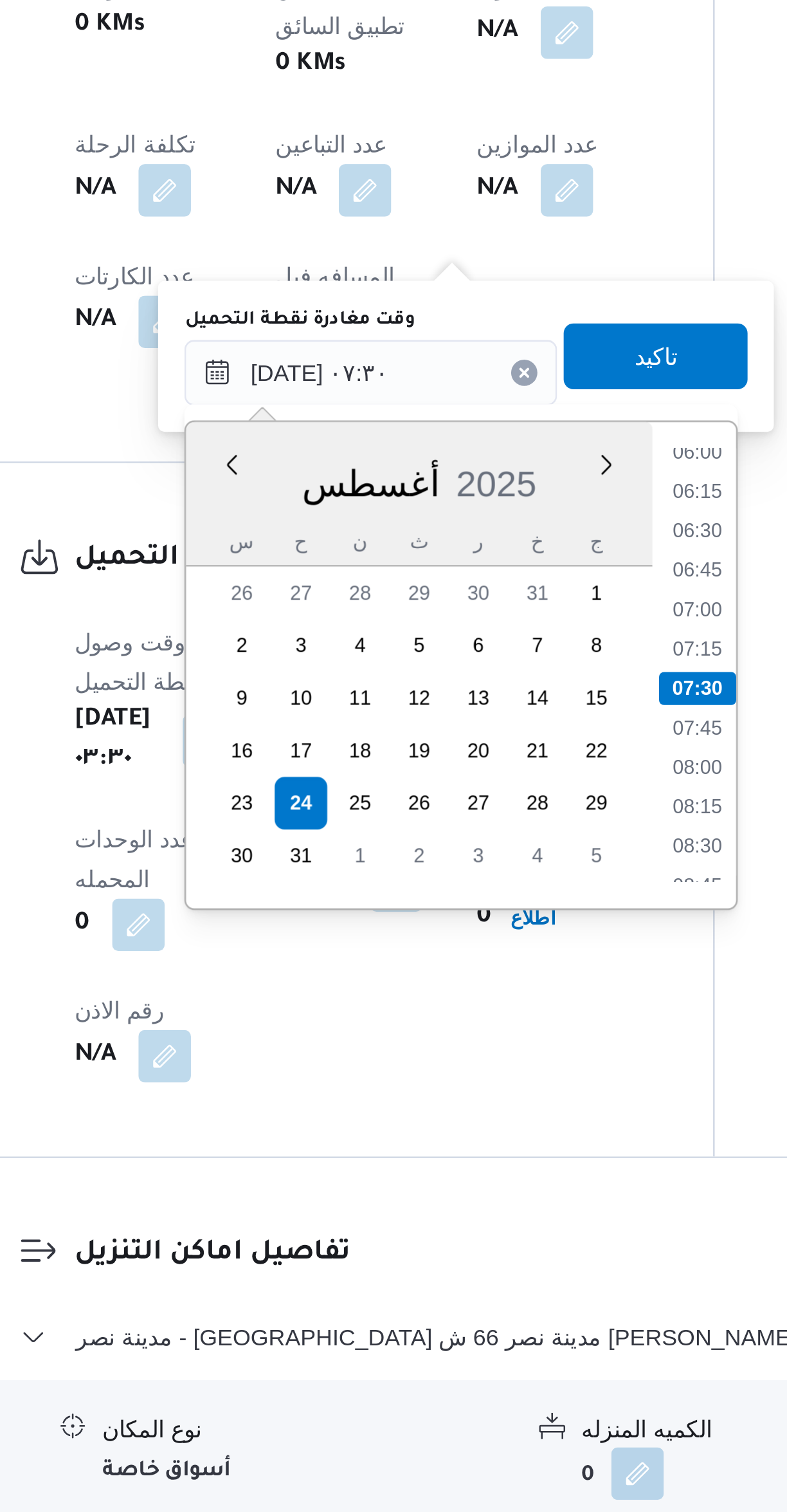
click at [460, 1100] on li "07:00" at bounding box center [462, 1101] width 30 height 13
type input "[DATE] ٠٧:٠٠"
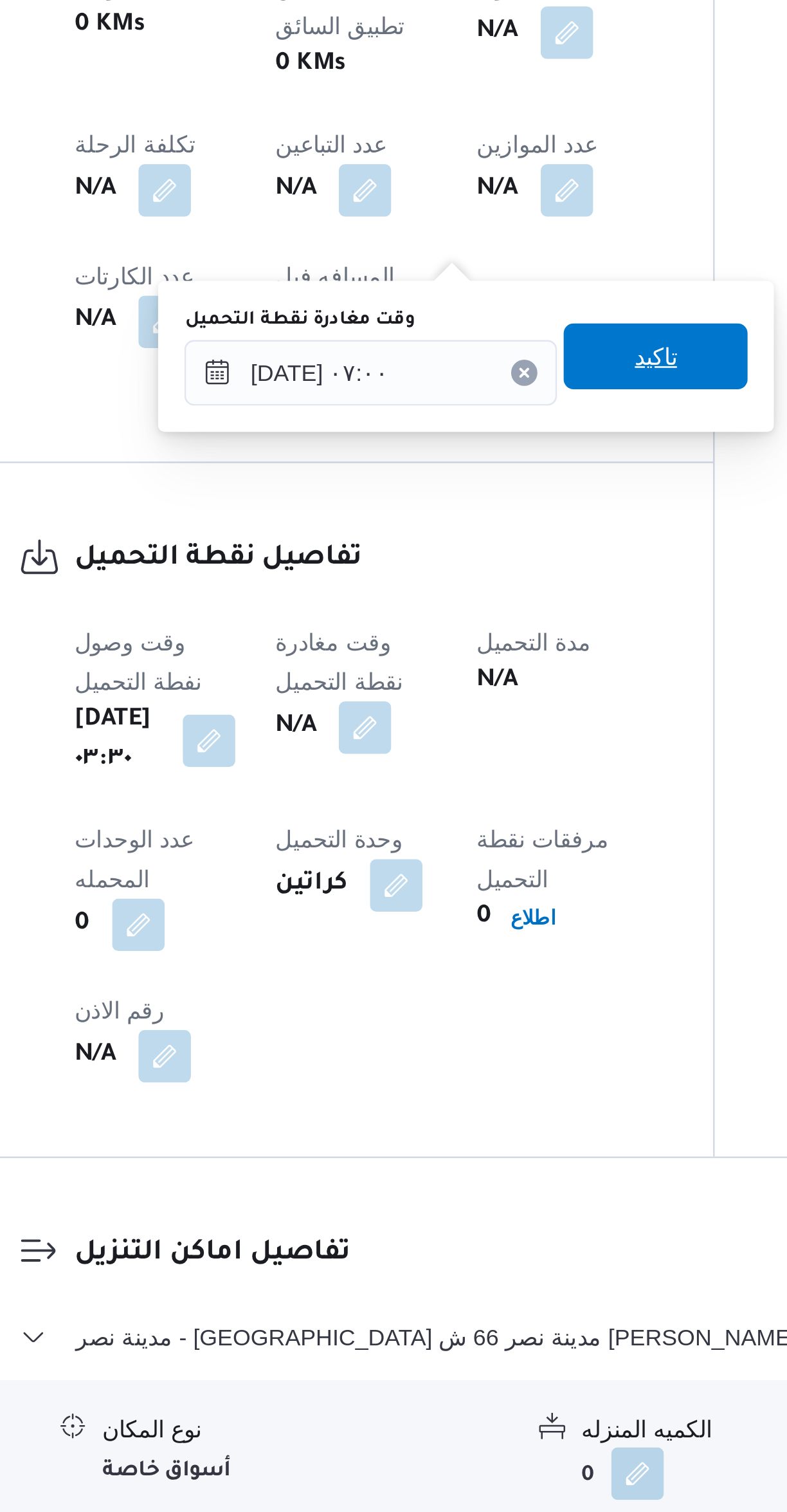
click at [448, 998] on span "تاكيد" at bounding box center [446, 1001] width 72 height 25
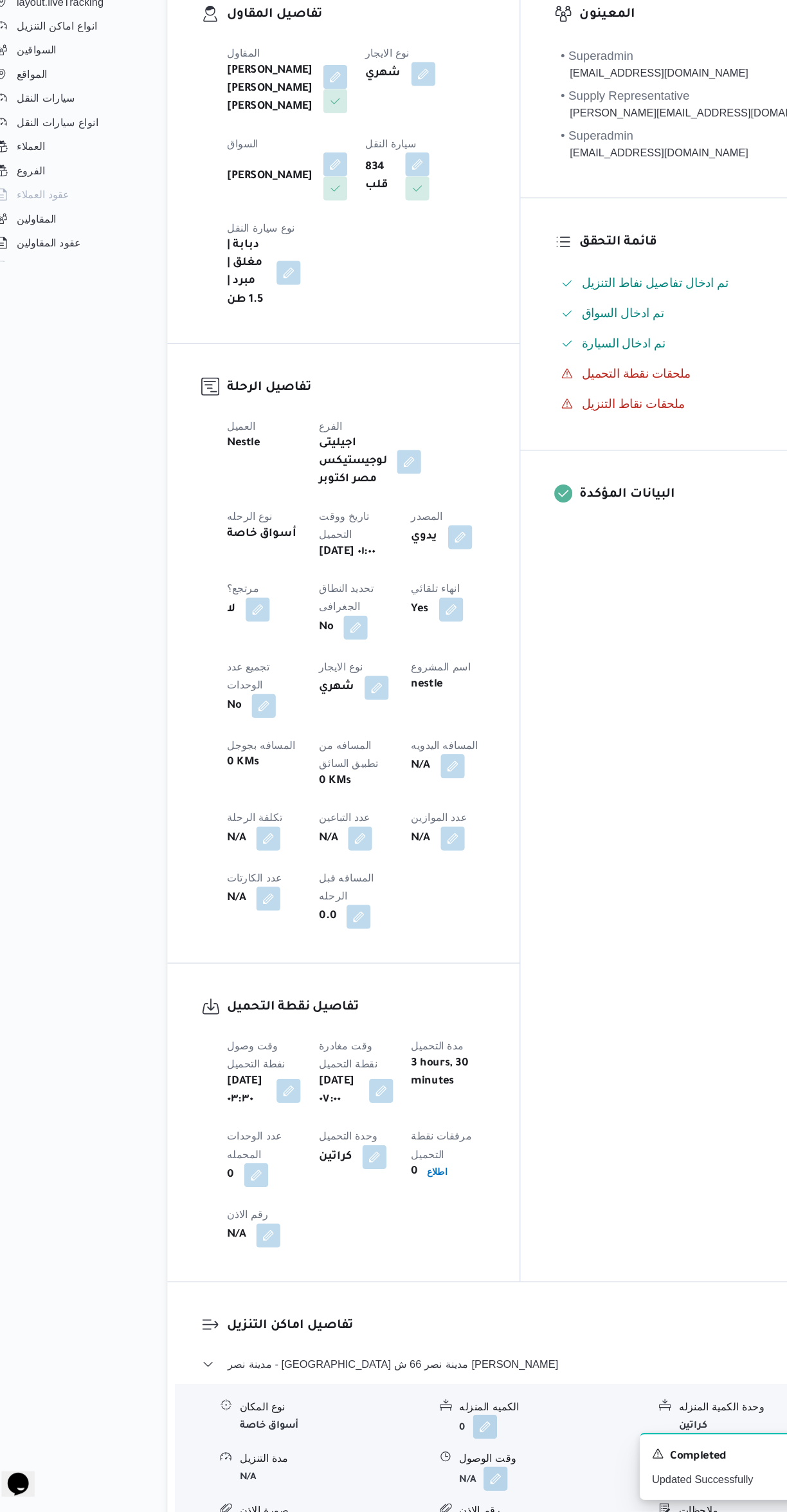
select select "ar"
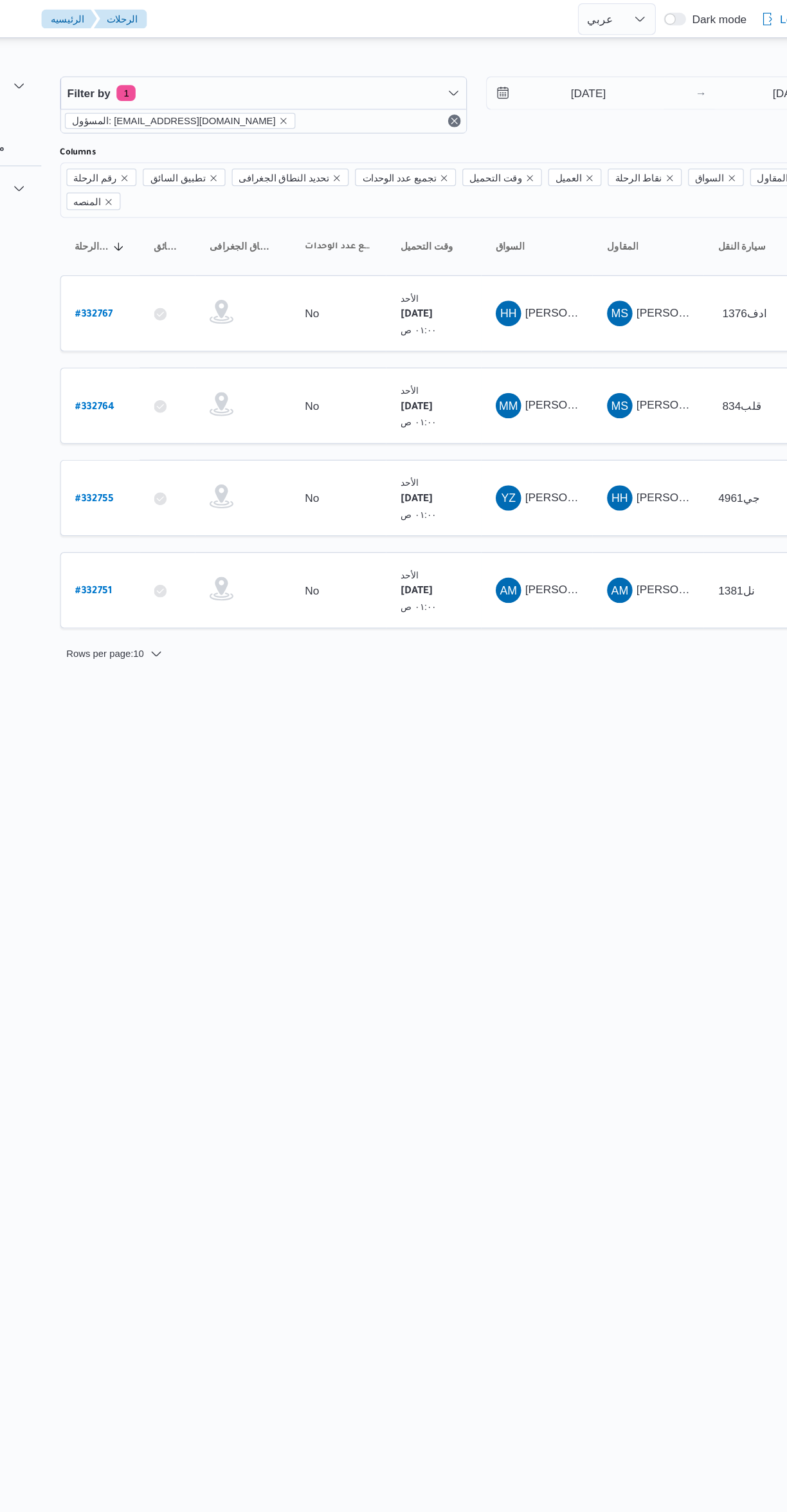
click at [193, 250] on b "# 332767" at bounding box center [194, 255] width 31 height 9
select select "ar"
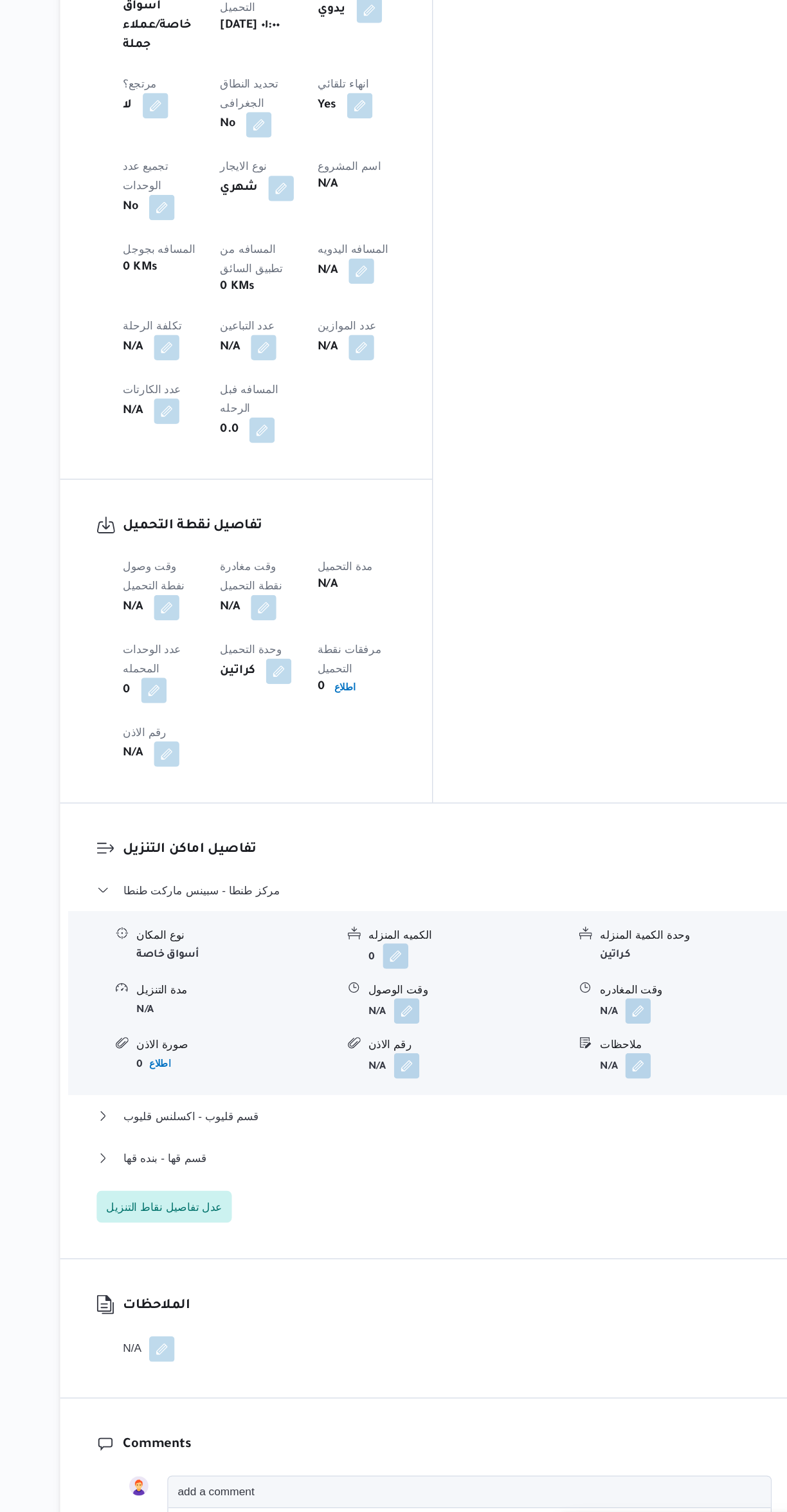
scroll to position [506, 0]
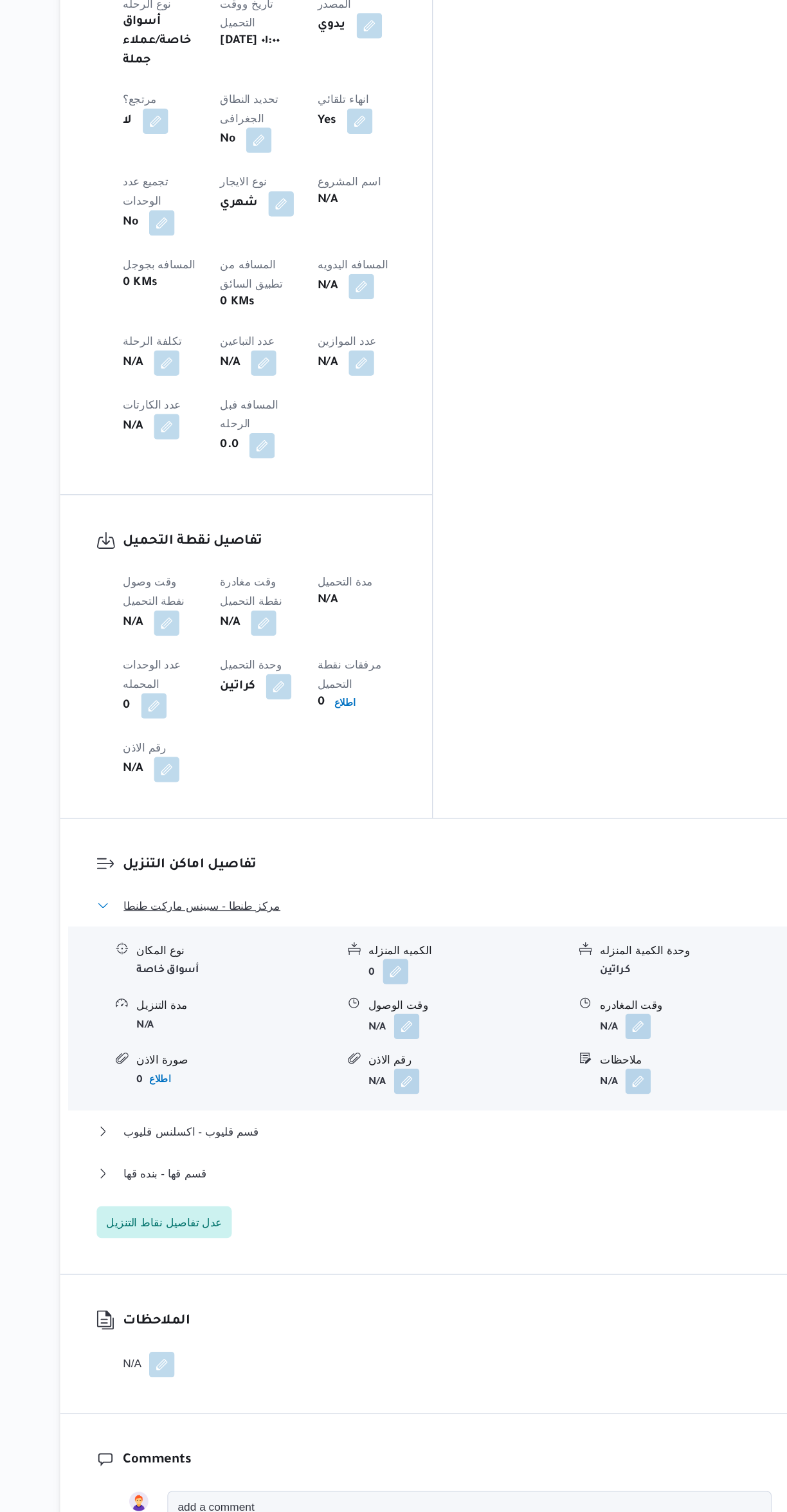
click at [429, 932] on button "مركز طنطا - سبينس ماركت طنطا" at bounding box center [470, 940] width 546 height 16
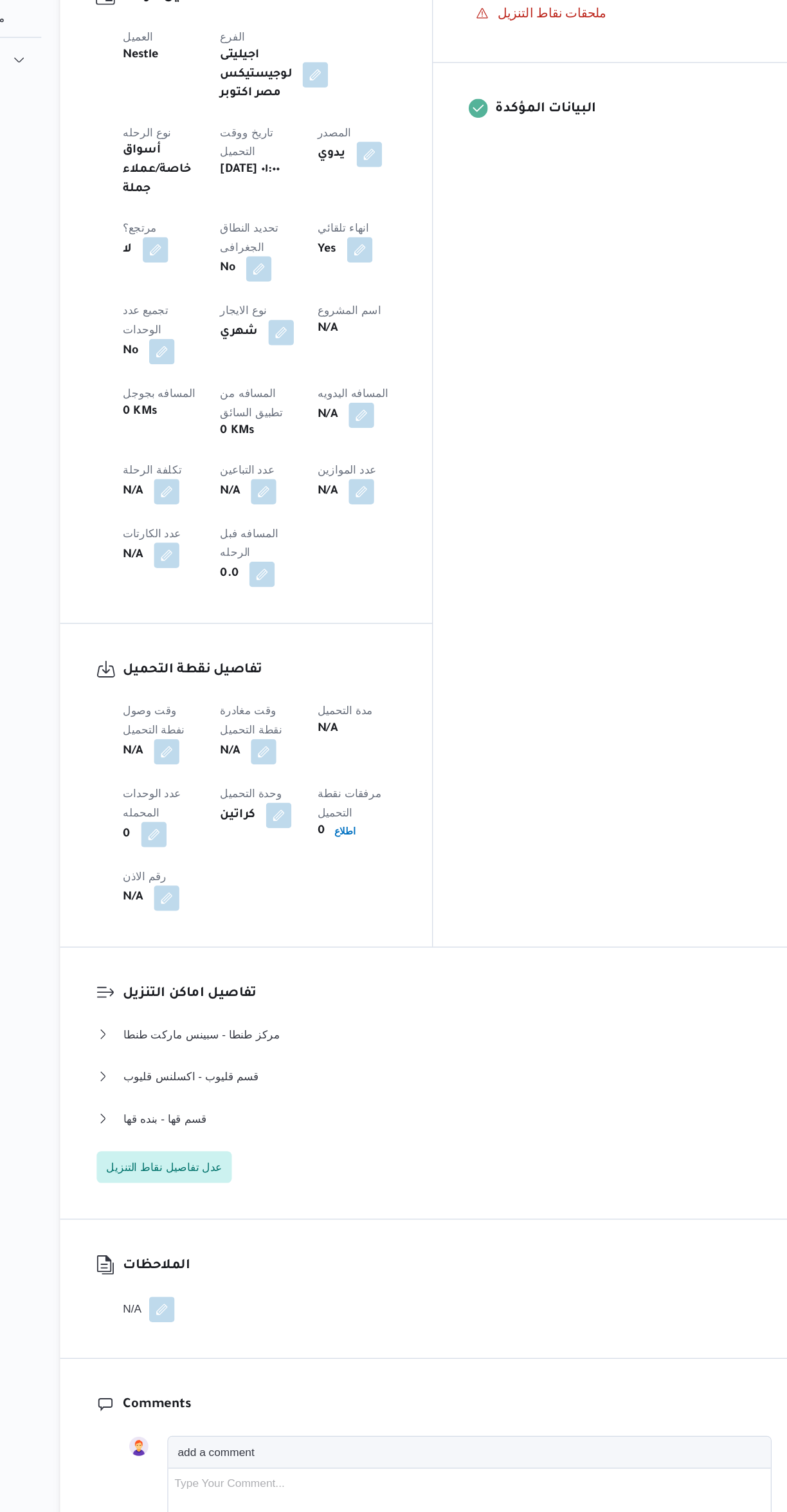
click at [257, 702] on button "button" at bounding box center [254, 713] width 21 height 21
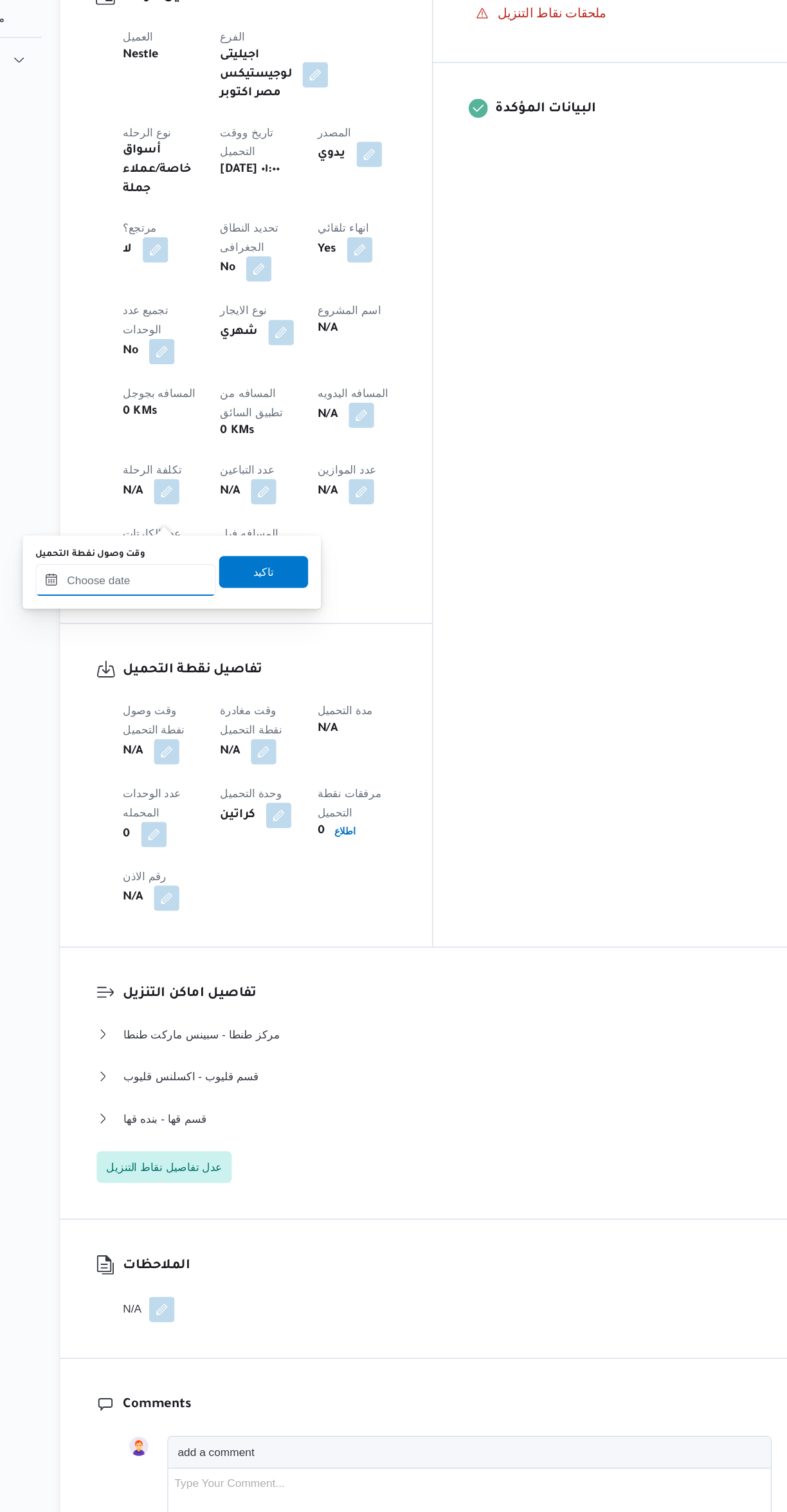
click at [234, 573] on input "وقت وصول نفطة التحميل" at bounding box center [220, 573] width 146 height 25
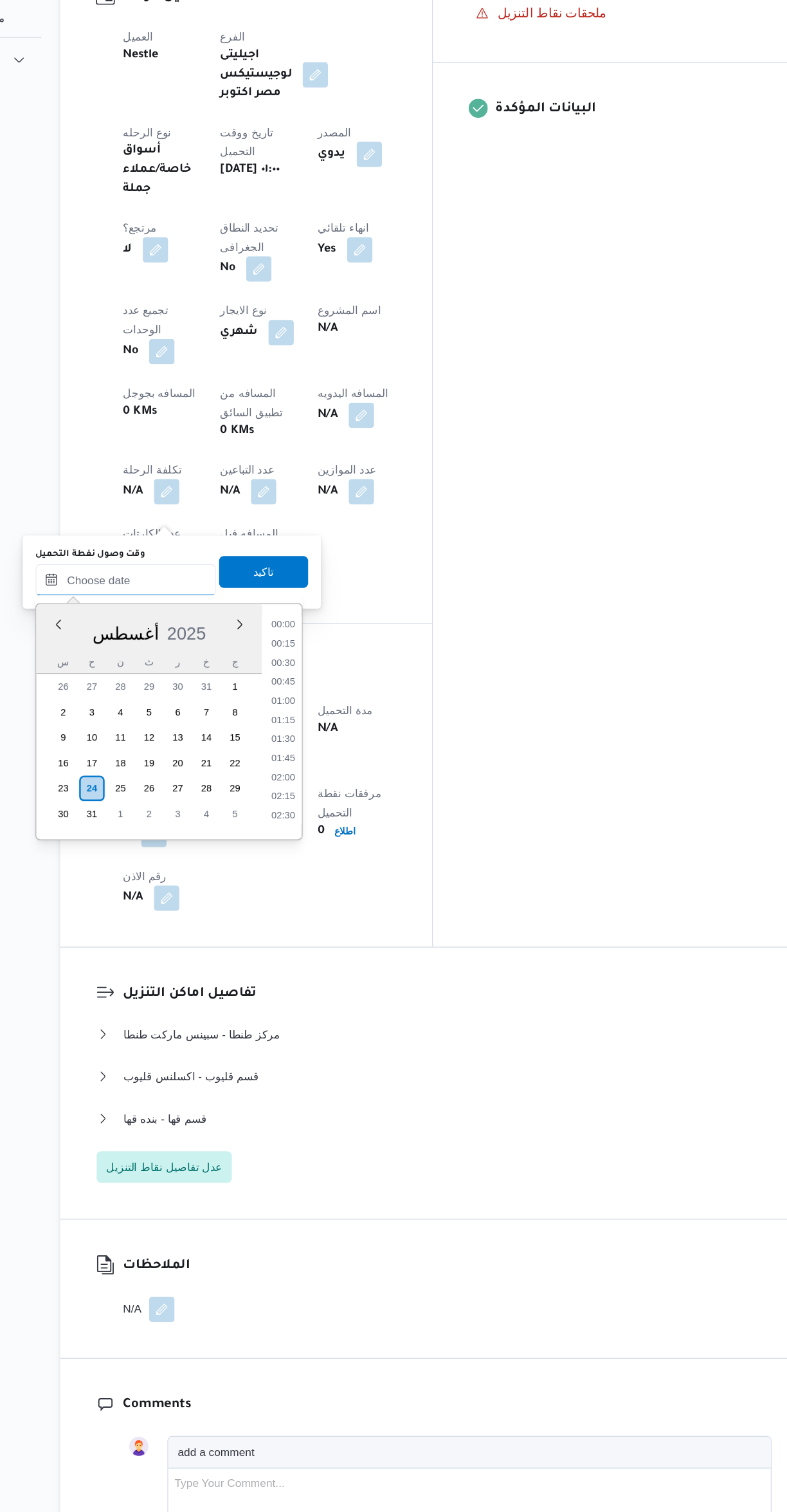
scroll to position [560, 0]
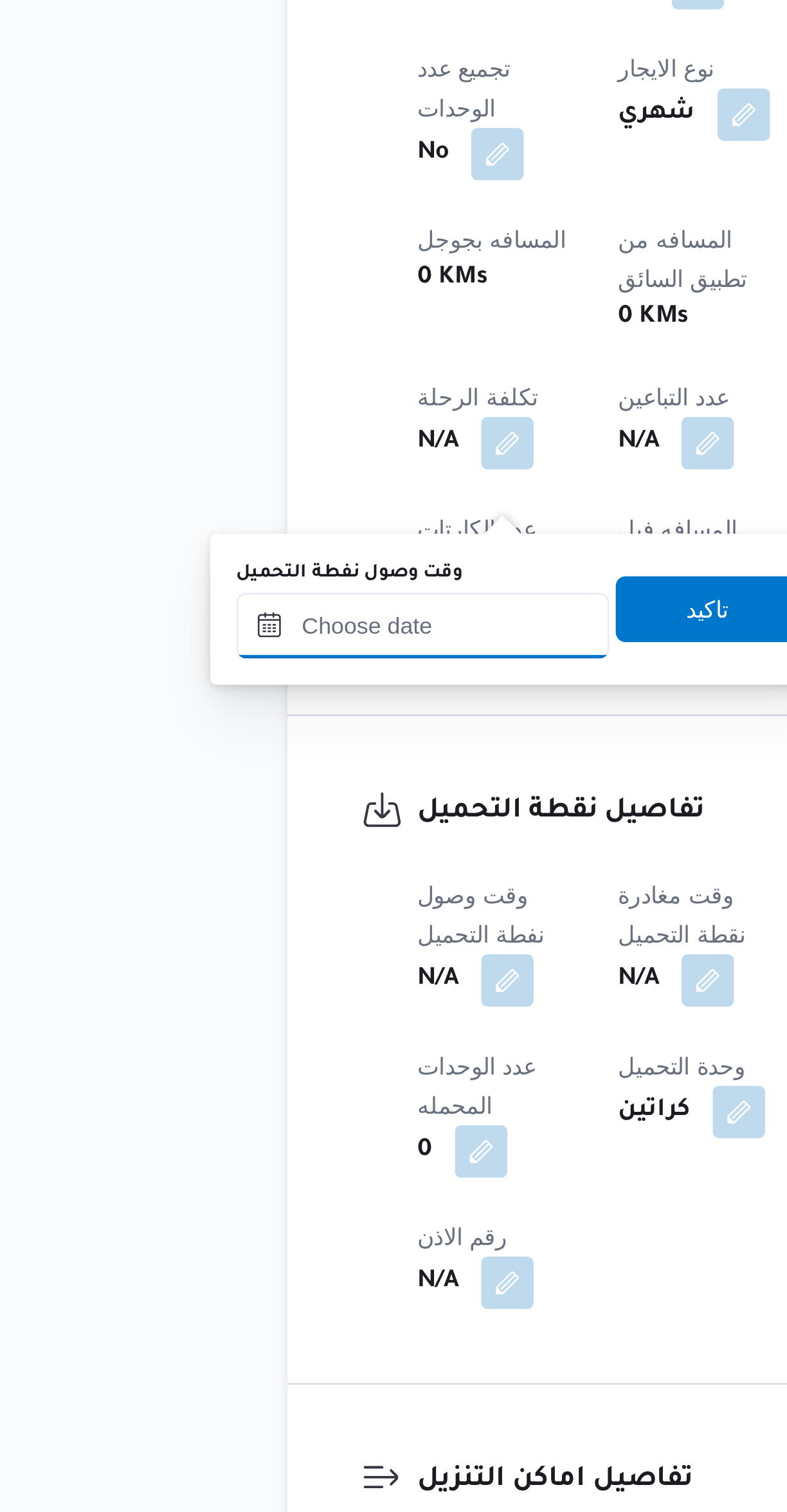
click at [240, 936] on input "وقت وصول نفطة التحميل" at bounding box center [220, 936] width 146 height 25
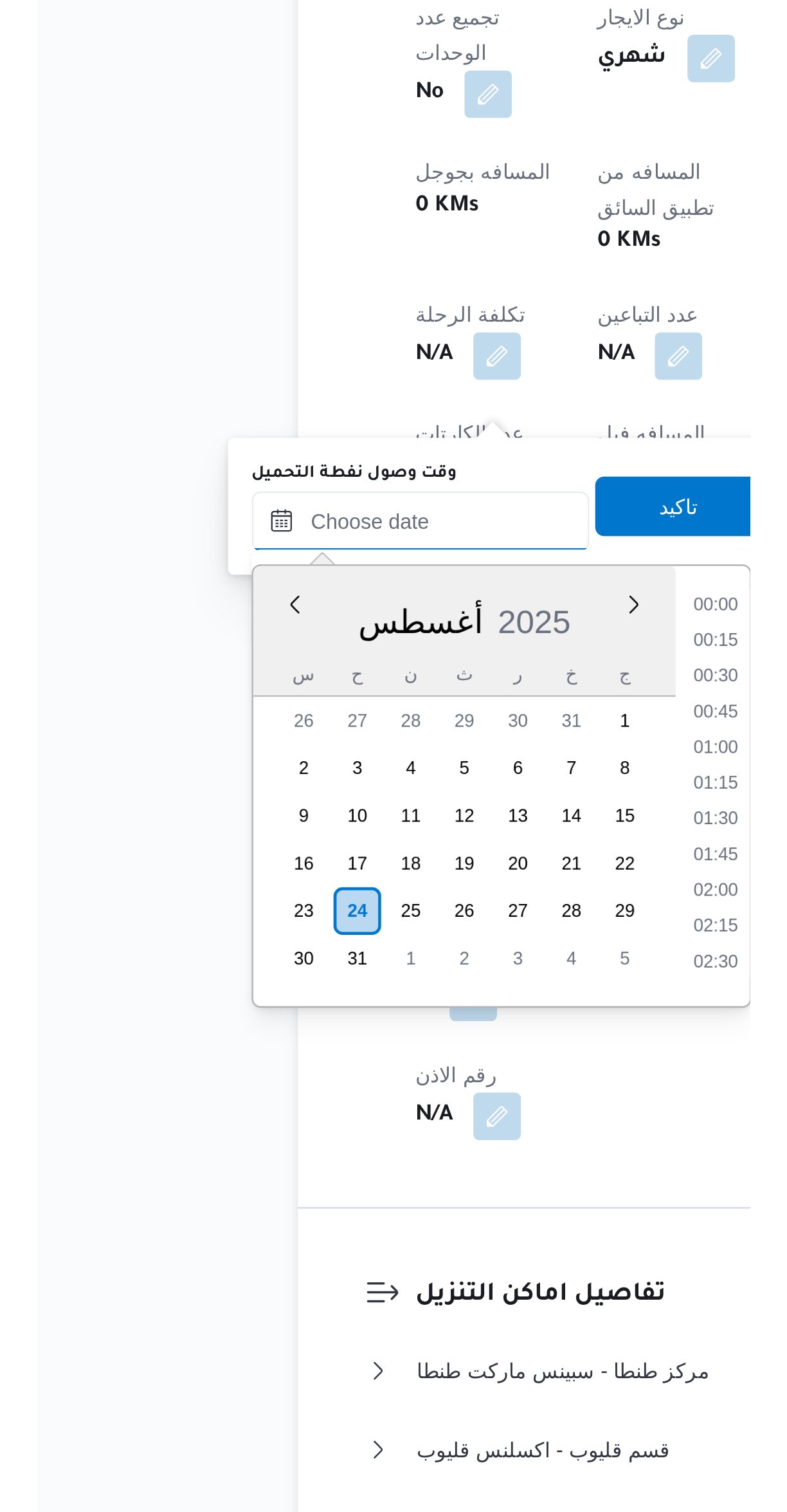
scroll to position [91, 0]
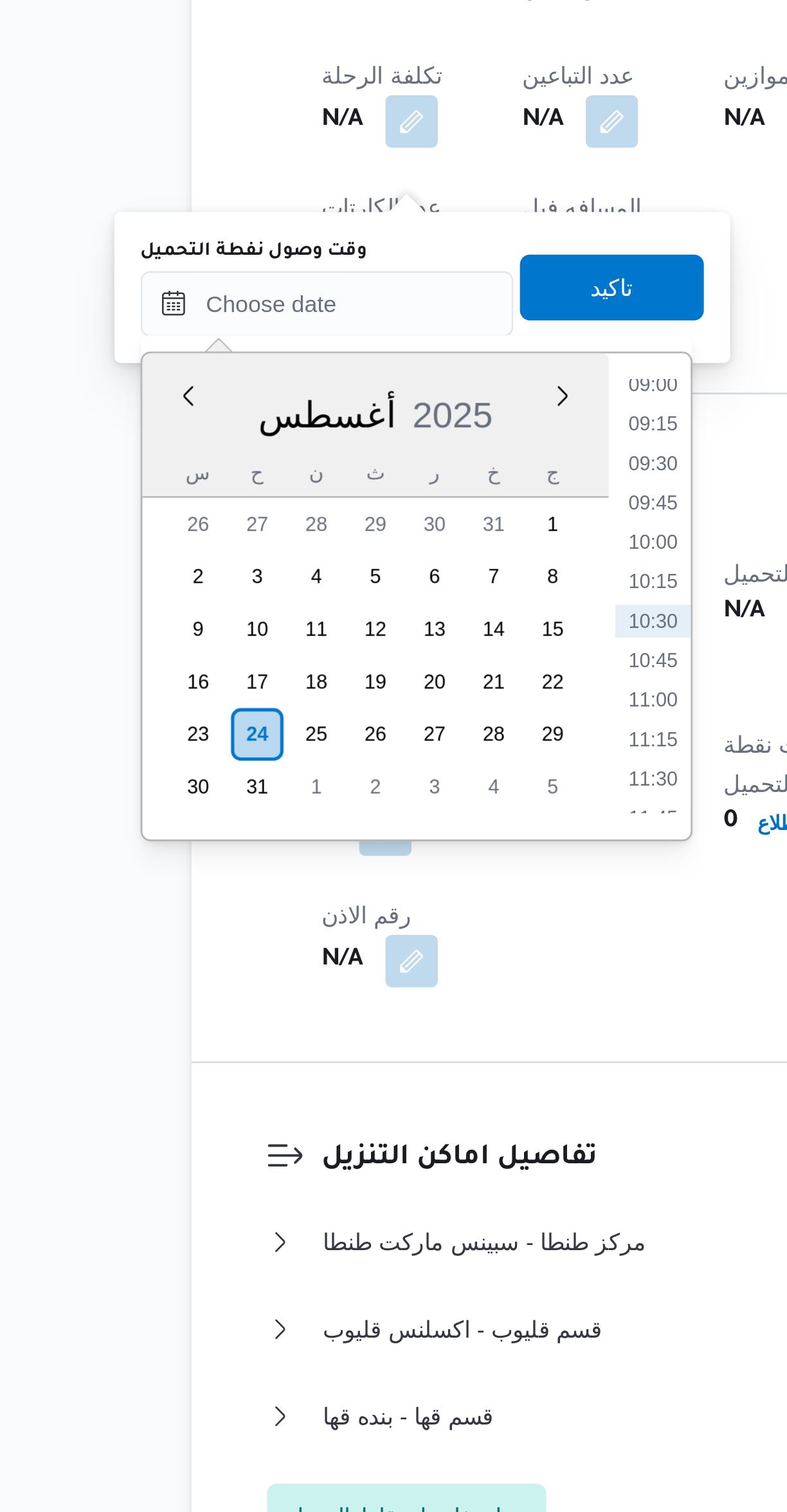
click at [348, 1030] on li "09:15" at bounding box center [348, 1034] width 30 height 13
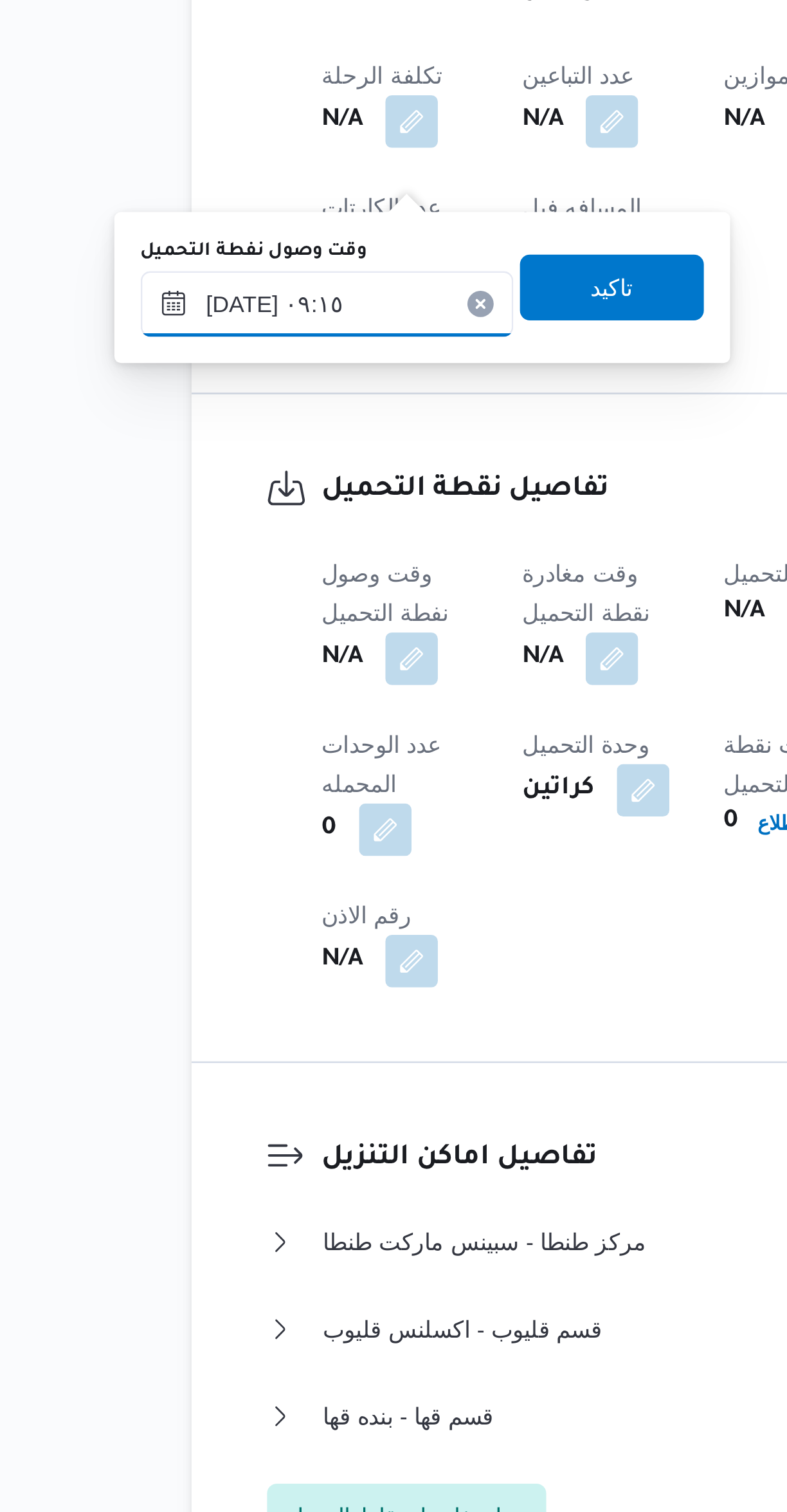
click at [232, 988] on input "[DATE] ٠٩:١٥" at bounding box center [220, 987] width 146 height 25
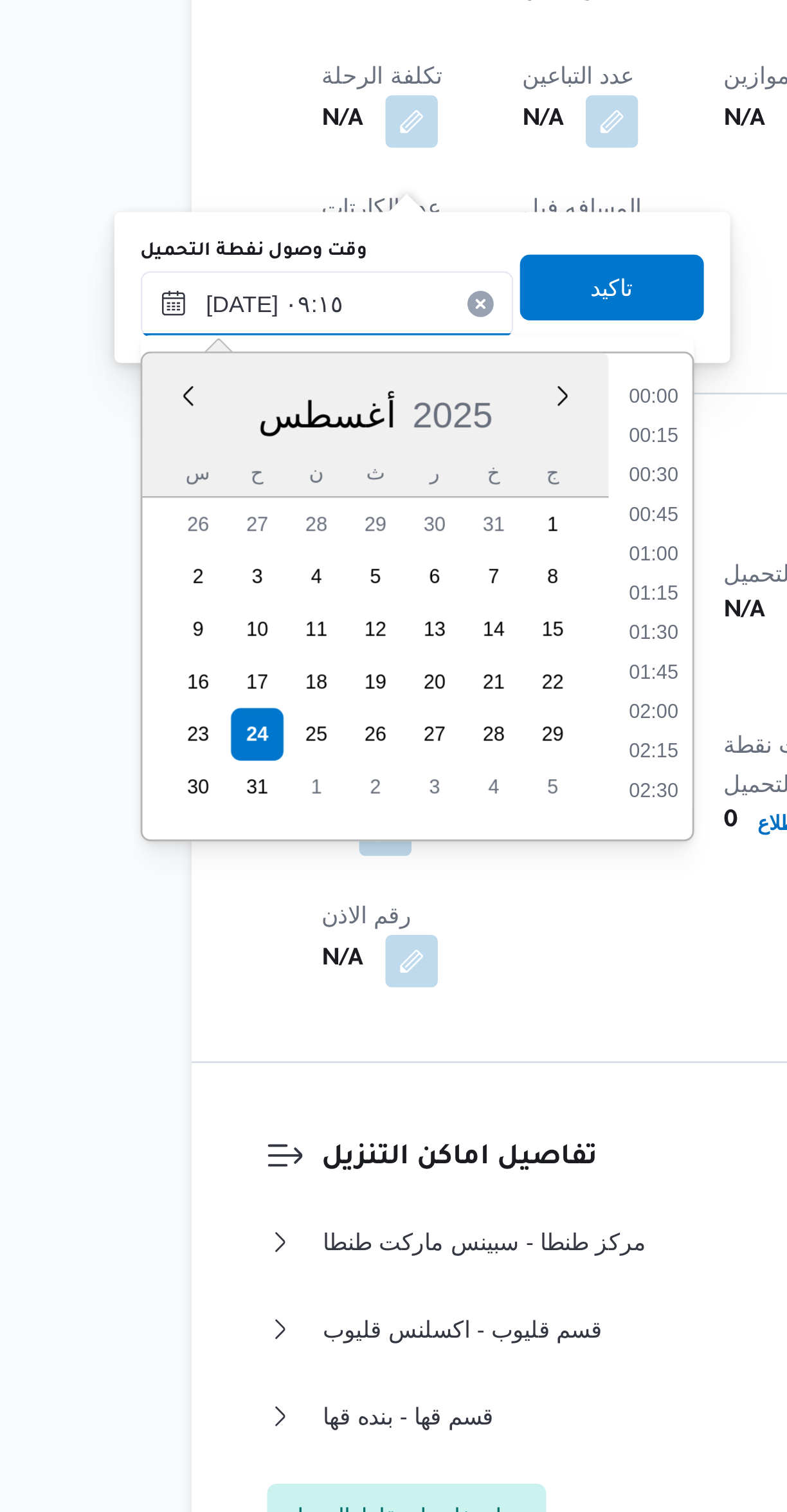
scroll to position [483, 0]
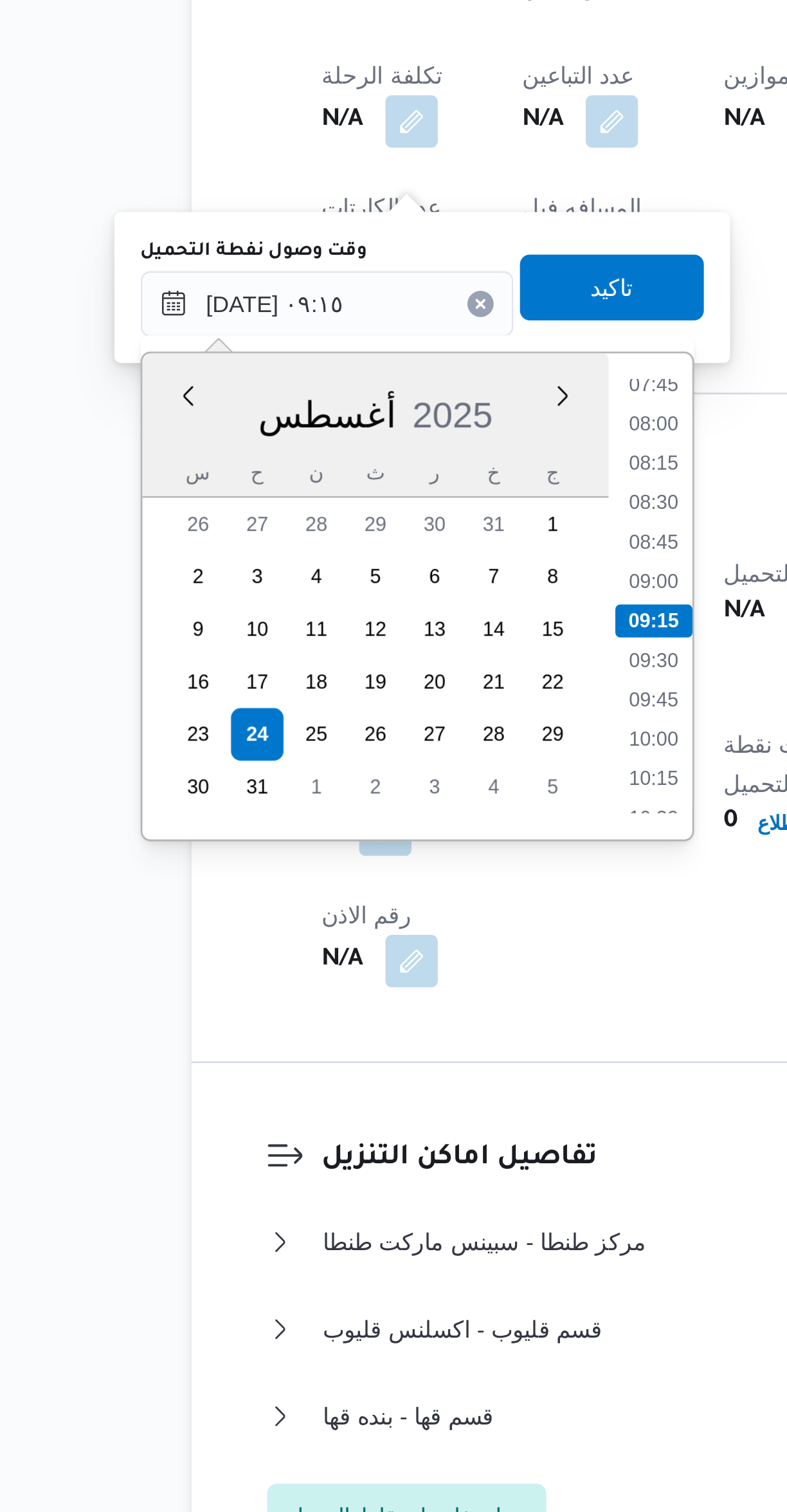
click at [357, 1021] on li "07:45" at bounding box center [348, 1018] width 30 height 13
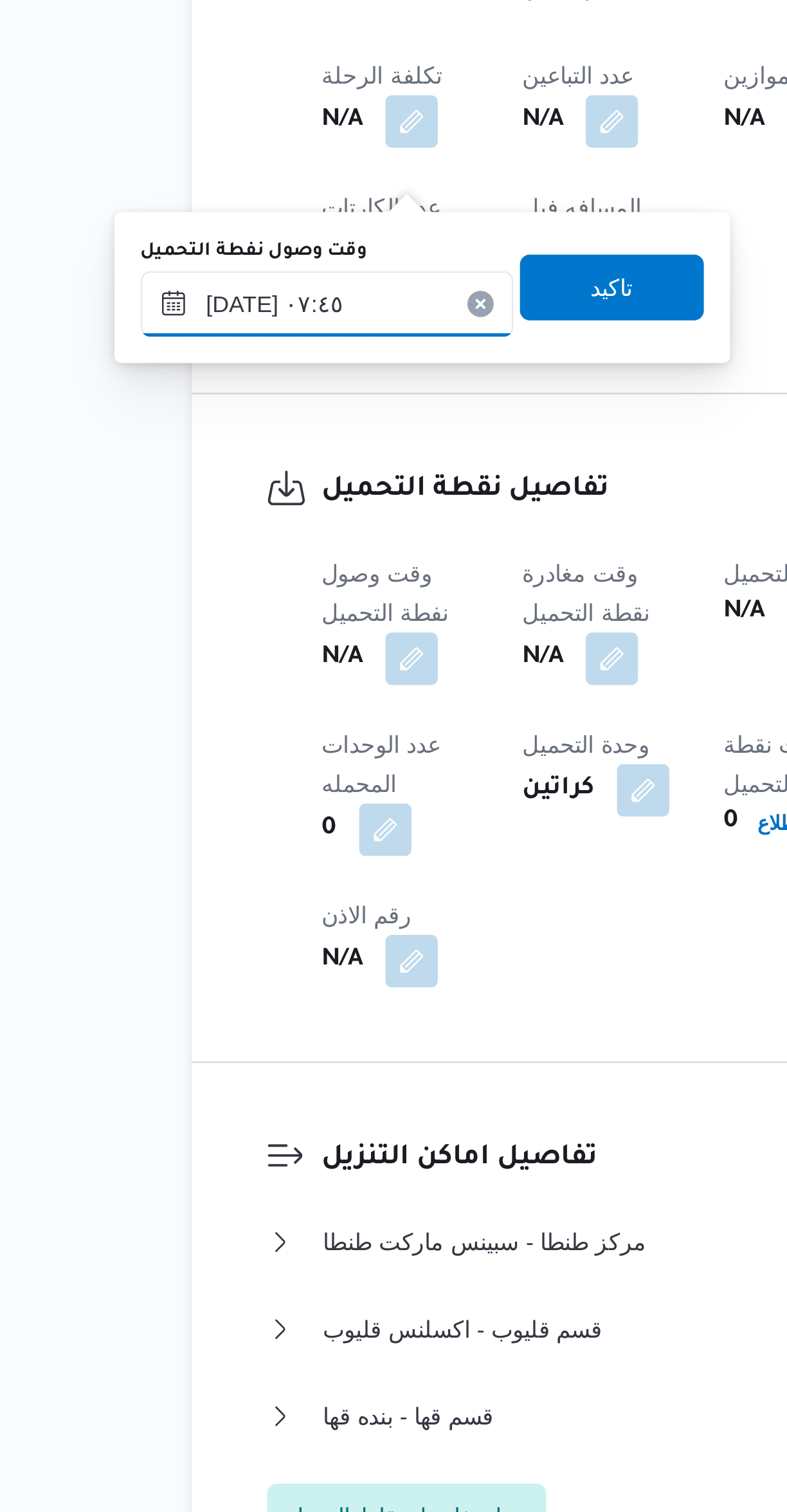
click at [232, 991] on input "[DATE] ٠٧:٤٥" at bounding box center [220, 987] width 146 height 25
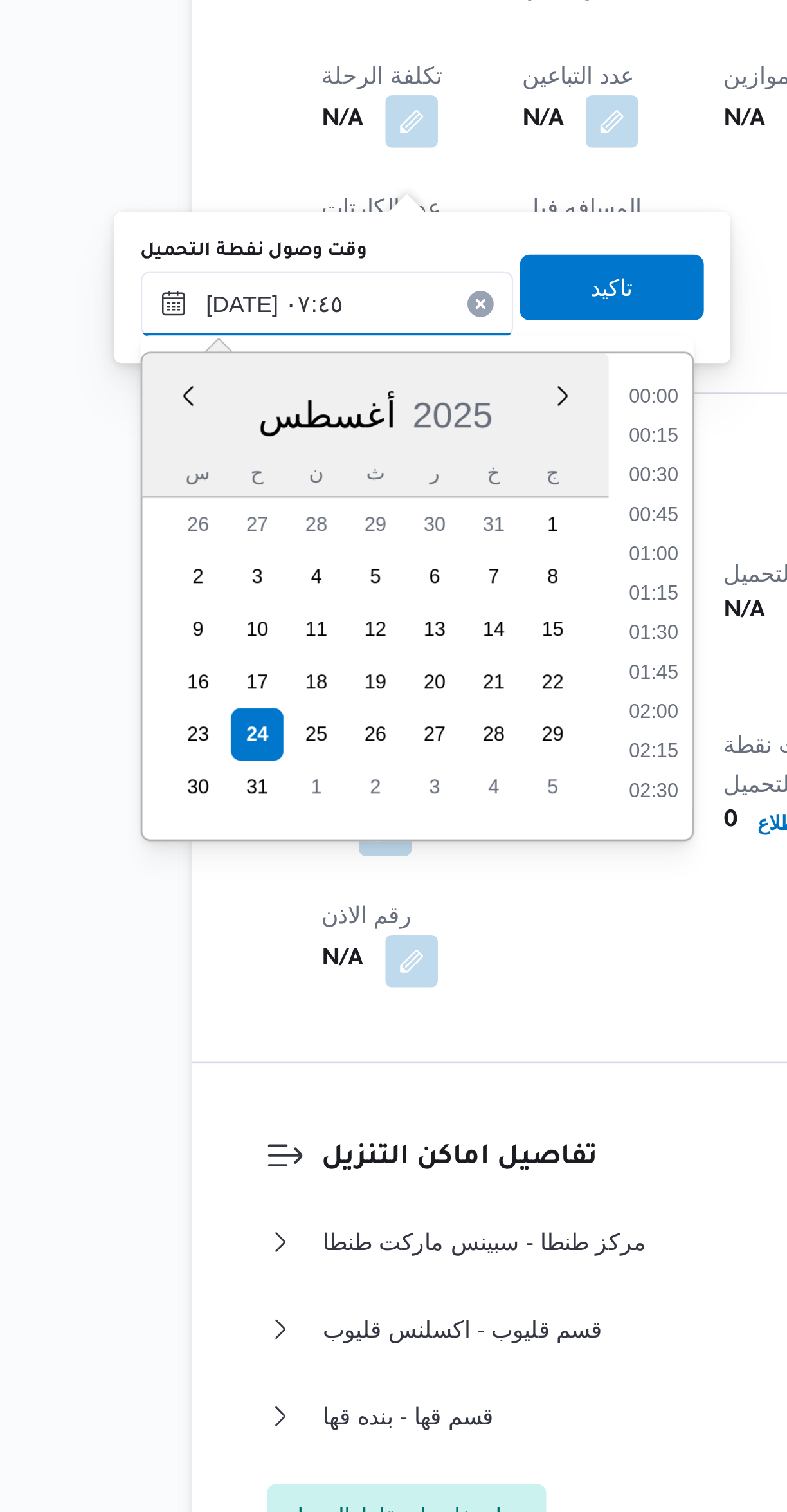
scroll to position [390, 0]
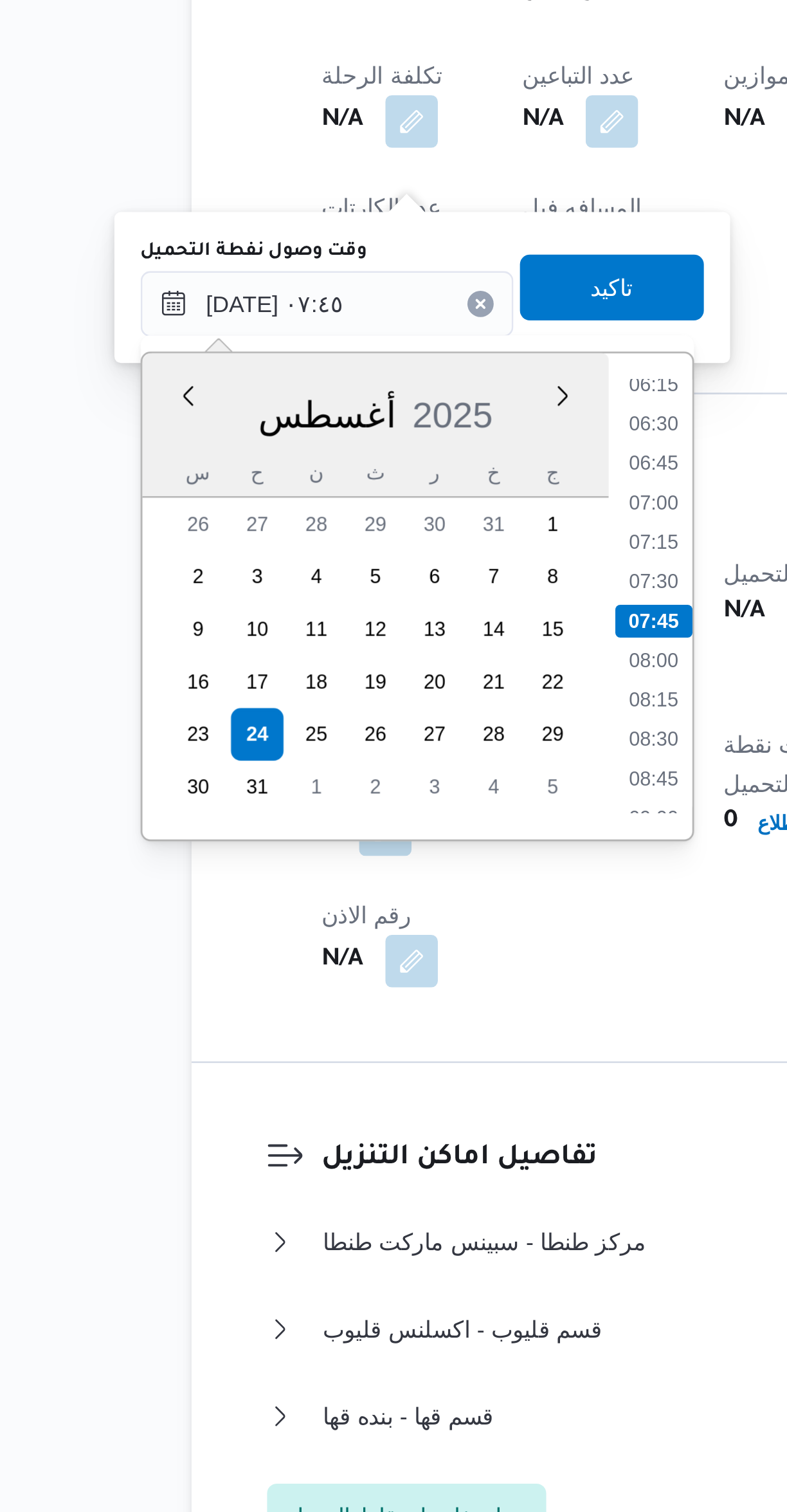
click at [344, 1032] on li "06:30" at bounding box center [348, 1034] width 30 height 13
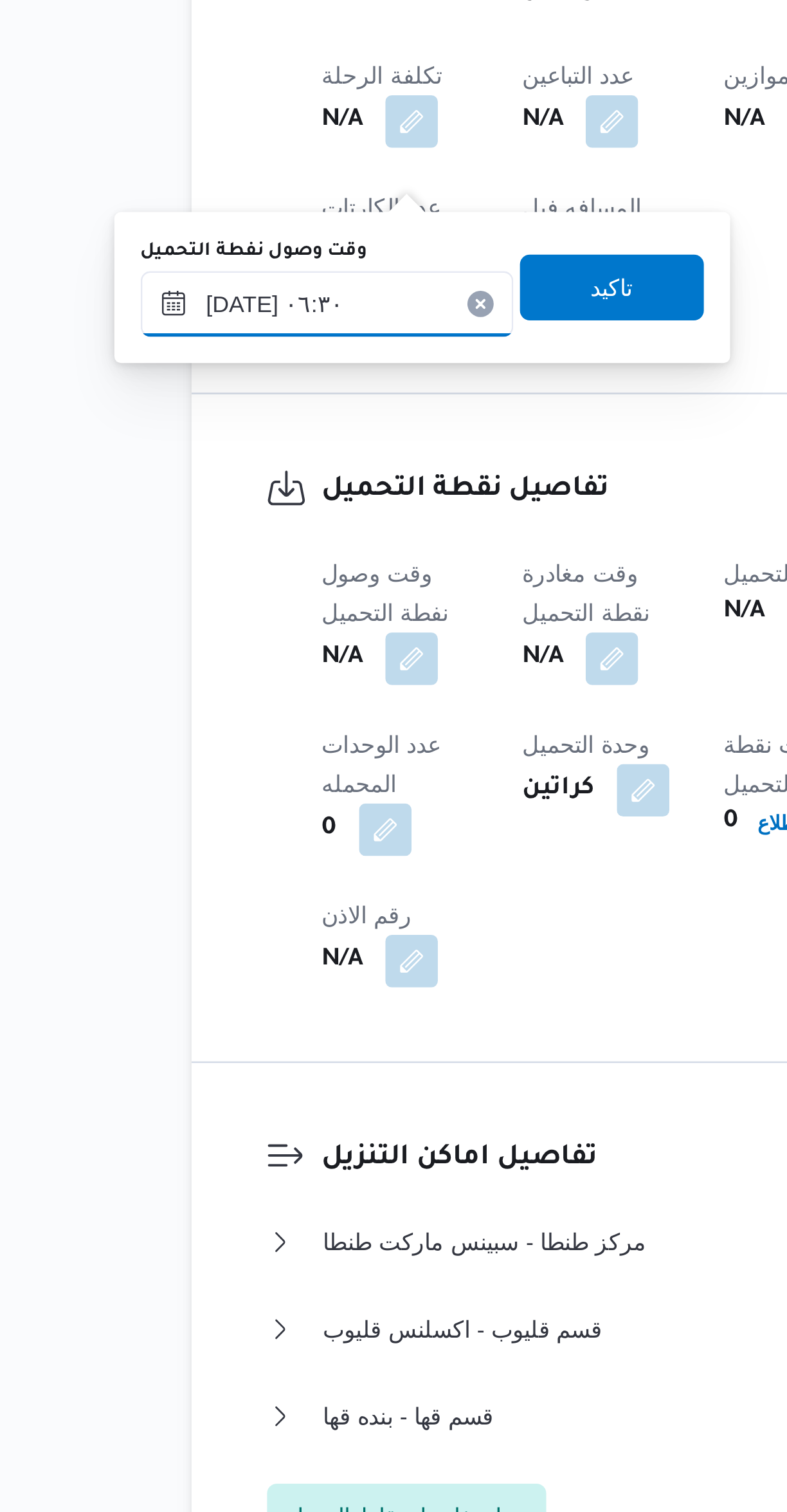
click at [239, 988] on input "[DATE] ٠٦:٣٠" at bounding box center [220, 987] width 146 height 25
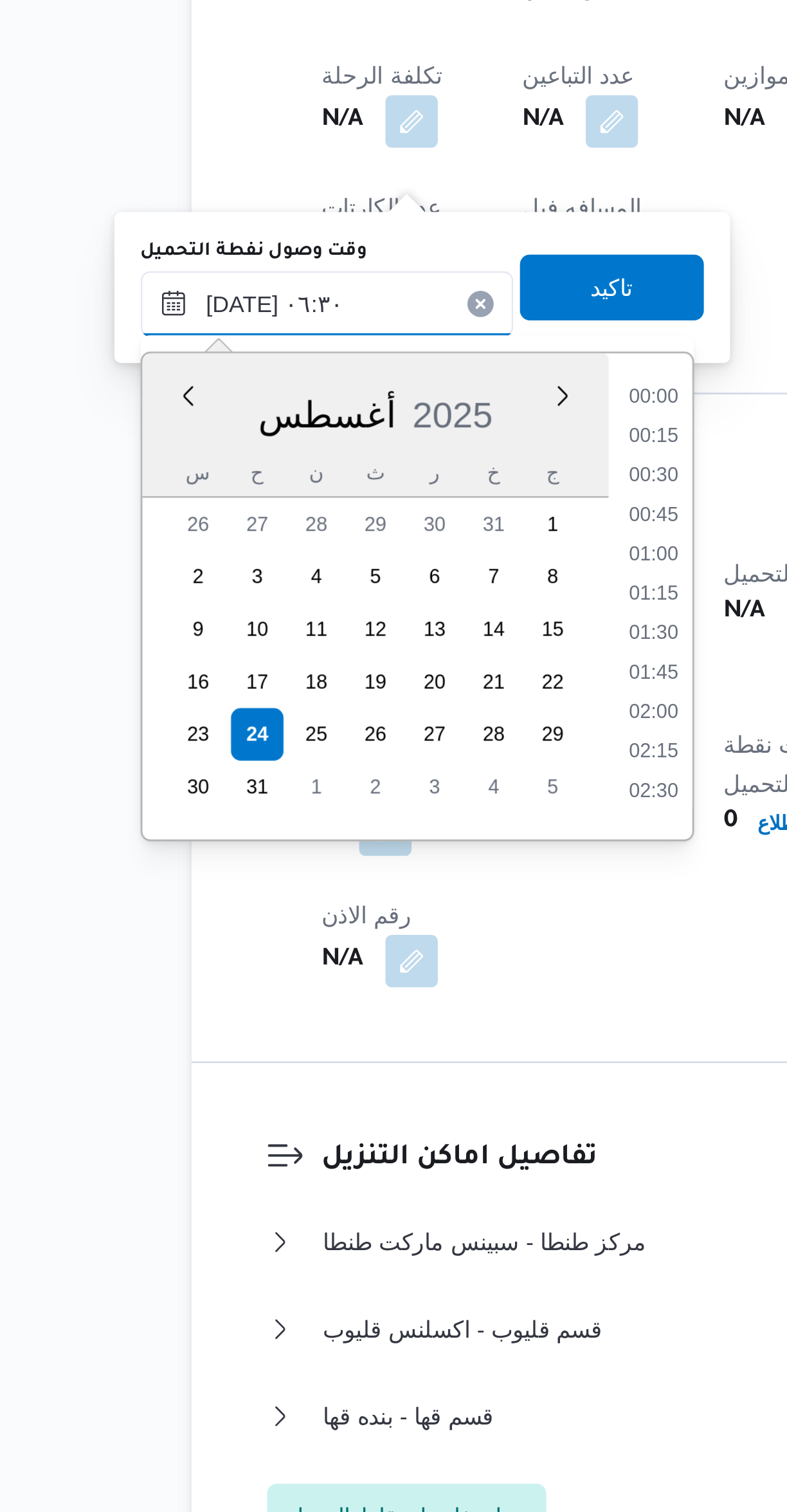
scroll to position [313, 0]
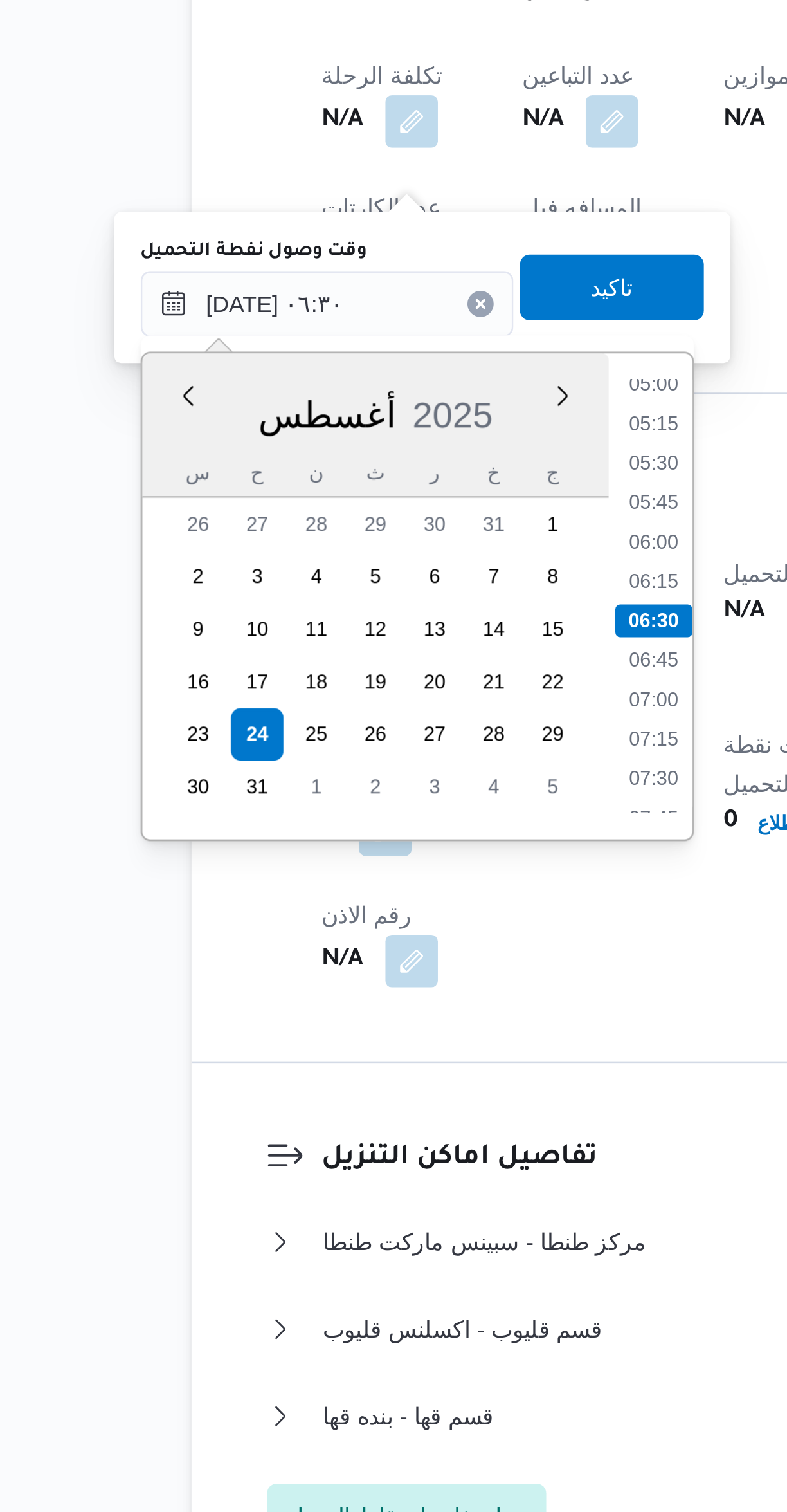
click at [354, 1028] on li "05:15" at bounding box center [348, 1034] width 30 height 13
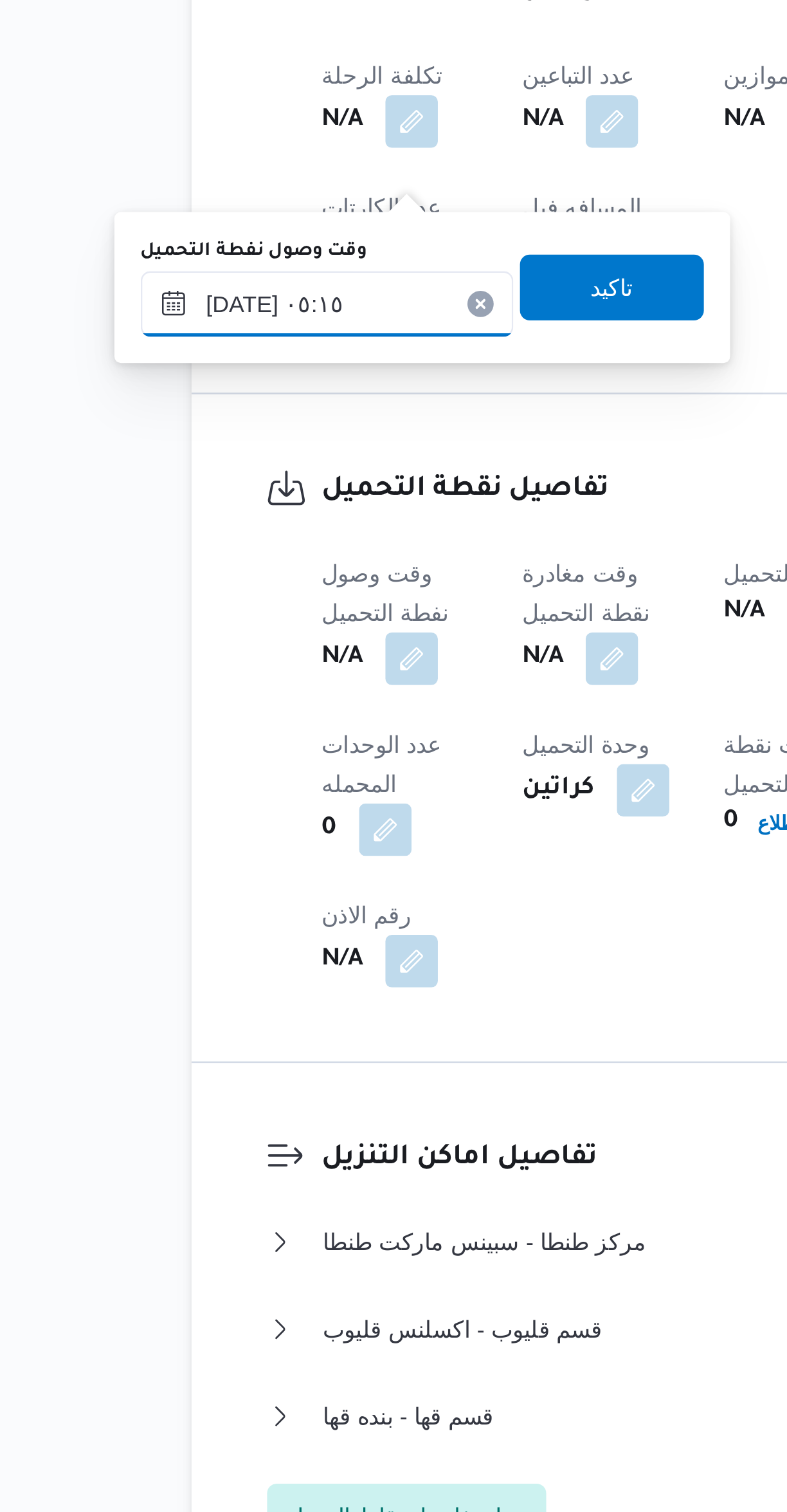
click at [242, 988] on input "[DATE] ٠٥:١٥" at bounding box center [220, 987] width 146 height 25
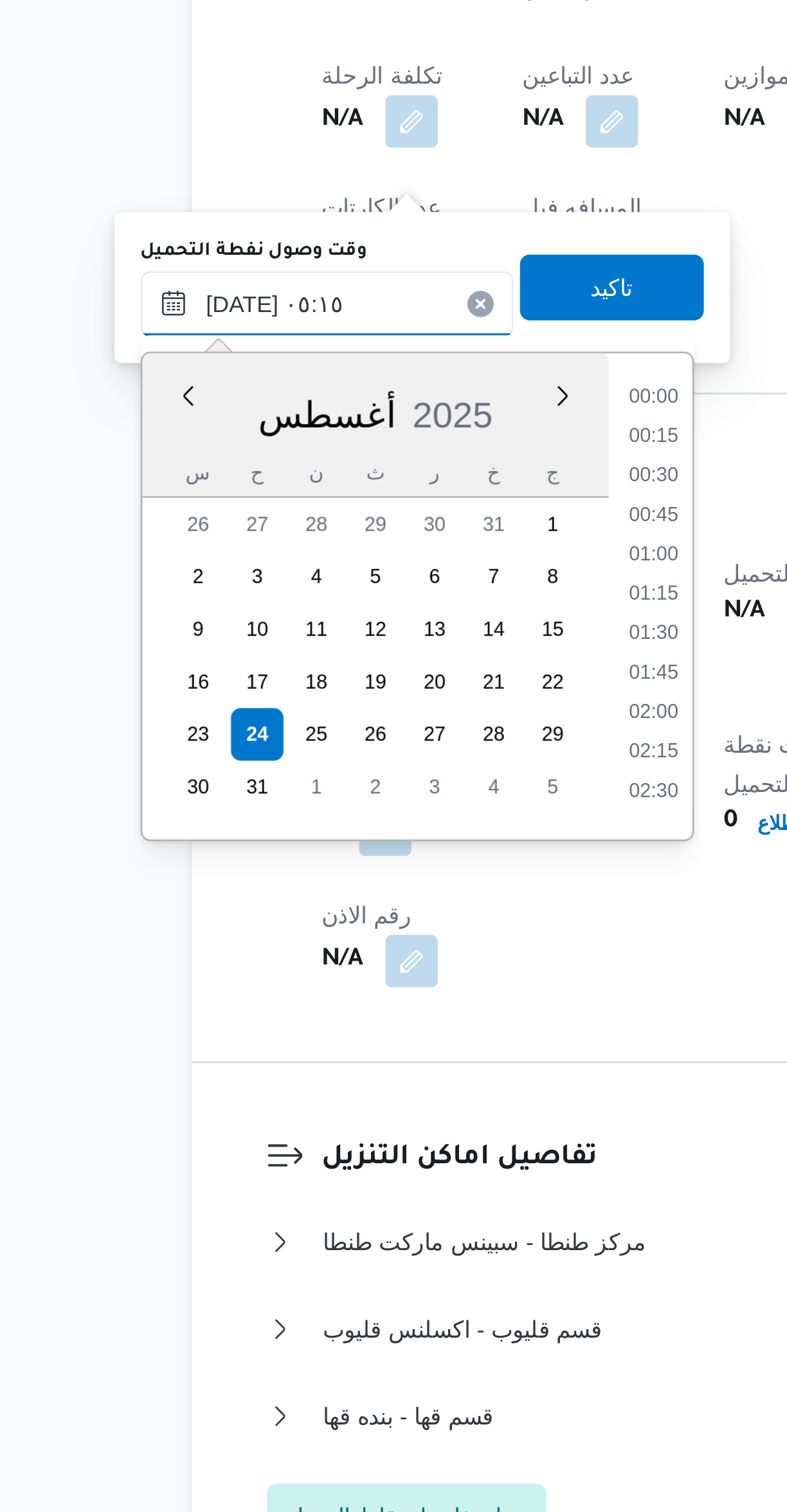
scroll to position [236, 0]
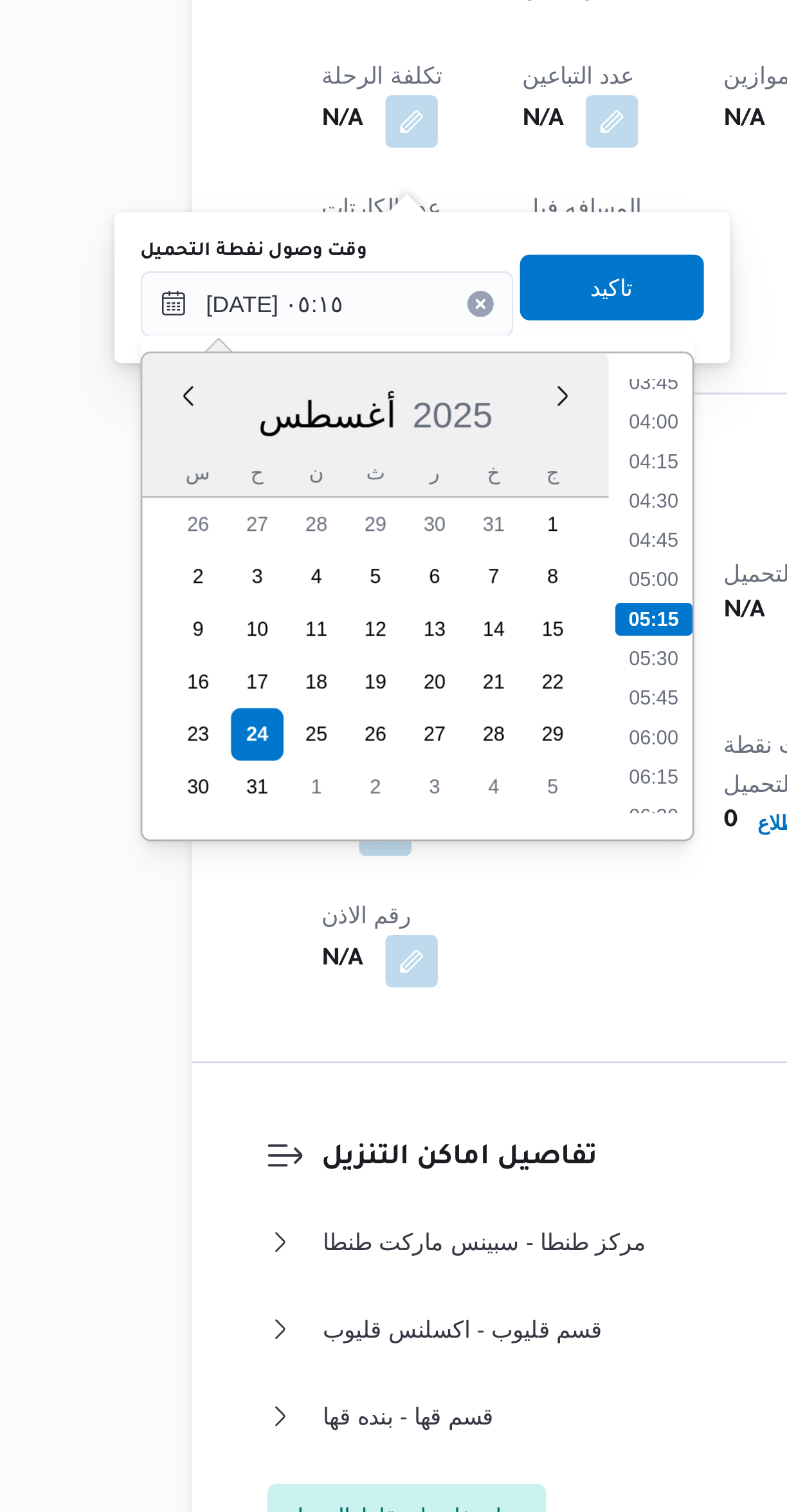
click at [348, 1093] on li "05:00" at bounding box center [348, 1095] width 30 height 13
type input "[DATE] ٠٥:٠٠"
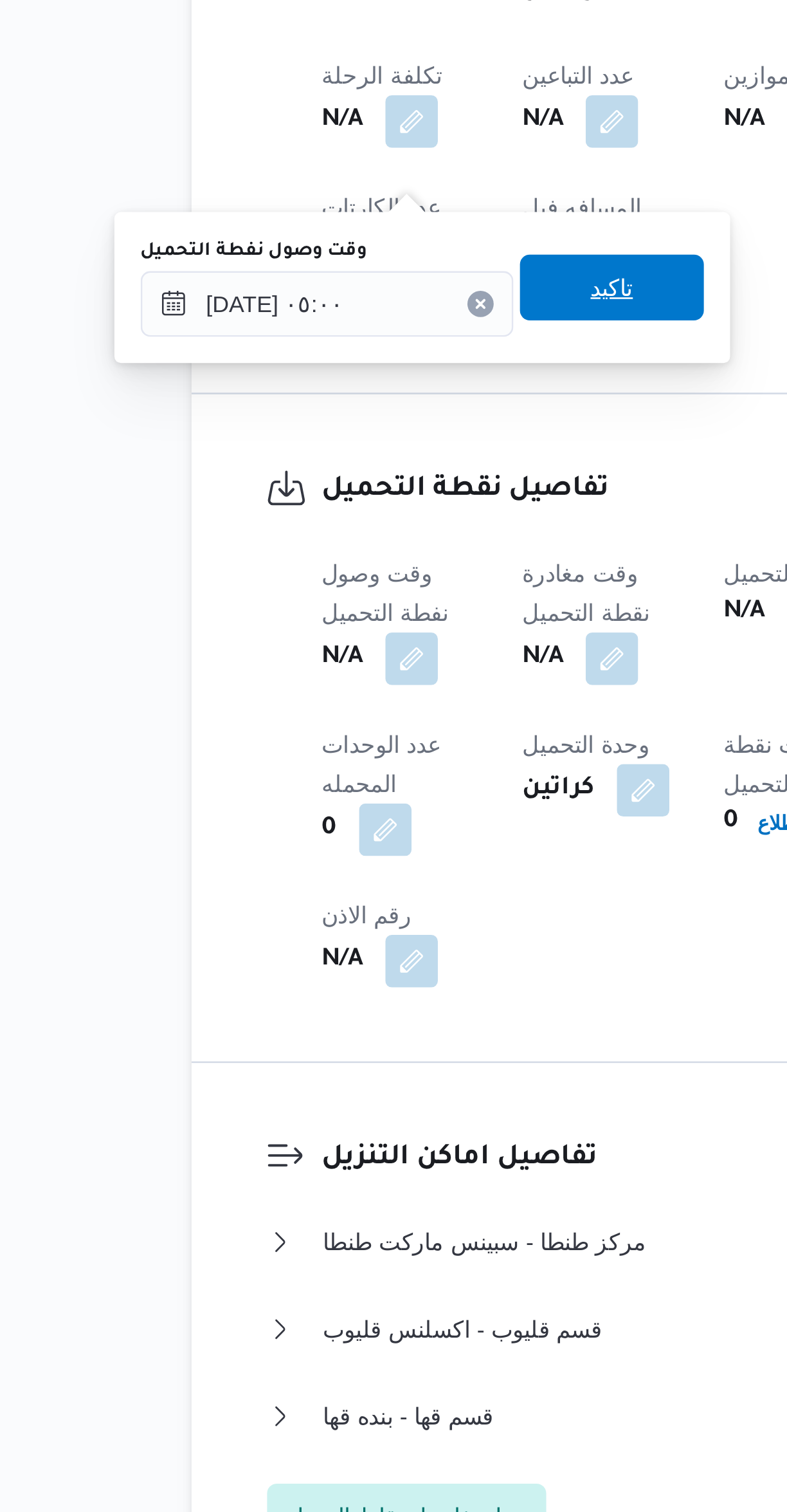
click at [347, 980] on span "تاكيد" at bounding box center [332, 981] width 72 height 25
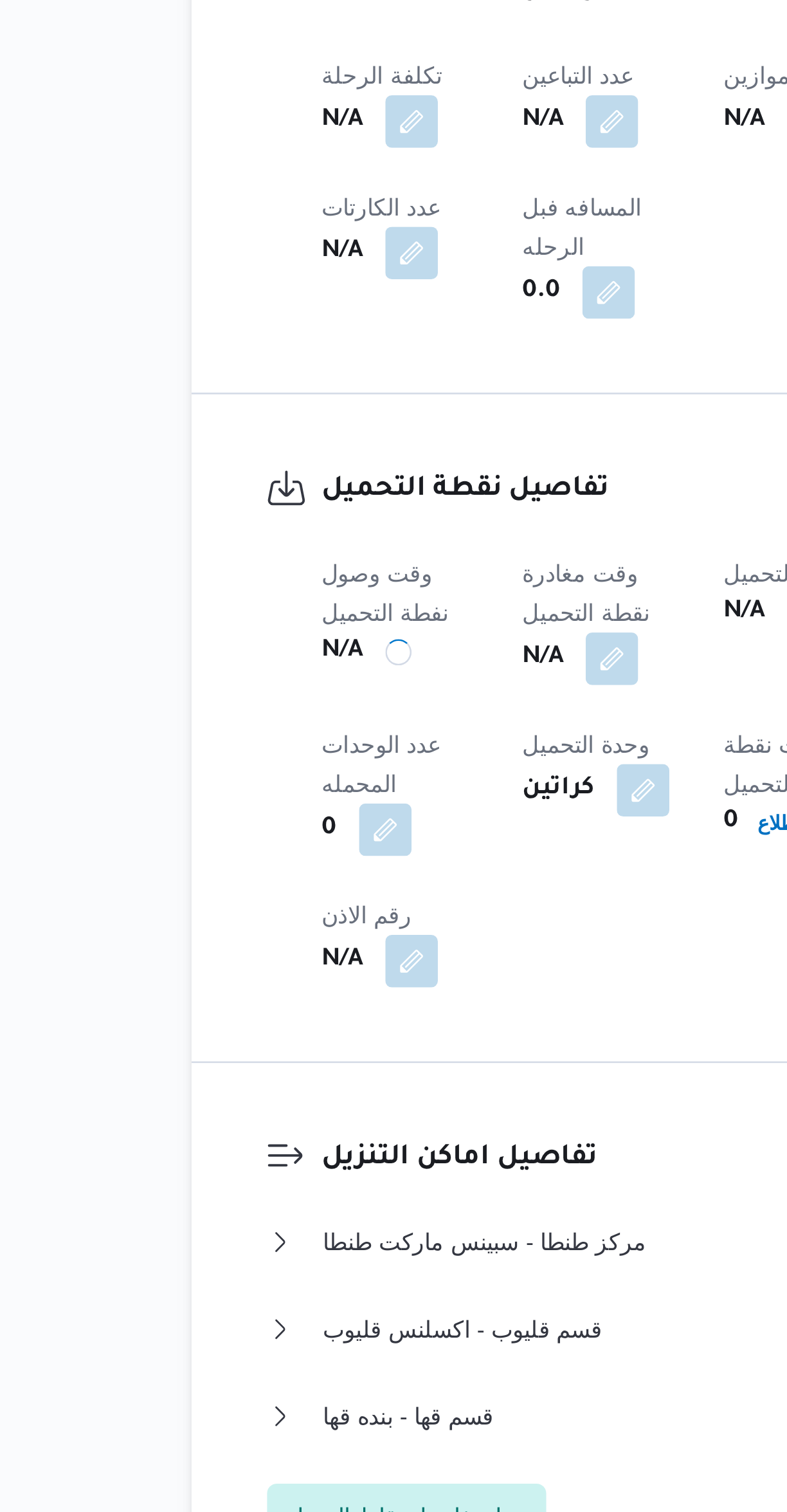
click at [342, 1116] on button "button" at bounding box center [332, 1127] width 21 height 21
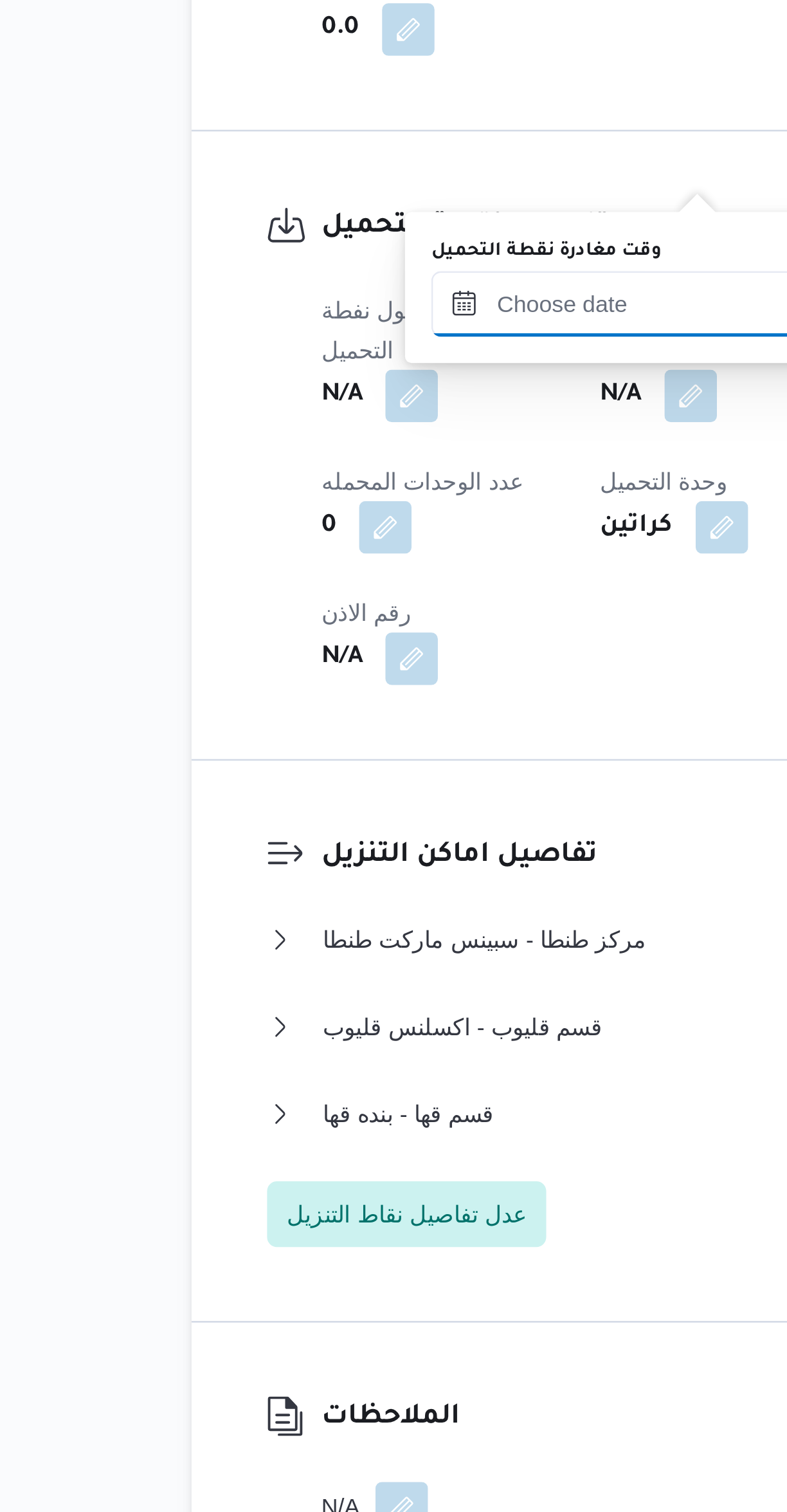
click at [334, 987] on input "وقت مغادرة نقطة التحميل" at bounding box center [334, 987] width 146 height 25
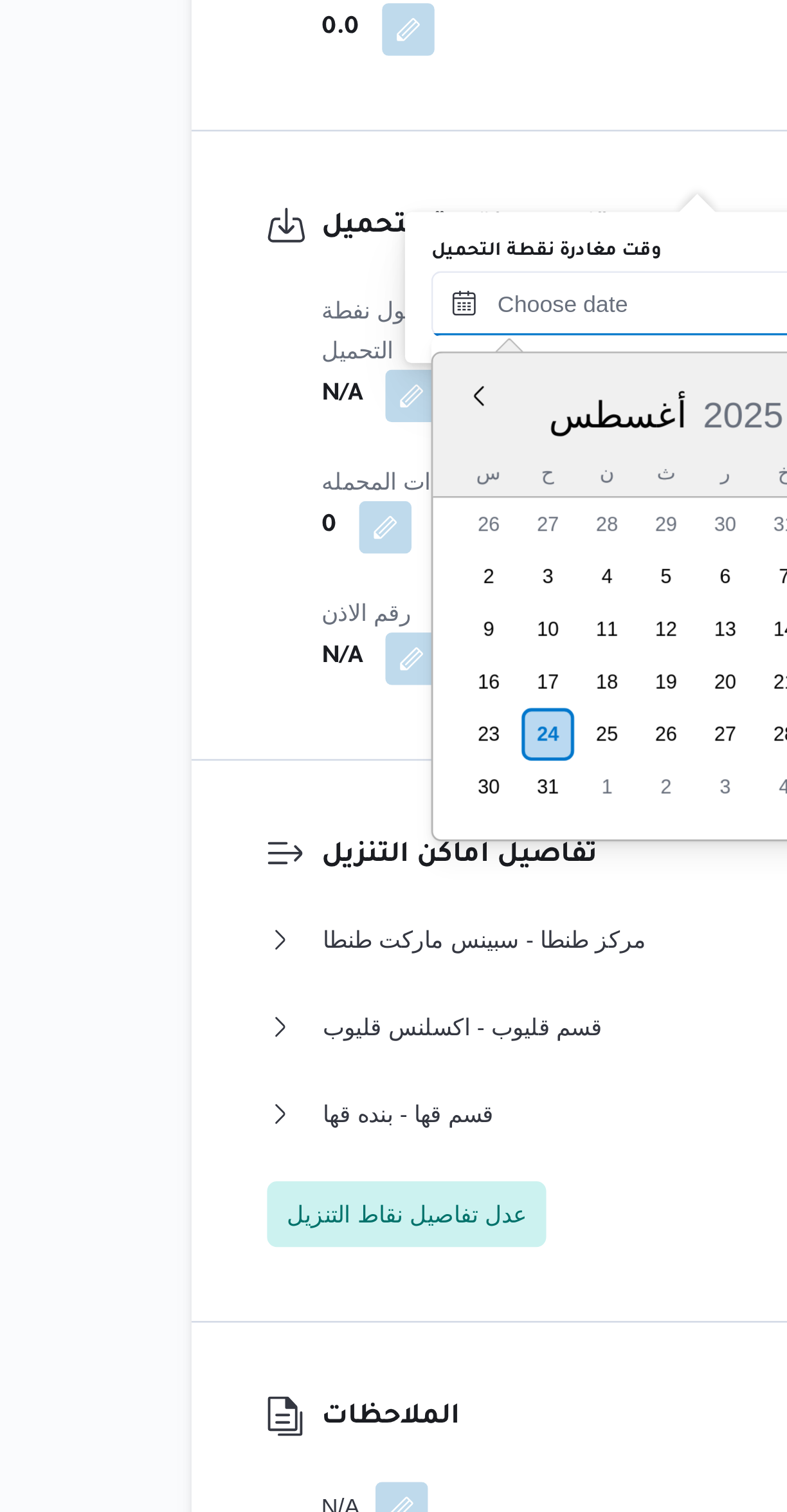
scroll to position [560, 0]
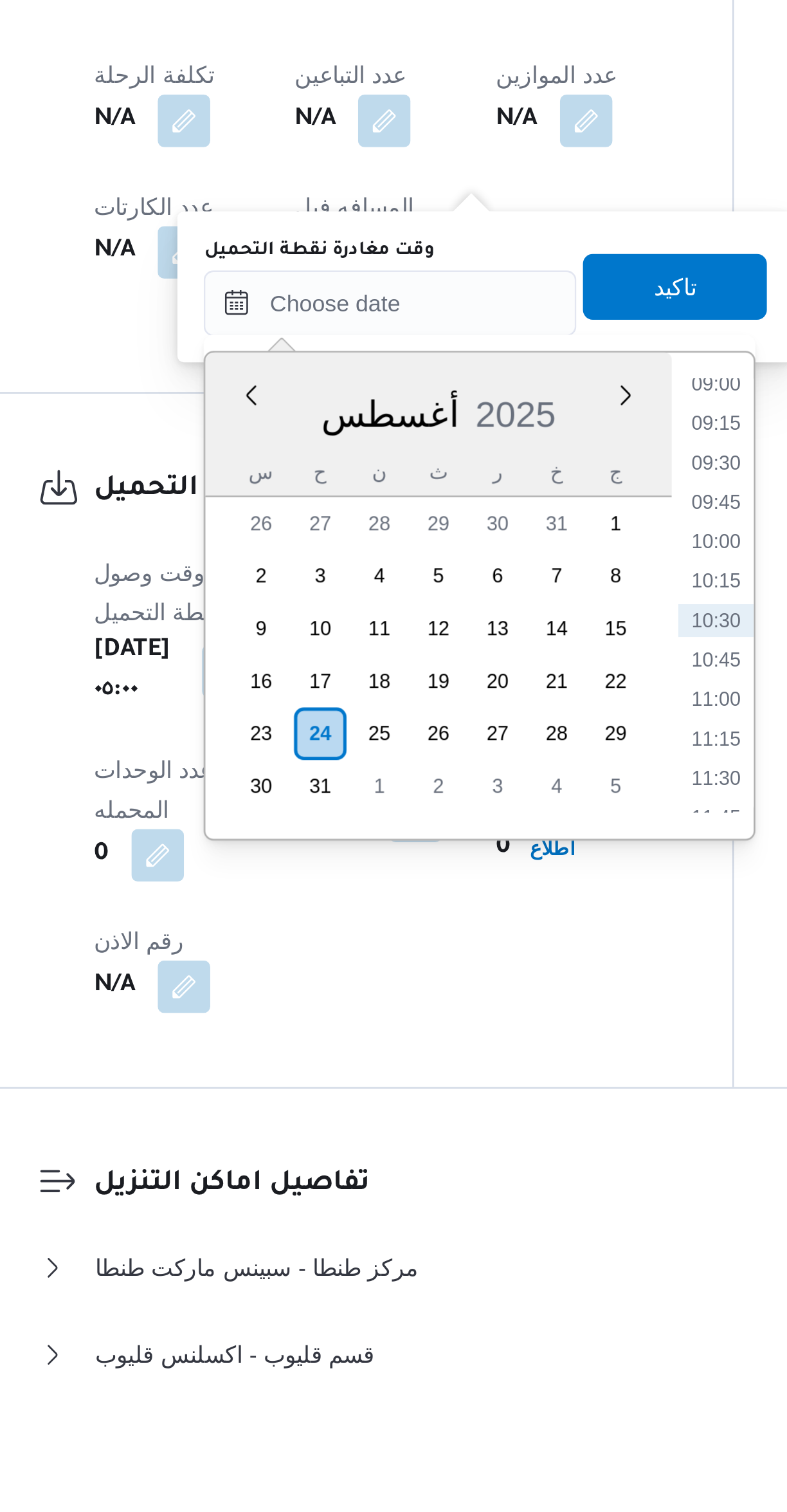
click at [462, 1112] on li "09:00" at bounding box center [462, 1110] width 30 height 13
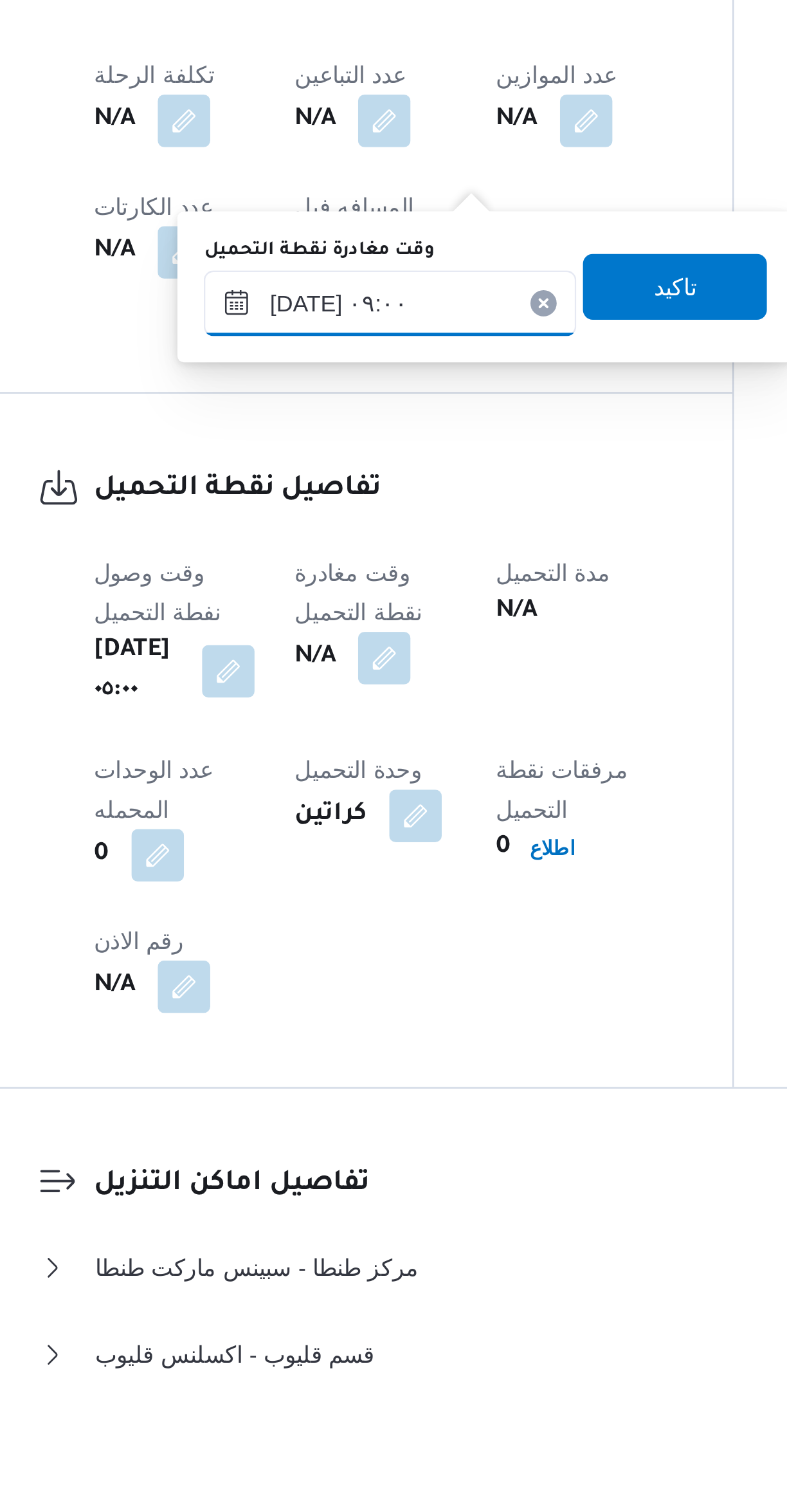
click at [353, 1079] on input "[DATE] ٠٩:٠٠" at bounding box center [334, 1078] width 146 height 25
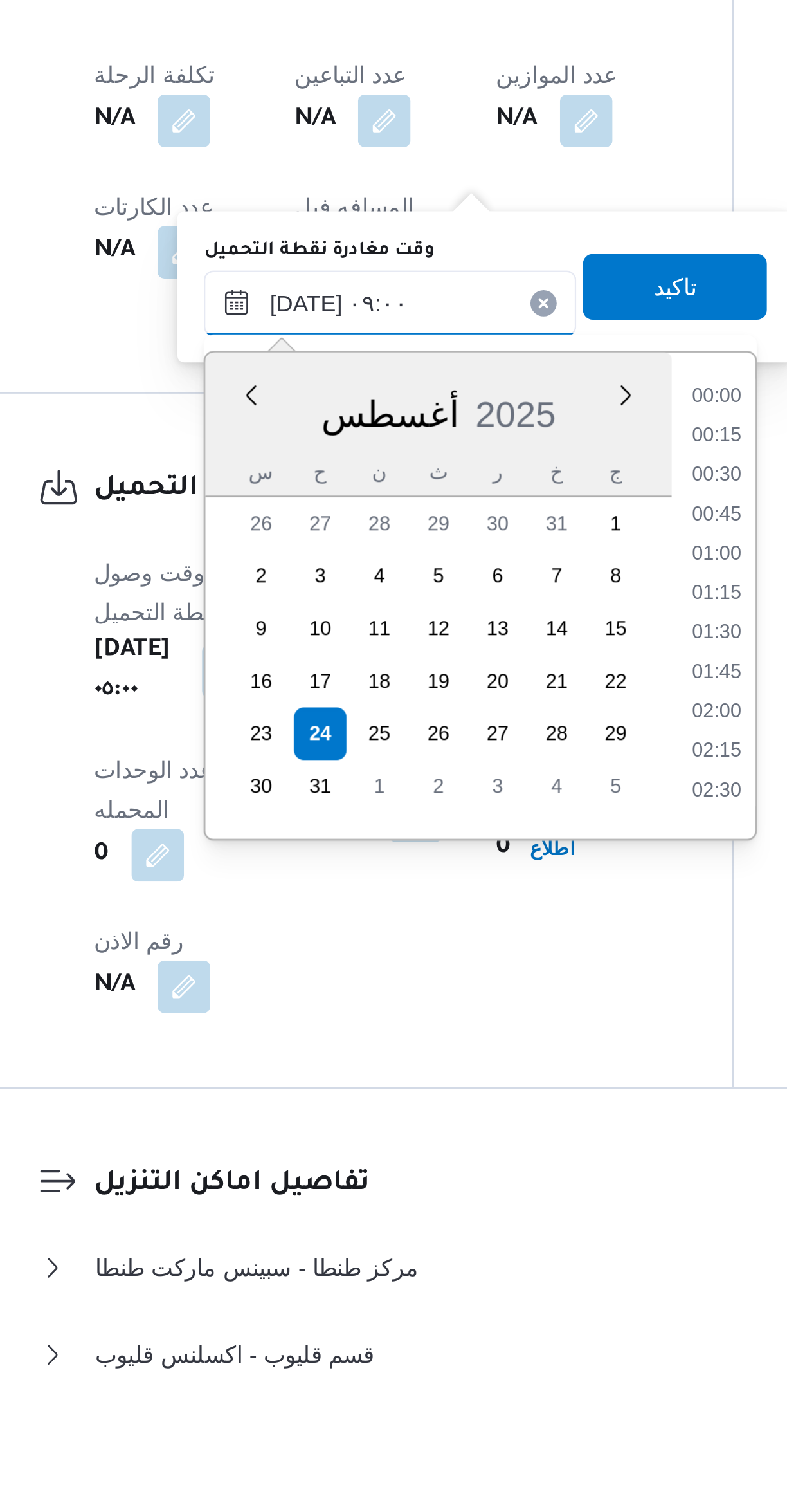
scroll to position [468, 0]
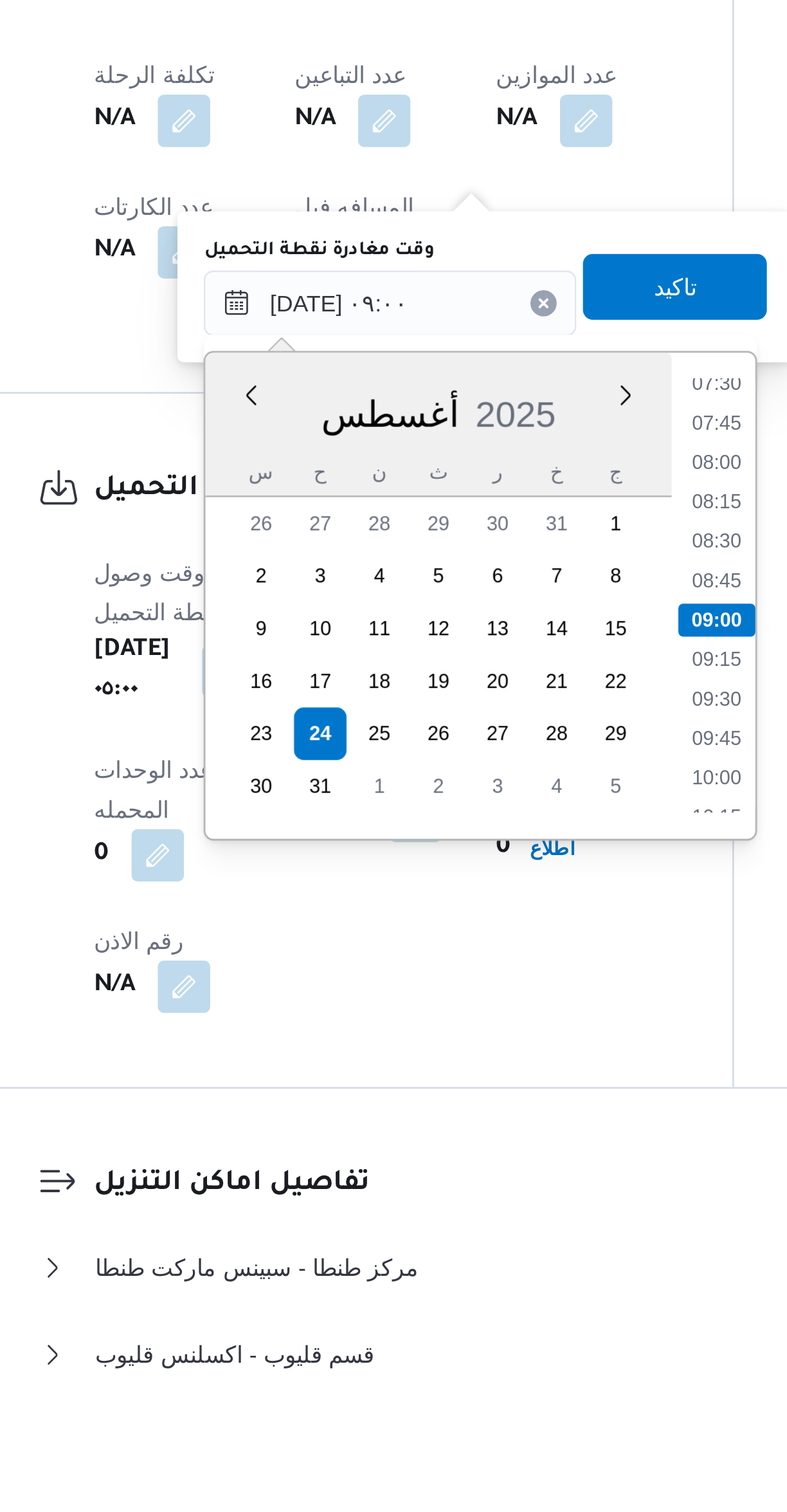
click at [466, 1141] on li "08:00" at bounding box center [462, 1141] width 30 height 13
type input "[DATE] ٠٨:٠٠"
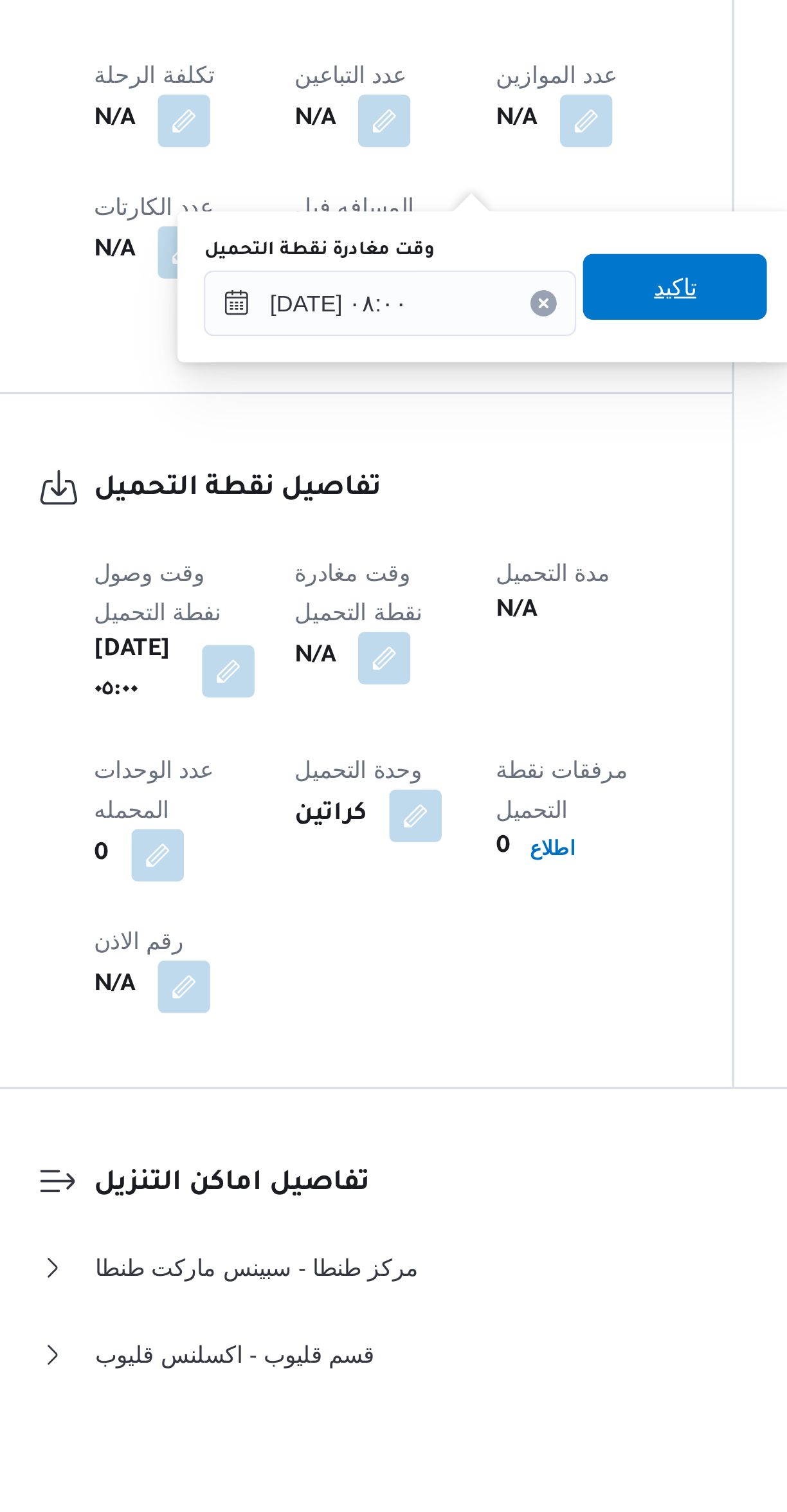
click at [460, 1074] on span "تاكيد" at bounding box center [446, 1072] width 72 height 25
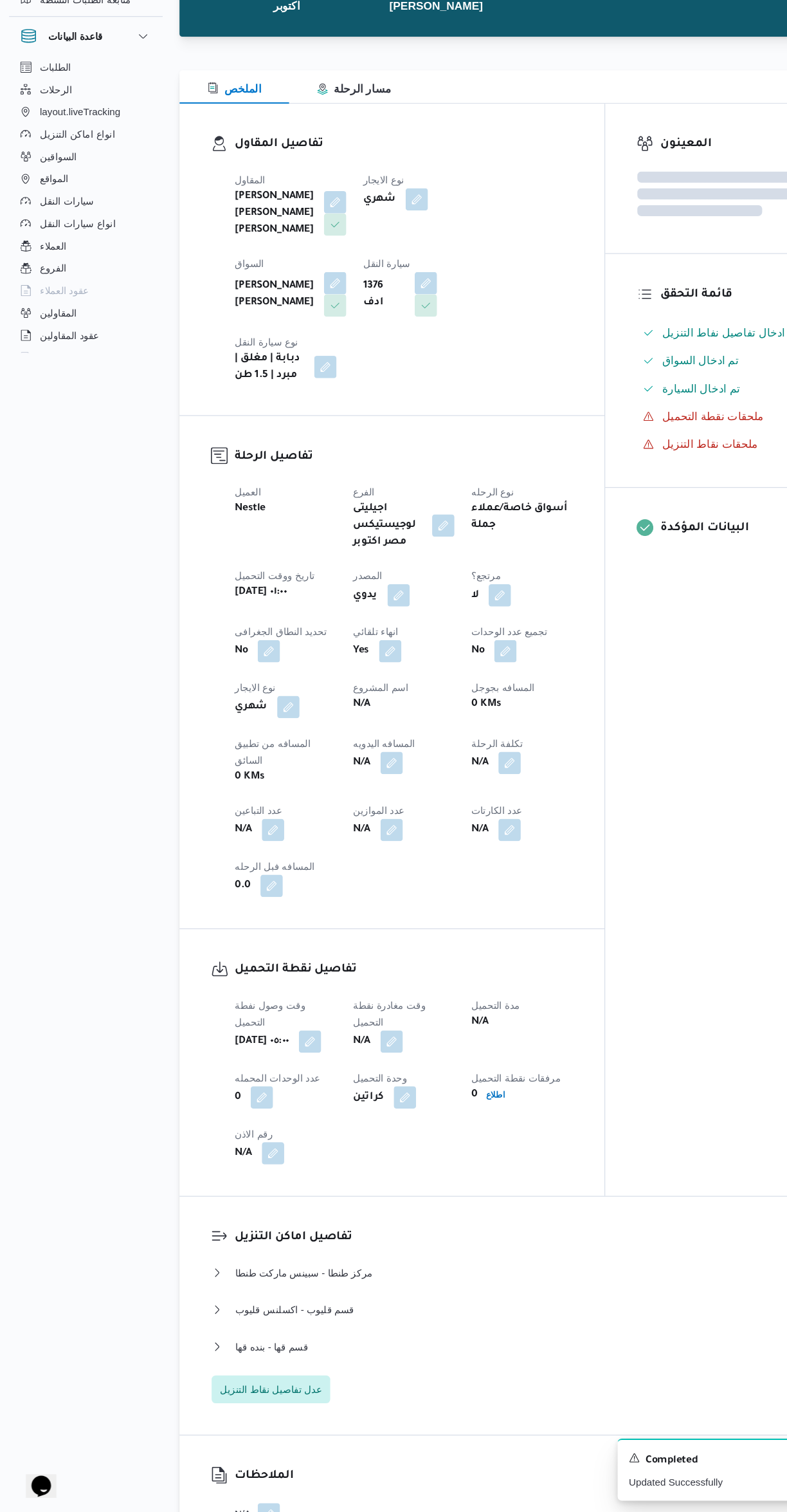
scroll to position [39, 0]
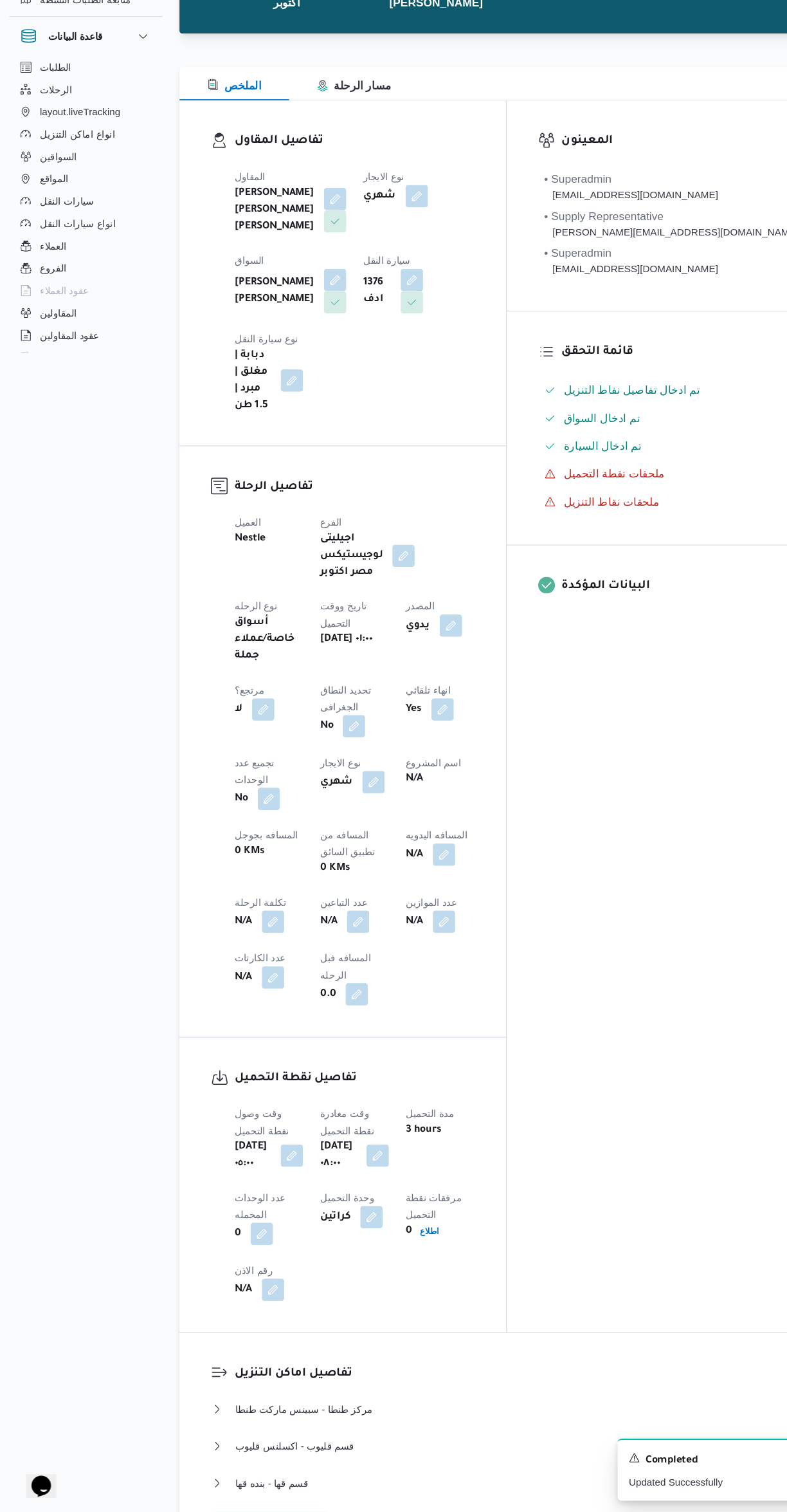
select select "ar"
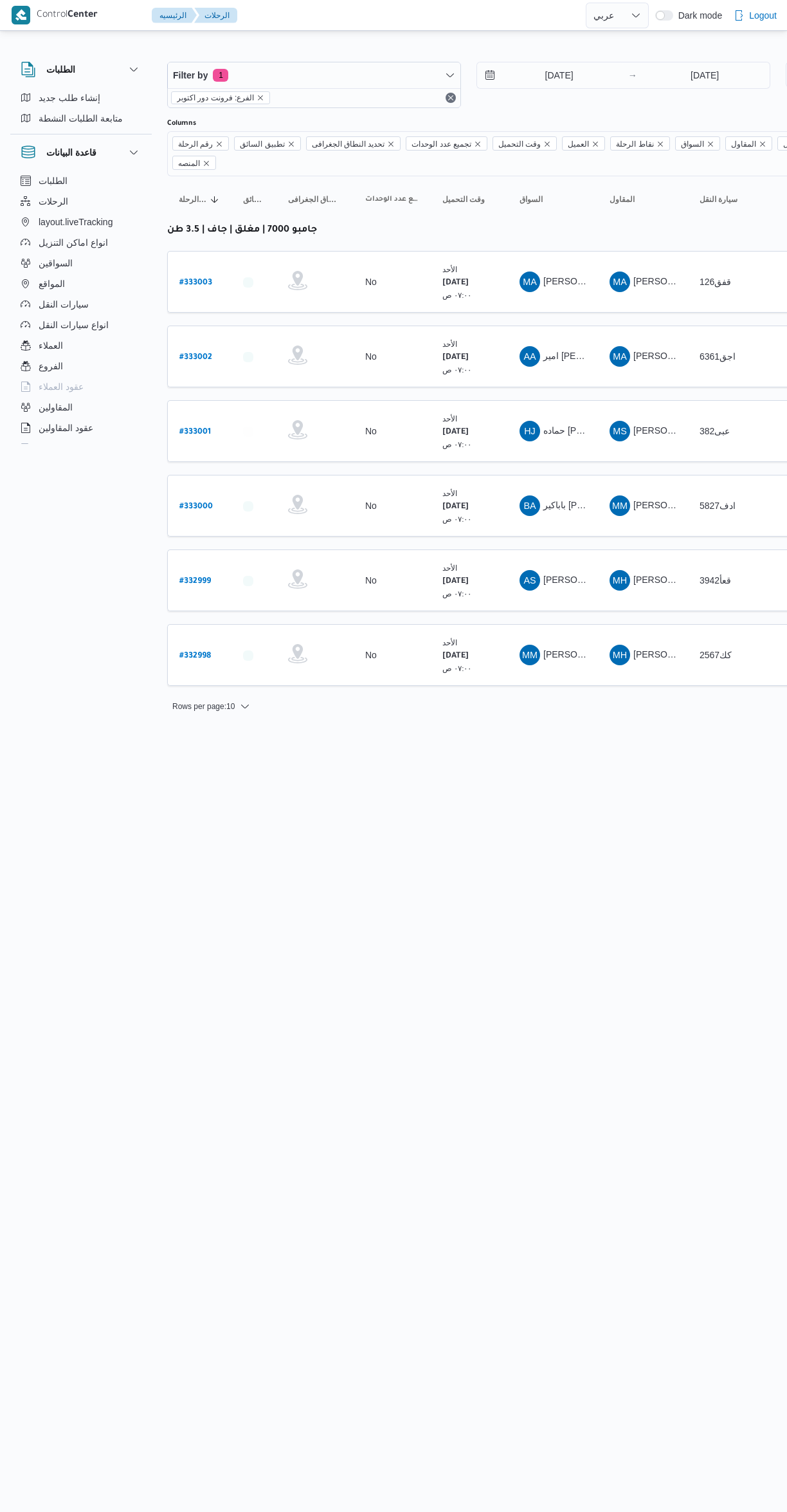
select select "ar"
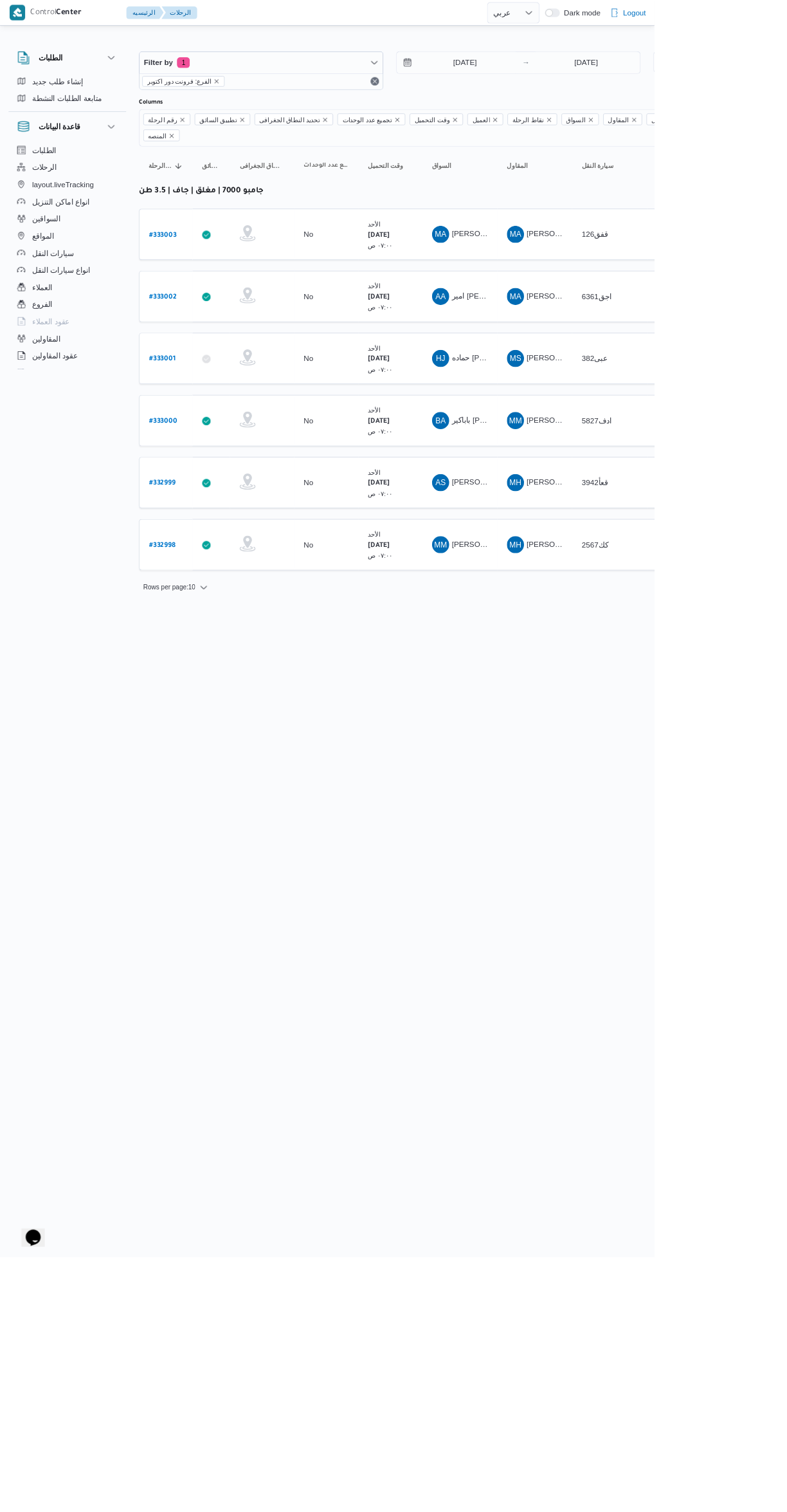
click at [195, 353] on b "# 333002" at bounding box center [195, 357] width 32 height 9
select select "ar"
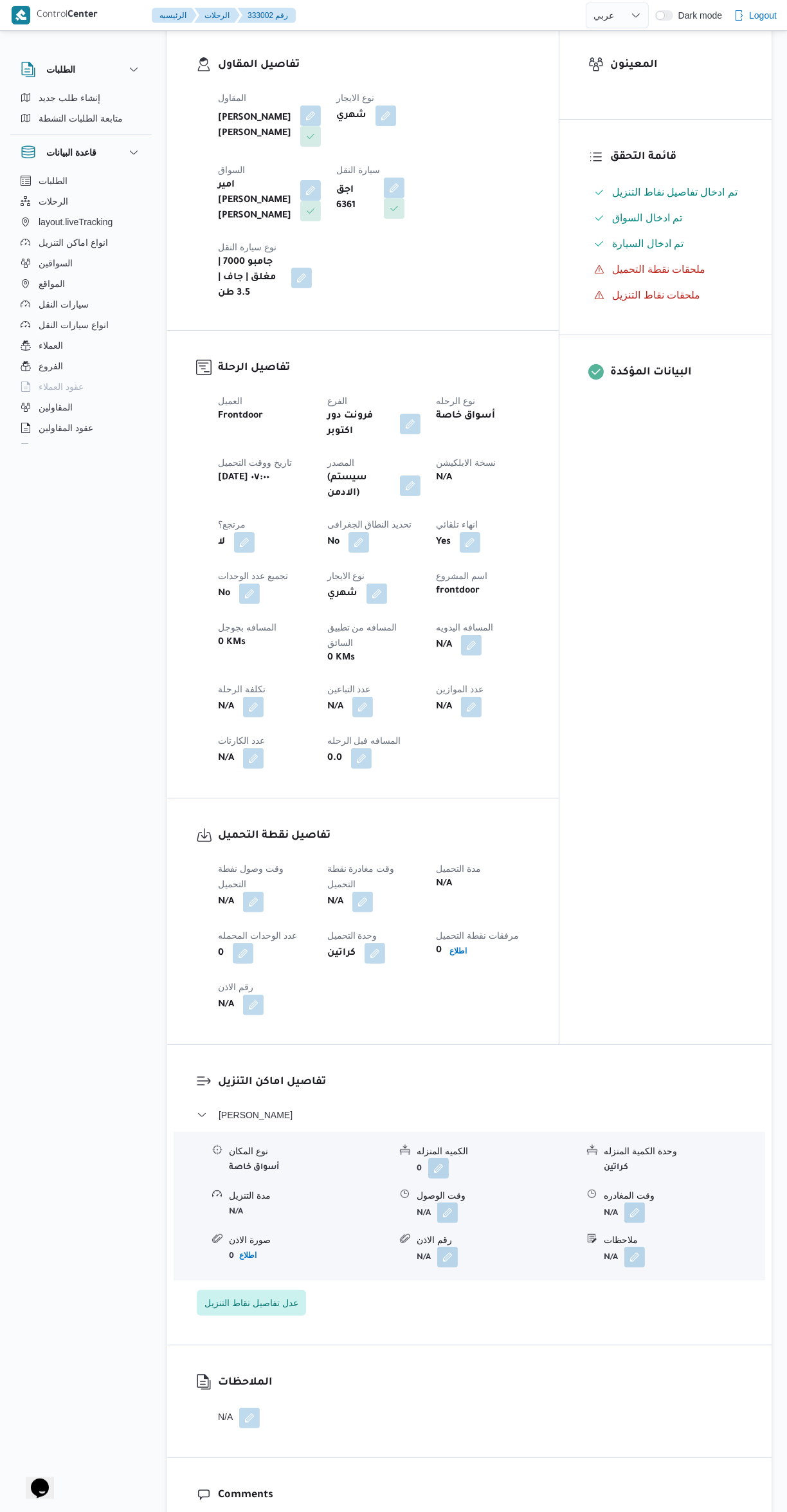
scroll to position [236, 0]
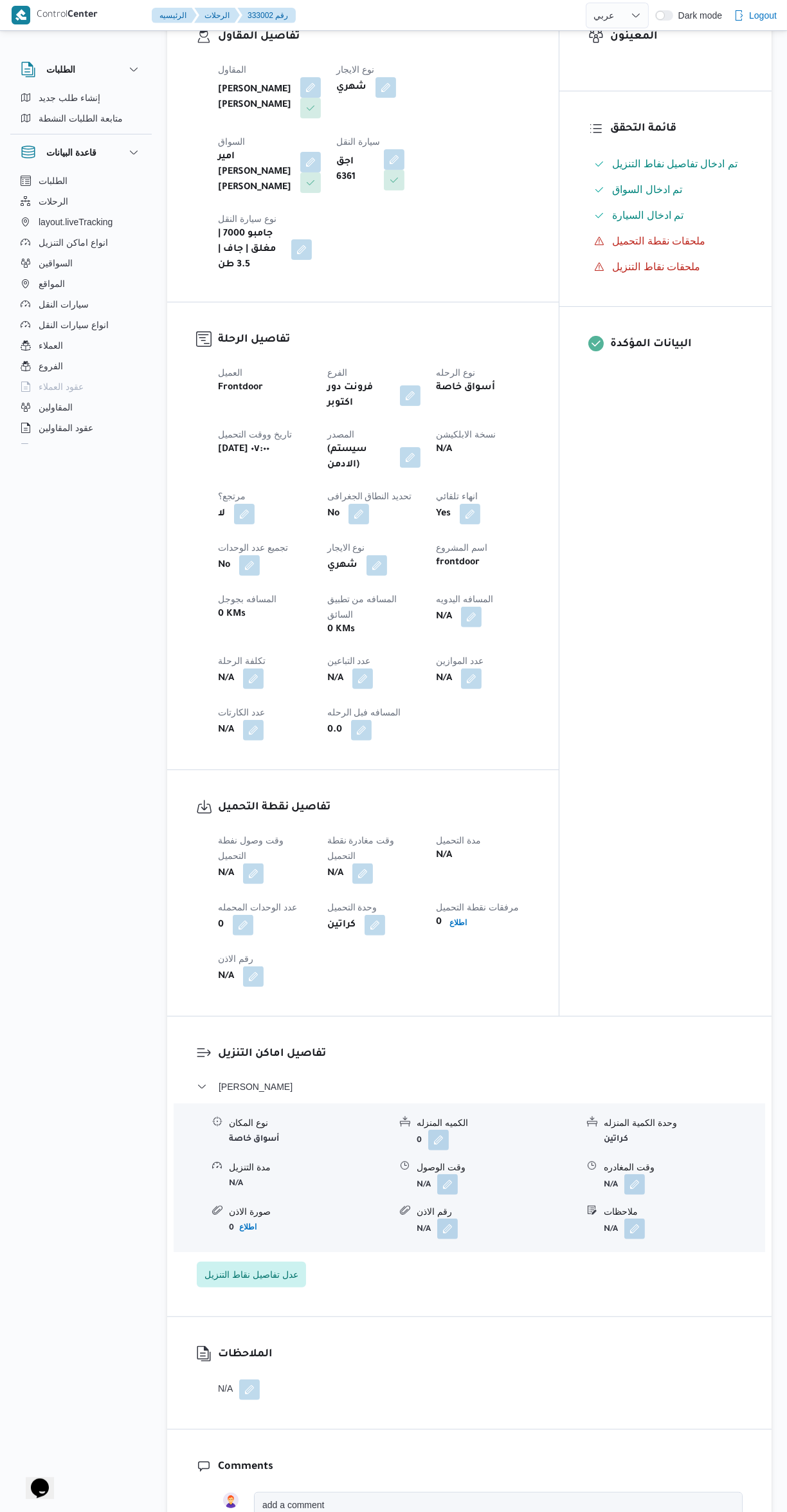
click at [261, 863] on button "button" at bounding box center [254, 874] width 21 height 21
click at [236, 843] on input "وقت وصول نفطة التحميل" at bounding box center [220, 842] width 146 height 25
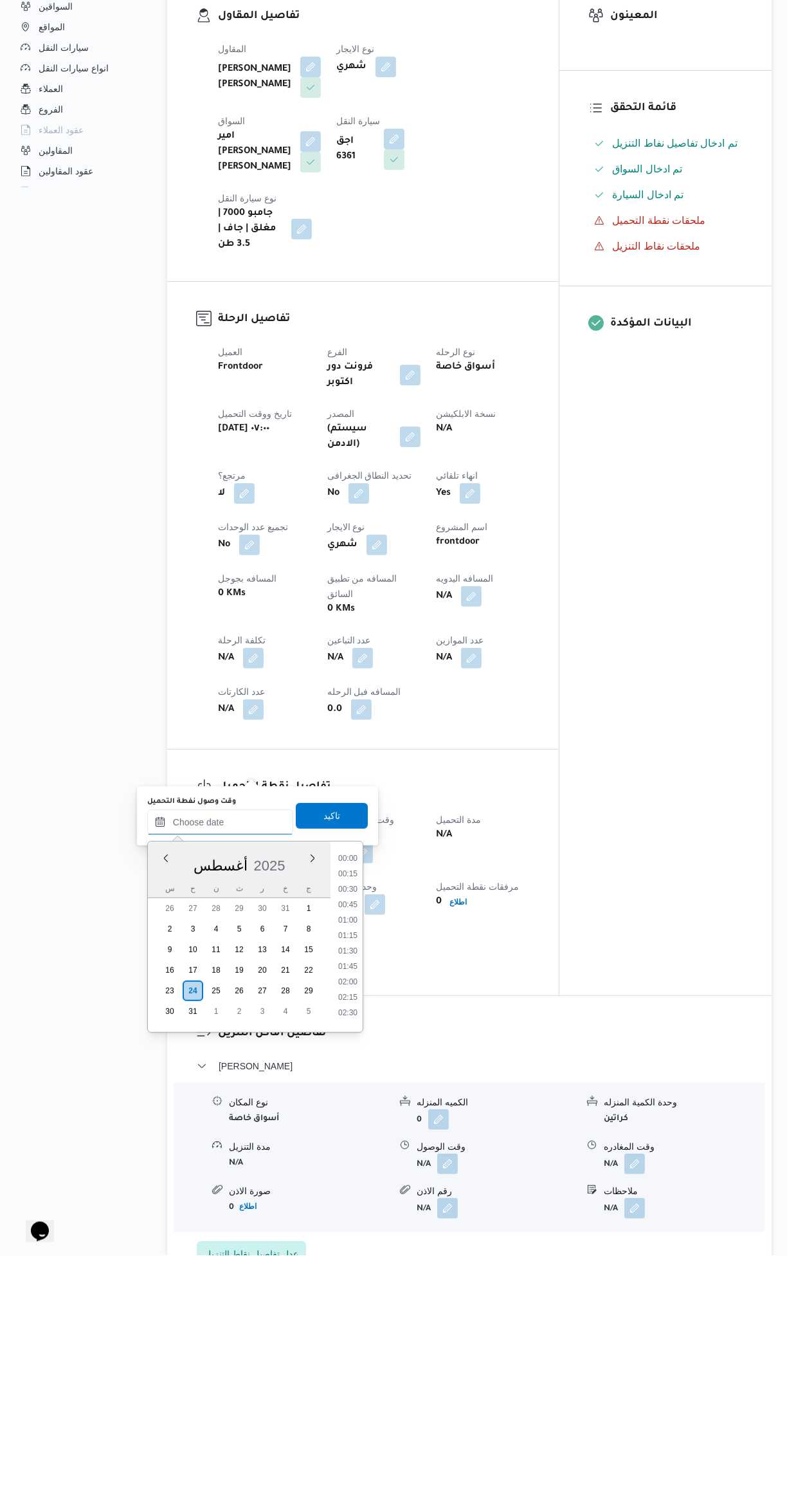
scroll to position [560, 0]
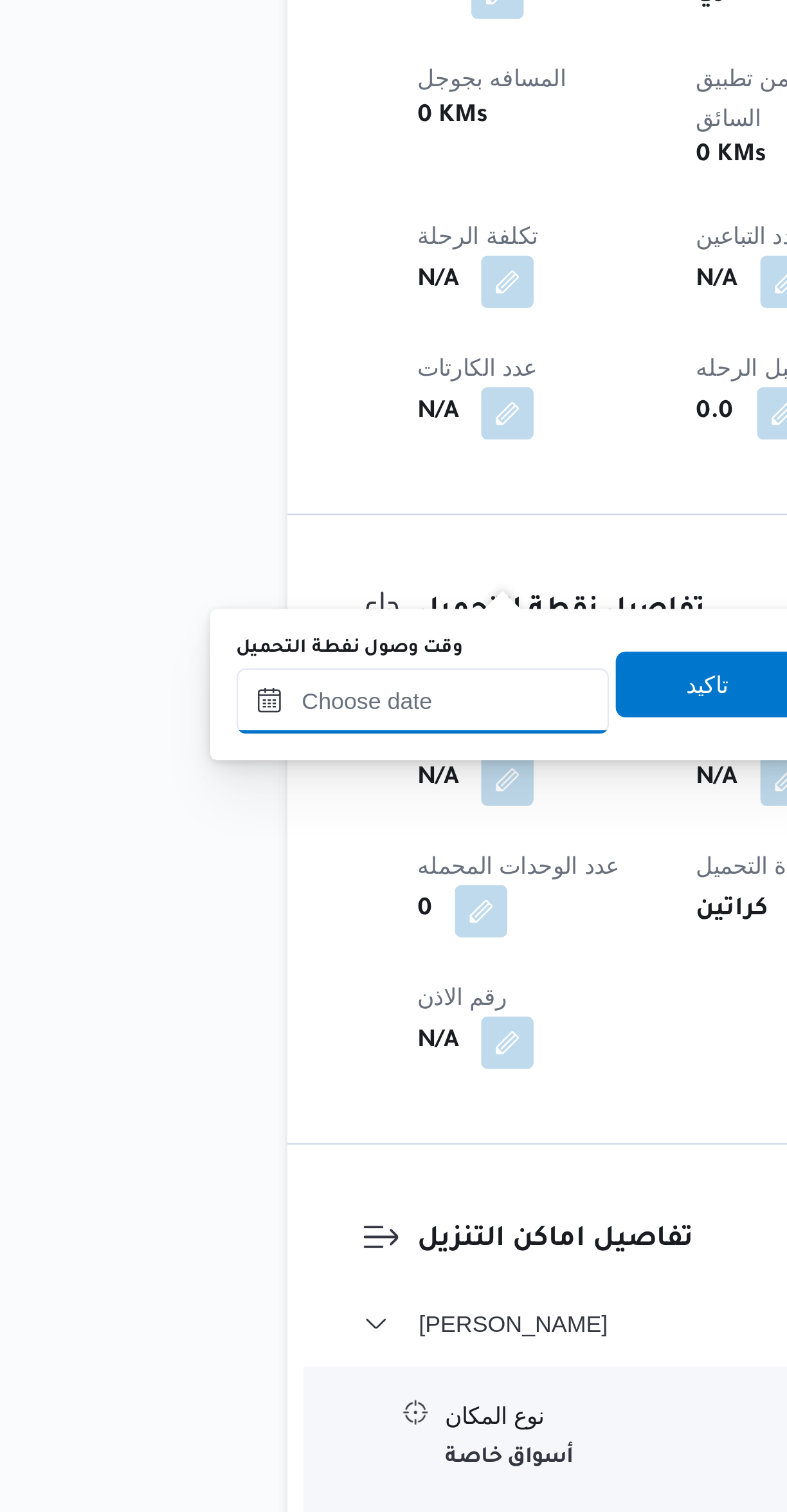
click at [235, 1076] on input "وقت وصول نفطة التحميل" at bounding box center [220, 1078] width 146 height 25
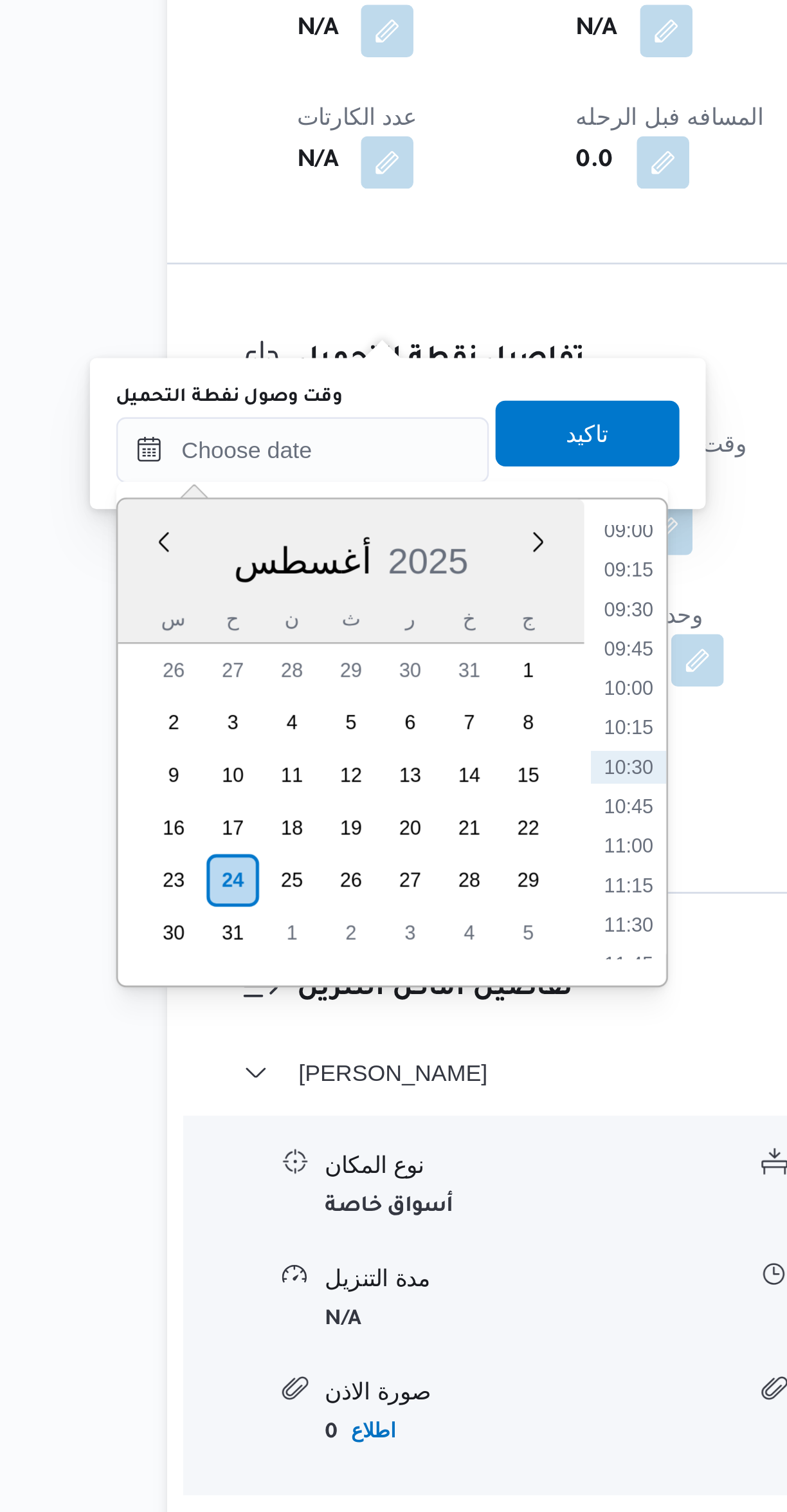
click at [353, 1122] on li "09:15" at bounding box center [348, 1125] width 30 height 13
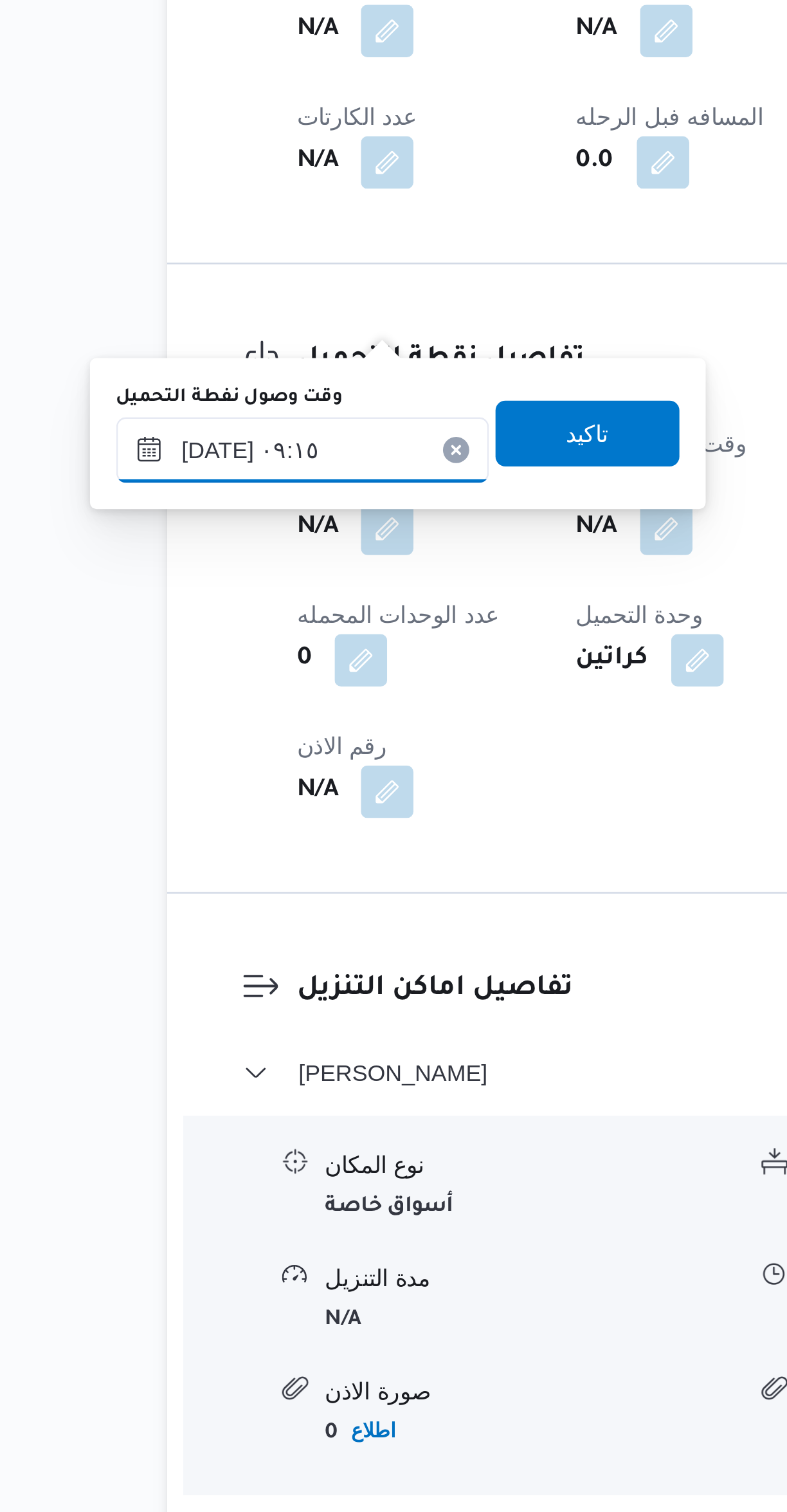
click at [239, 1080] on input "[DATE] ٠٩:١٥" at bounding box center [220, 1078] width 146 height 25
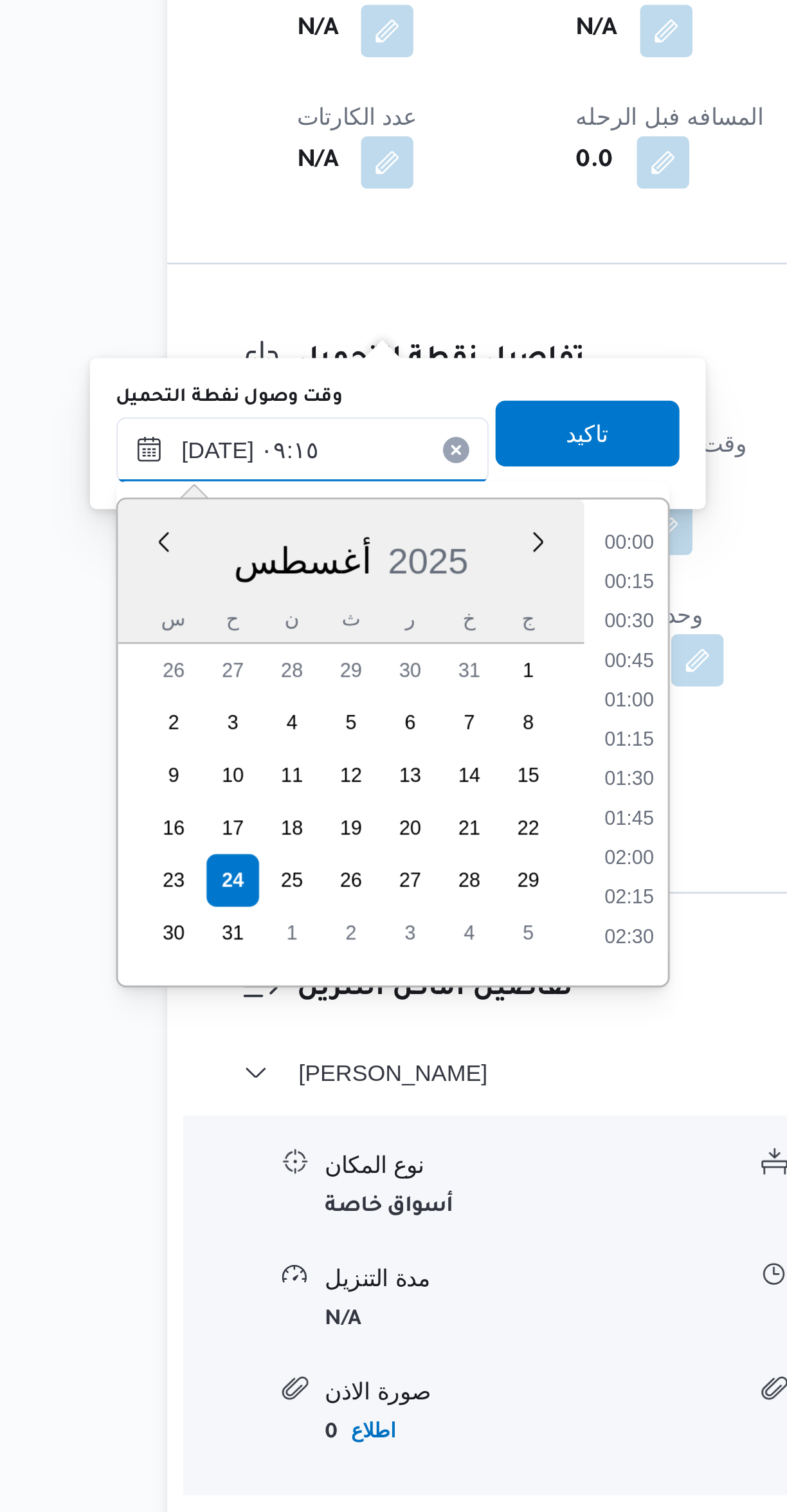
scroll to position [483, 0]
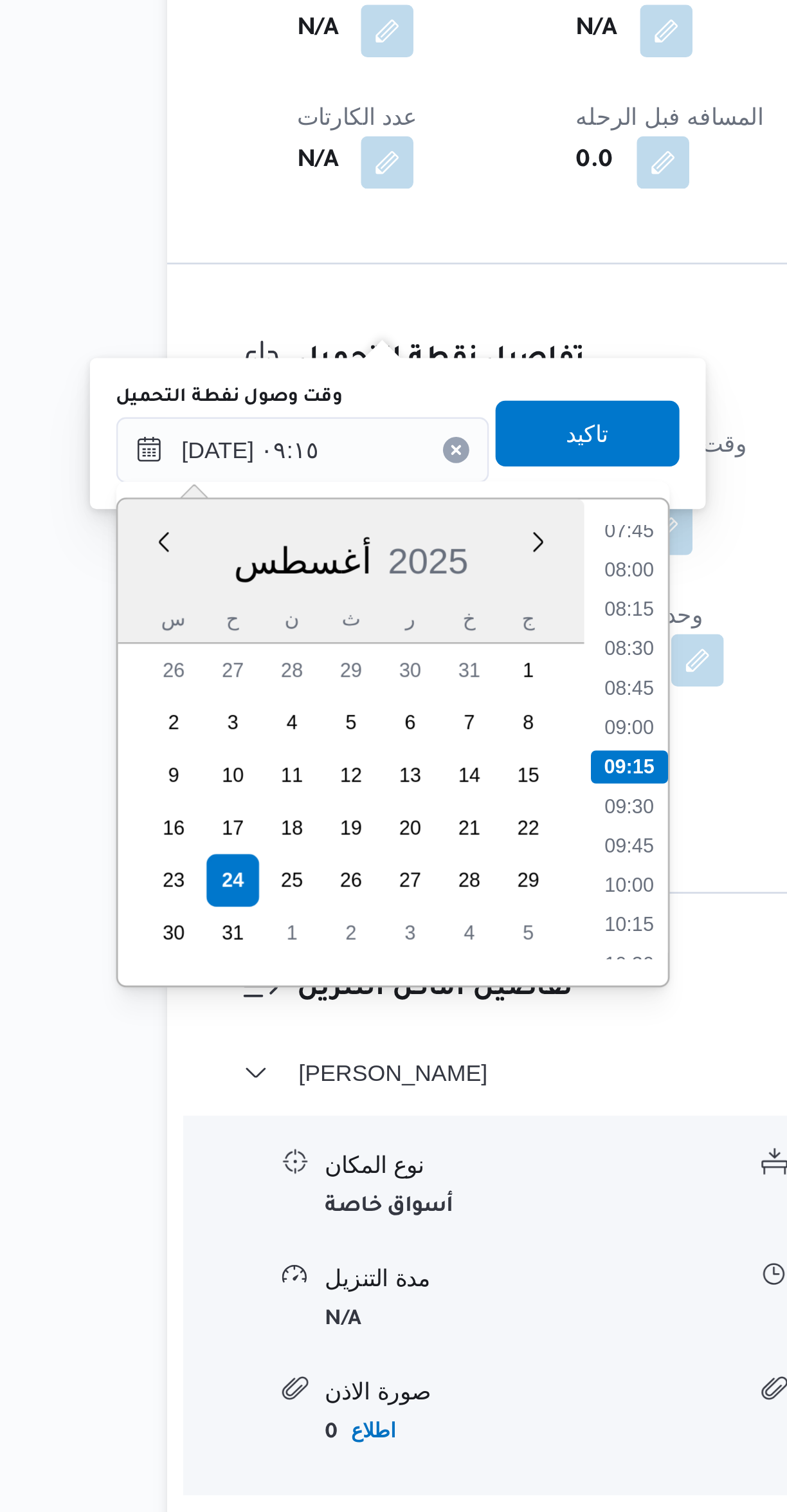
click at [350, 1113] on li "07:45" at bounding box center [348, 1110] width 30 height 13
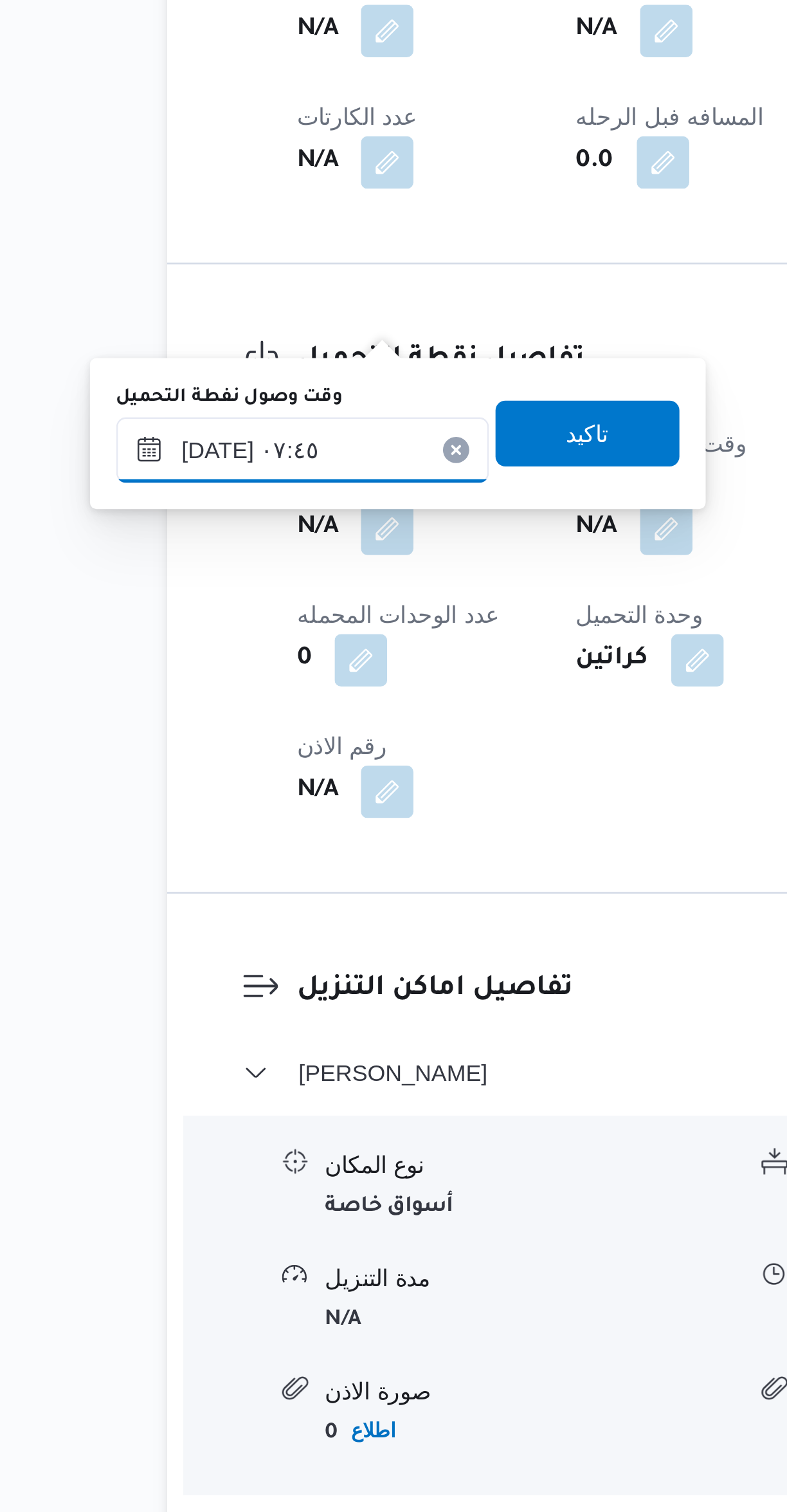
click at [243, 1079] on input "[DATE] ٠٧:٤٥" at bounding box center [220, 1078] width 146 height 25
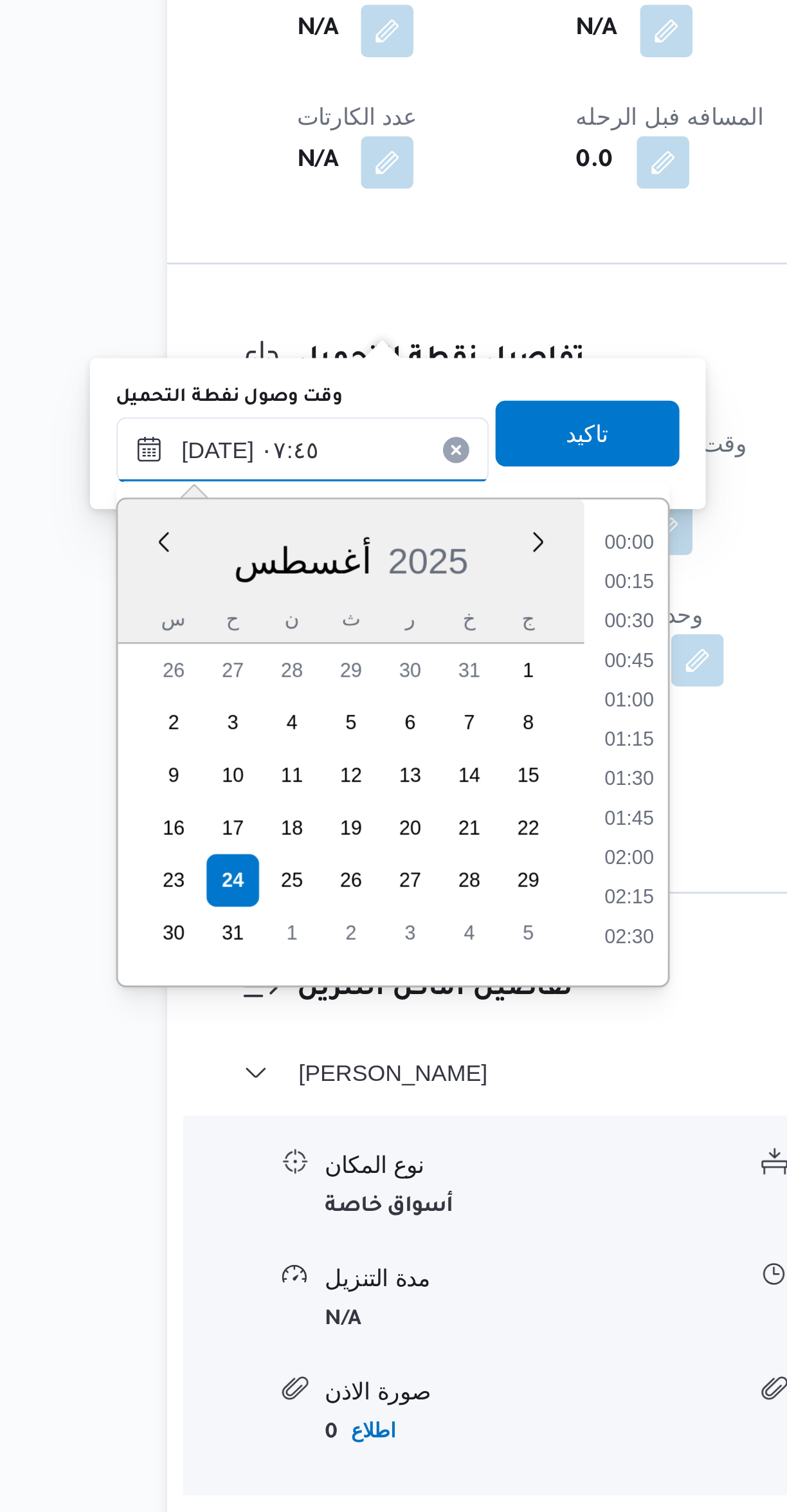
scroll to position [390, 0]
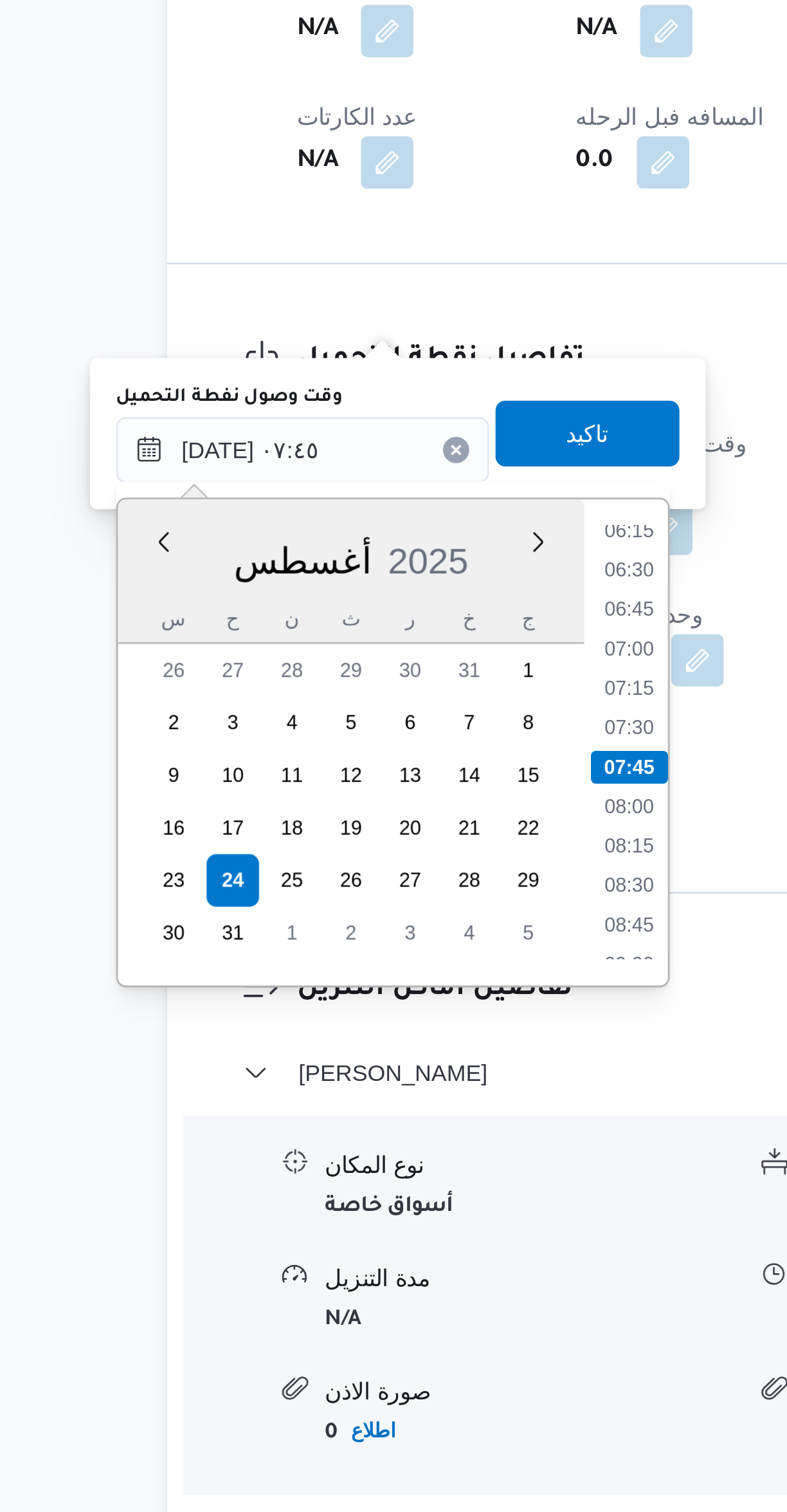
click at [346, 1143] on li "06:45" at bounding box center [348, 1141] width 30 height 13
type input "٢٤/٠٨/٢٠٢٥ ٠٦:٤٥"
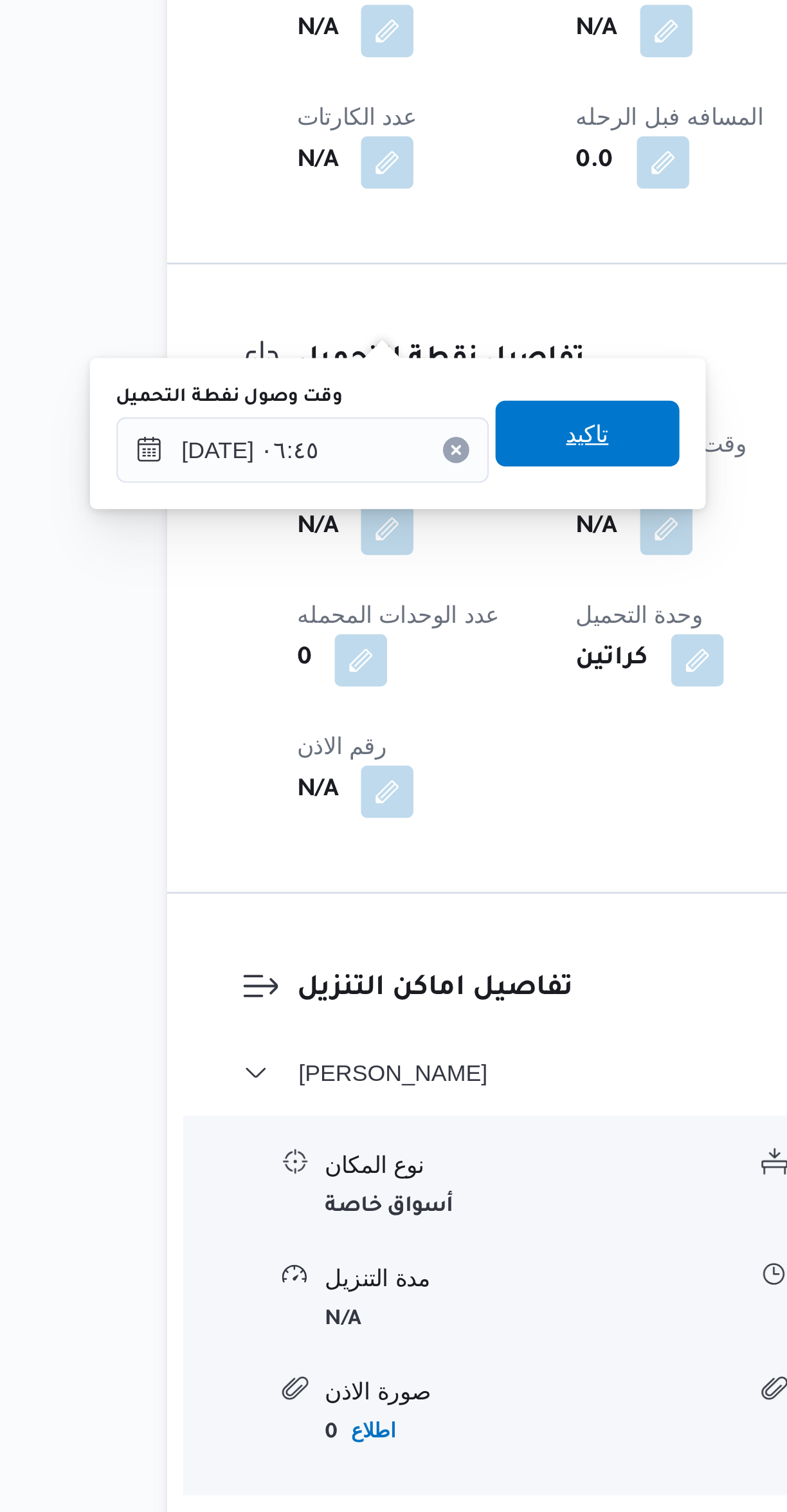
click at [352, 1072] on span "تاكيد" at bounding box center [332, 1072] width 72 height 25
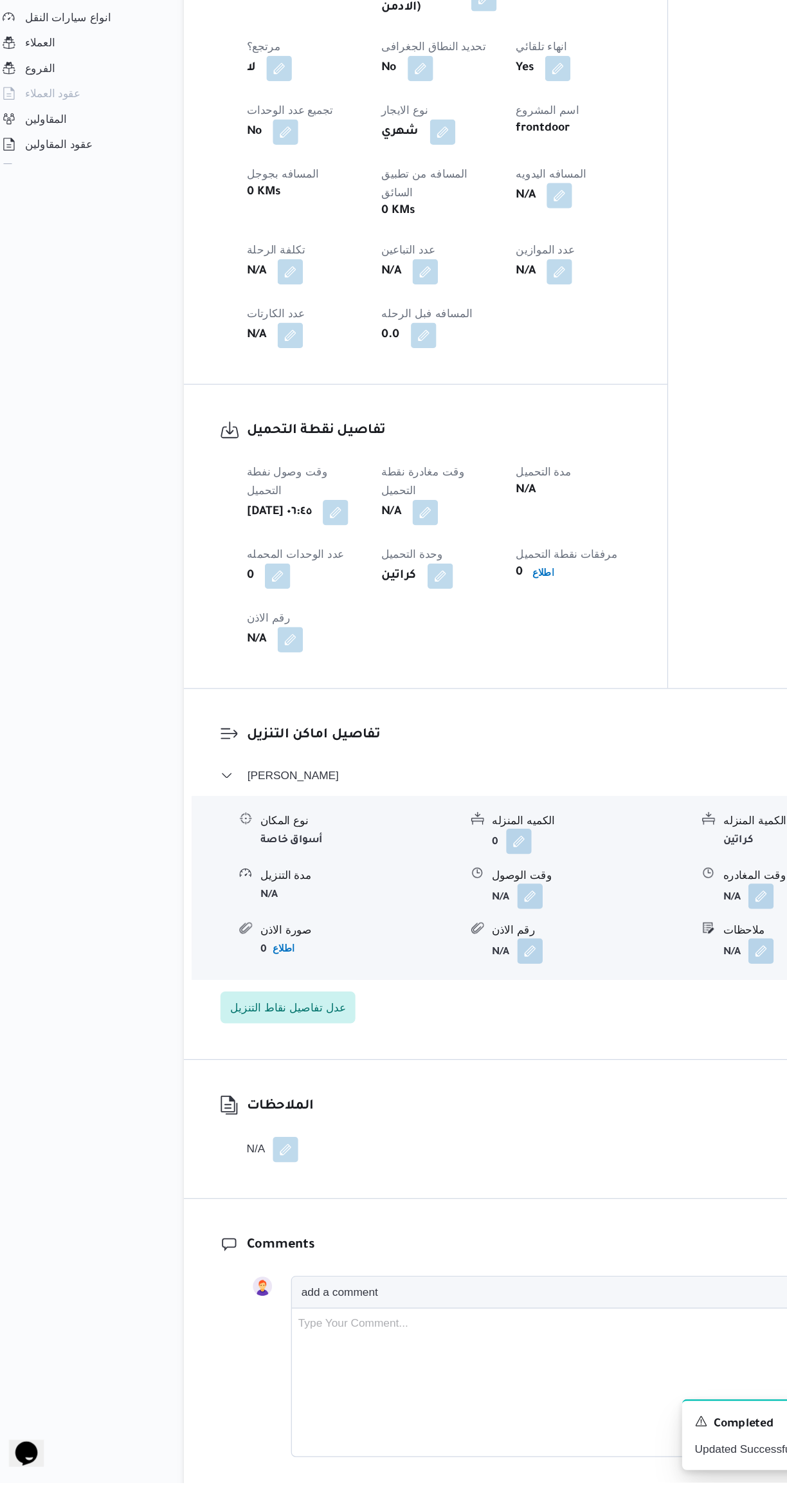
scroll to position [447, 0]
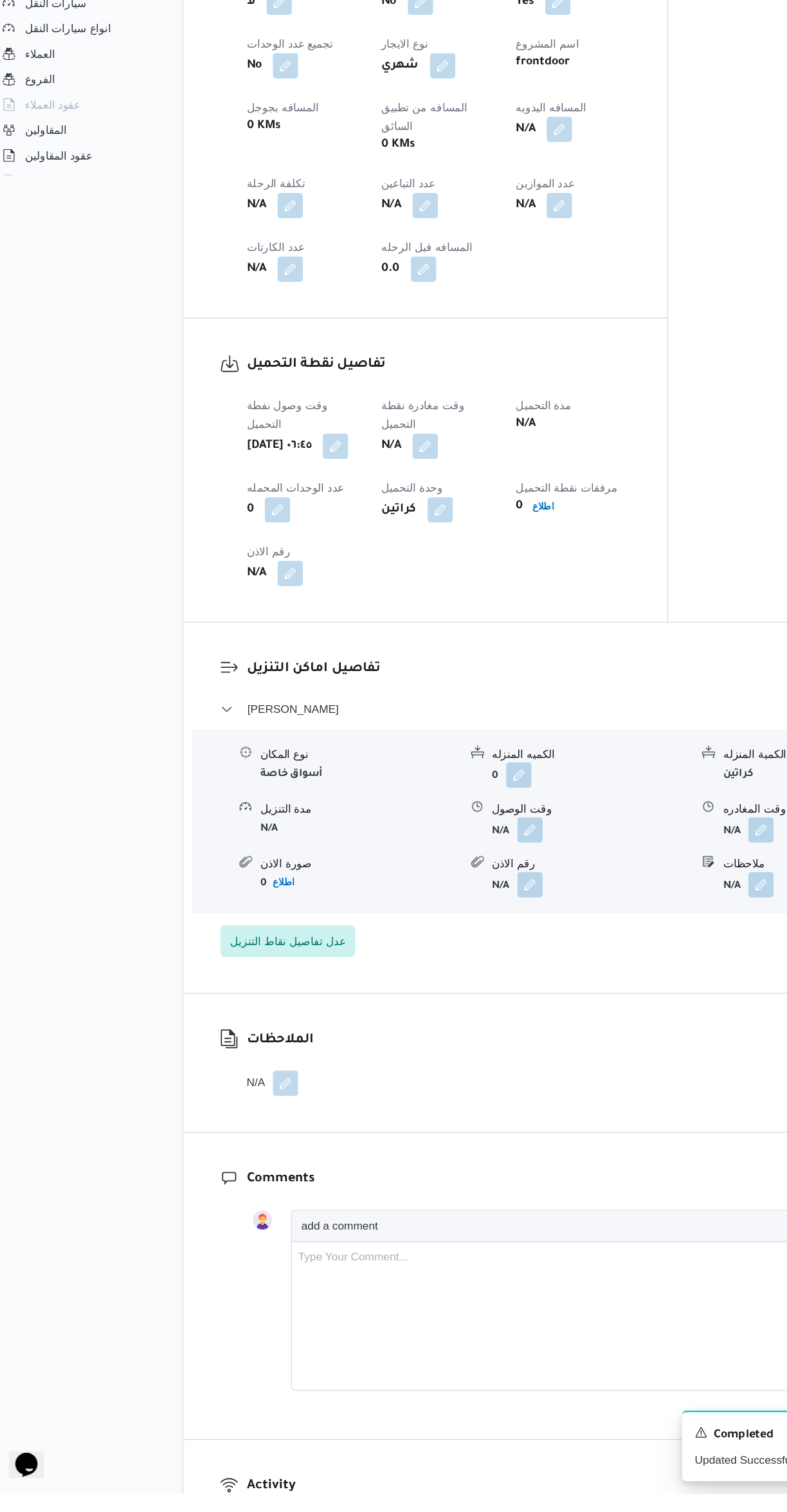
select select "ar"
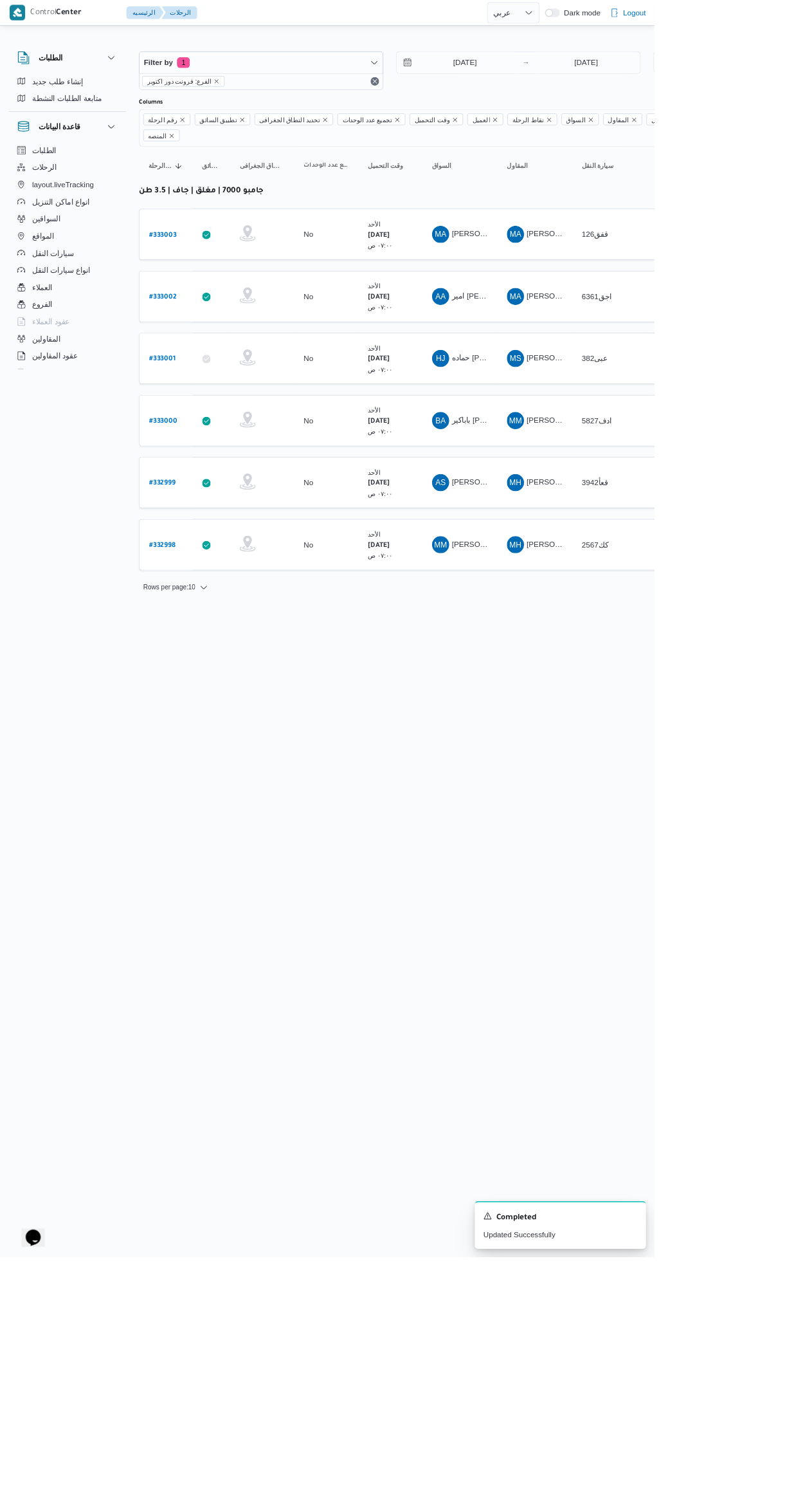
click at [195, 278] on b "# 333003" at bounding box center [195, 283] width 32 height 9
select select "ar"
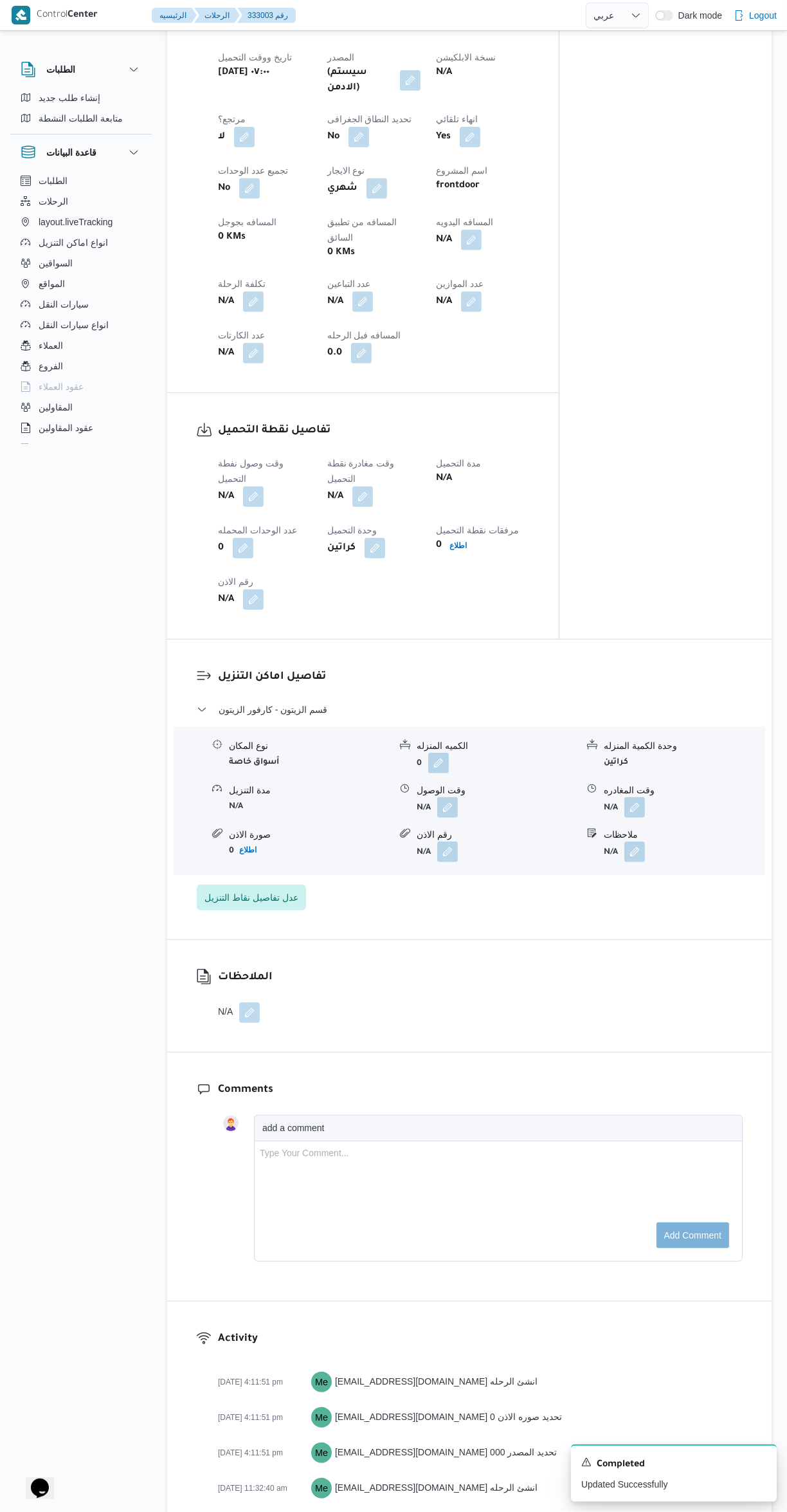
scroll to position [536, 0]
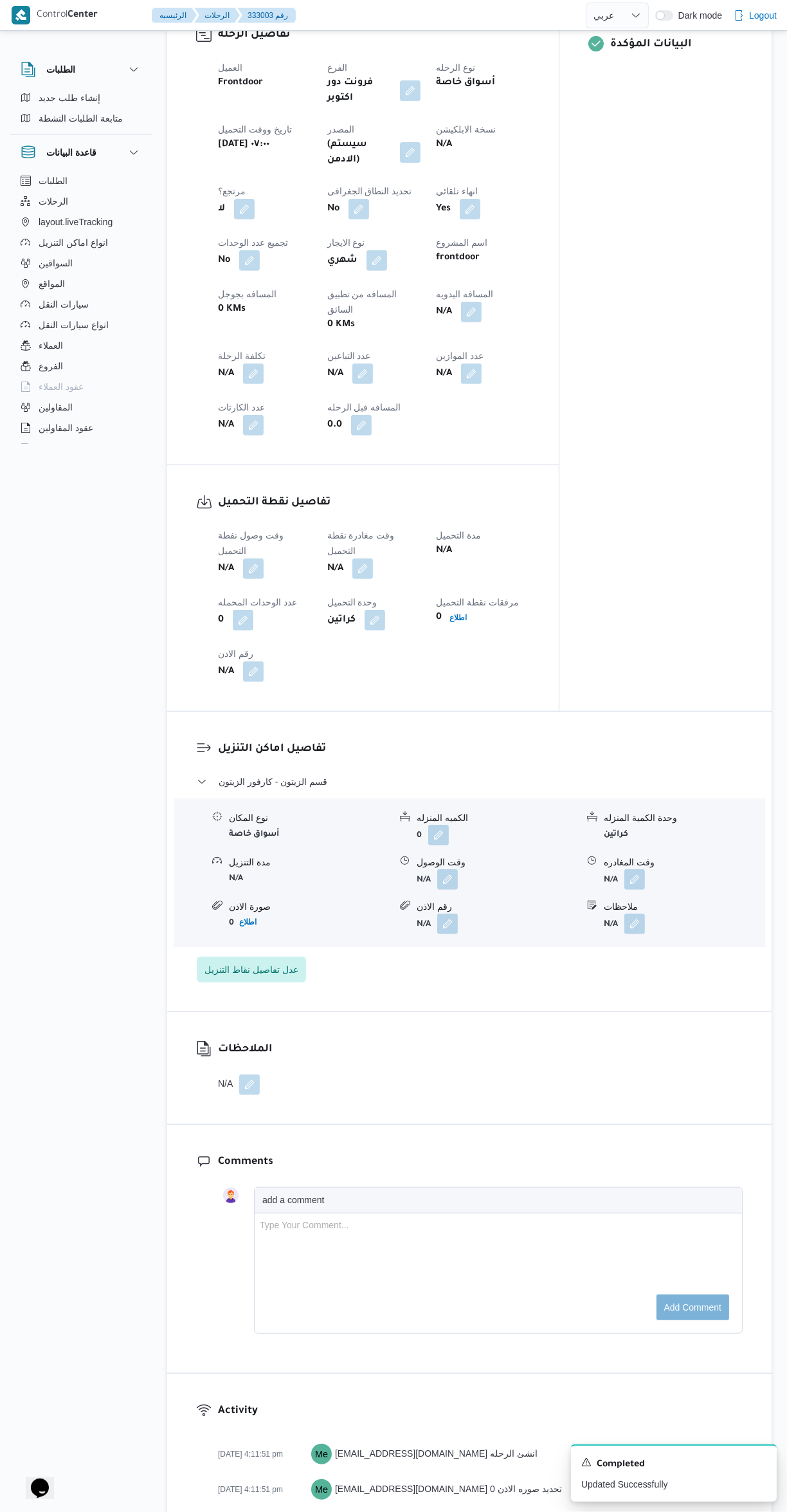
click at [254, 559] on button "button" at bounding box center [254, 569] width 21 height 21
click at [219, 546] on input "وقت وصول نفطة التحميل" at bounding box center [220, 542] width 146 height 25
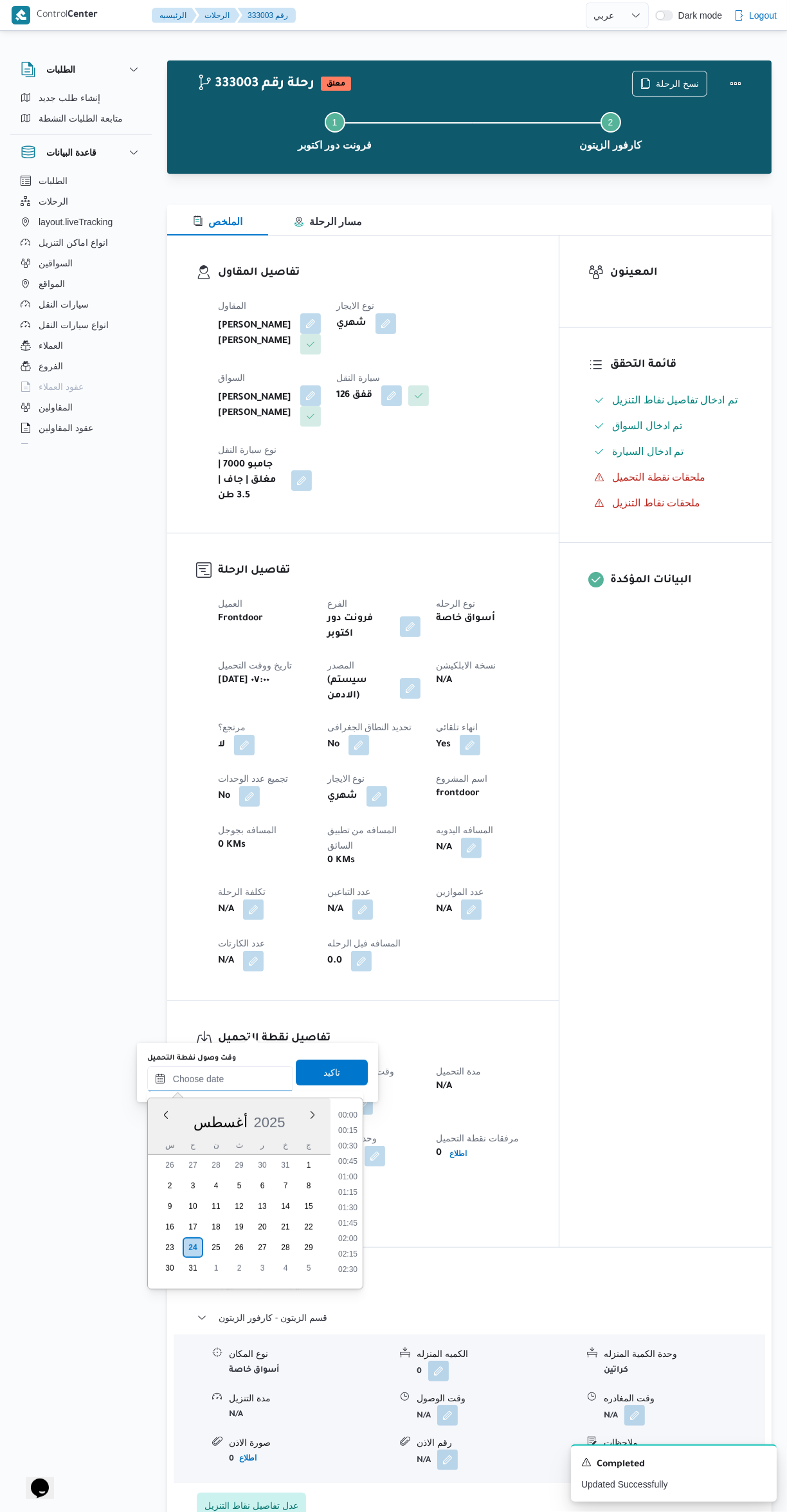
scroll to position [560, 0]
